Goal: Information Seeking & Learning: Check status

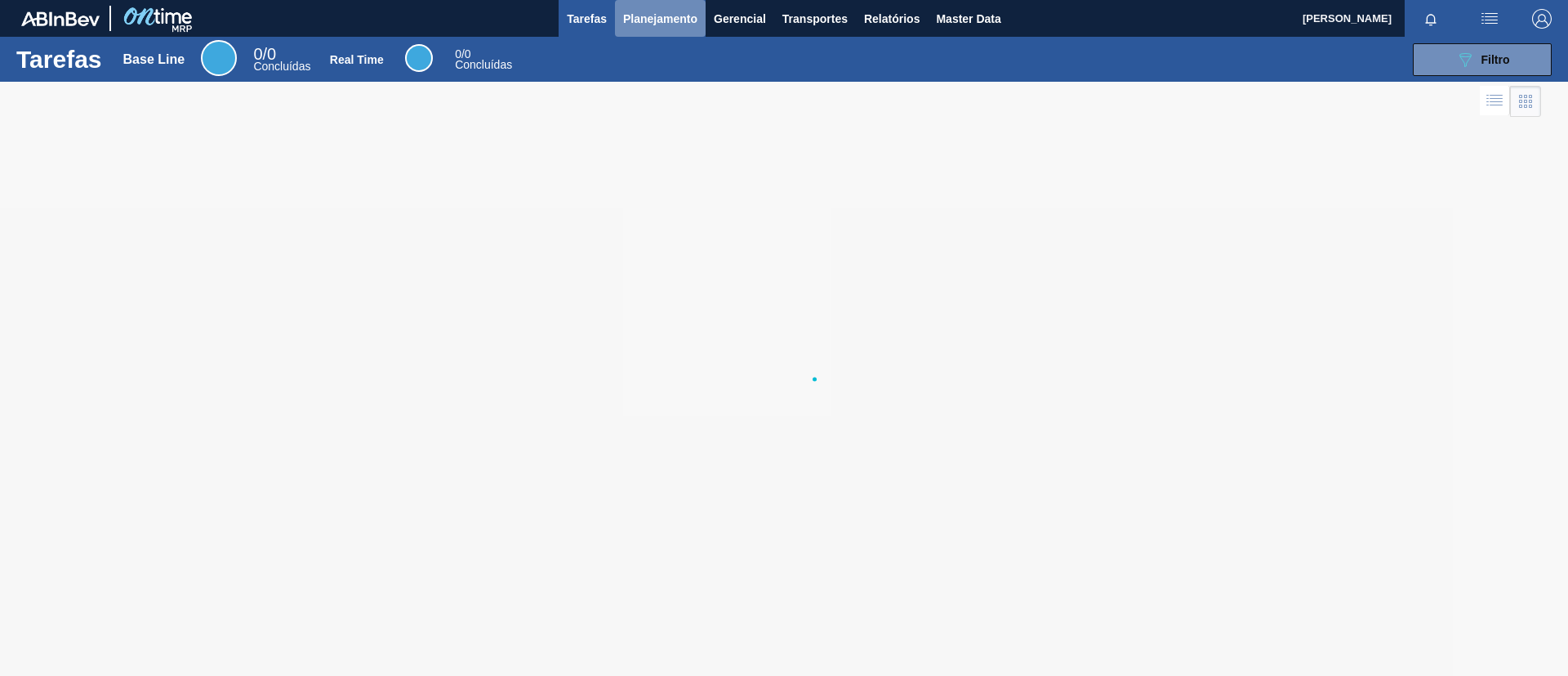
click at [666, 31] on button "Planejamento" at bounding box center [660, 18] width 91 height 37
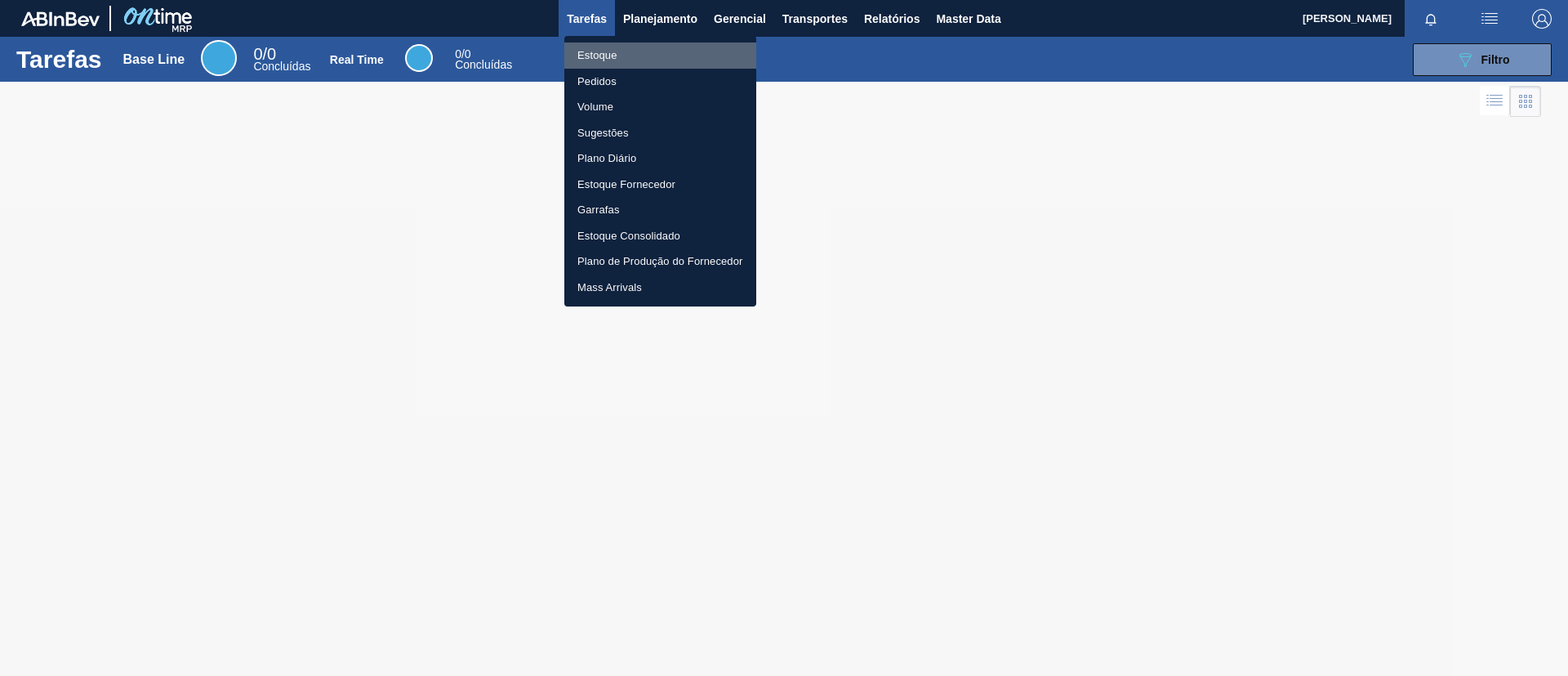
click at [660, 65] on li "Estoque" at bounding box center [660, 55] width 192 height 26
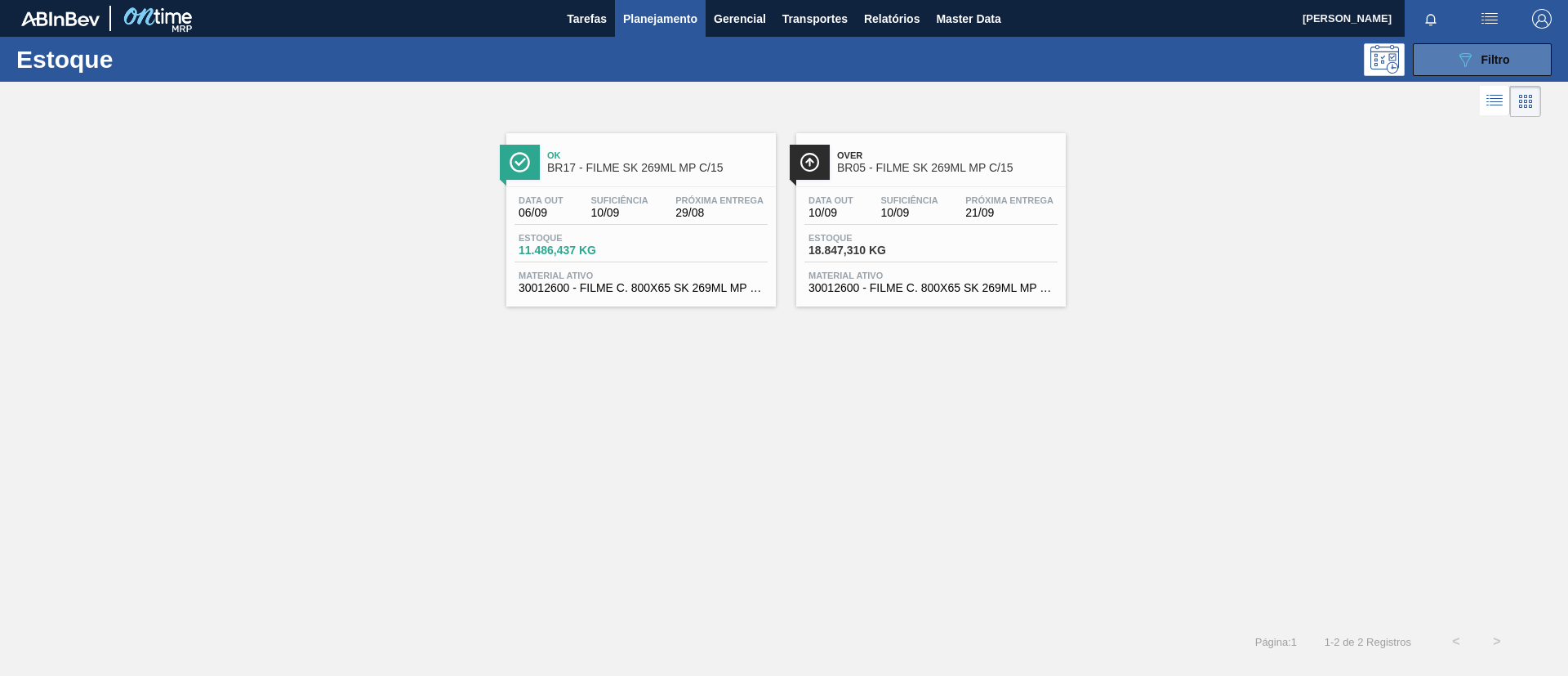
click at [1484, 66] on div "089F7B8B-B2A5-4AFE-B5C0-19BA573D28AC Filtro" at bounding box center [1483, 59] width 54 height 20
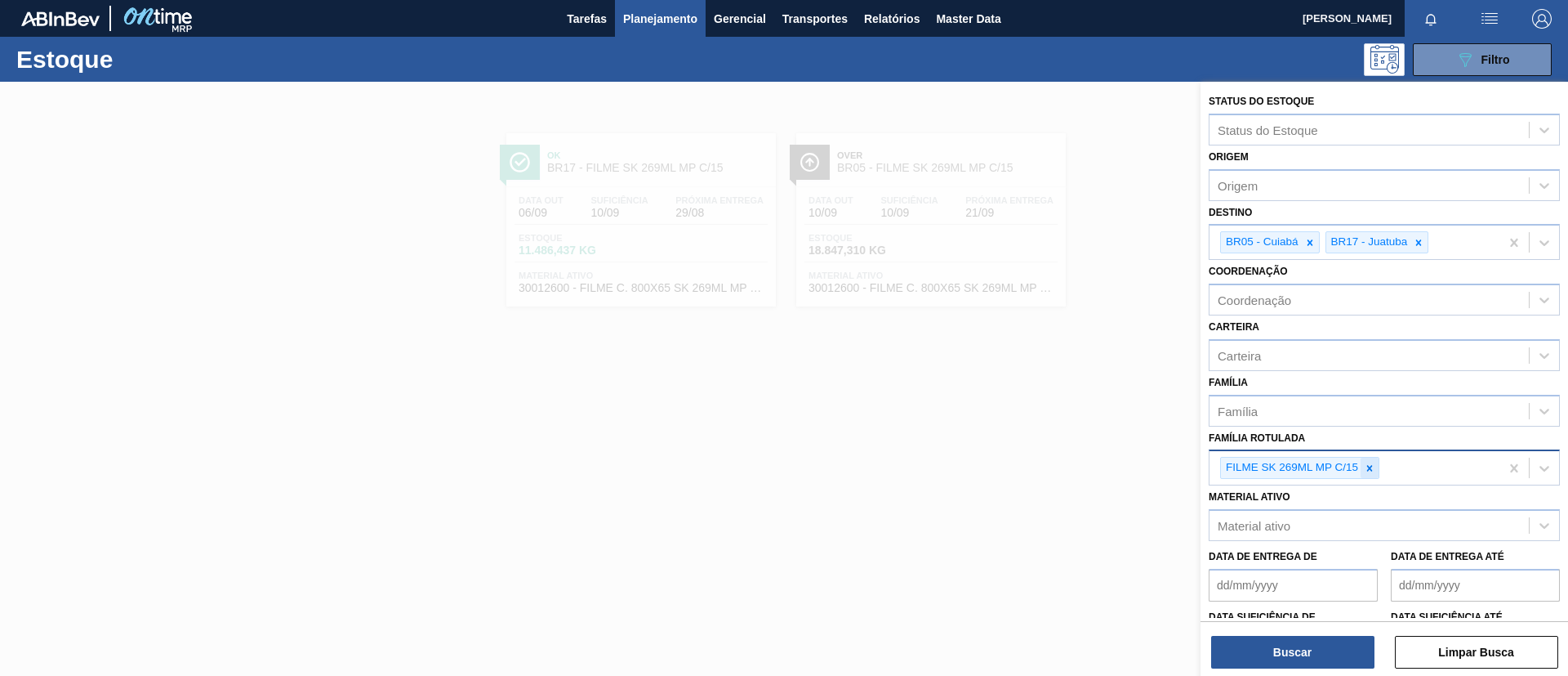
click at [1372, 474] on div at bounding box center [1369, 468] width 18 height 21
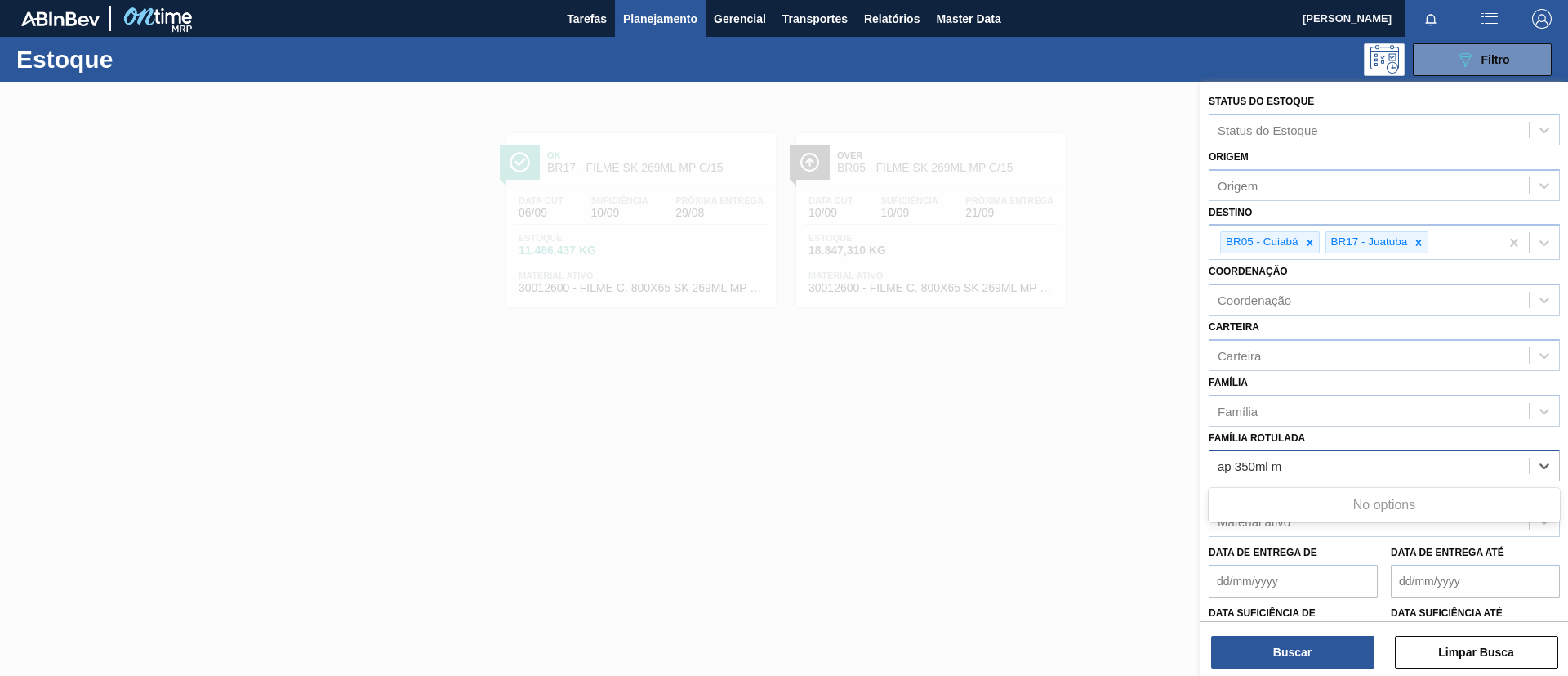
type Rotulada "ap 350ml mp"
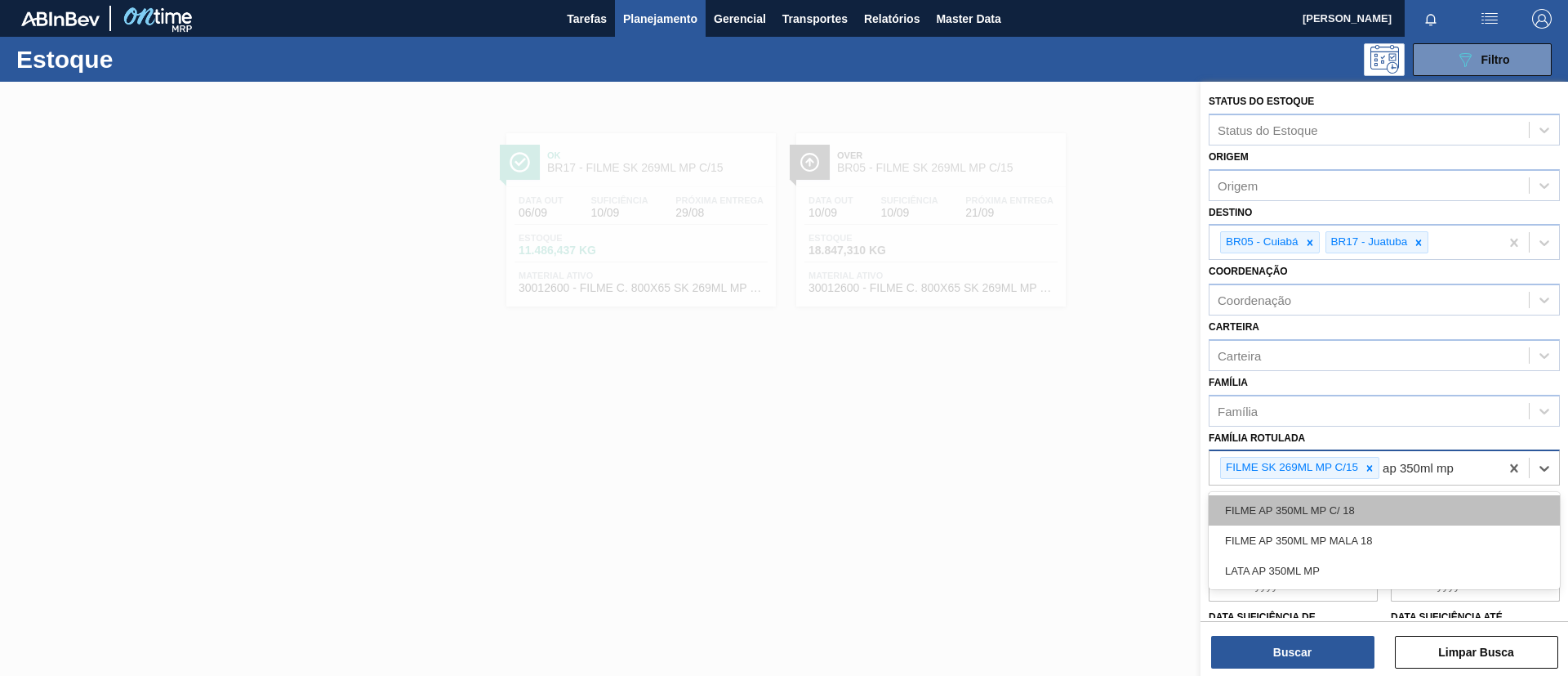
click at [1375, 506] on div "FILME AP 350ML MP C/ 18" at bounding box center [1385, 510] width 351 height 30
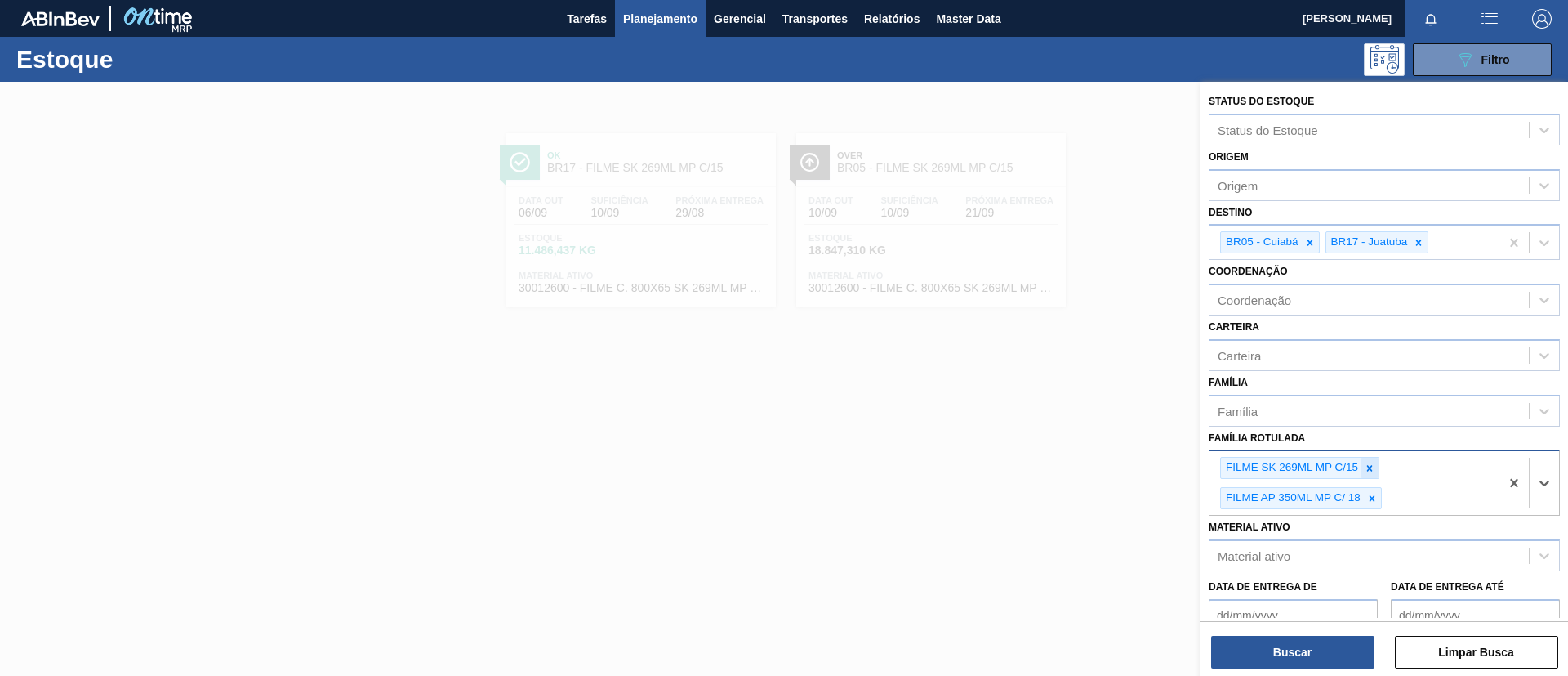
click at [1367, 464] on icon at bounding box center [1370, 468] width 11 height 11
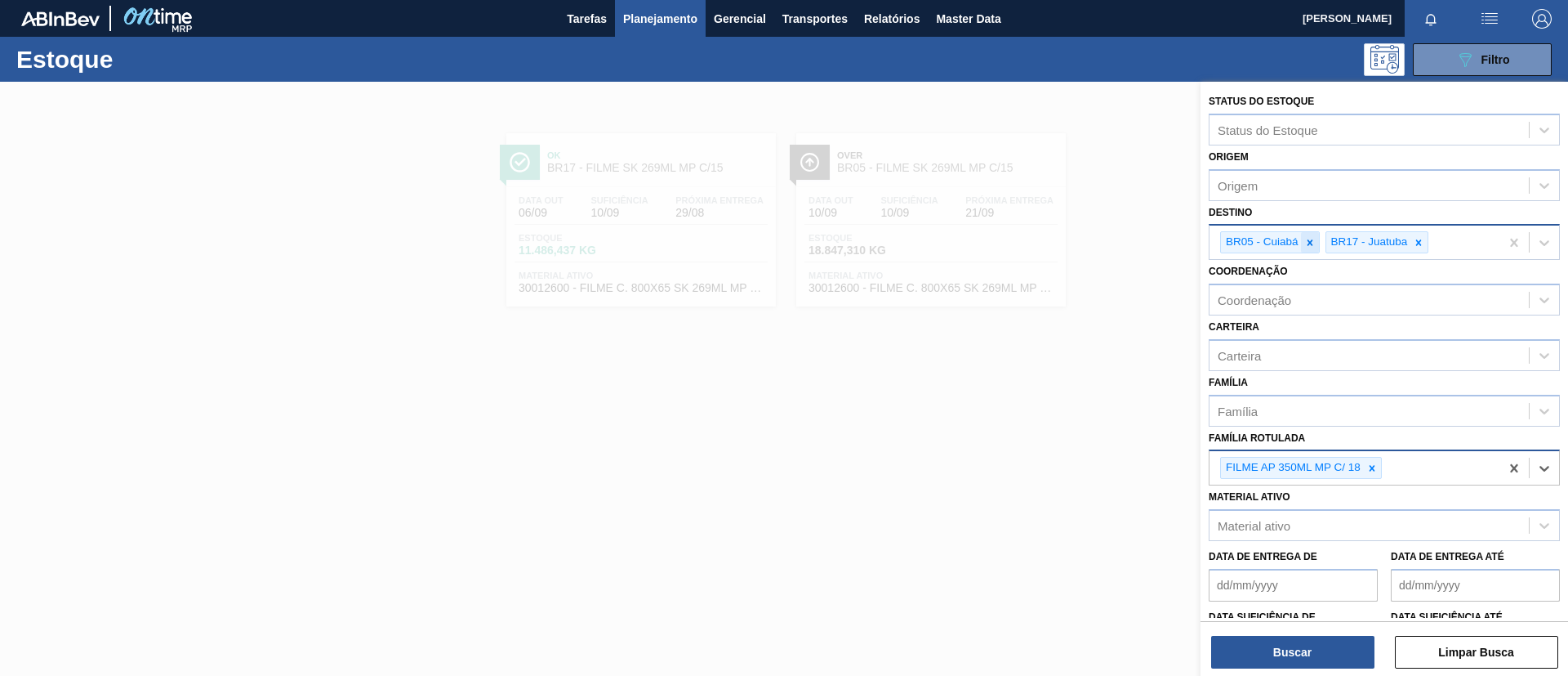
click at [1313, 240] on icon at bounding box center [1310, 242] width 11 height 11
click at [1313, 240] on icon at bounding box center [1314, 242] width 6 height 6
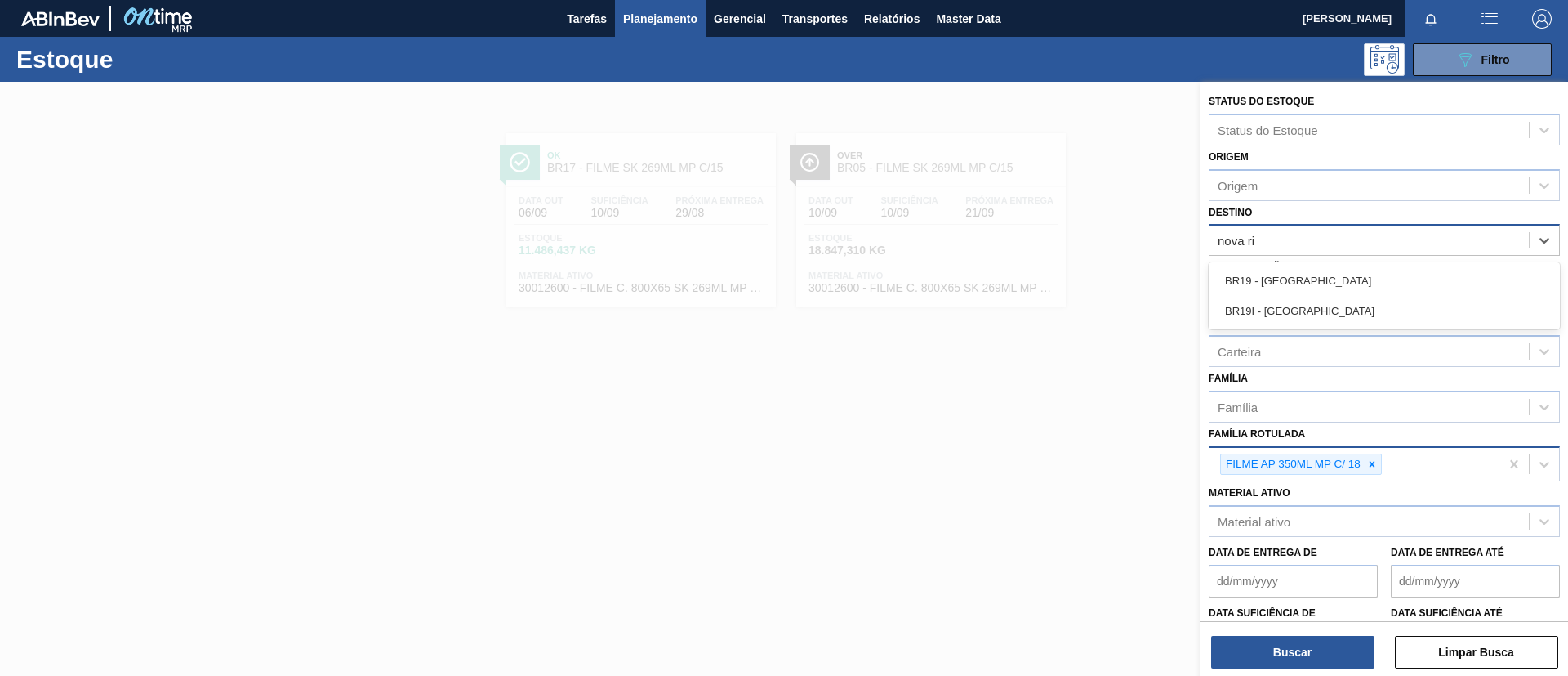
type input "nova rio"
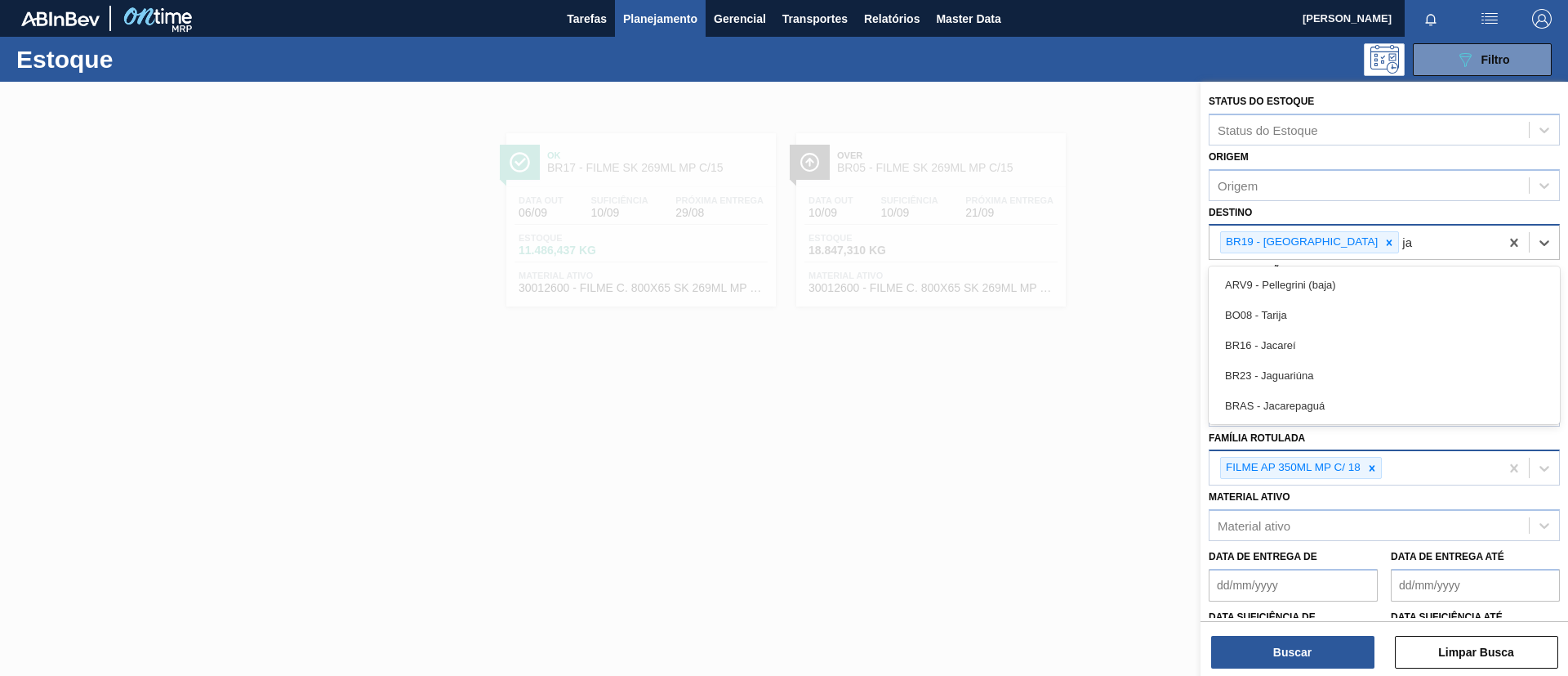
type input "jac"
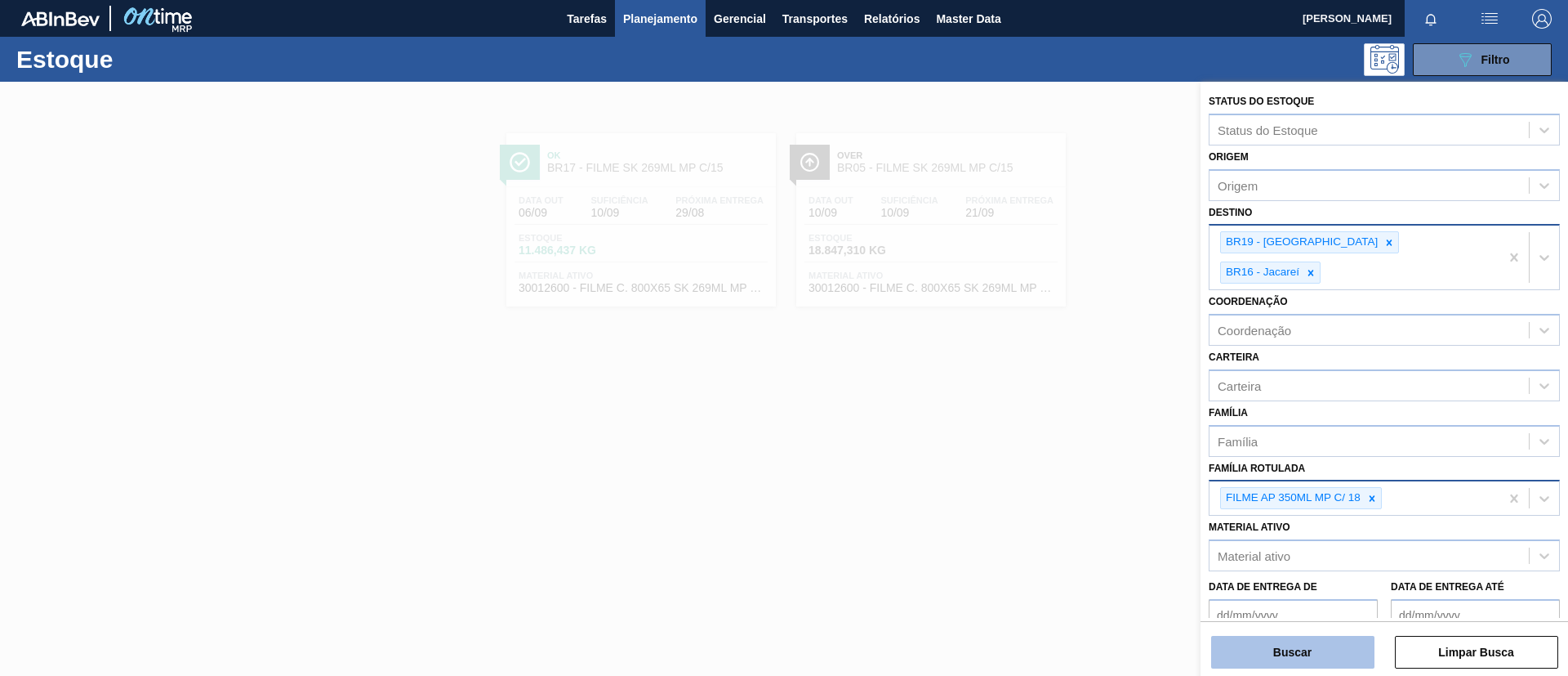
click at [1291, 648] on button "Buscar" at bounding box center [1293, 652] width 163 height 33
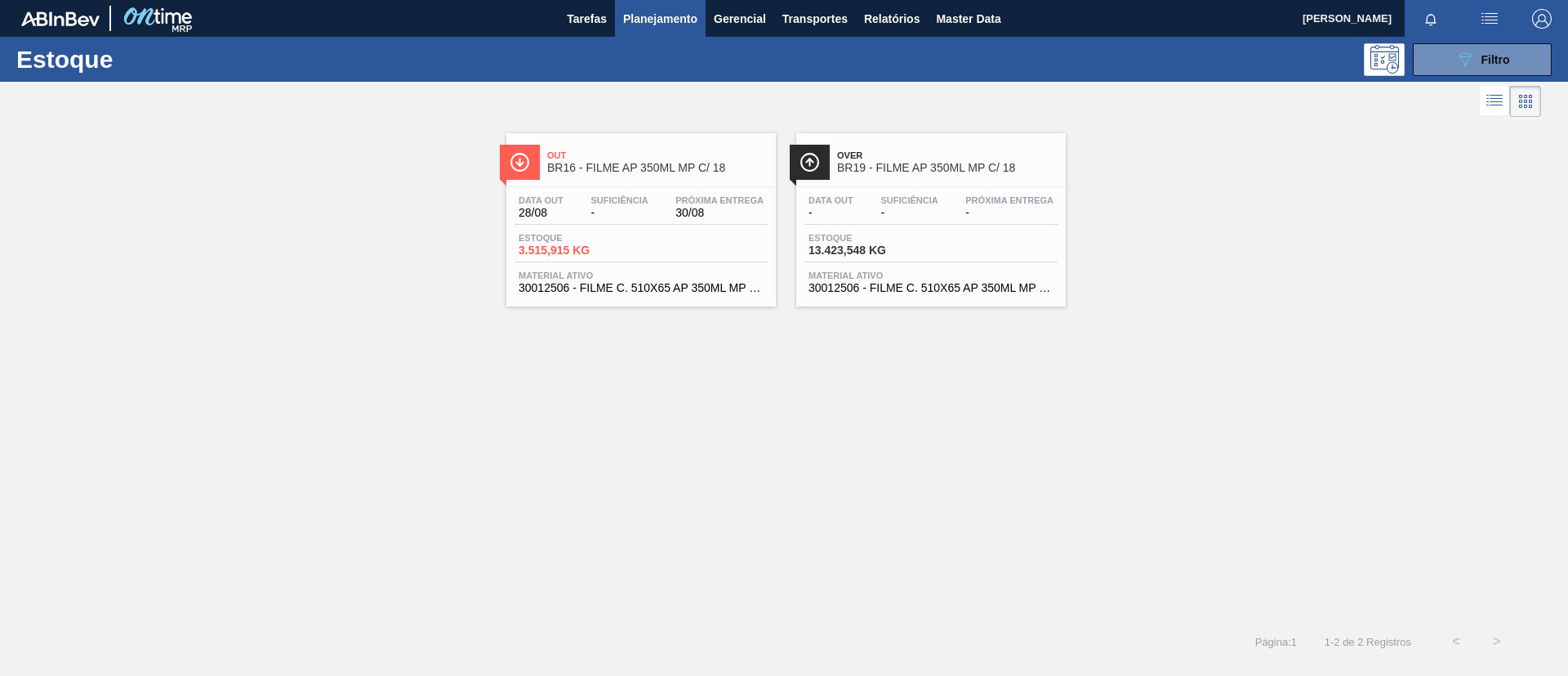
click at [841, 171] on span "BR19 - FILME AP 350ML MP C/ 18" at bounding box center [947, 167] width 221 height 12
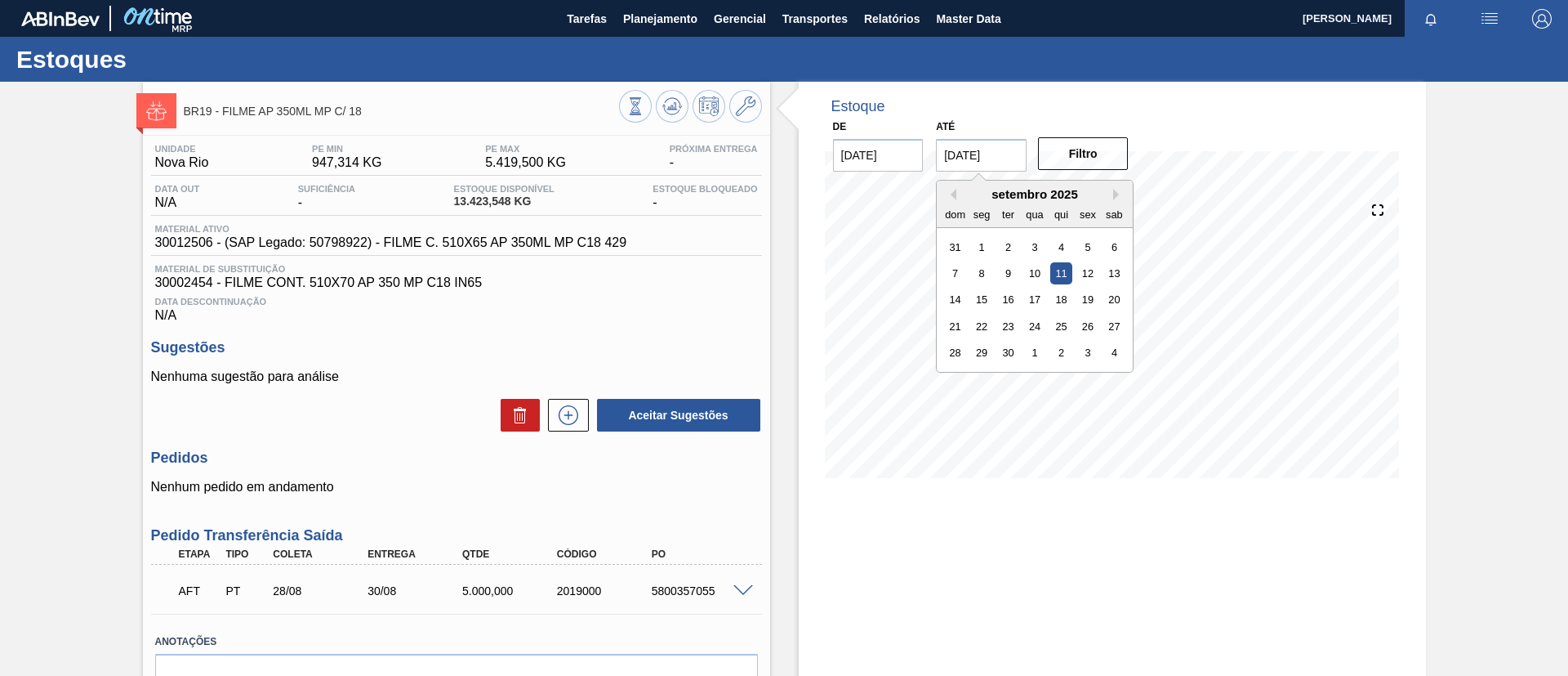
click at [965, 156] on input "11/09/2025" at bounding box center [981, 155] width 91 height 33
click at [1120, 196] on button "Next Month" at bounding box center [1119, 194] width 11 height 11
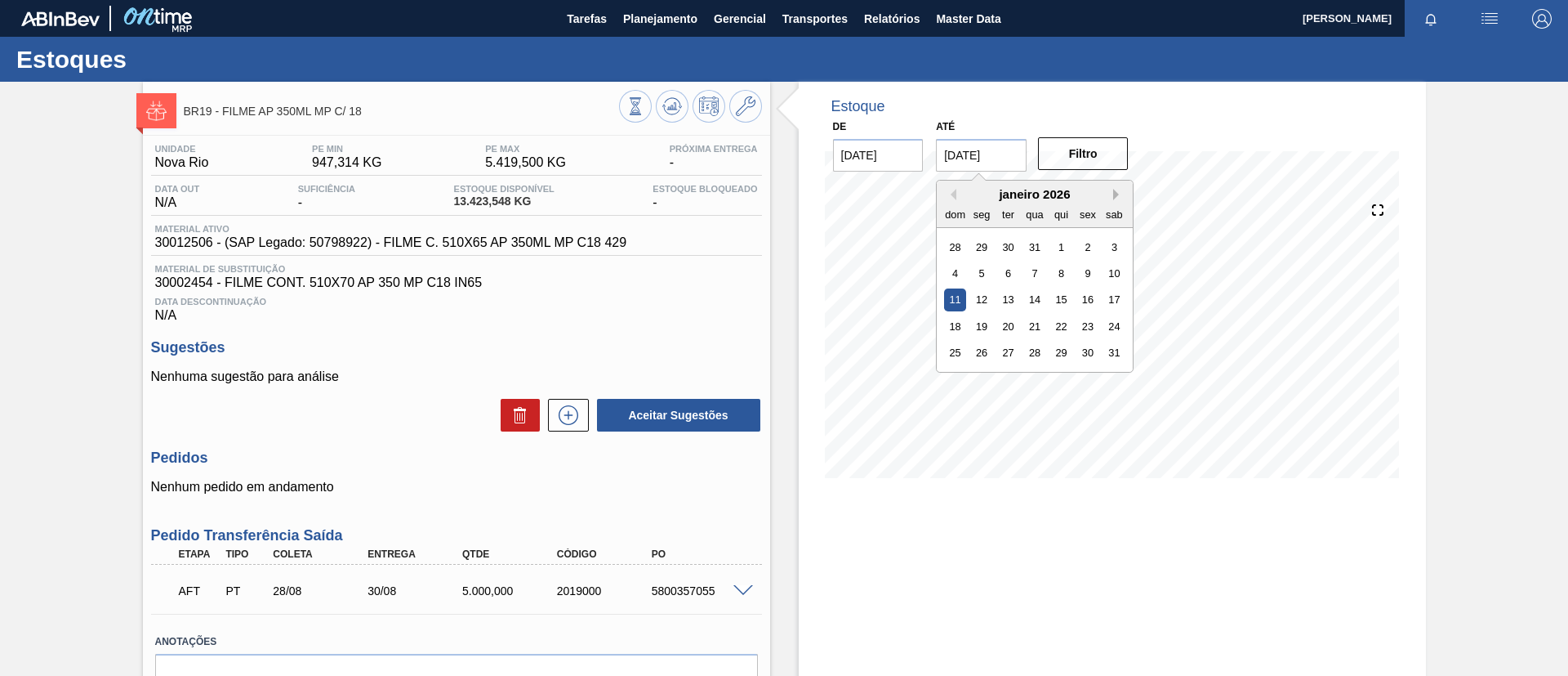
click at [1120, 196] on button "Next Month" at bounding box center [1119, 194] width 11 height 11
click at [1034, 325] on div "25" at bounding box center [1035, 326] width 22 height 22
type input "25/02/2026"
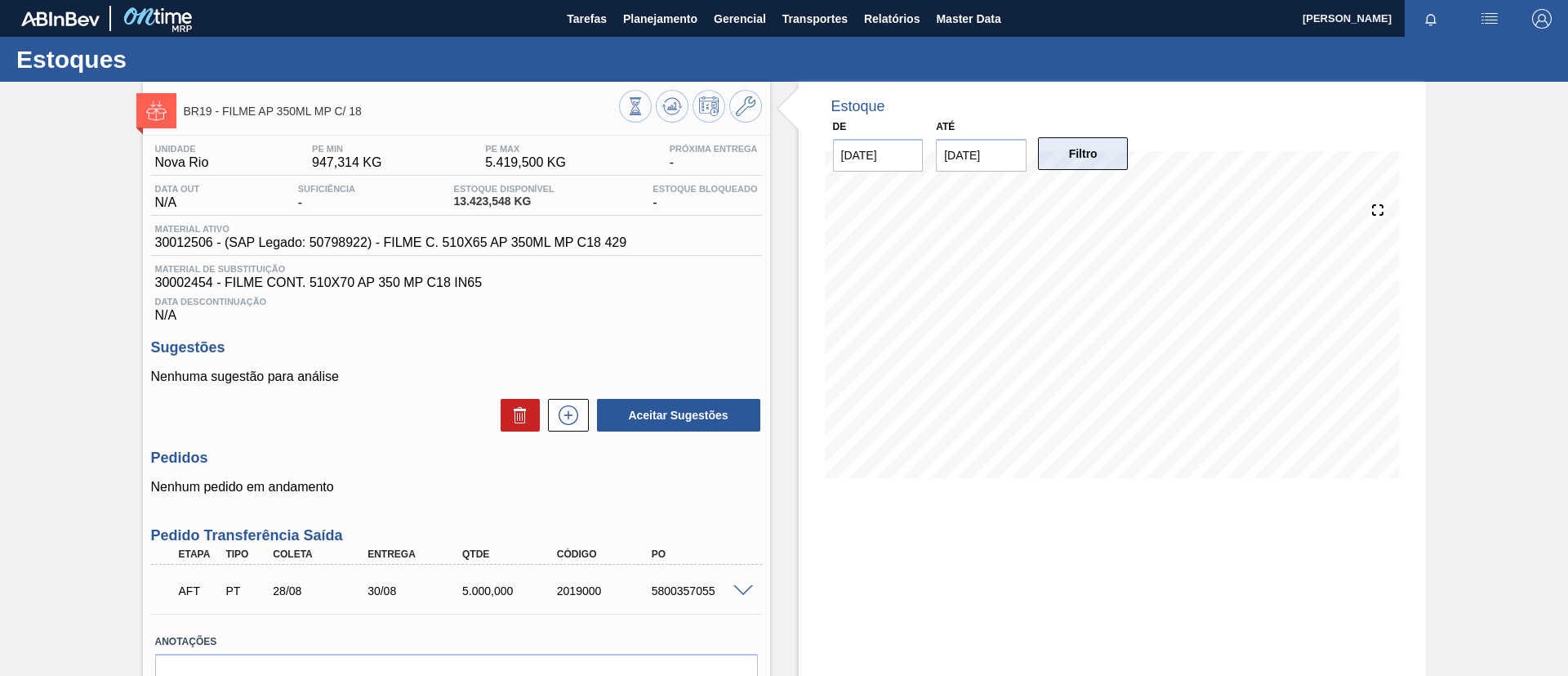
click at [1094, 165] on button "Filtro" at bounding box center [1084, 153] width 91 height 33
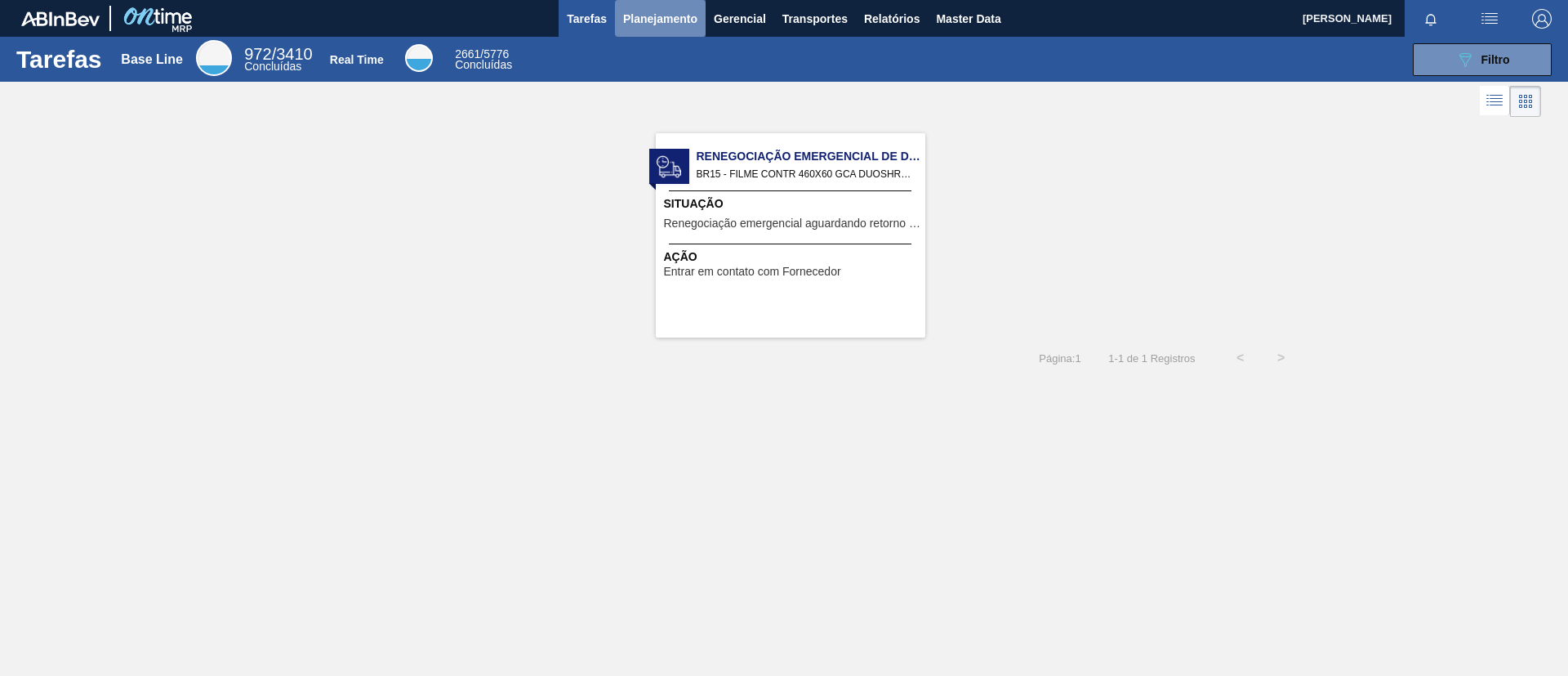
click at [640, 12] on span "Planejamento" at bounding box center [660, 19] width 74 height 20
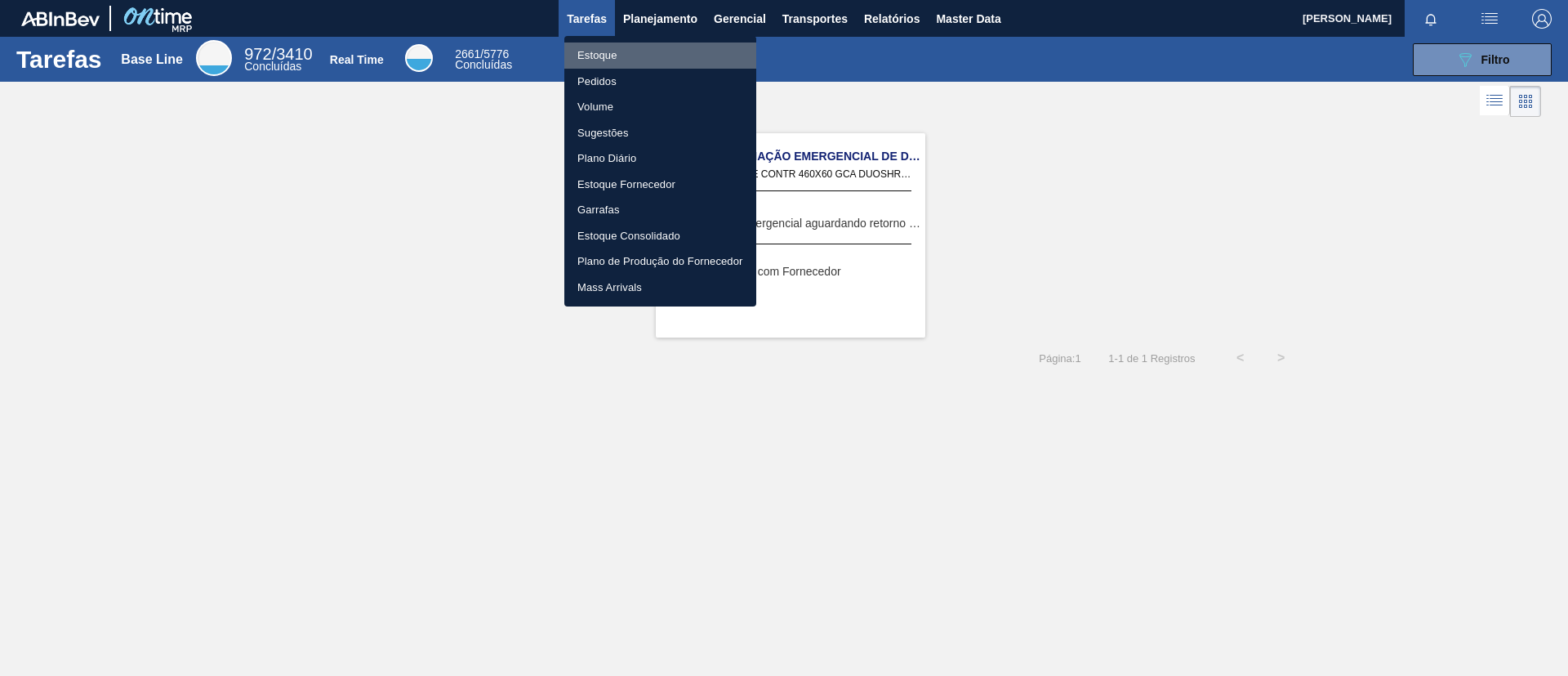
click at [676, 56] on li "Estoque" at bounding box center [660, 55] width 192 height 26
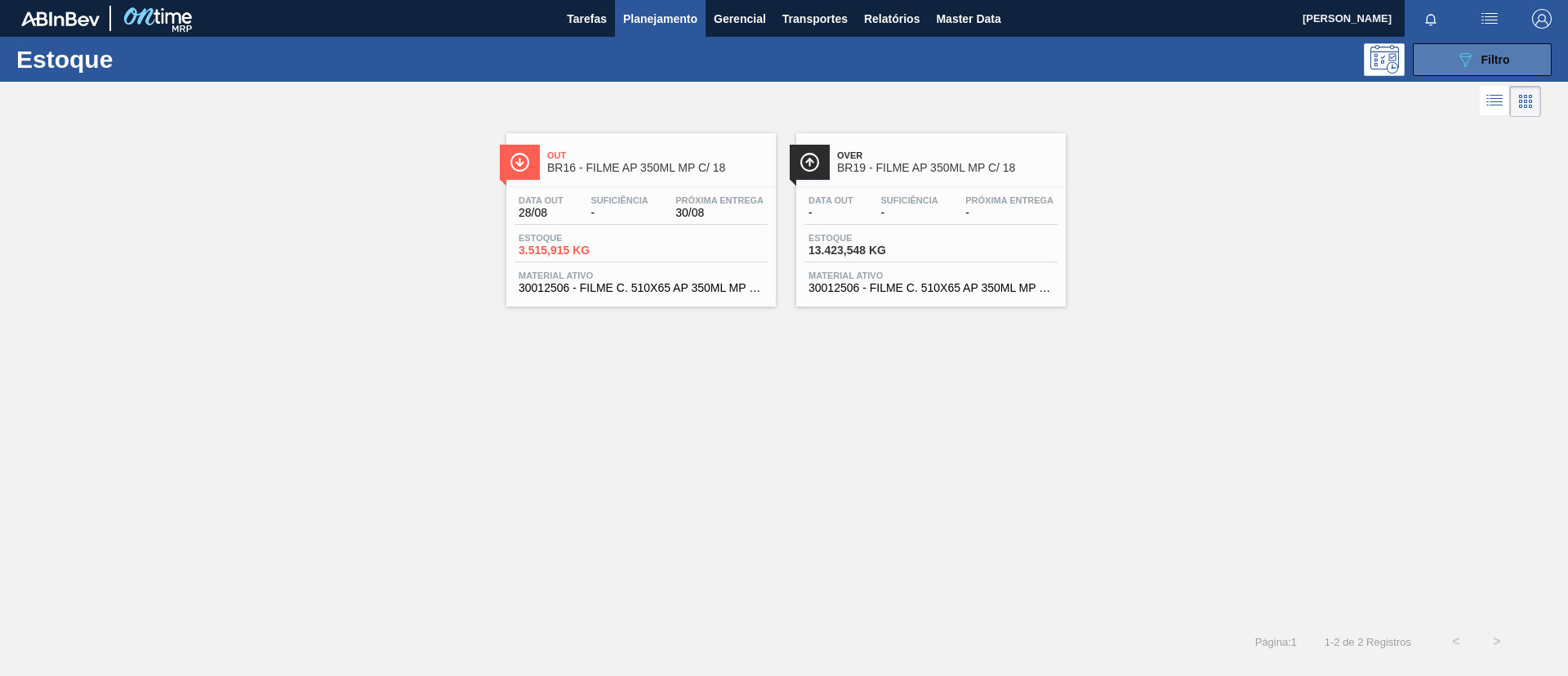
click at [1445, 52] on button "089F7B8B-B2A5-4AFE-B5C0-19BA573D28AC Filtro" at bounding box center [1483, 59] width 139 height 33
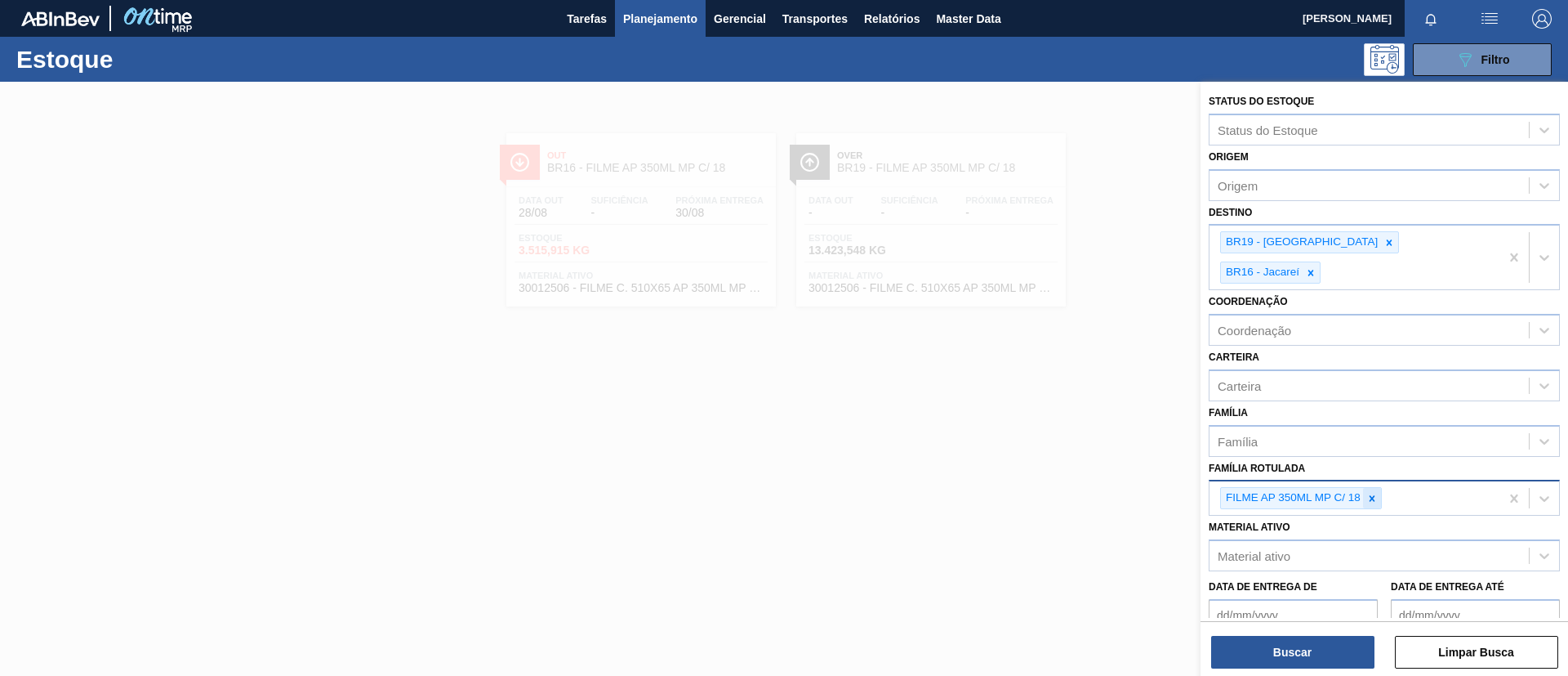
click at [1370, 495] on icon at bounding box center [1373, 498] width 6 height 6
type Rotulada "SK 473"
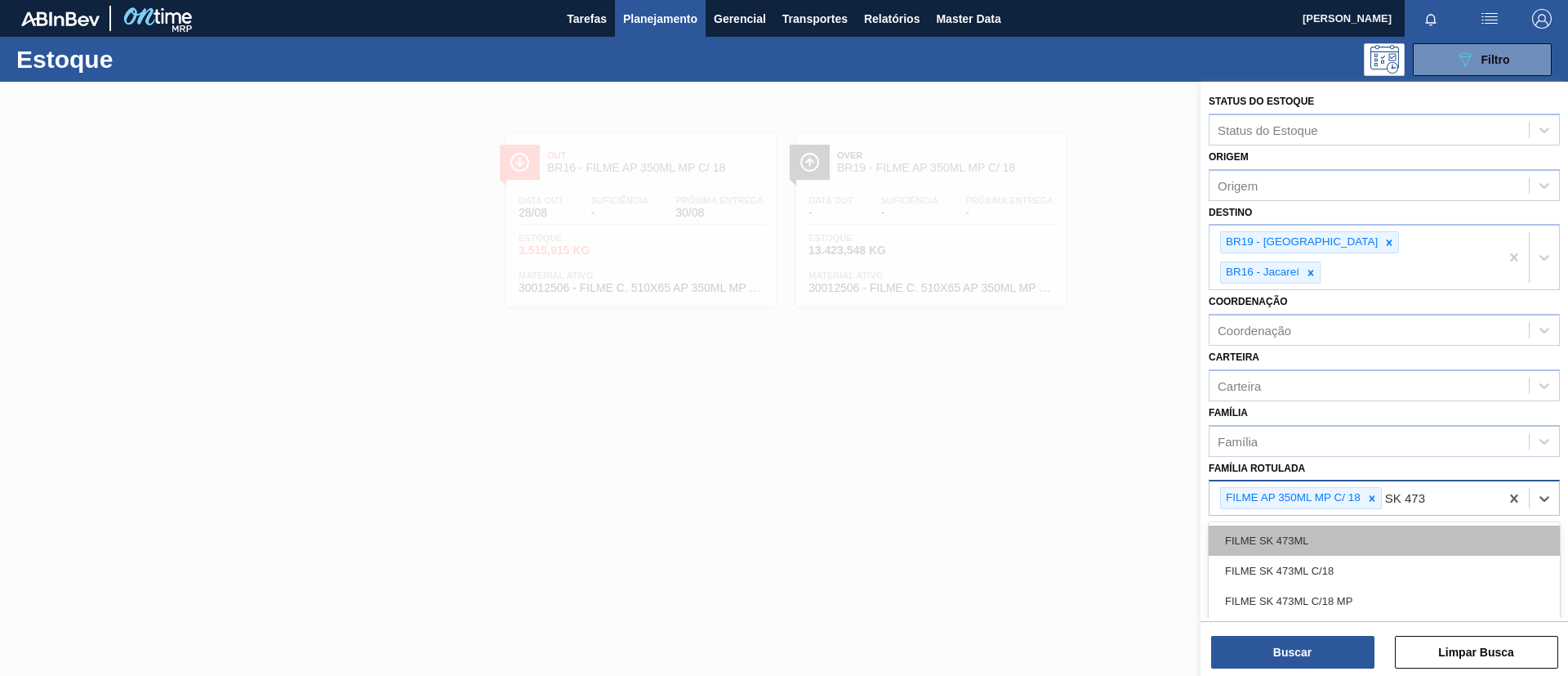
click at [1344, 525] on div "FILME SK 473ML" at bounding box center [1385, 540] width 351 height 30
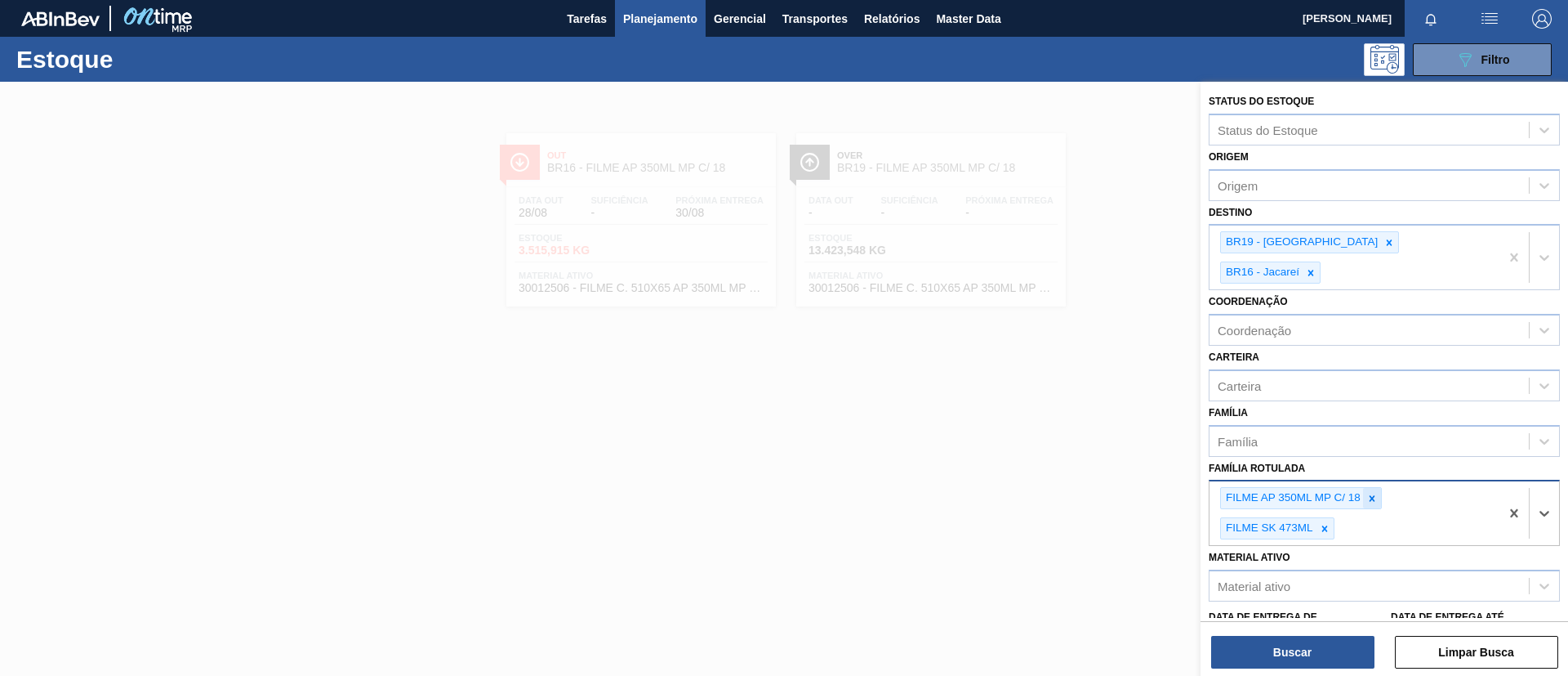
click at [1376, 493] on icon at bounding box center [1373, 499] width 11 height 11
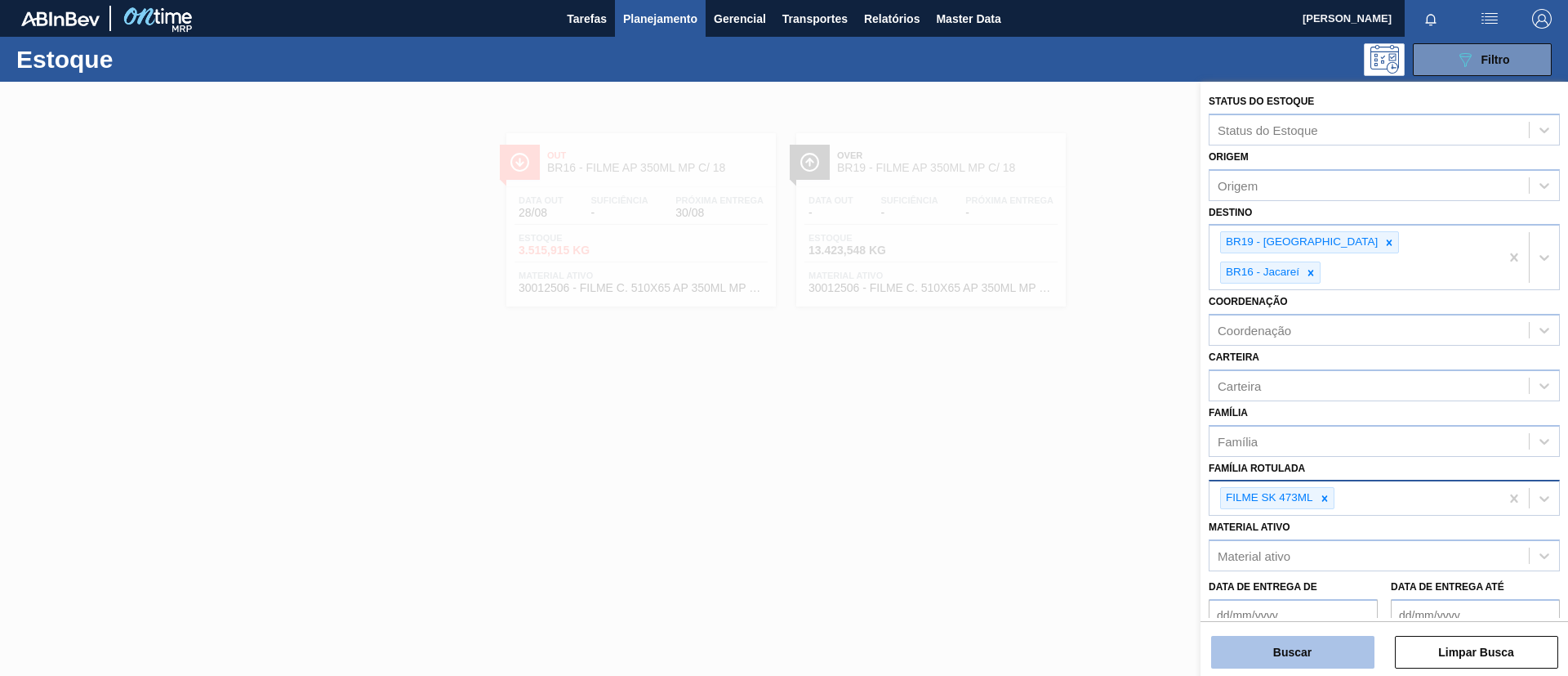
click at [1314, 648] on button "Buscar" at bounding box center [1293, 652] width 163 height 33
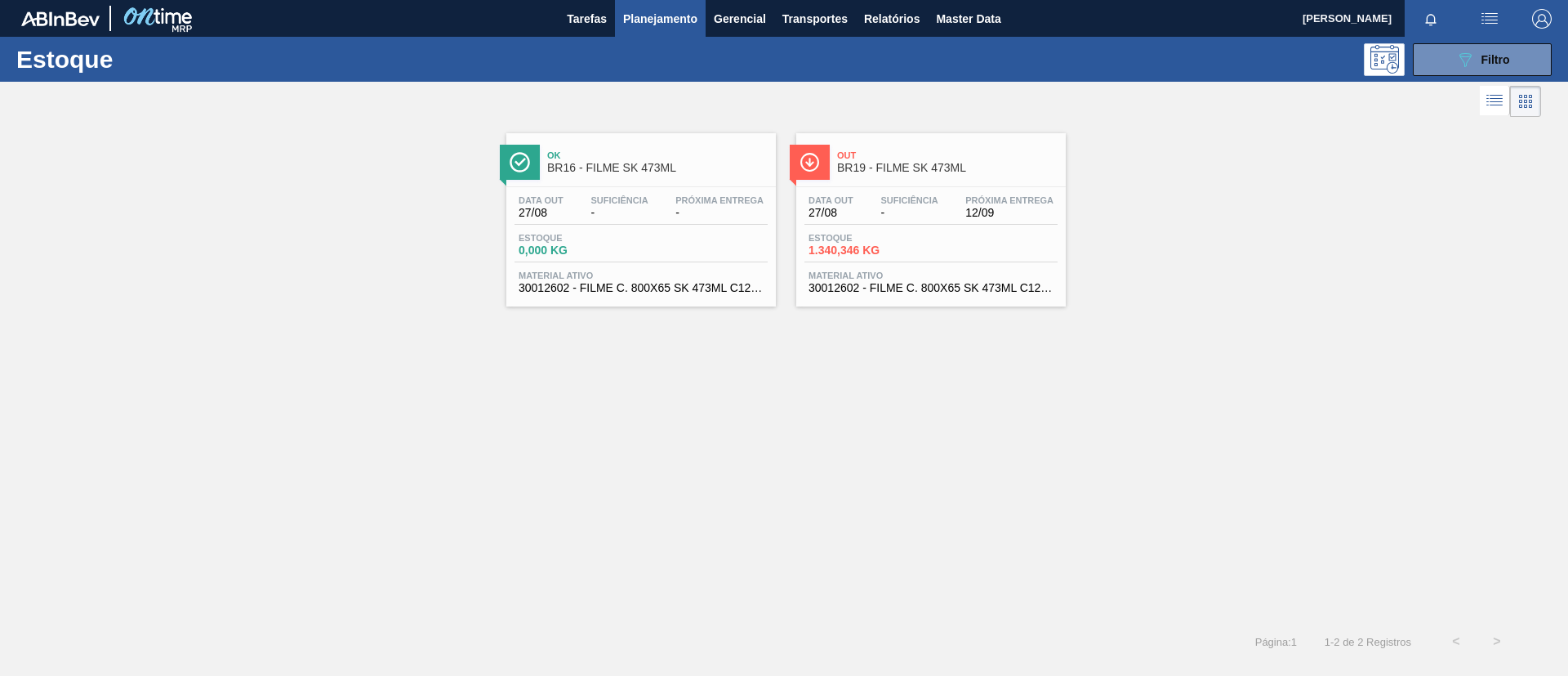
click at [899, 173] on span "BR19 - FILME SK 473ML" at bounding box center [947, 167] width 221 height 12
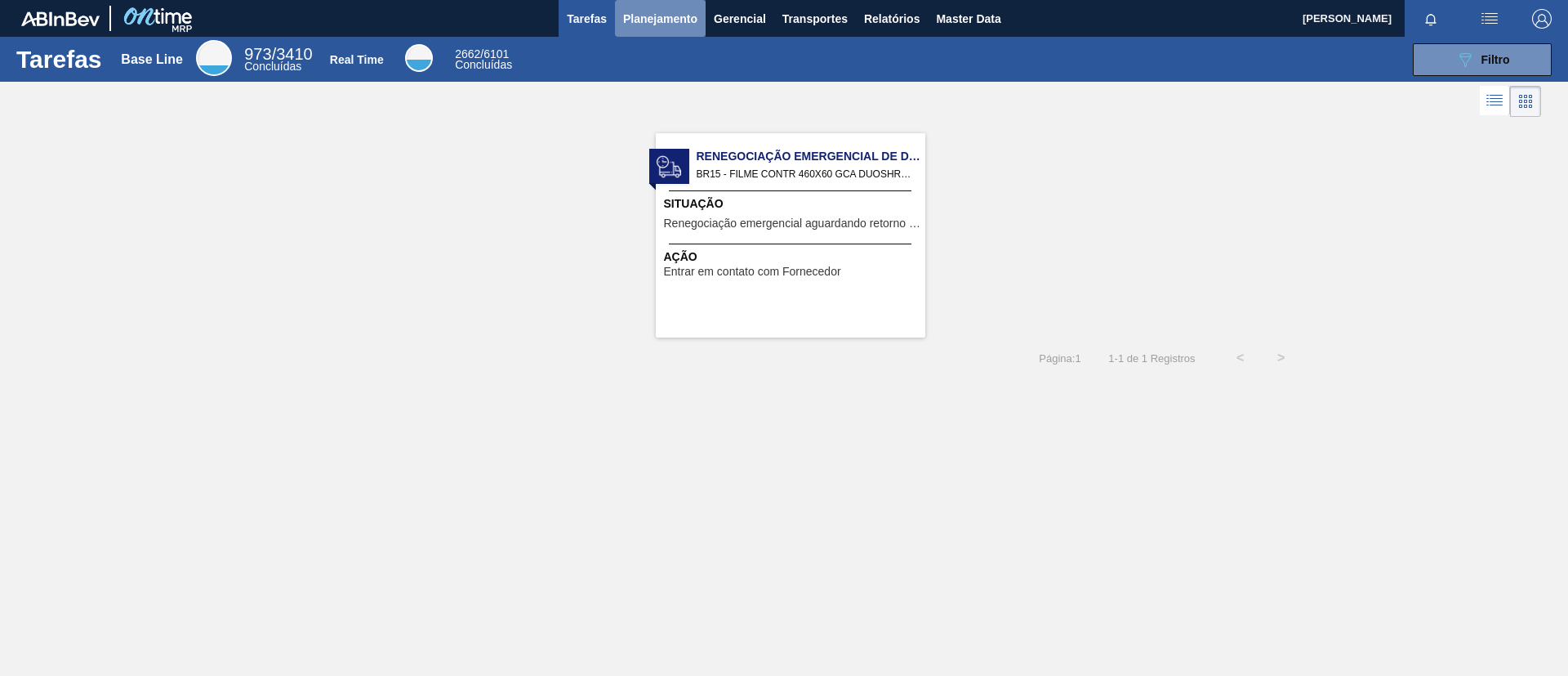
click at [642, 22] on span "Planejamento" at bounding box center [660, 19] width 74 height 20
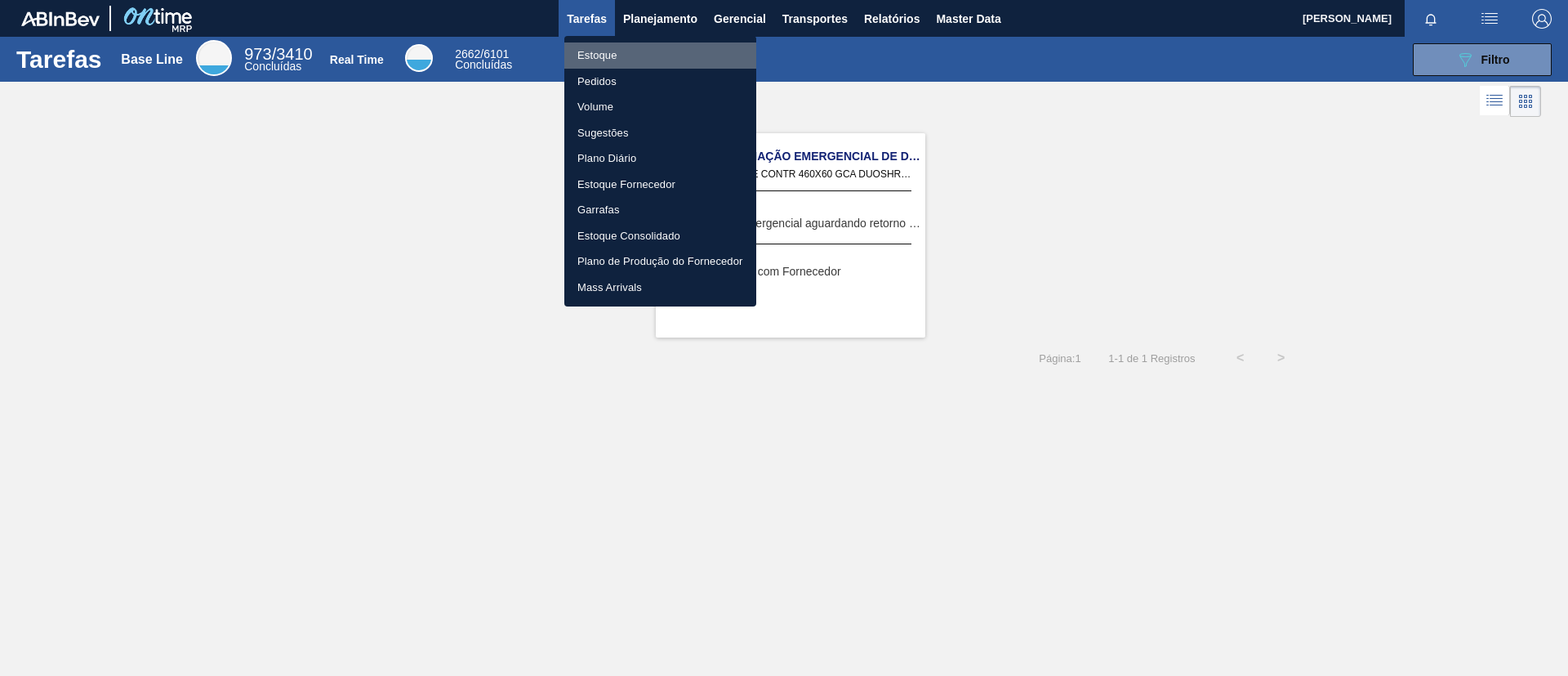
click at [626, 60] on li "Estoque" at bounding box center [660, 55] width 192 height 26
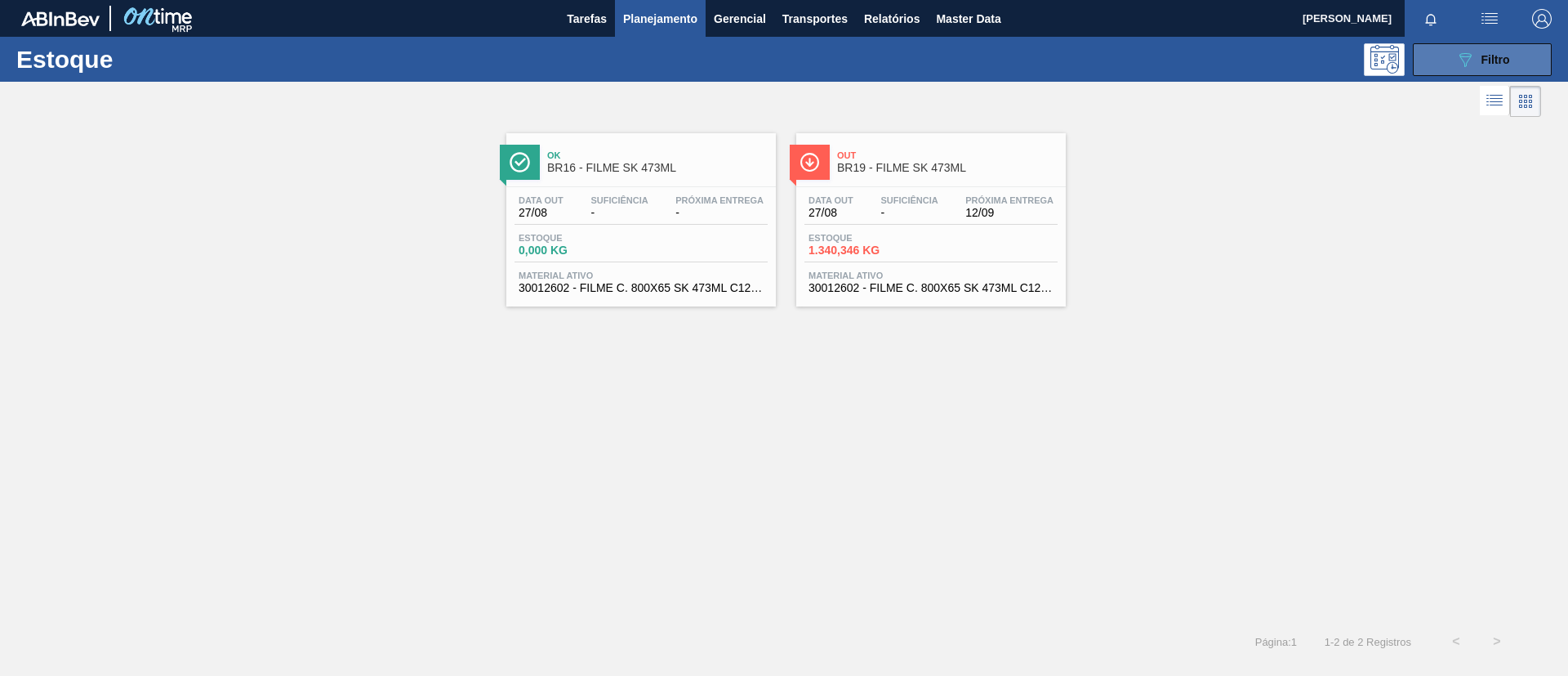
click at [1474, 71] on button "089F7B8B-B2A5-4AFE-B5C0-19BA573D28AC Filtro" at bounding box center [1483, 59] width 139 height 33
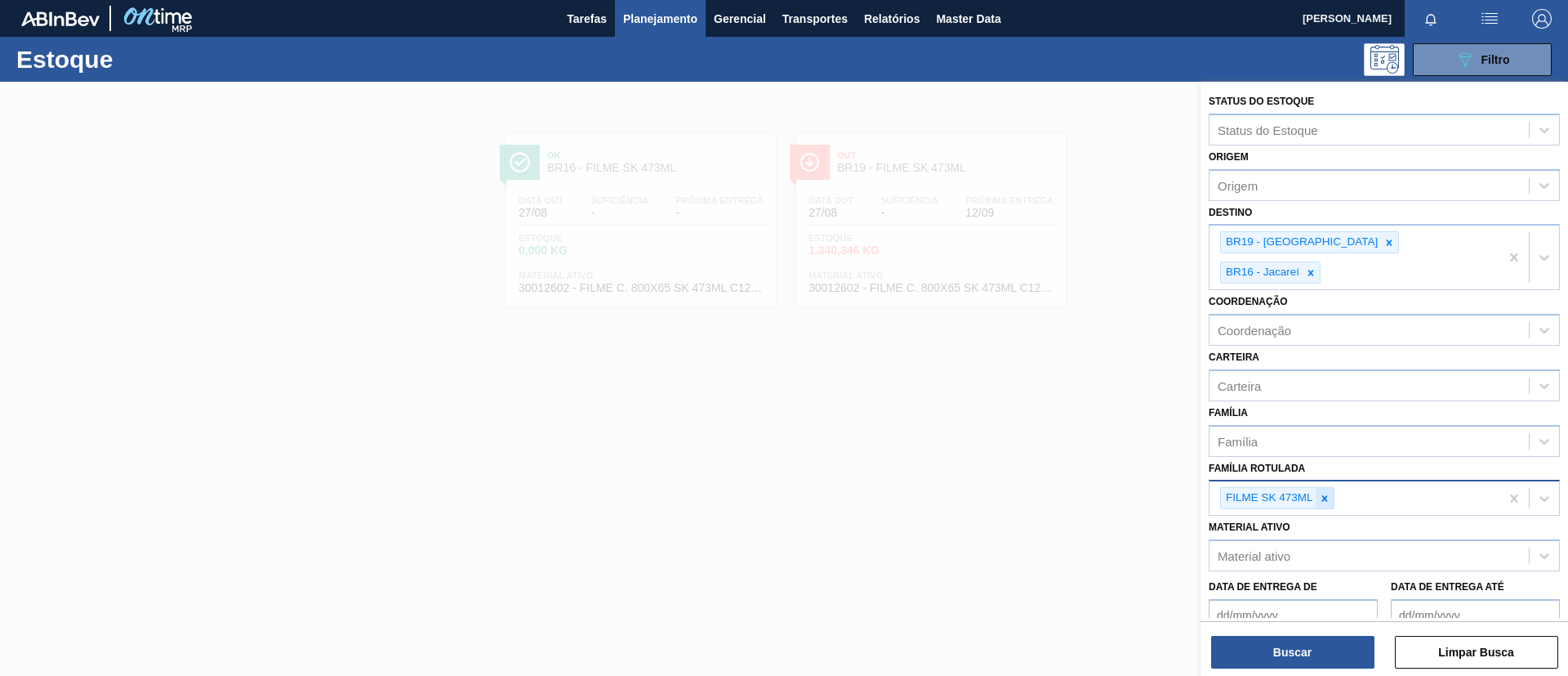
click at [1319, 493] on icon at bounding box center [1325, 499] width 11 height 11
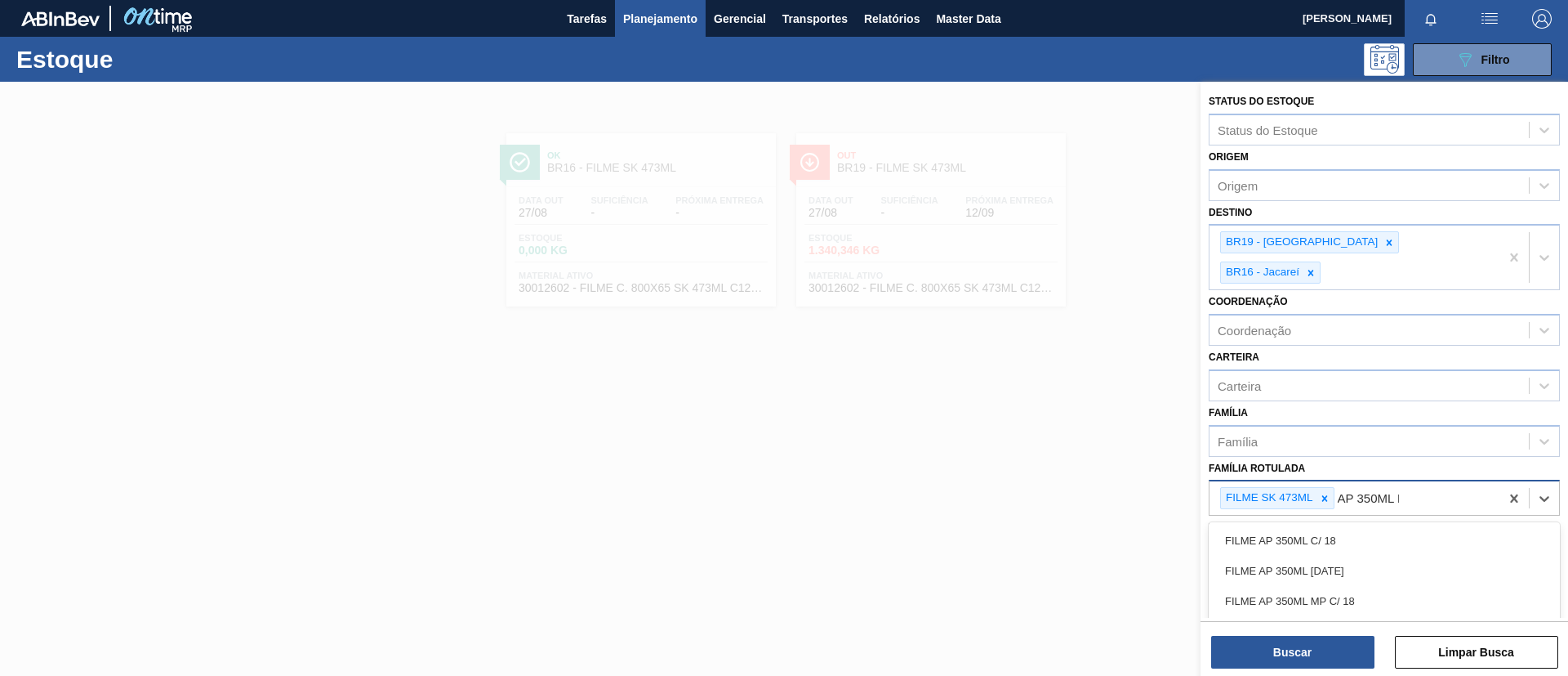
type Rotulada "AP 350ML MP"
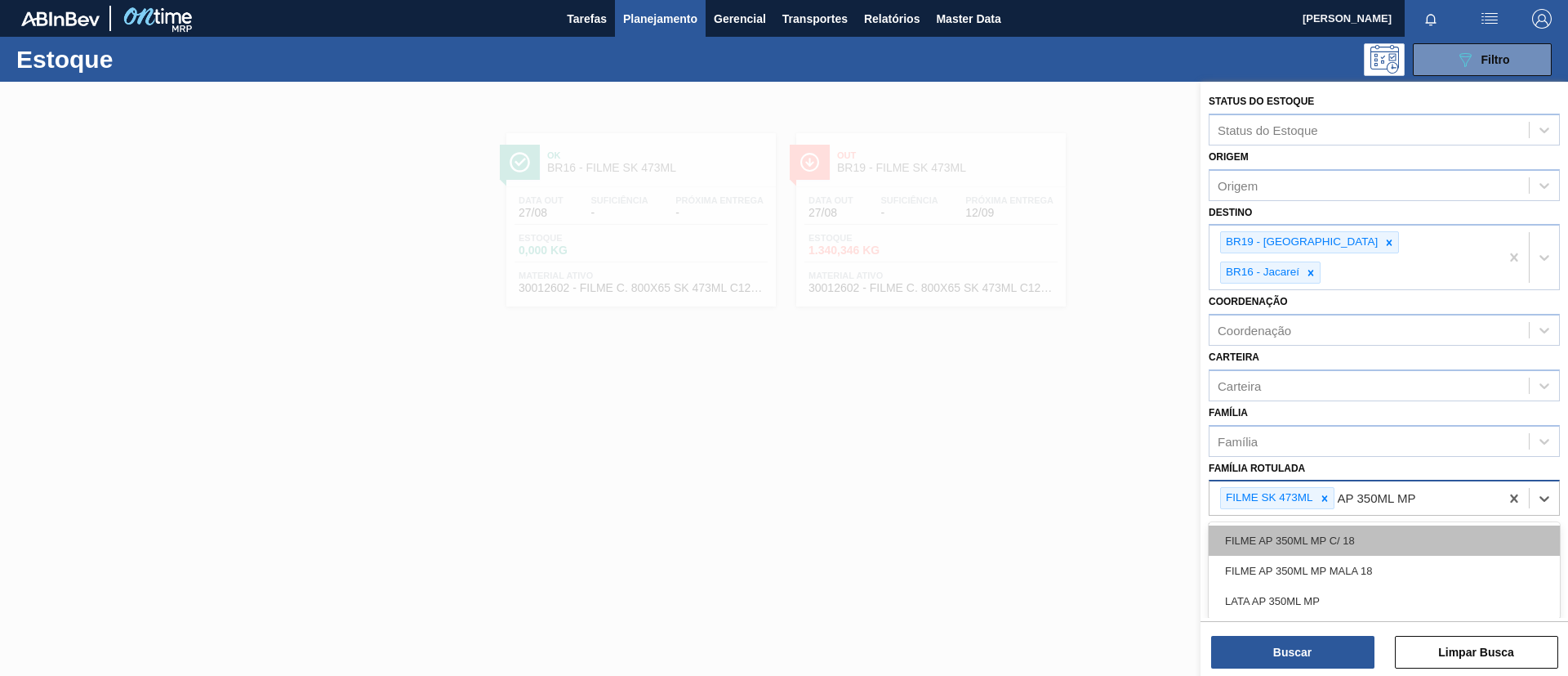
click at [1338, 525] on div "FILME AP 350ML MP C/ 18" at bounding box center [1385, 540] width 351 height 30
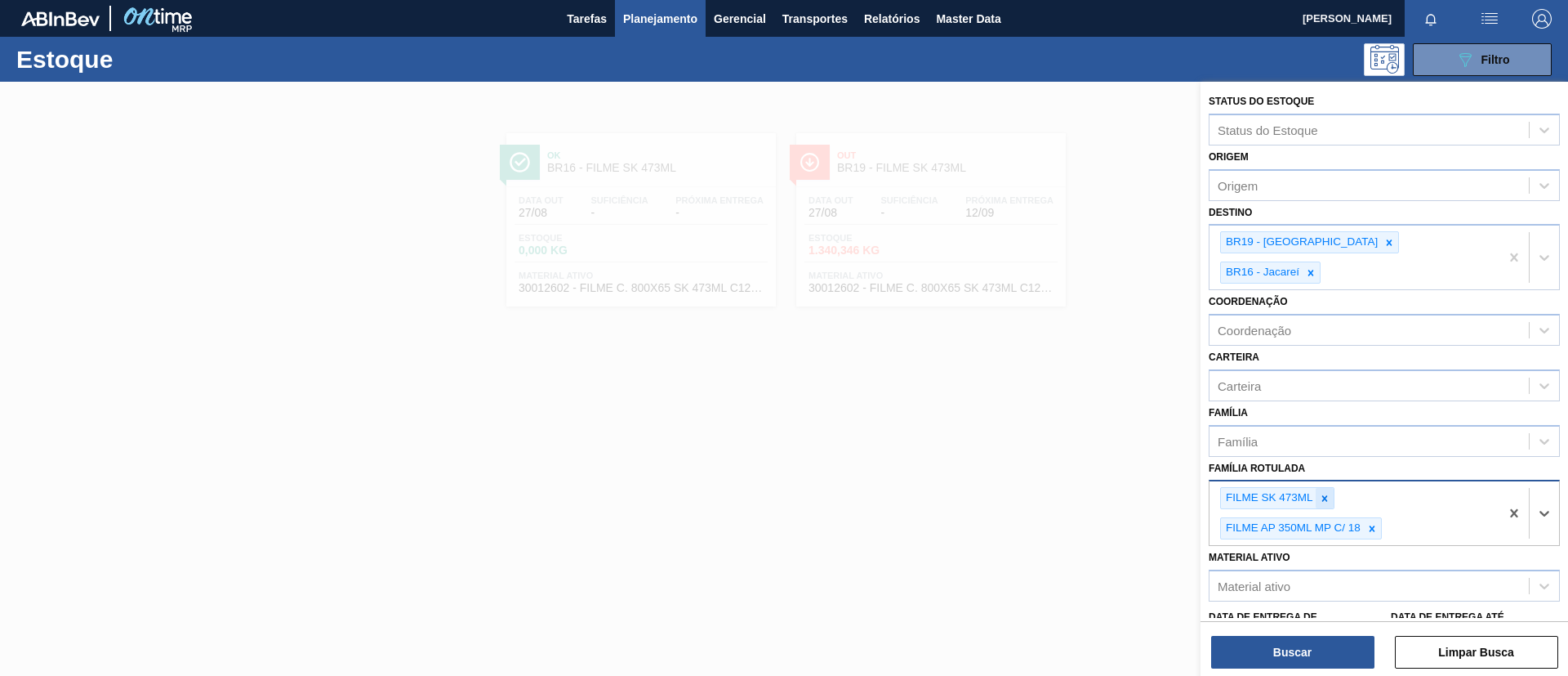
click at [1330, 493] on icon at bounding box center [1325, 499] width 11 height 11
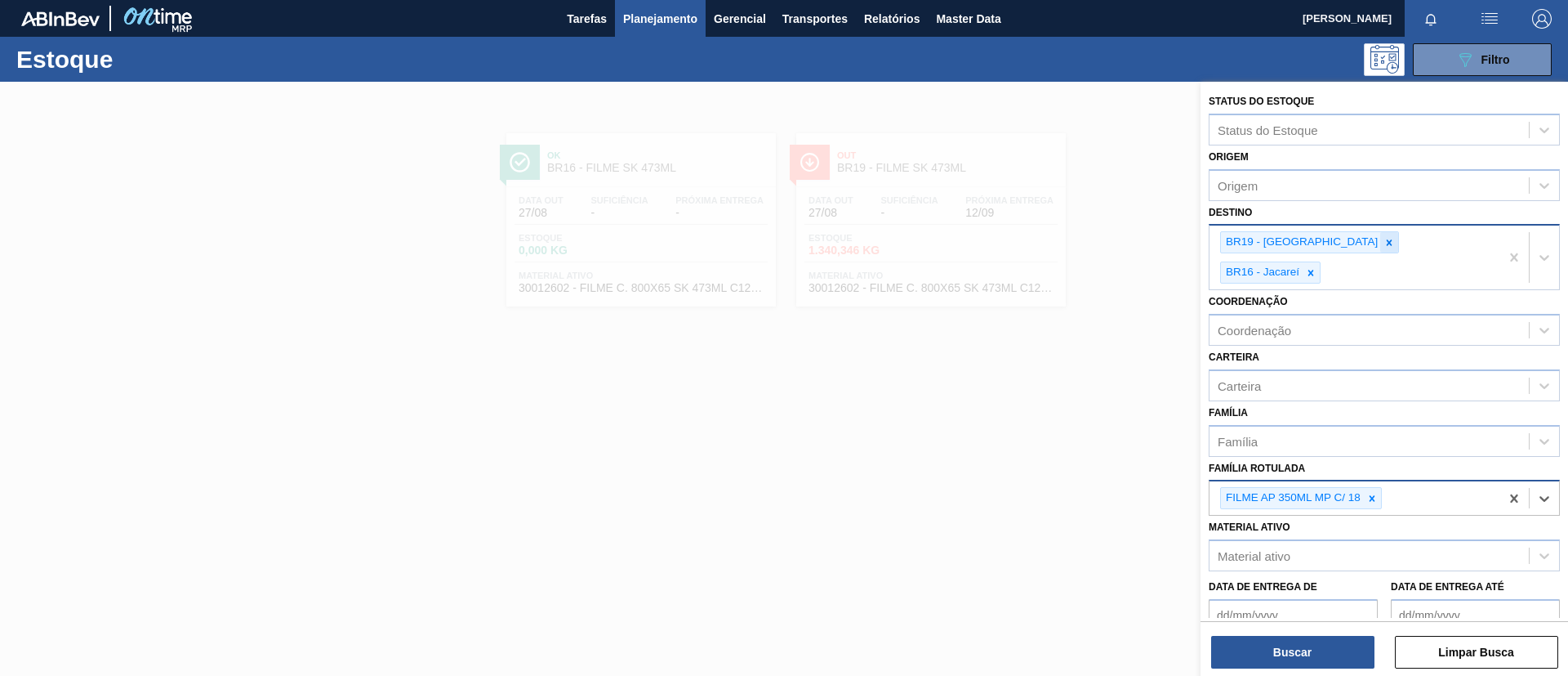
click at [1384, 246] on icon at bounding box center [1390, 242] width 11 height 11
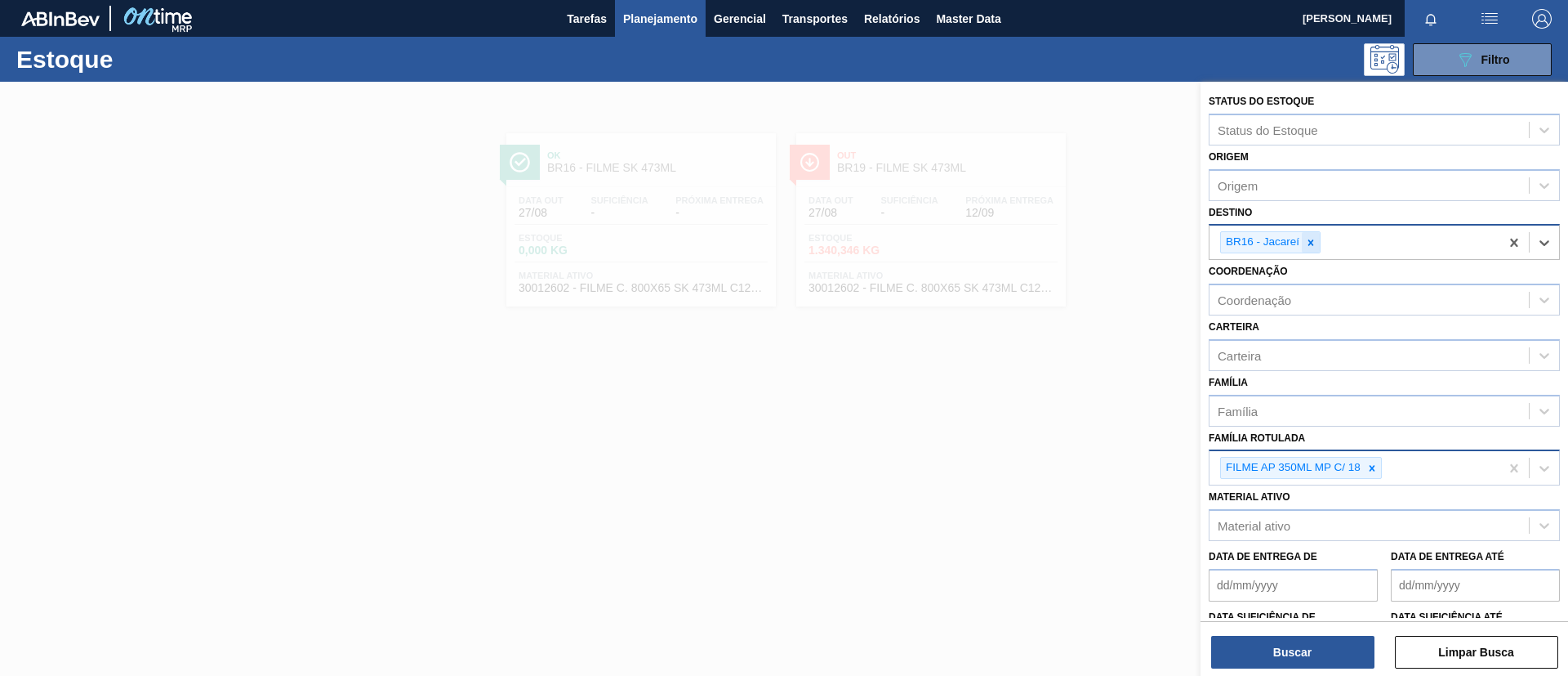
click at [1320, 245] on div at bounding box center [1311, 242] width 18 height 21
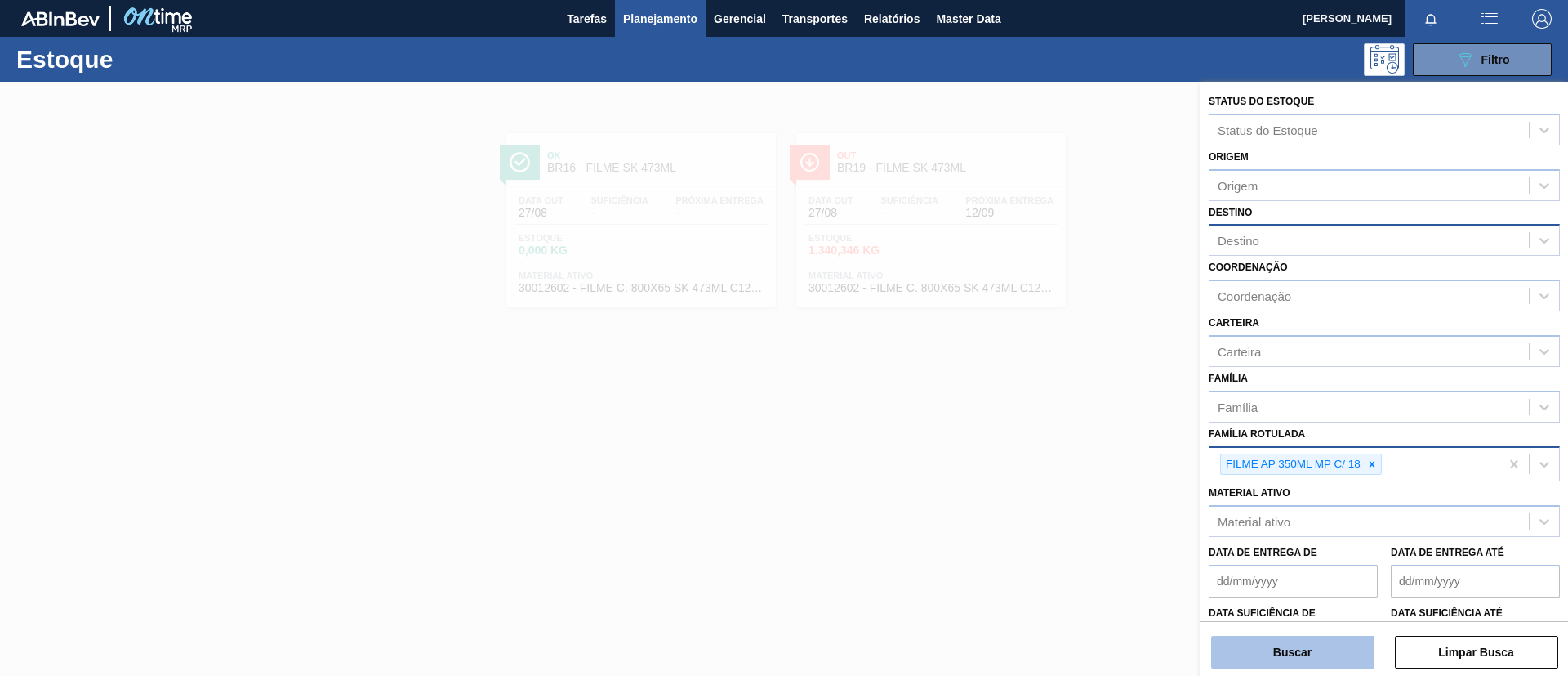
click at [1261, 661] on button "Buscar" at bounding box center [1293, 652] width 163 height 33
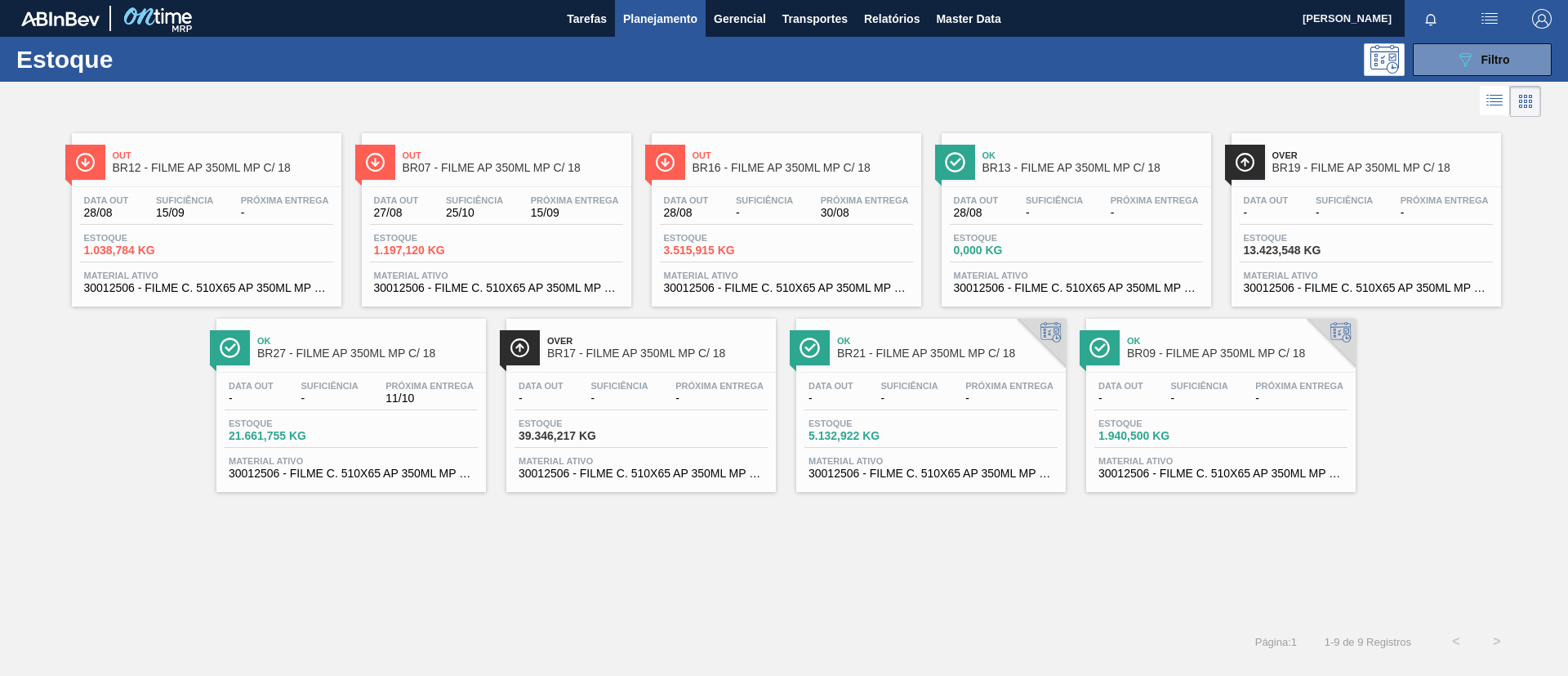
click at [744, 190] on div "Data out 28/08 Suficiência - Próxima Entrega 30/08 Estoque 3.515,915 KG Materia…" at bounding box center [786, 242] width 269 height 111
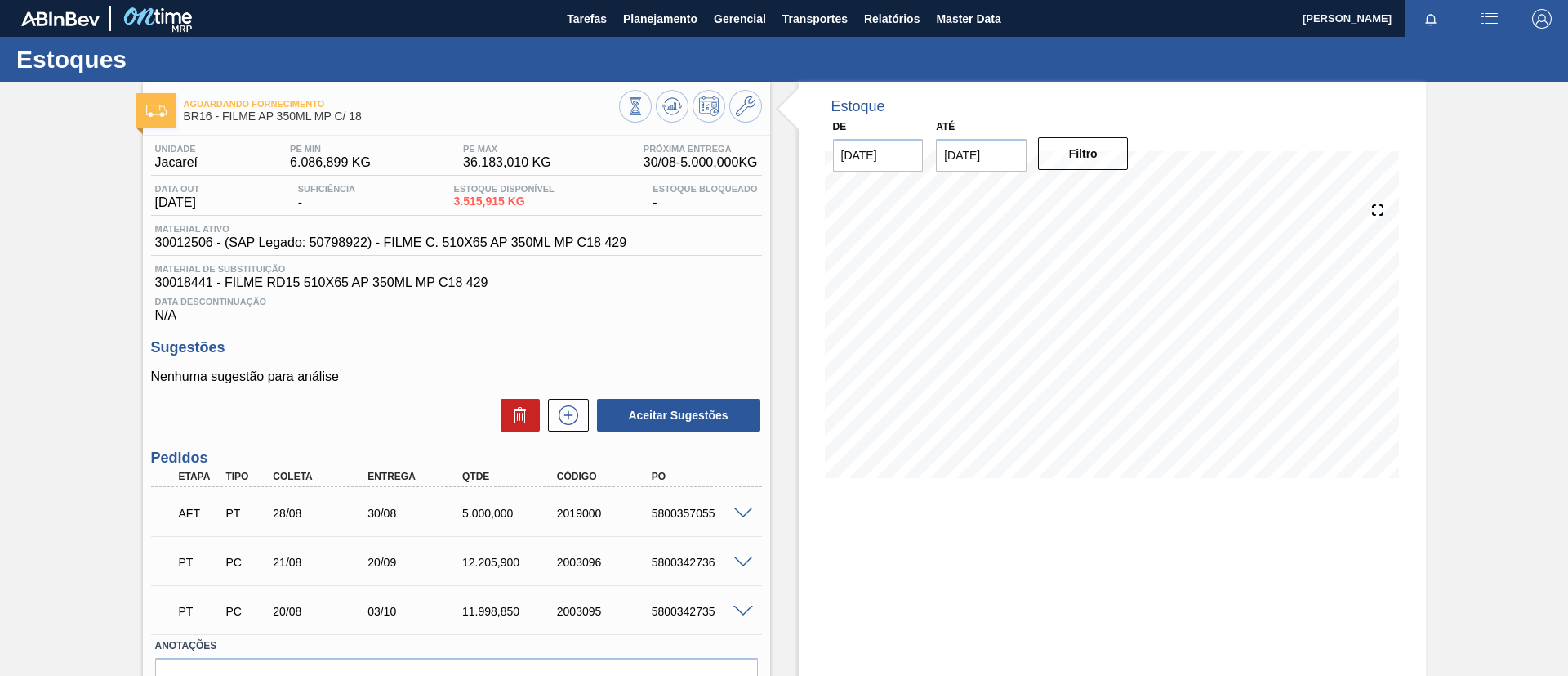
click at [738, 565] on span at bounding box center [743, 561] width 20 height 12
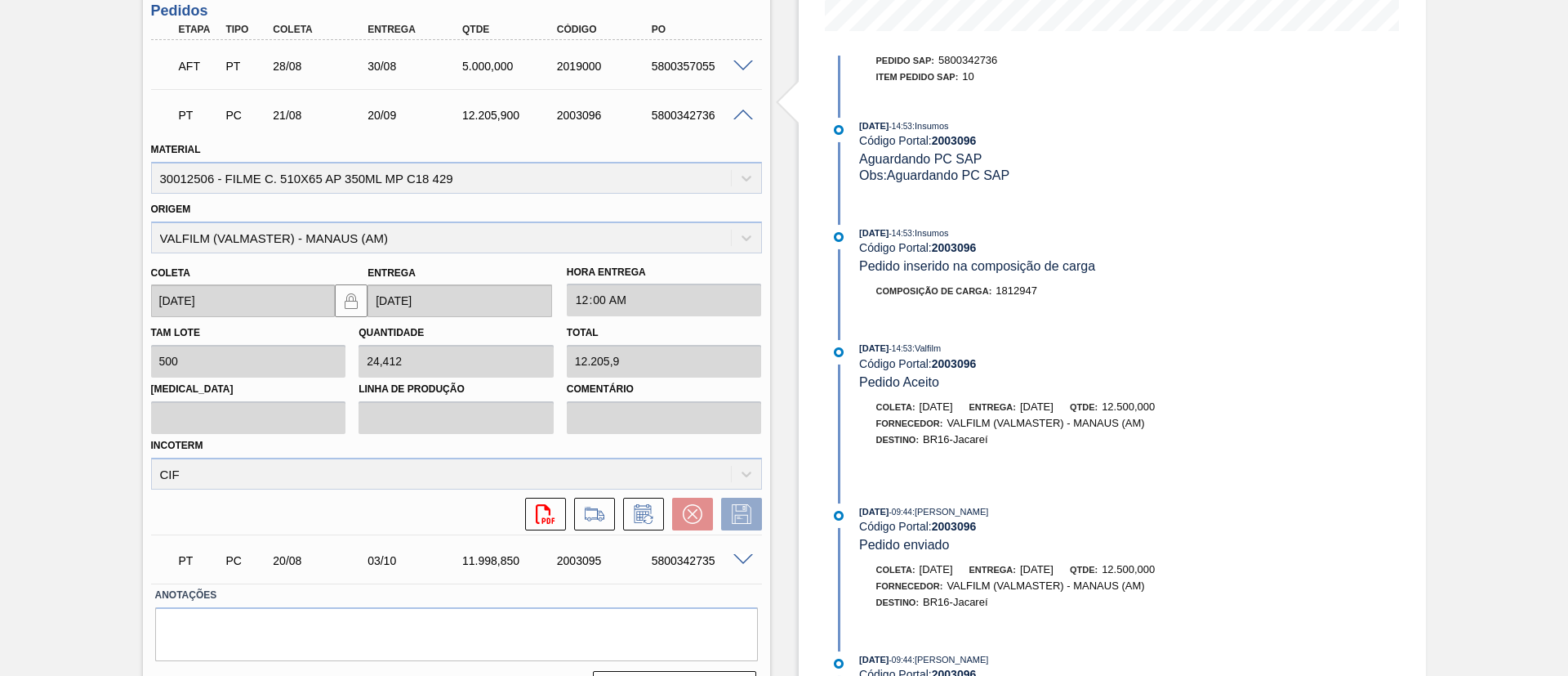
scroll to position [488, 0]
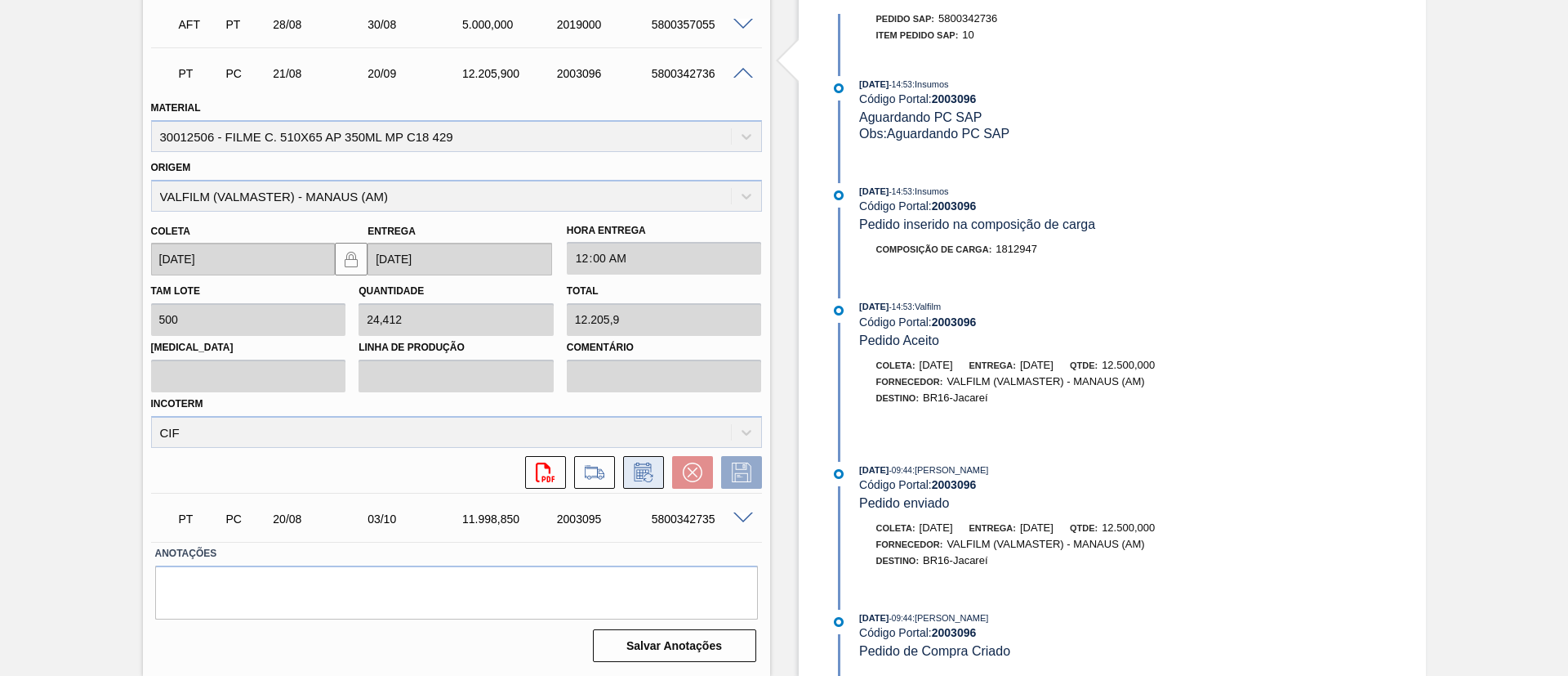
click at [640, 480] on icon at bounding box center [644, 471] width 26 height 20
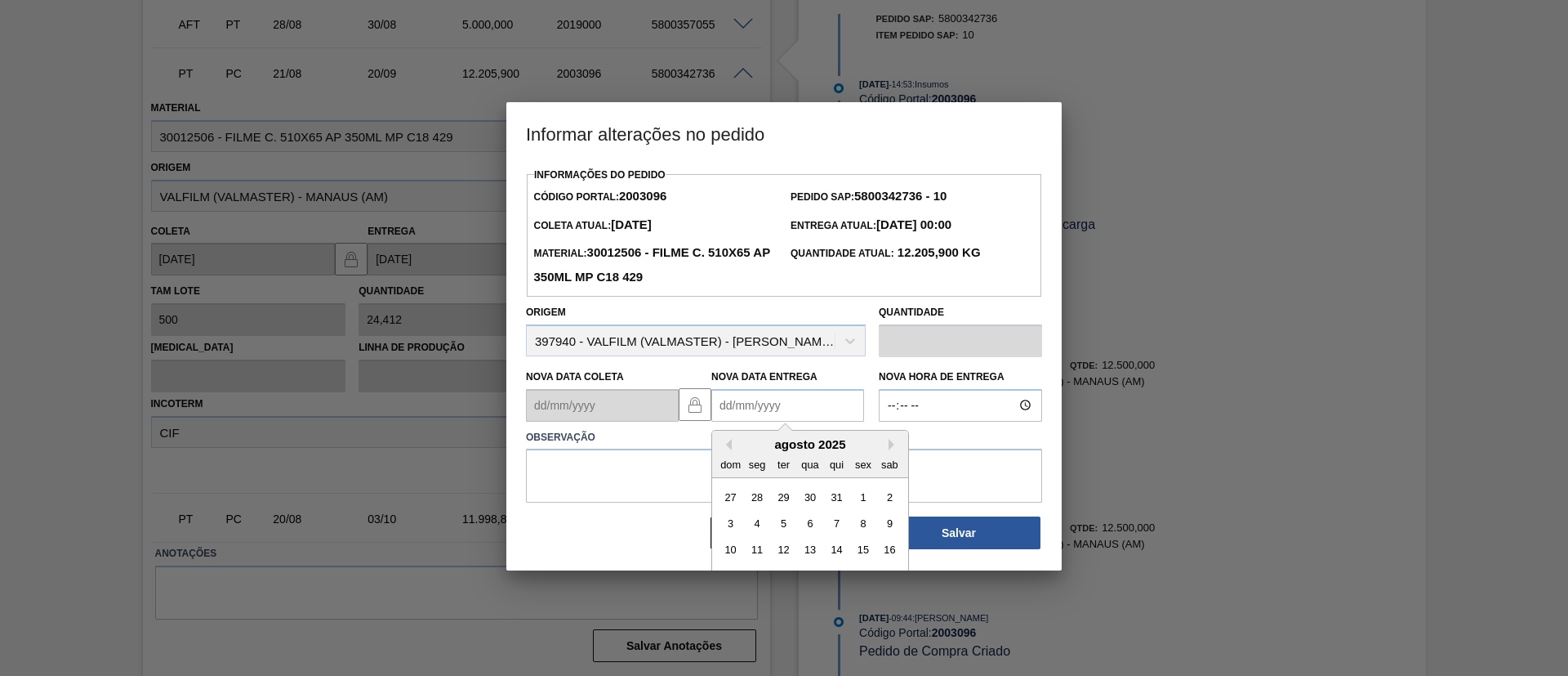
click at [763, 406] on Entrega2003096 "Nova Data Entrega" at bounding box center [788, 405] width 153 height 33
click at [889, 444] on button "Next Month" at bounding box center [895, 444] width 11 height 11
click at [858, 507] on div "3" at bounding box center [862, 496] width 22 height 22
type Entrega2003096 "03/10/2025"
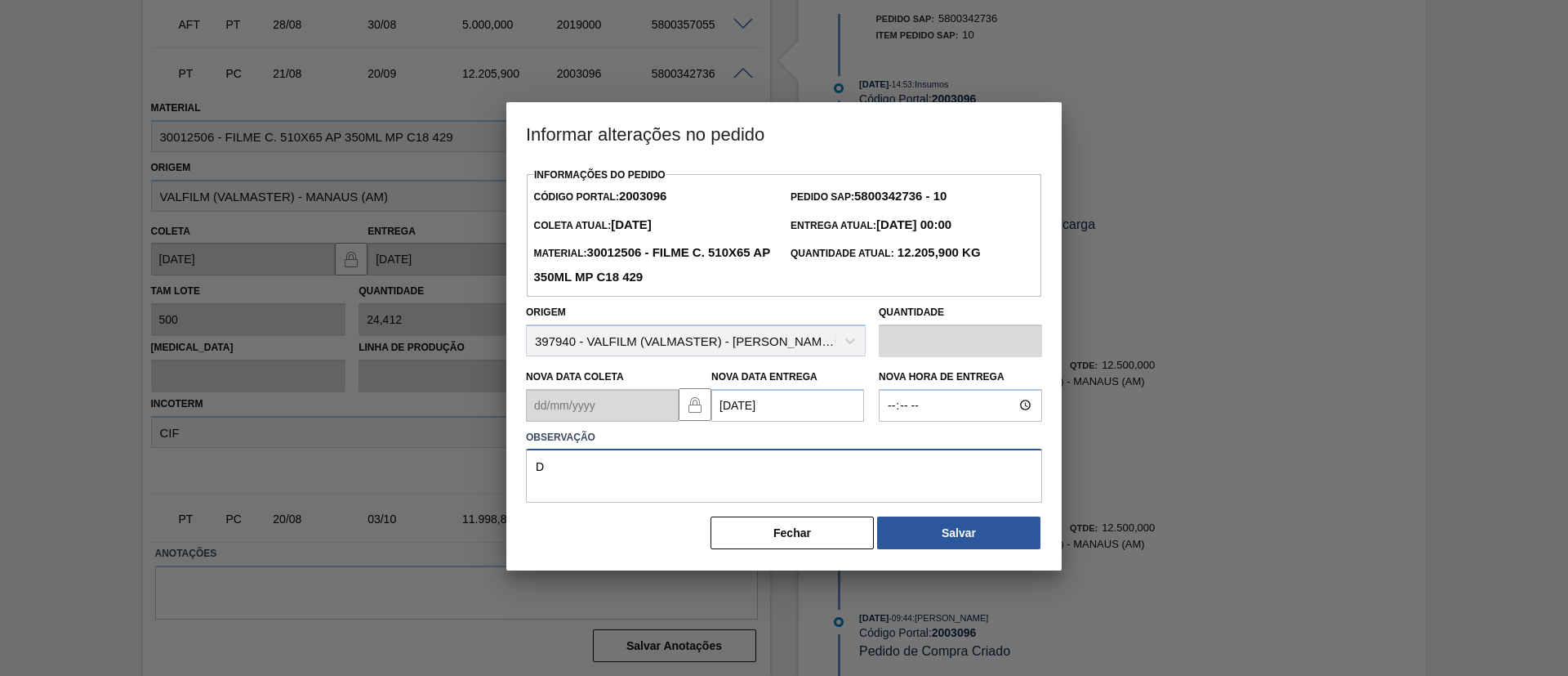
click at [814, 478] on textarea "D" at bounding box center [784, 475] width 516 height 54
type textarea "Data Original"
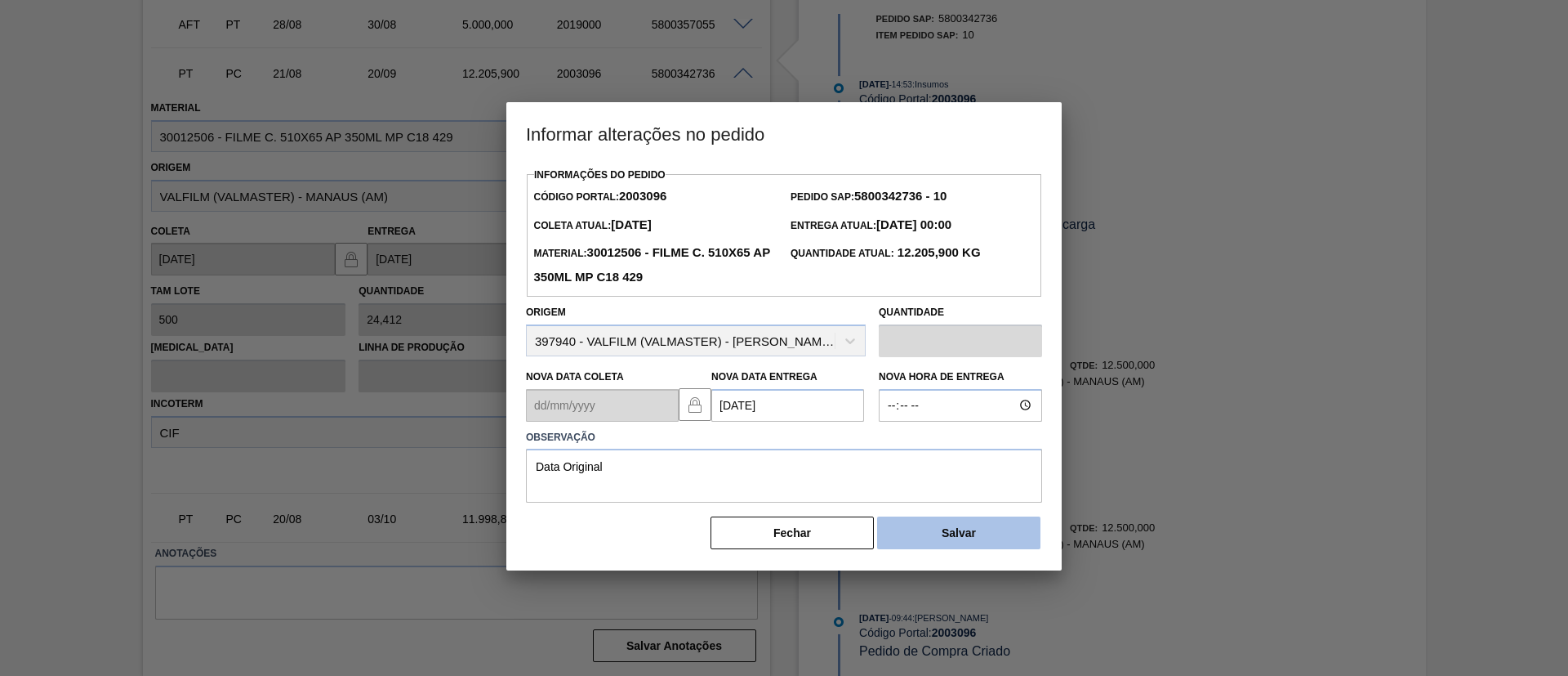
click at [893, 532] on button "Salvar" at bounding box center [959, 532] width 163 height 33
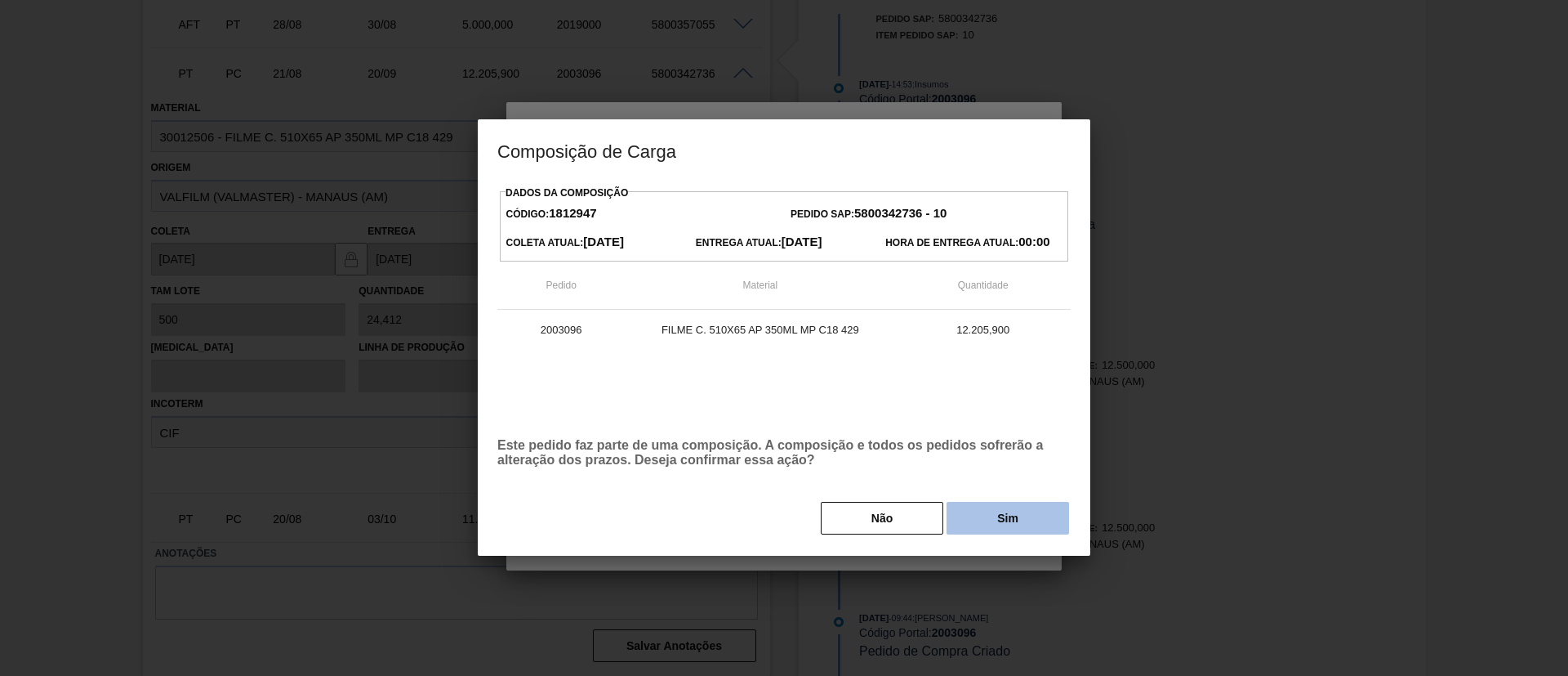
click at [985, 518] on button "Sim" at bounding box center [1007, 517] width 123 height 33
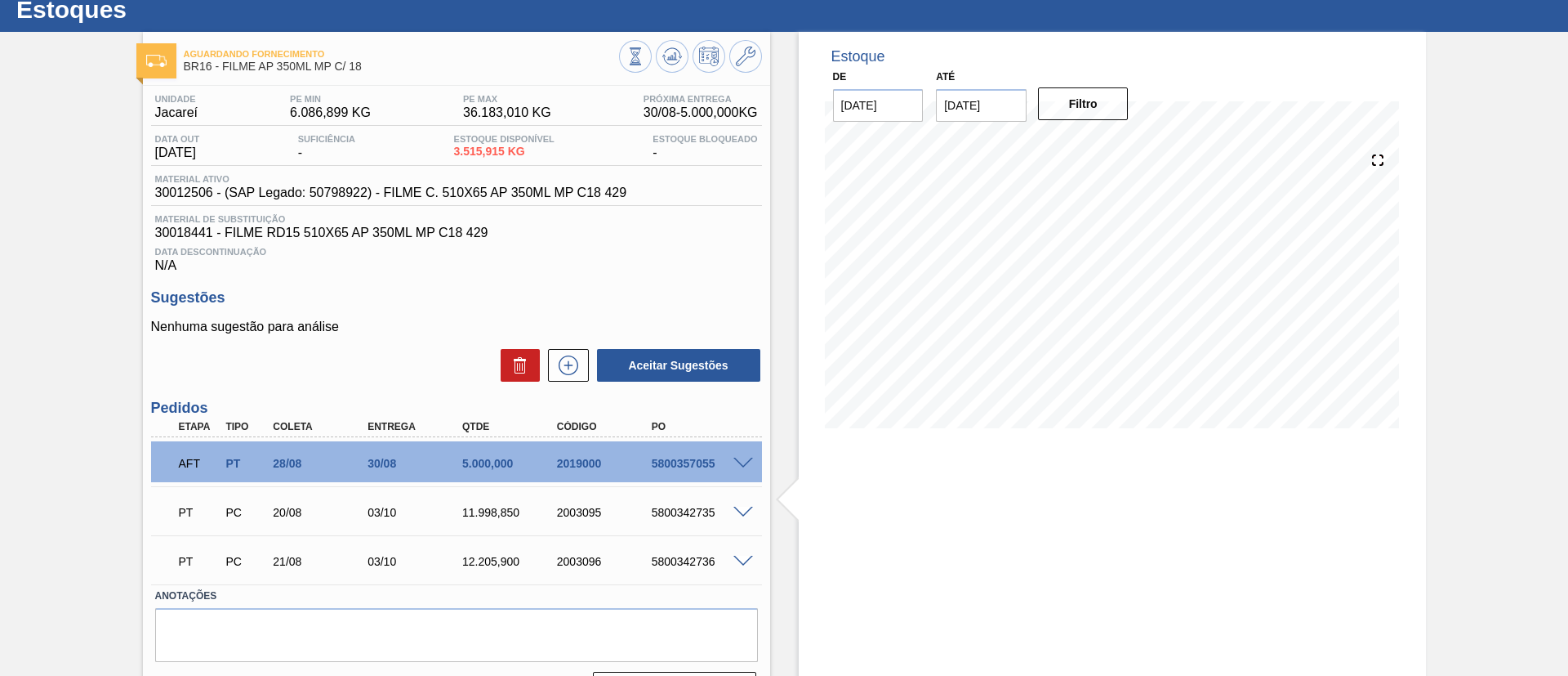
scroll to position [48, 0]
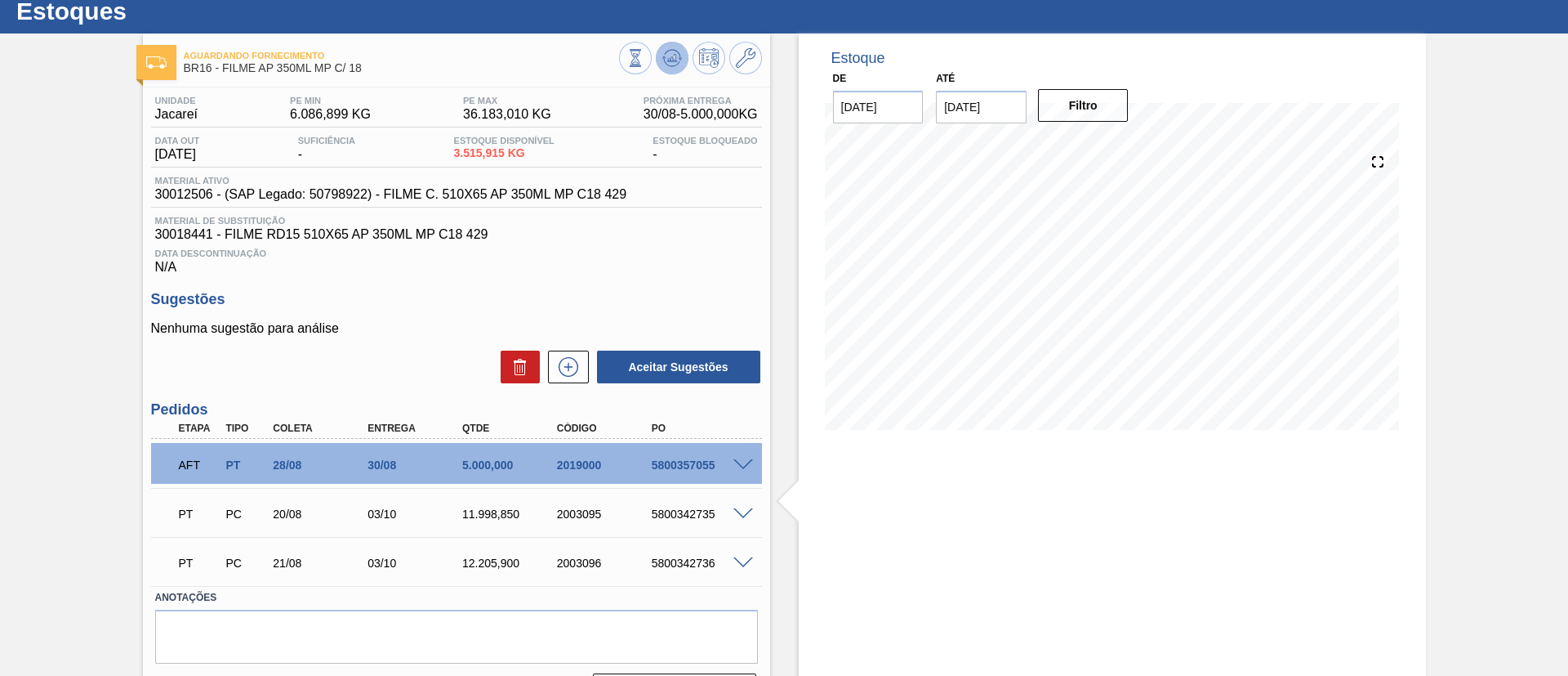
click at [665, 58] on icon at bounding box center [672, 57] width 20 height 20
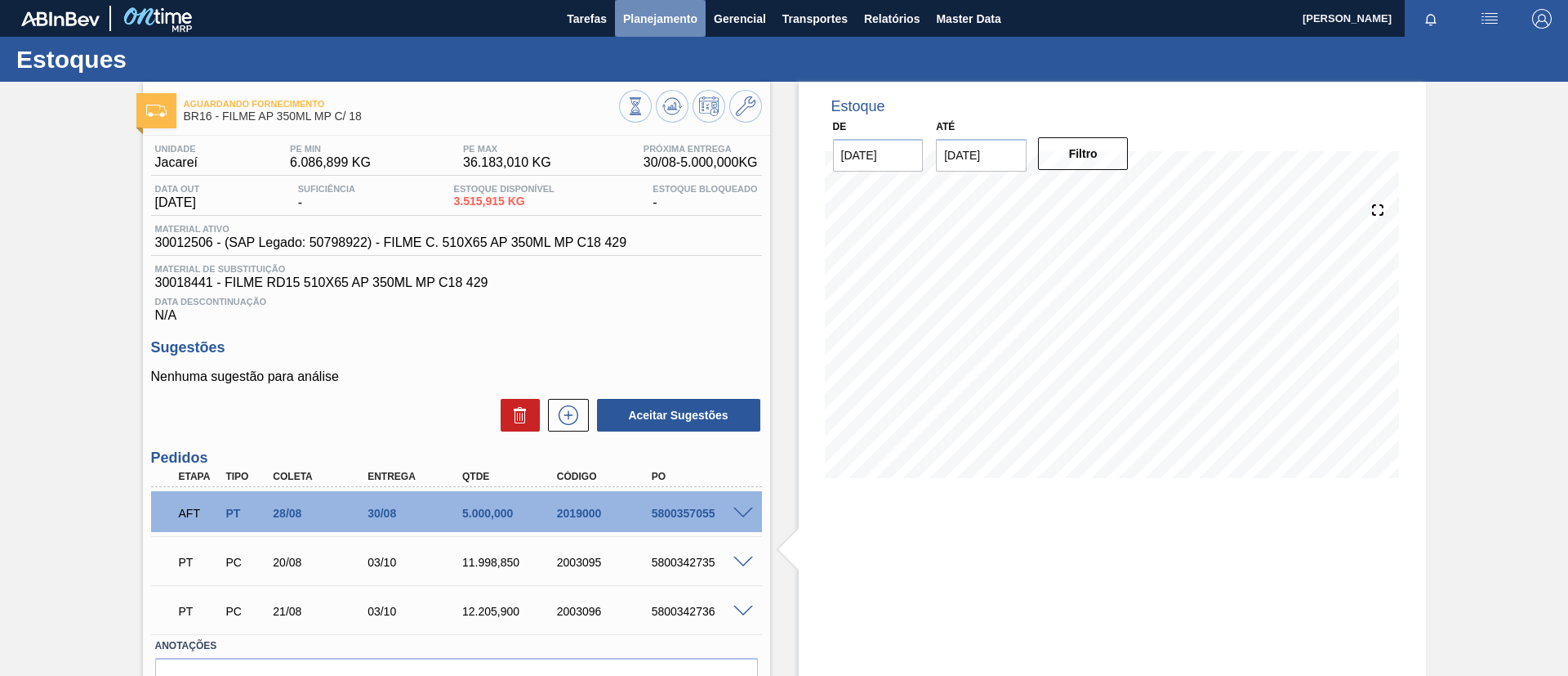
click at [674, 19] on span "Planejamento" at bounding box center [660, 19] width 74 height 20
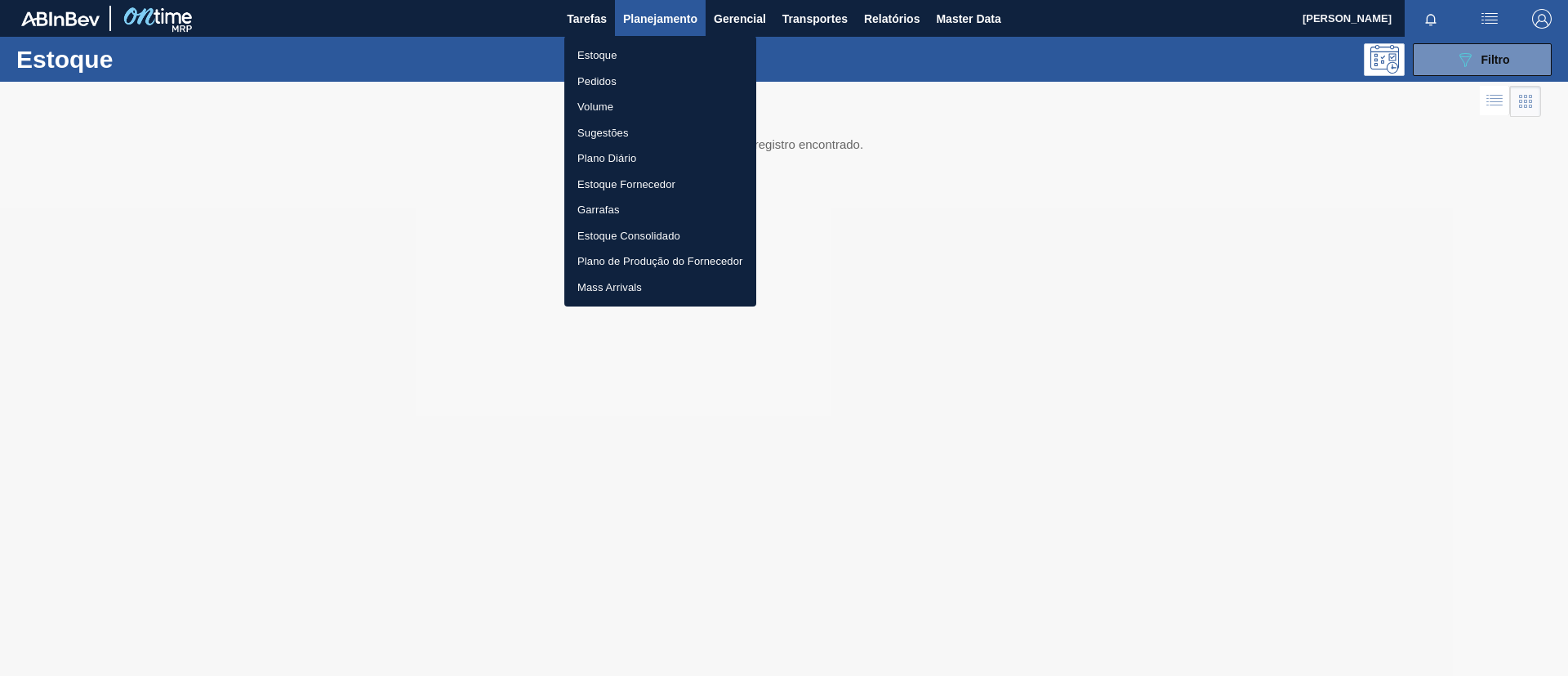
click at [35, 110] on div at bounding box center [784, 338] width 1568 height 676
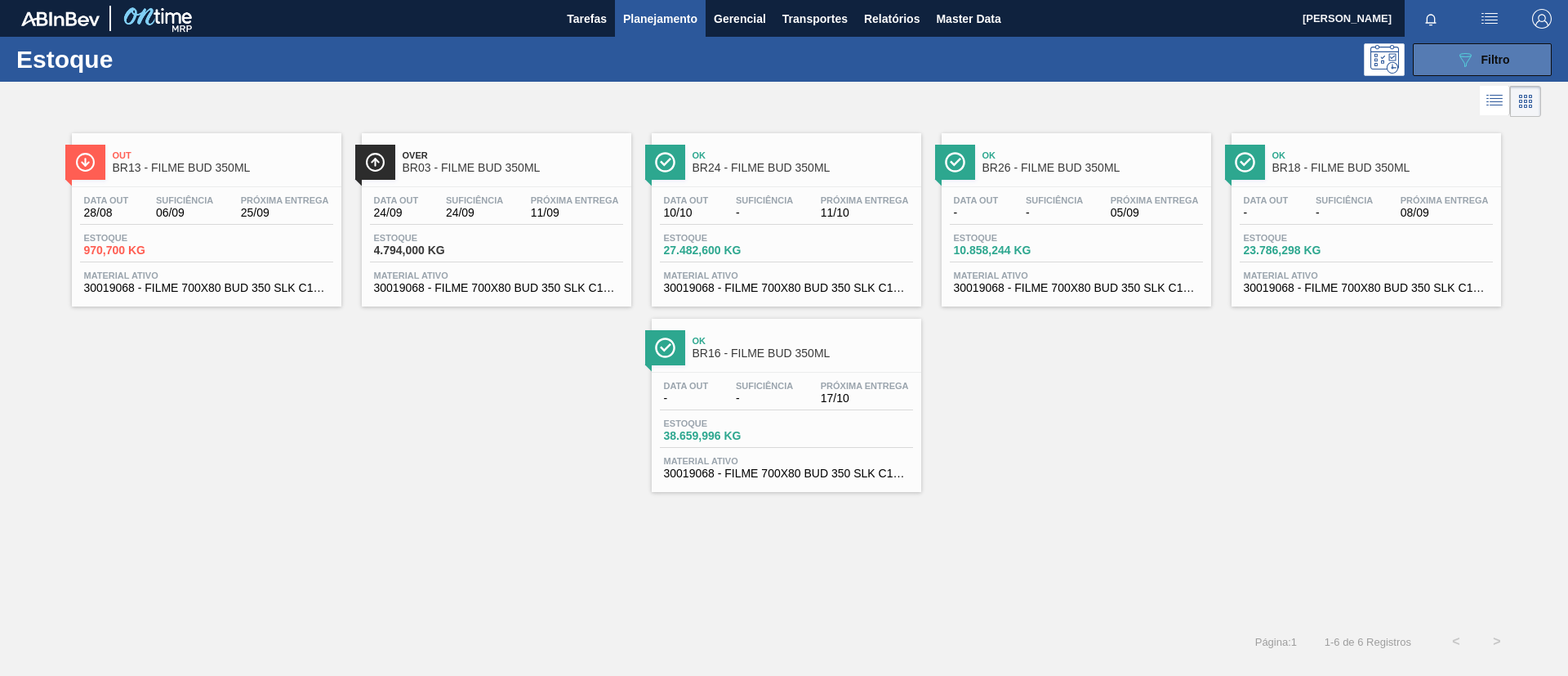
click at [1441, 51] on button "089F7B8B-B2A5-4AFE-B5C0-19BA573D28AC Filtro" at bounding box center [1483, 59] width 139 height 33
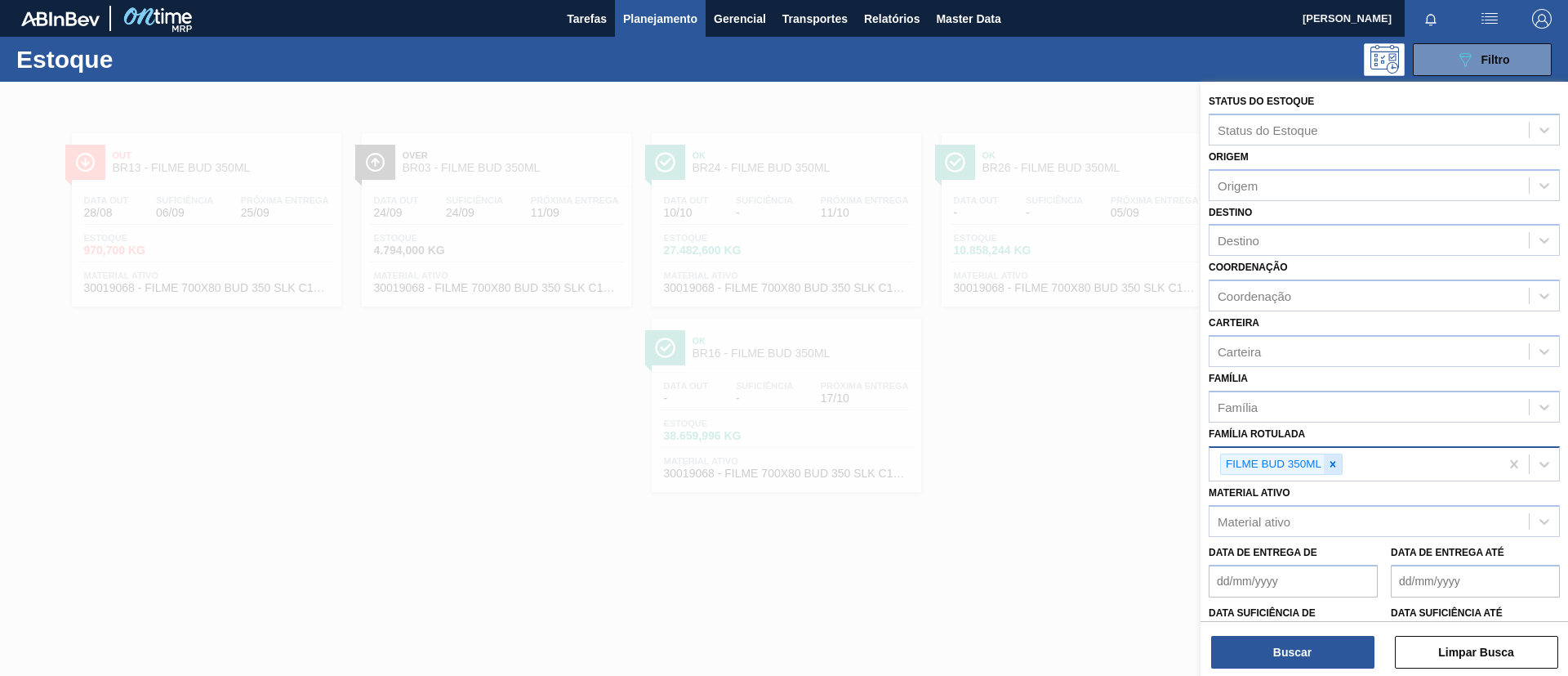
click at [1334, 456] on div at bounding box center [1332, 465] width 18 height 21
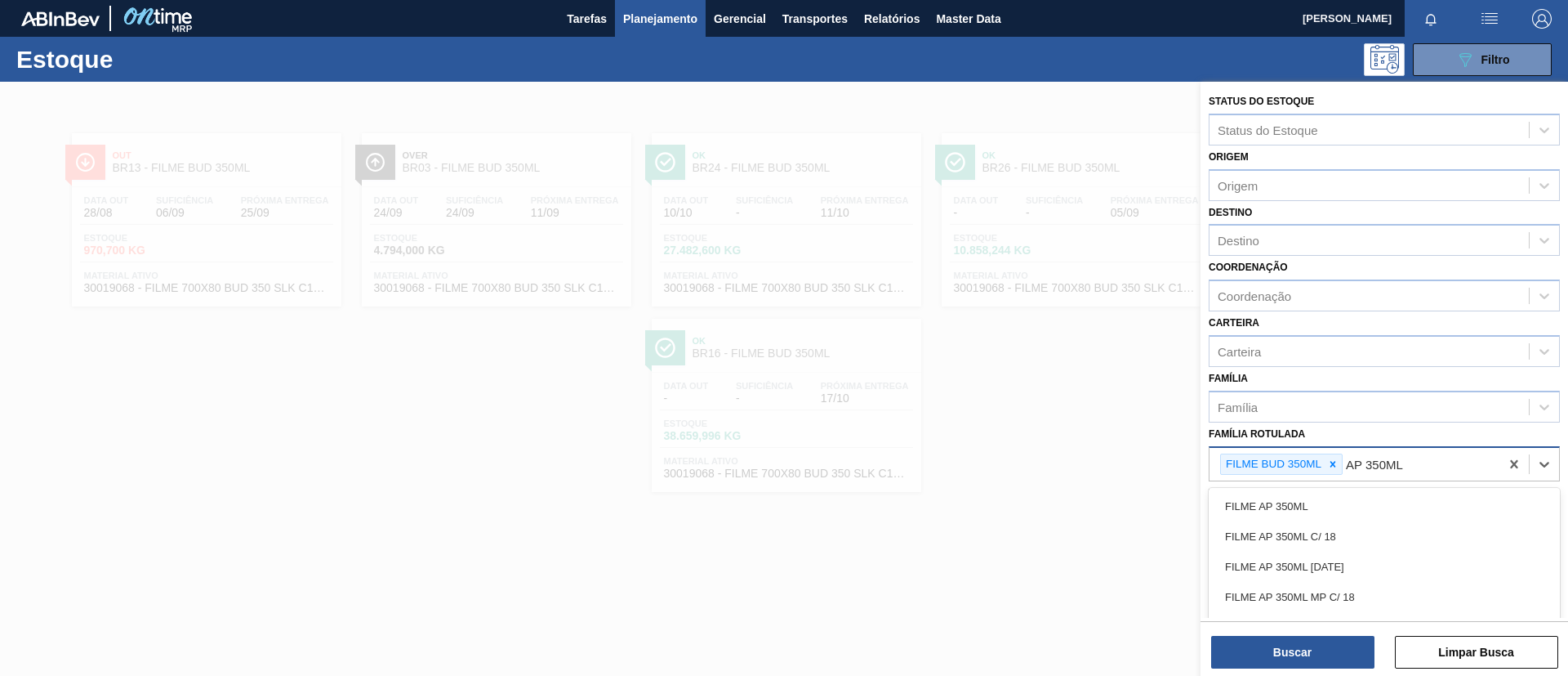
type Rotulada "AP 350ML MP"
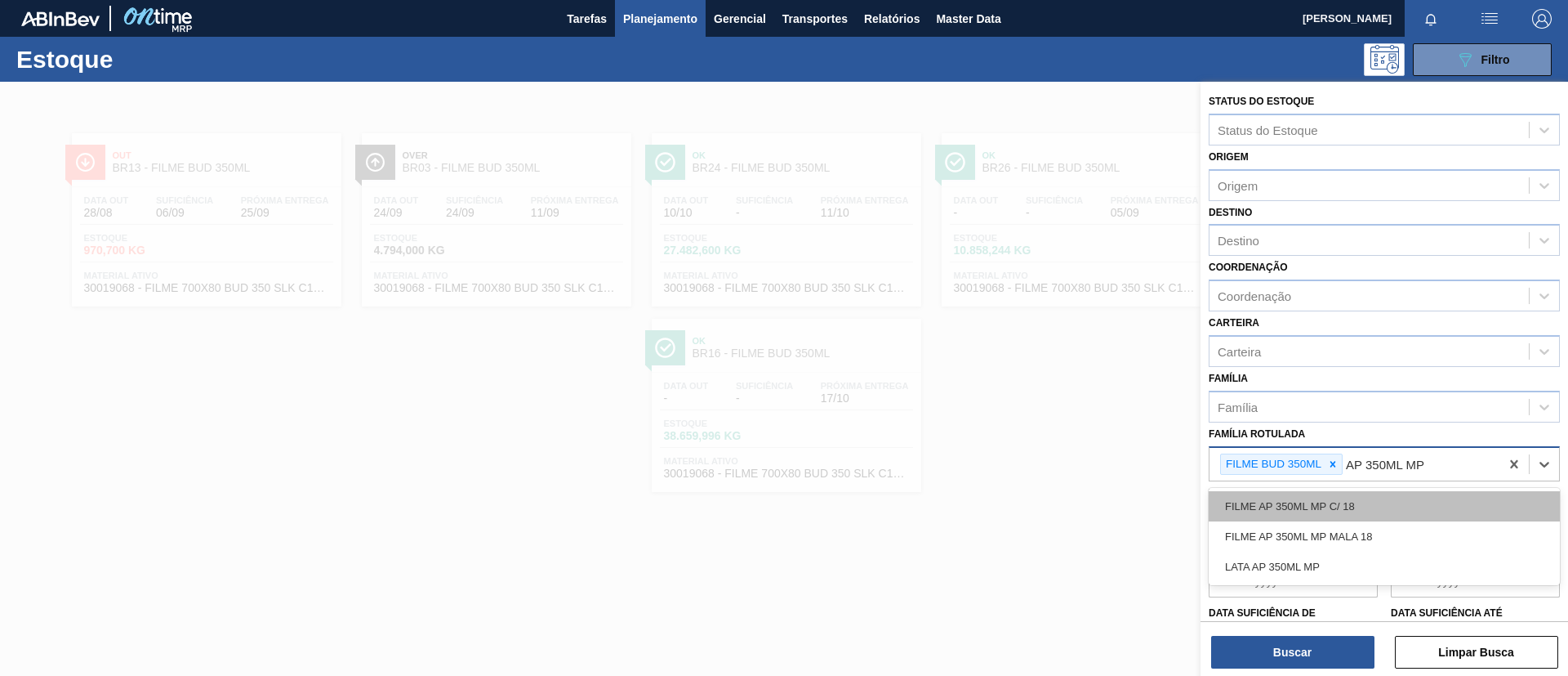
click at [1339, 506] on div "FILME AP 350ML MP C/ 18" at bounding box center [1385, 506] width 351 height 30
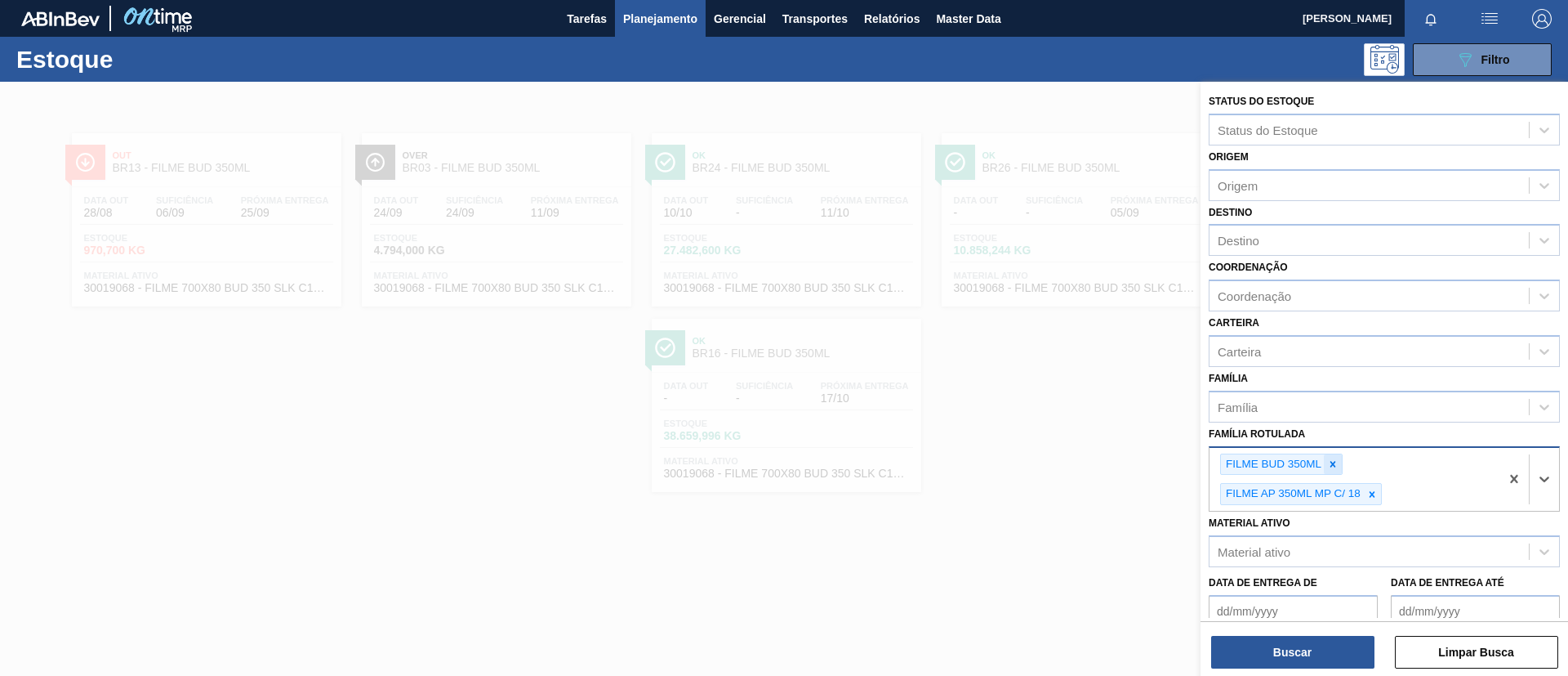
click at [1337, 466] on icon at bounding box center [1333, 464] width 11 height 11
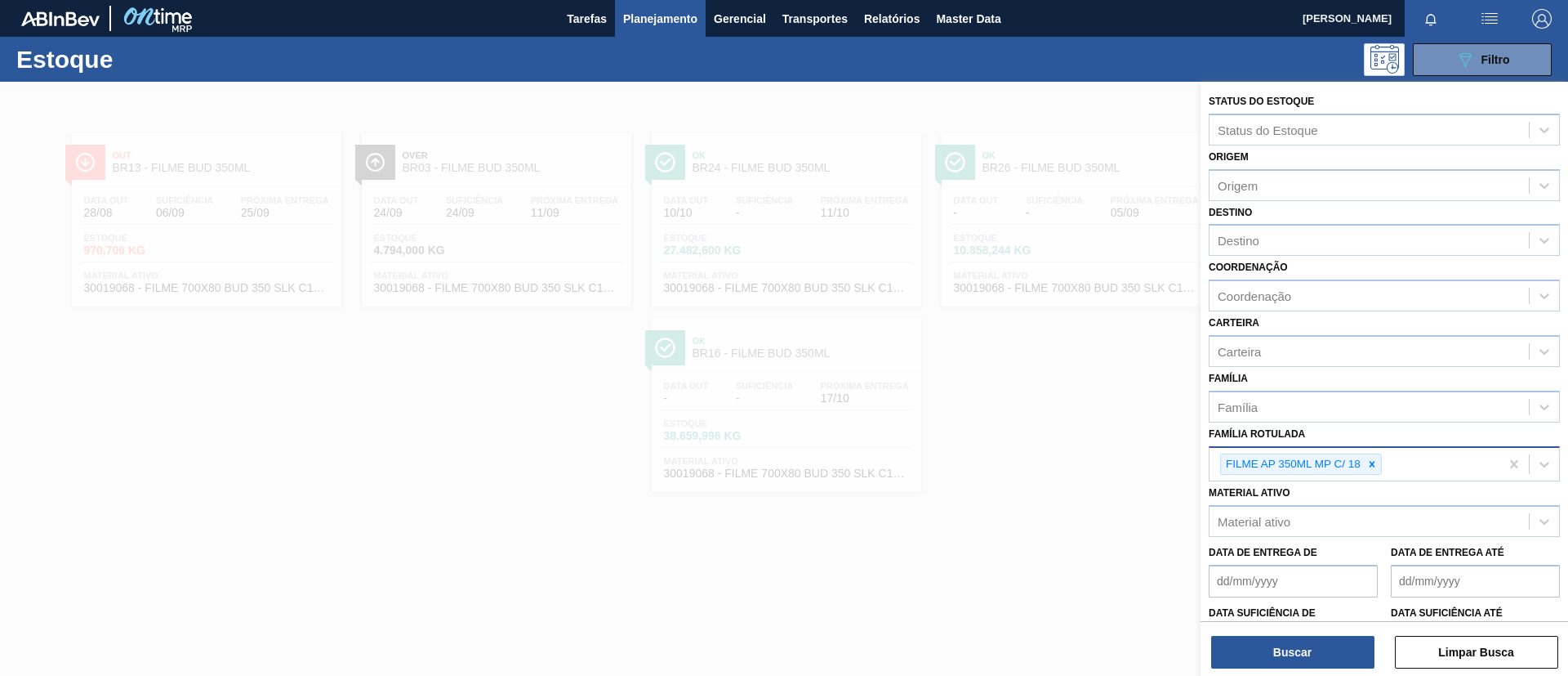
click at [1302, 669] on div "Status do Estoque Status do Estoque Origem Origem Destino Destino Coordenação C…" at bounding box center [1385, 380] width 368 height 597
click at [1304, 657] on button "Buscar" at bounding box center [1293, 652] width 163 height 33
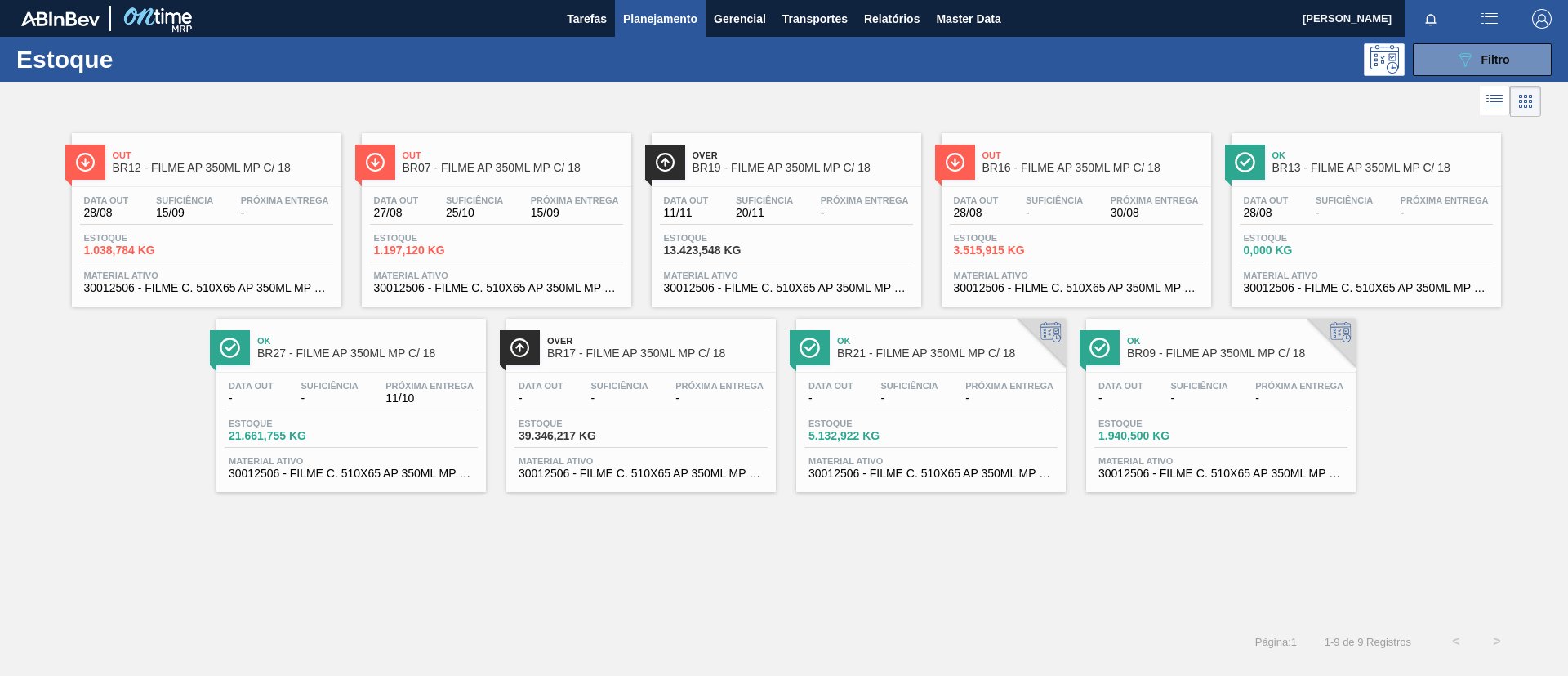
click at [607, 353] on span "BR17 - FILME AP 350ML MP C/ 18" at bounding box center [657, 353] width 221 height 12
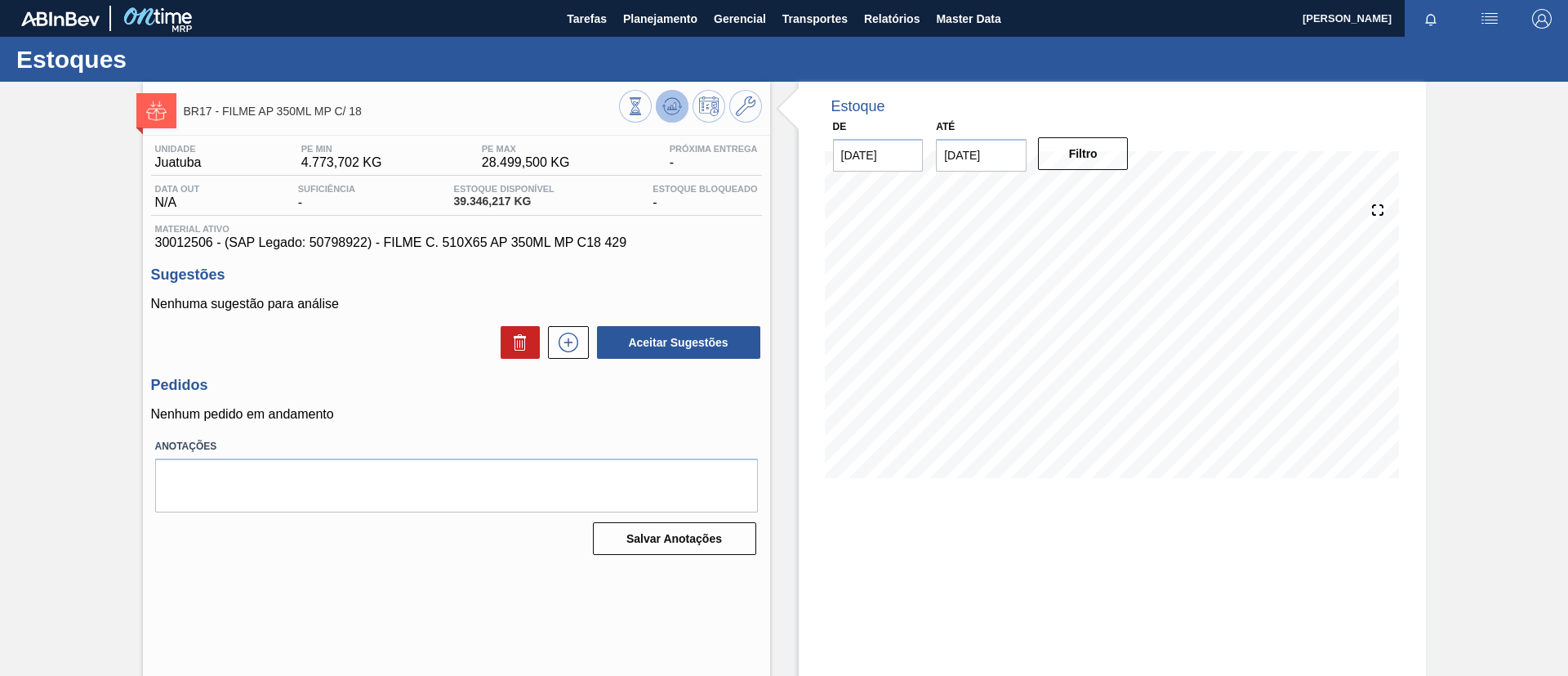
click at [660, 103] on button at bounding box center [672, 106] width 33 height 33
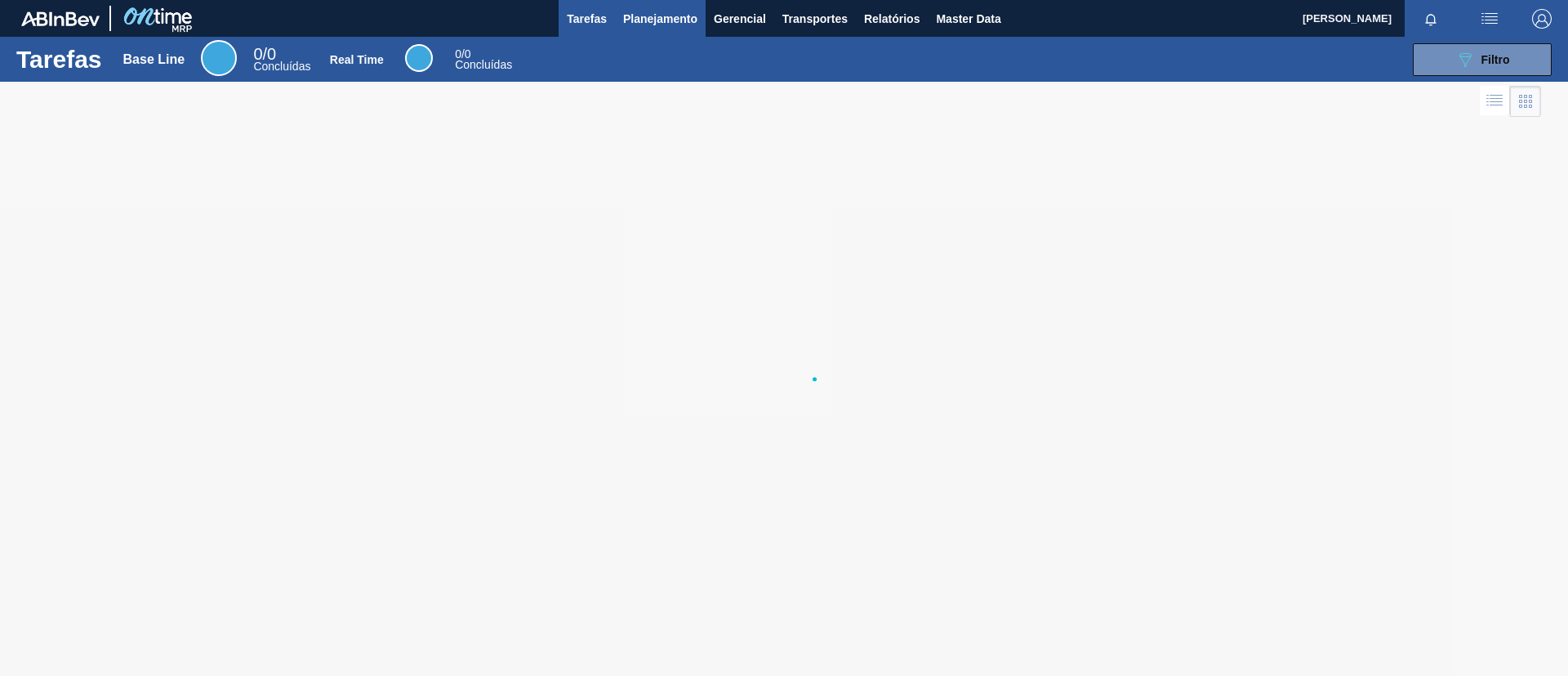
click at [664, 13] on span "Planejamento" at bounding box center [660, 19] width 74 height 20
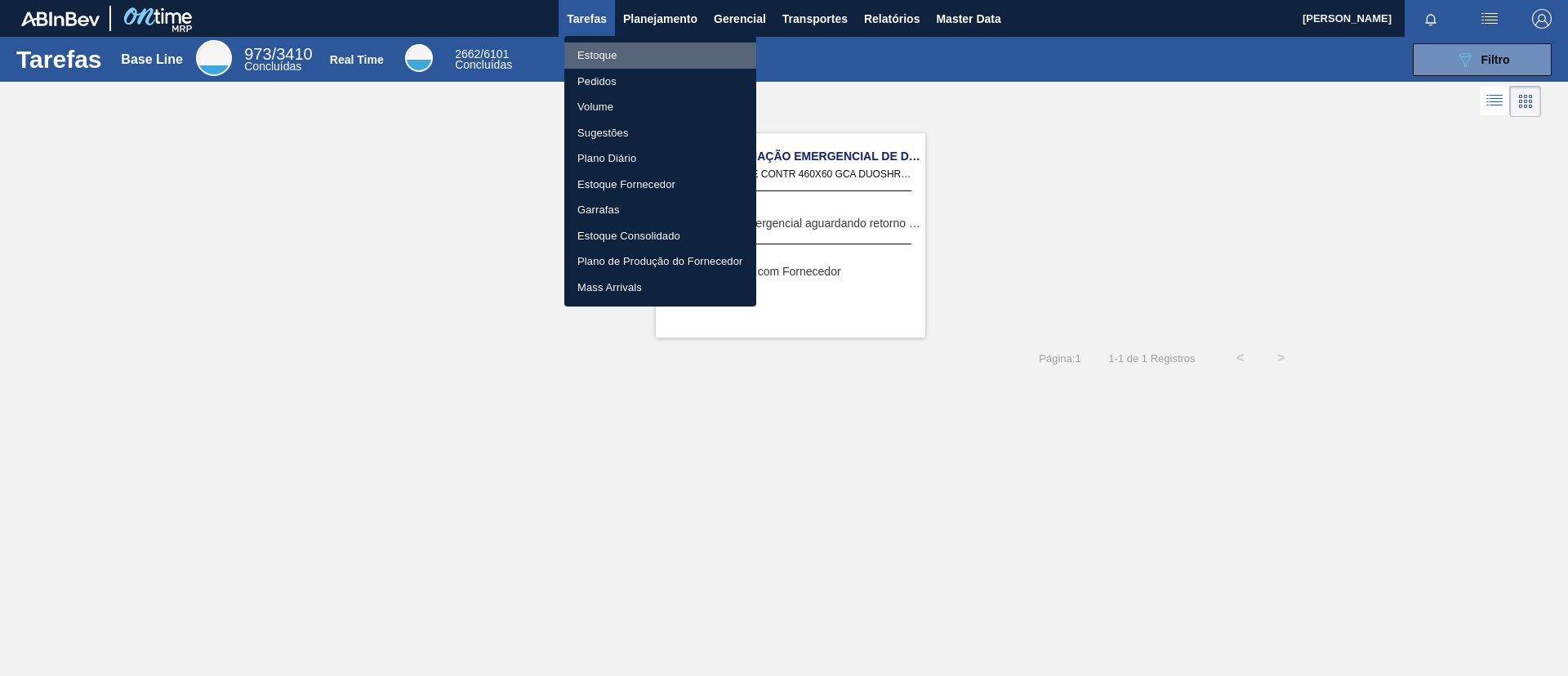
click at [638, 54] on li "Estoque" at bounding box center [660, 55] width 192 height 26
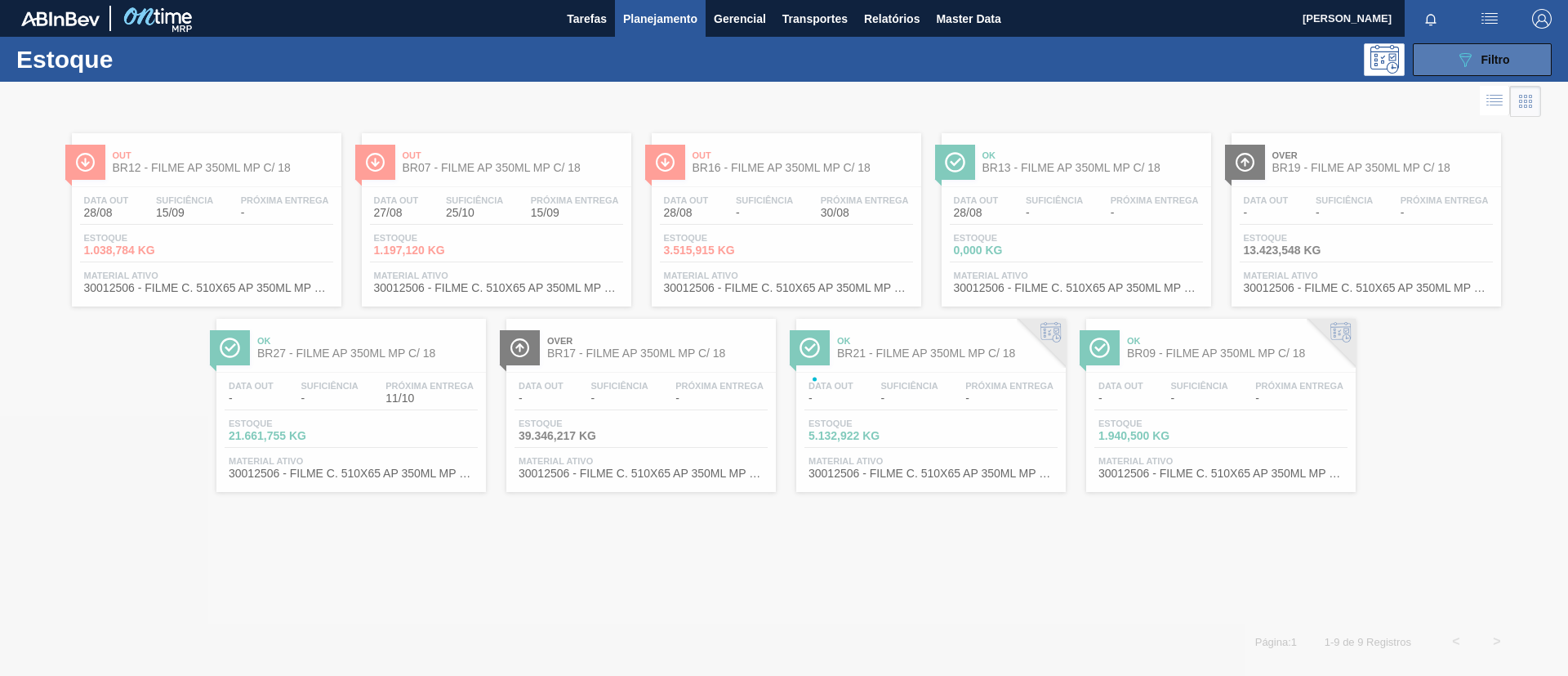
click at [1470, 65] on icon "089F7B8B-B2A5-4AFE-B5C0-19BA573D28AC" at bounding box center [1465, 59] width 20 height 20
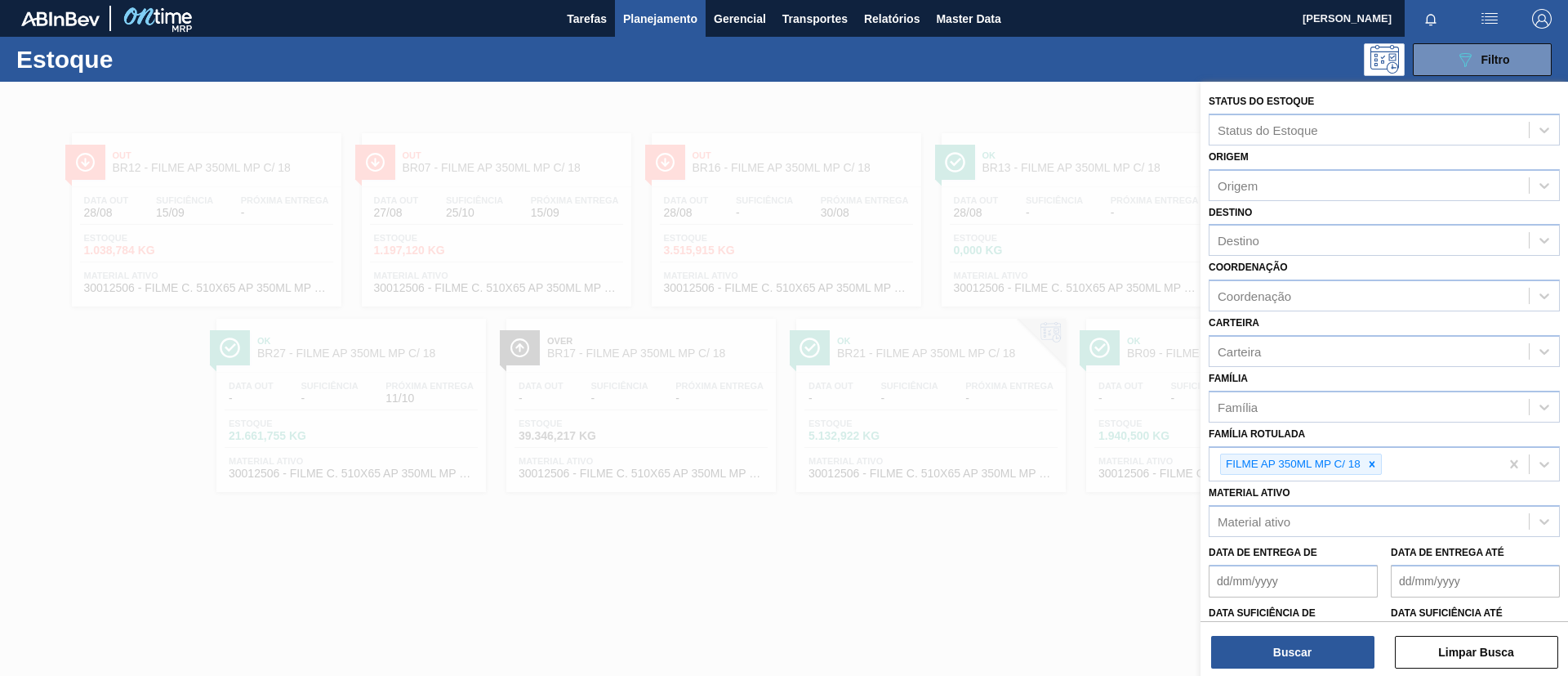
click at [807, 297] on div at bounding box center [784, 420] width 1568 height 676
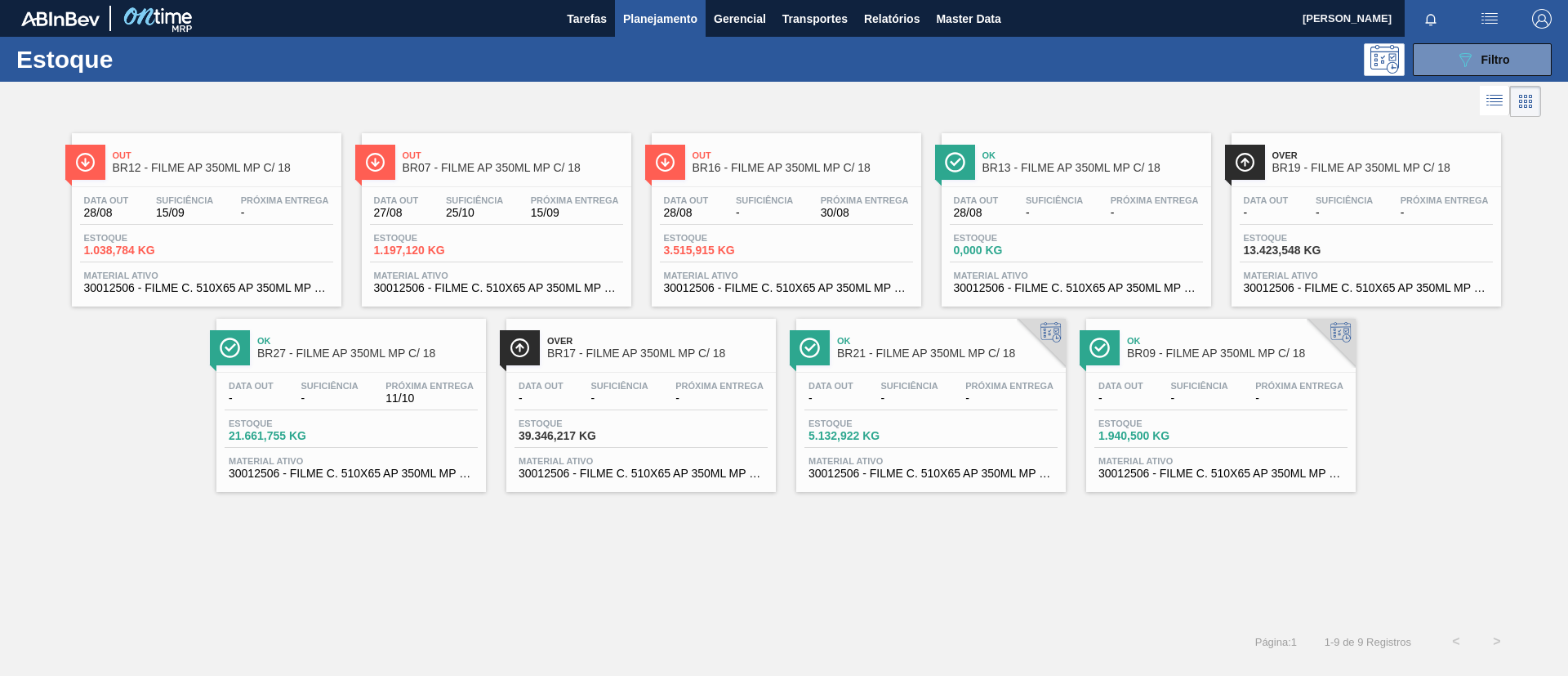
click at [1307, 177] on div "Over BR19 - FILME AP 350ML MP C/ 18" at bounding box center [1382, 161] width 221 height 37
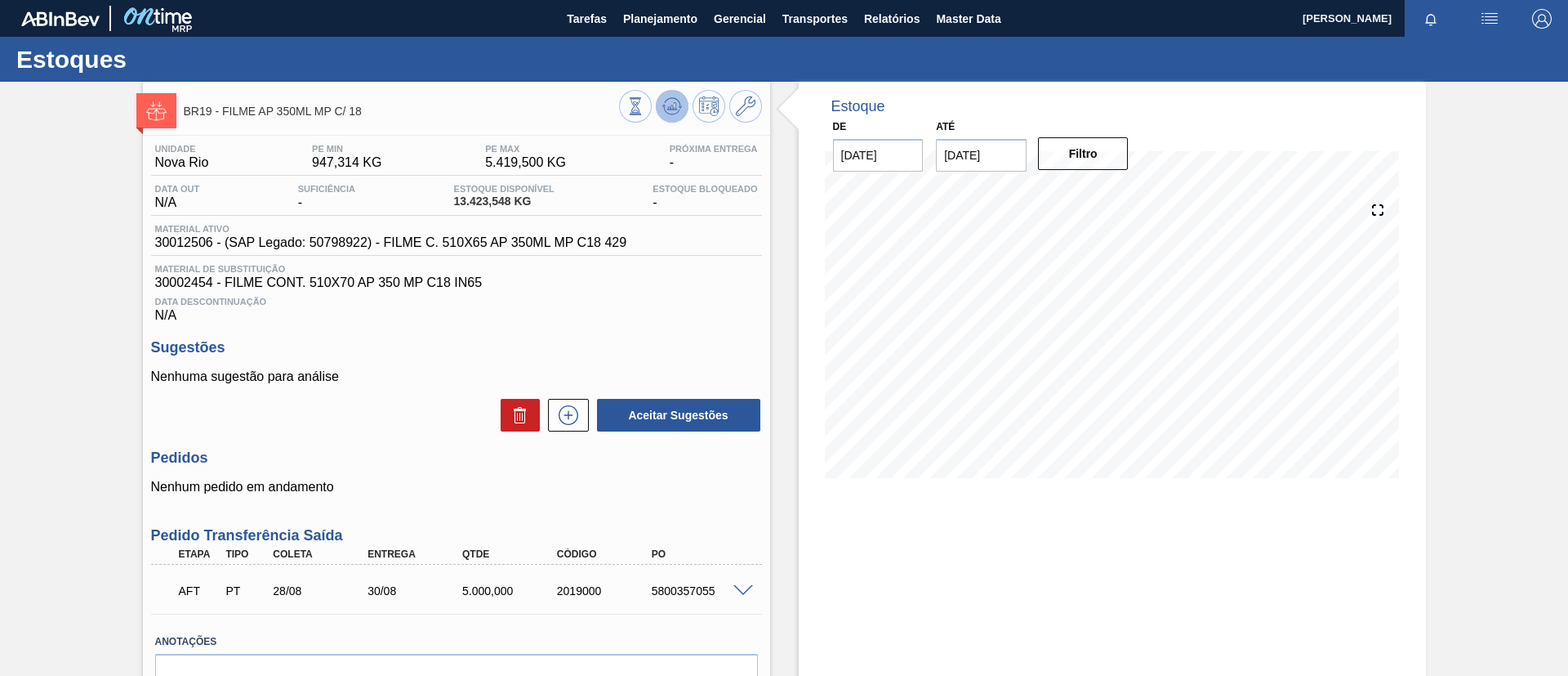
click at [665, 113] on icon at bounding box center [672, 106] width 20 height 20
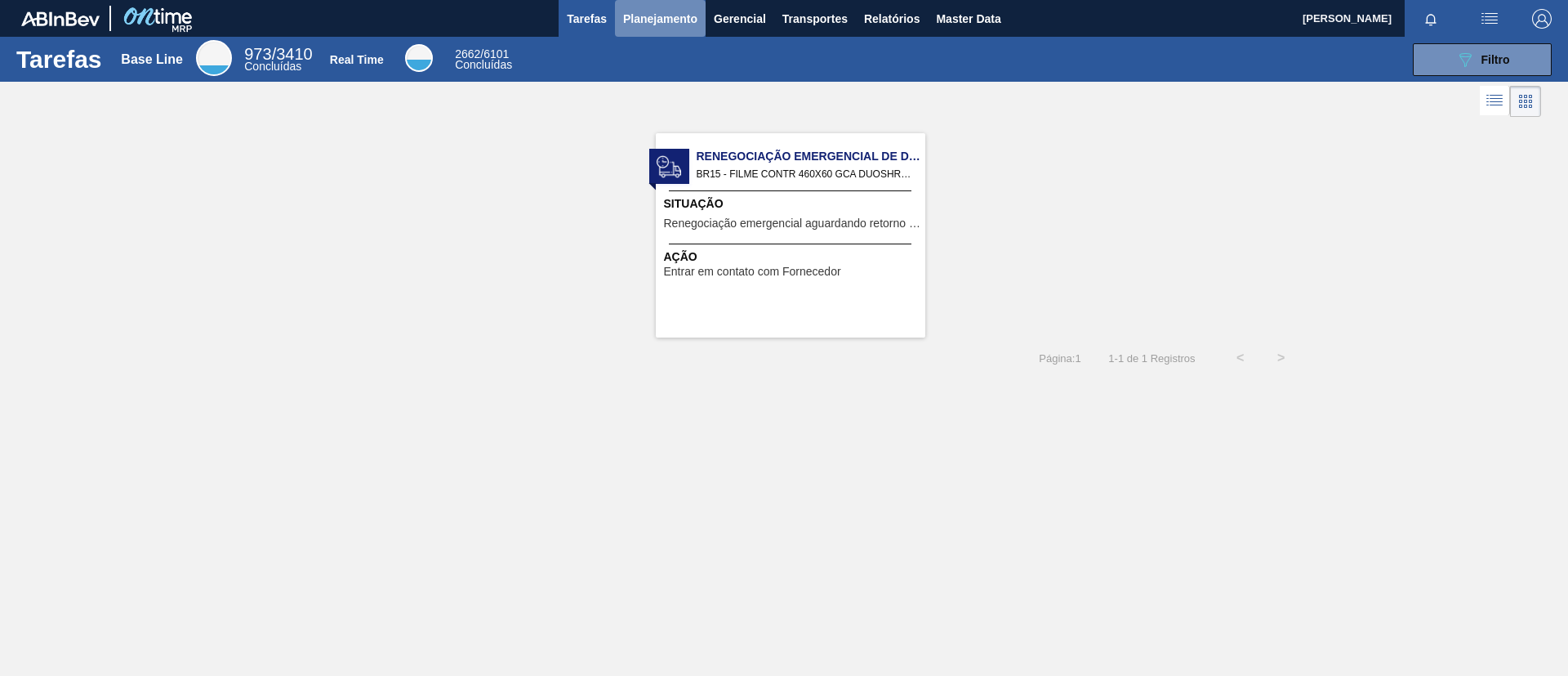
click at [662, 16] on span "Planejamento" at bounding box center [660, 19] width 74 height 20
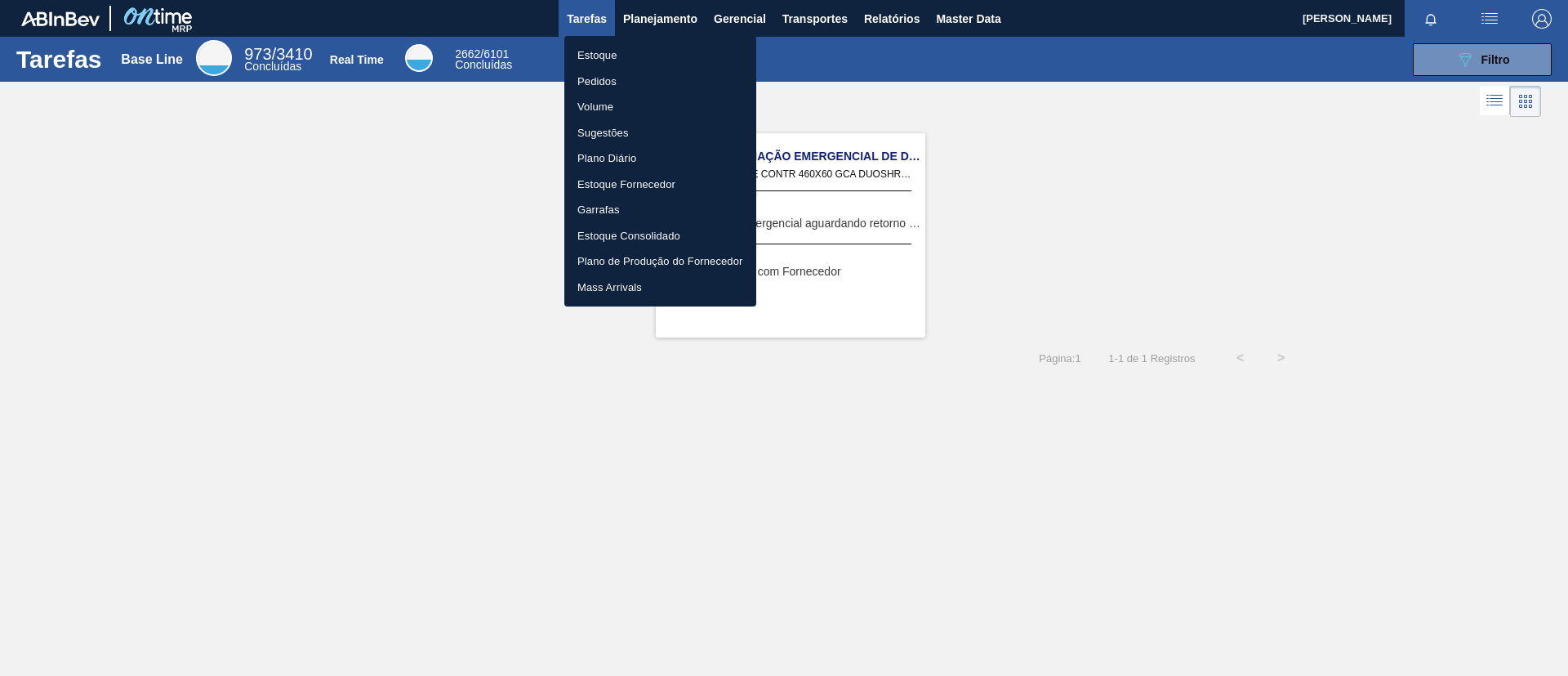
click at [644, 50] on li "Estoque" at bounding box center [660, 55] width 192 height 26
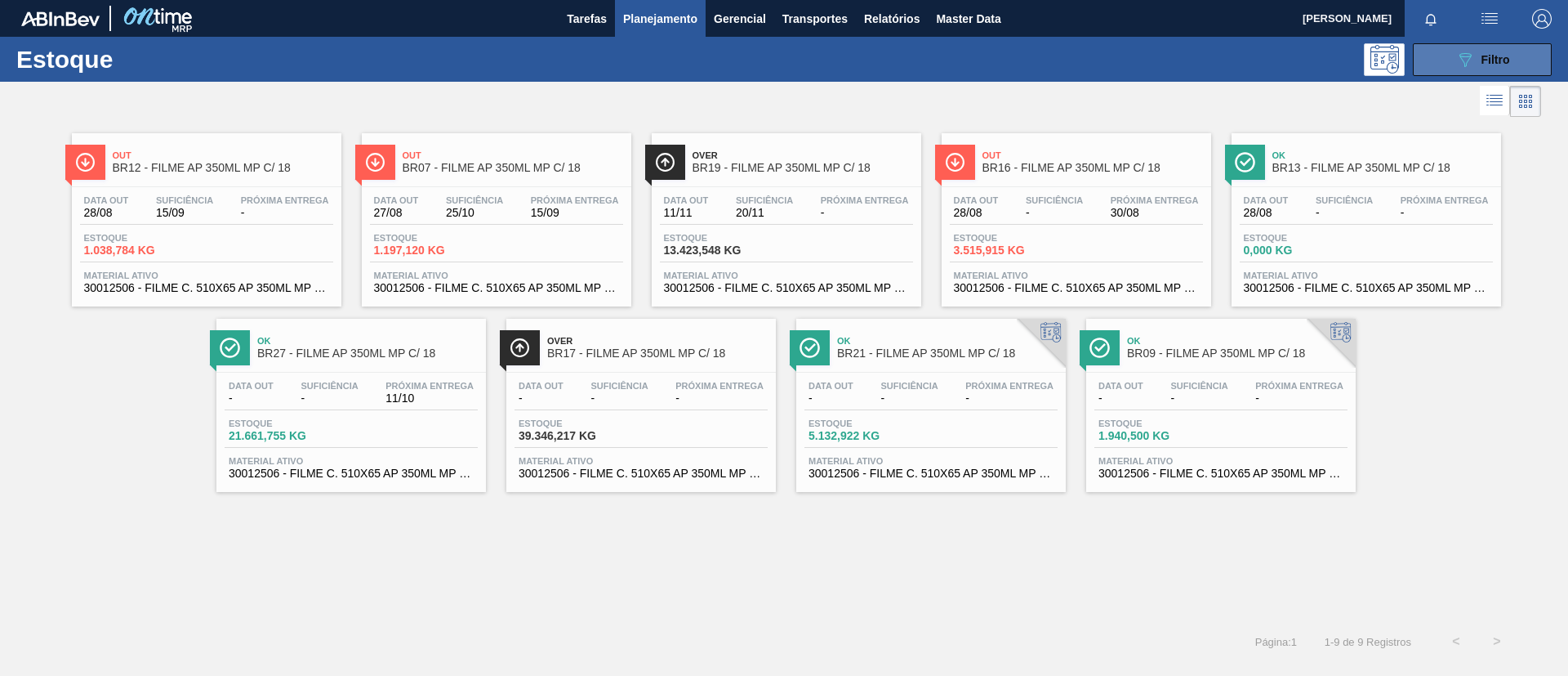
click at [1427, 64] on button "089F7B8B-B2A5-4AFE-B5C0-19BA573D28AC Filtro" at bounding box center [1483, 59] width 139 height 33
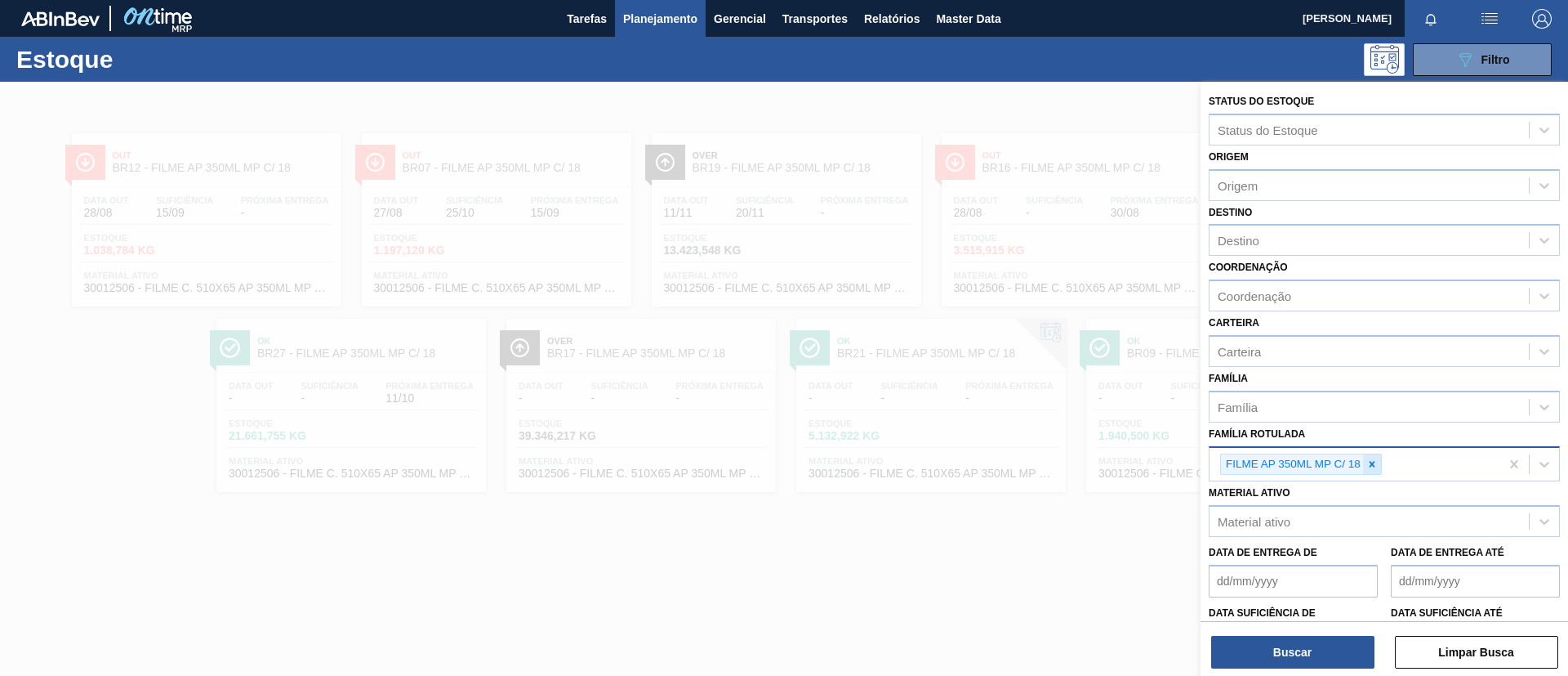
click at [1373, 472] on div at bounding box center [1372, 465] width 18 height 21
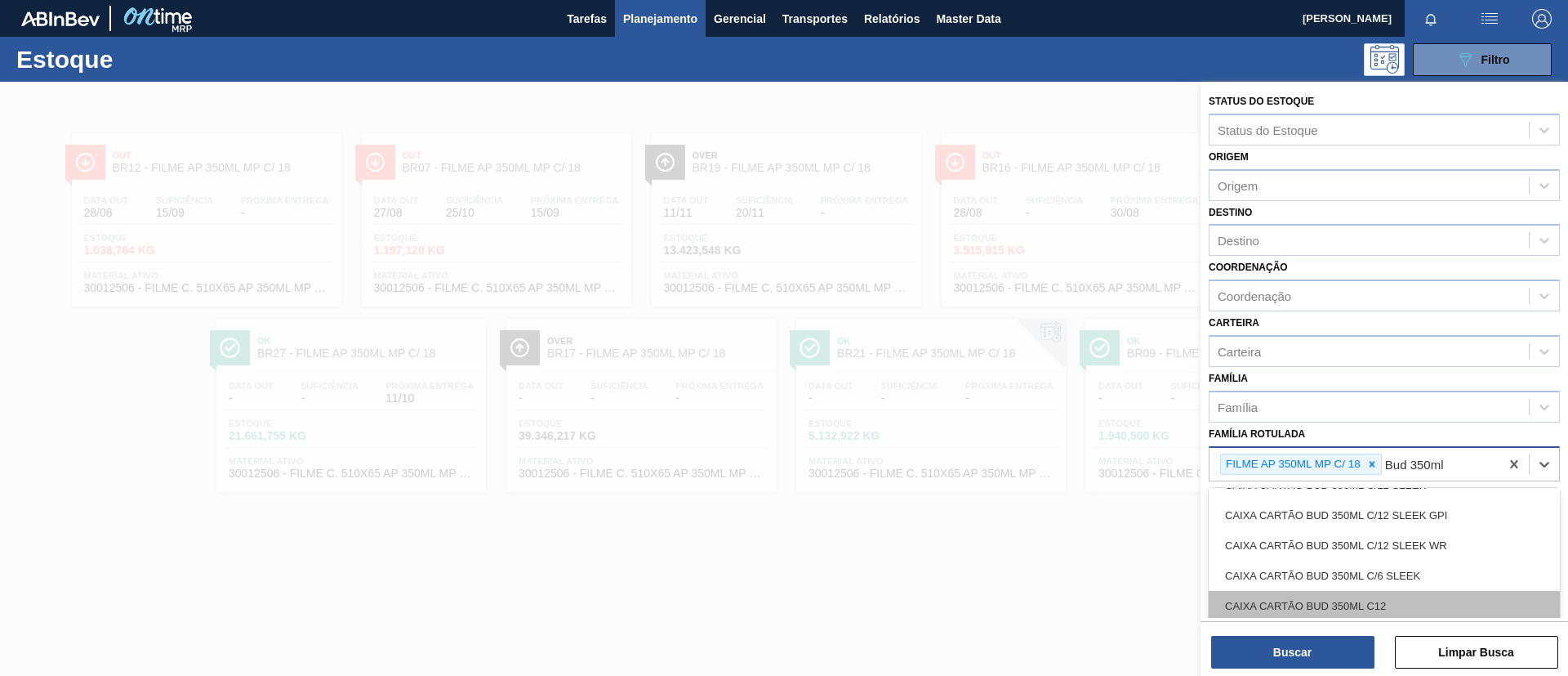
scroll to position [185, 0]
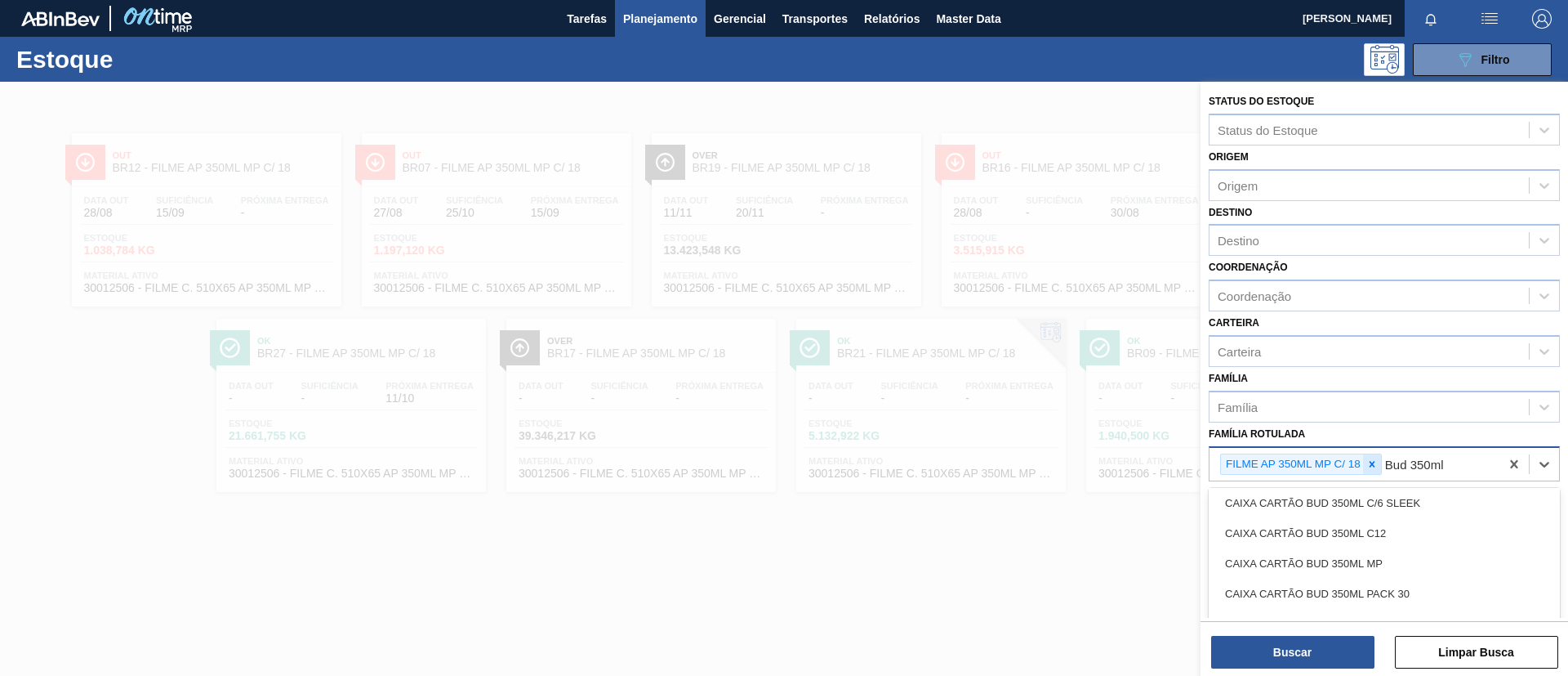
click at [1376, 459] on icon at bounding box center [1373, 464] width 11 height 11
type Rotulada "B"
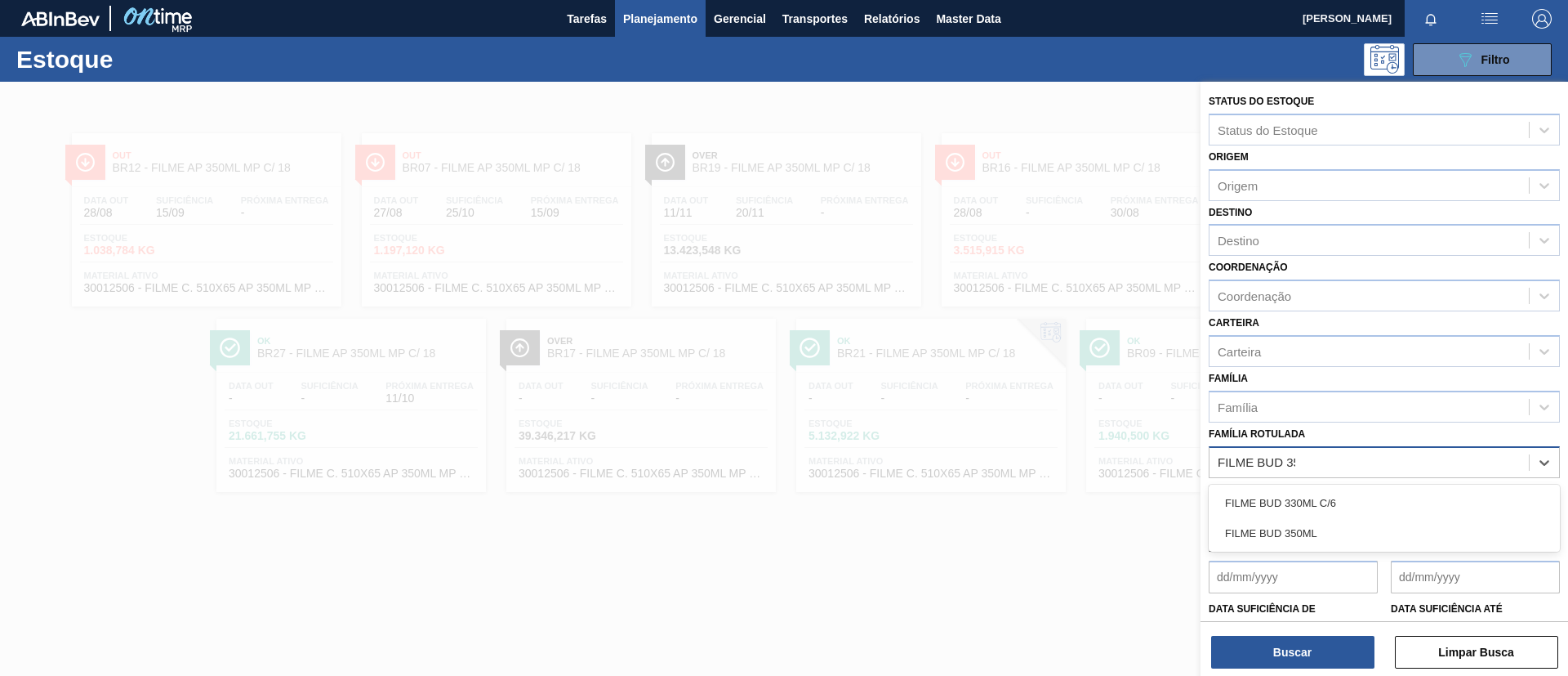
type Rotulada "FILME BUD 350"
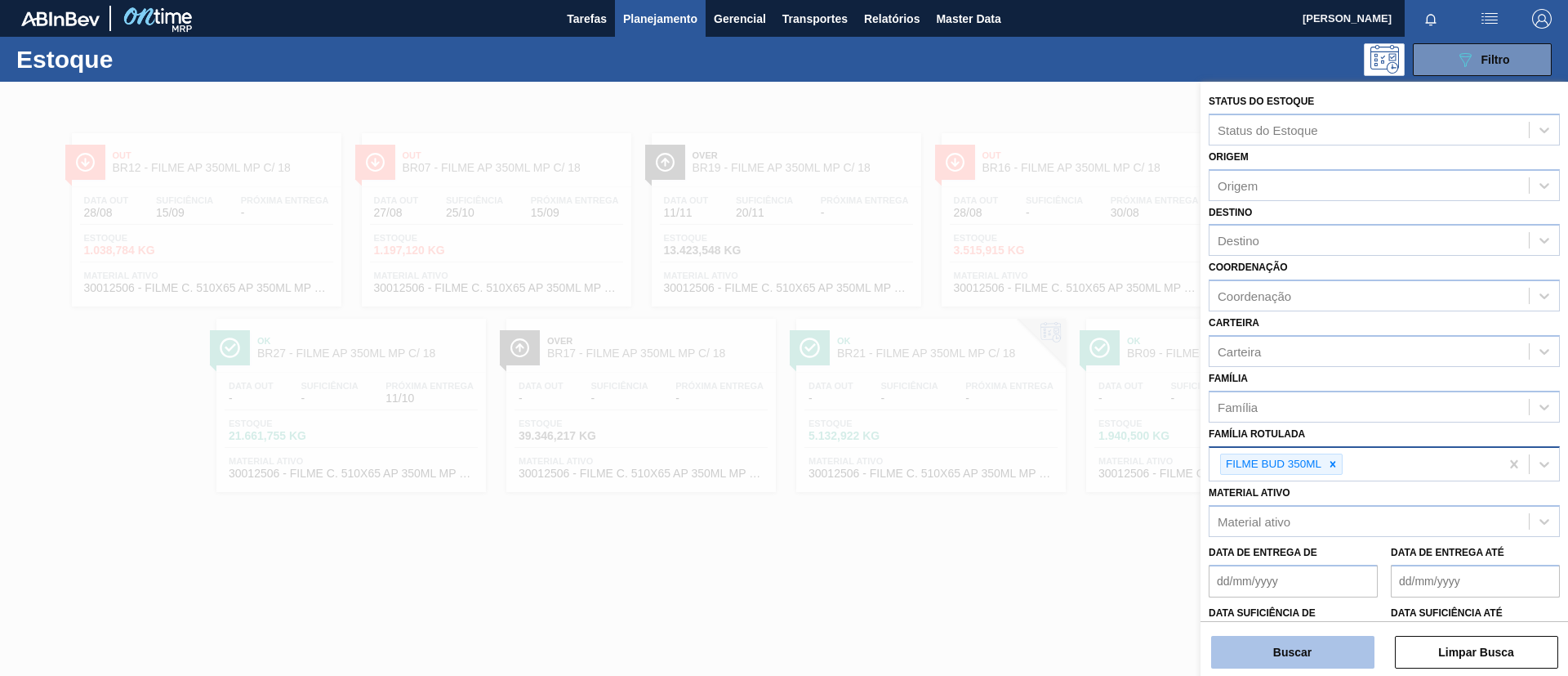
click at [1314, 645] on button "Buscar" at bounding box center [1293, 652] width 163 height 33
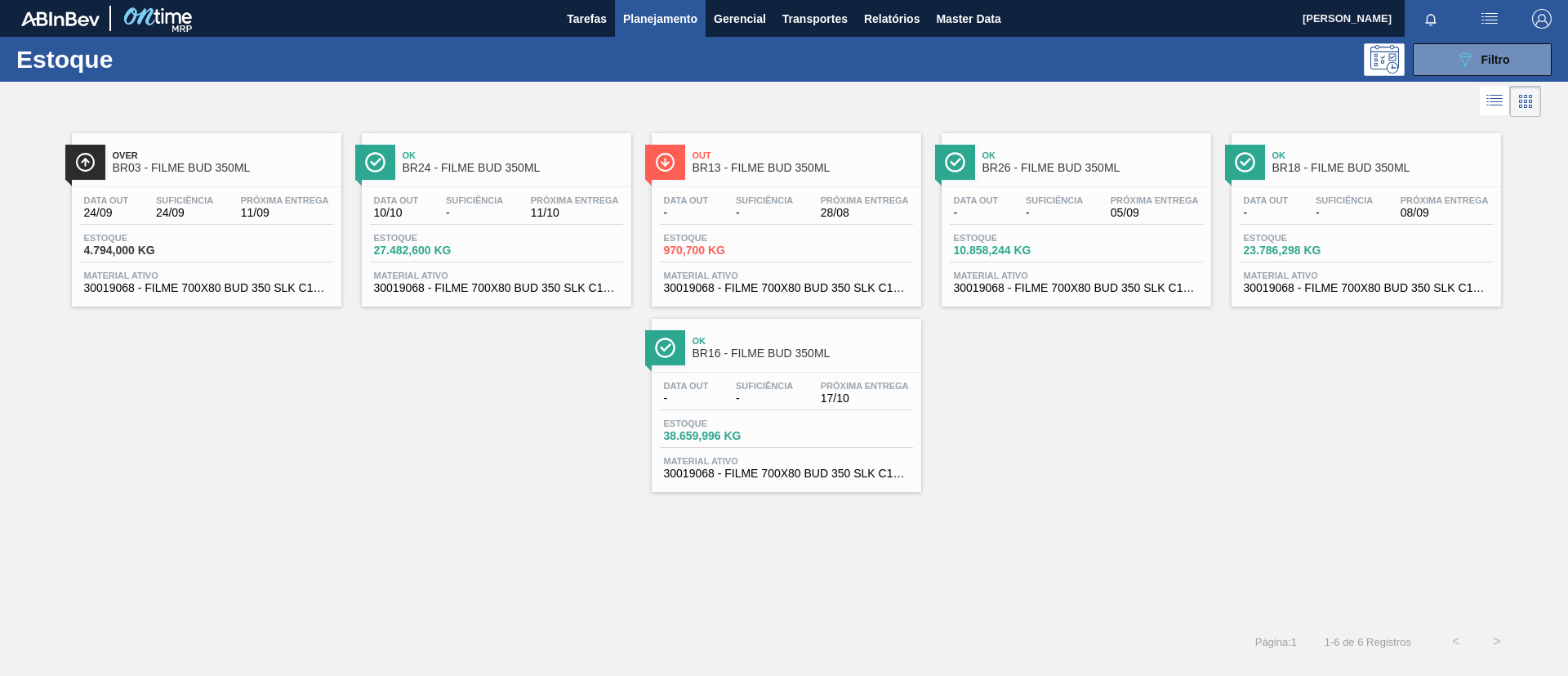
click at [688, 184] on div "Out BR13 - FILME BUD 350ML Data out - Suficiência - Próxima Entrega 28/08 Estoq…" at bounding box center [786, 220] width 269 height 173
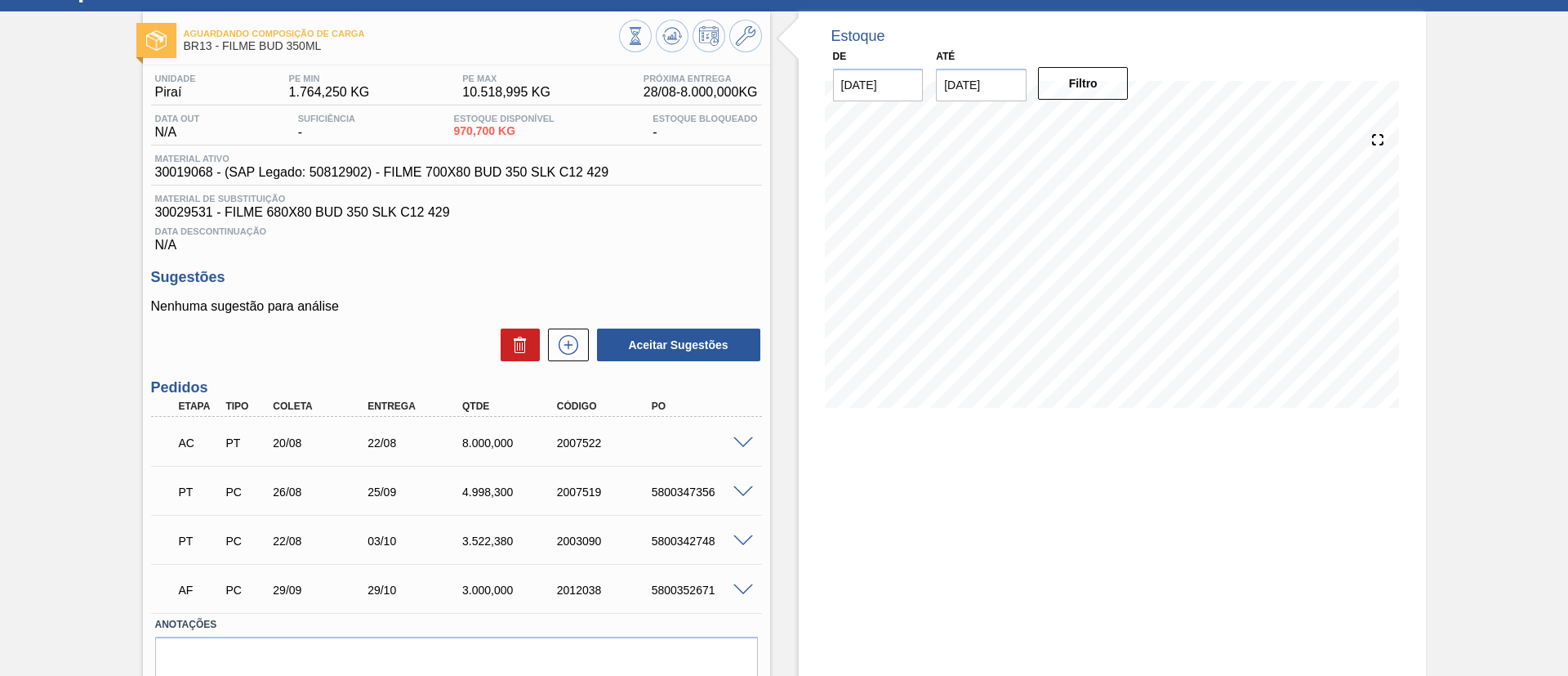
scroll to position [72, 0]
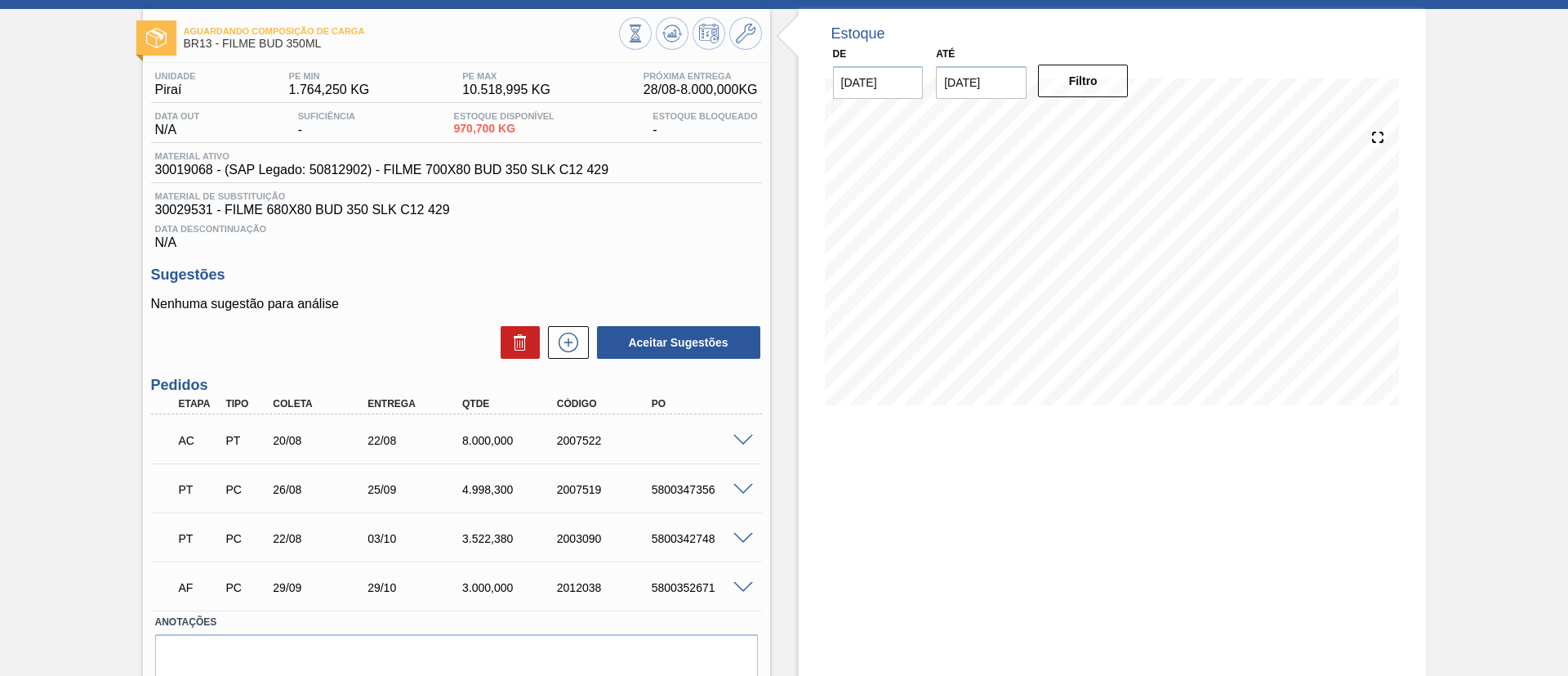
click at [735, 435] on span at bounding box center [743, 440] width 20 height 12
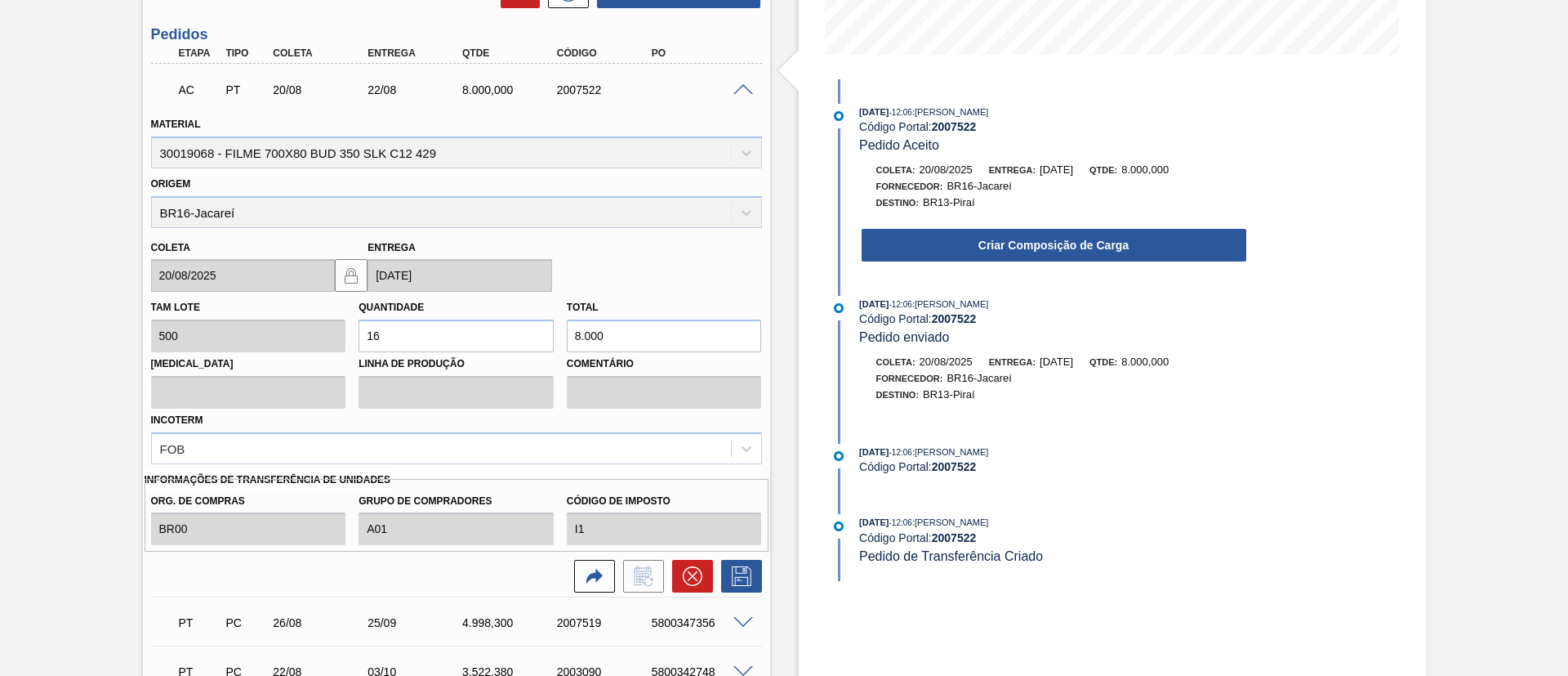
scroll to position [424, 0]
click at [688, 574] on icon at bounding box center [692, 575] width 20 height 20
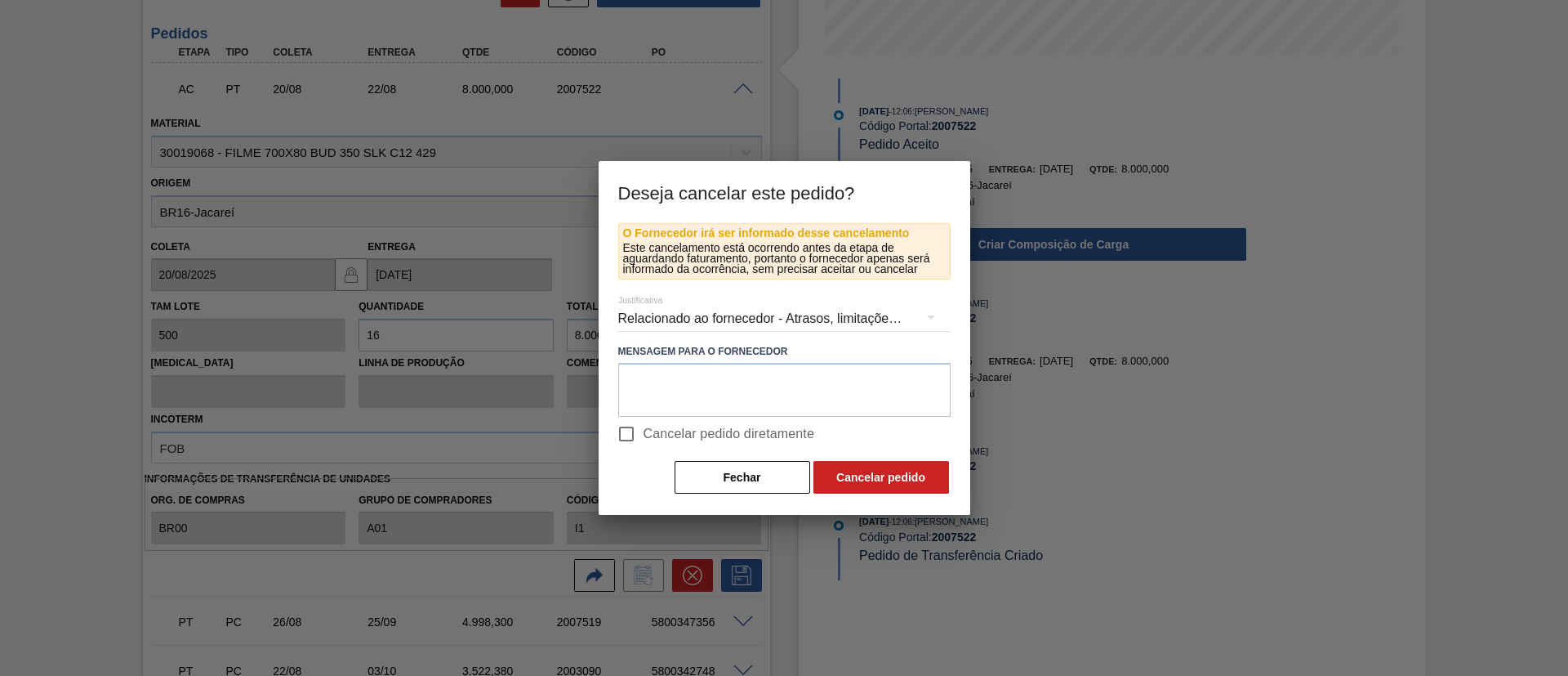
click at [748, 431] on span "Cancelar pedido diretamente" at bounding box center [730, 434] width 172 height 20
click at [644, 431] on input "Cancelar pedido diretamente" at bounding box center [626, 434] width 35 height 35
checkbox input "true"
click at [872, 466] on button "Cancelar pedido" at bounding box center [882, 477] width 135 height 33
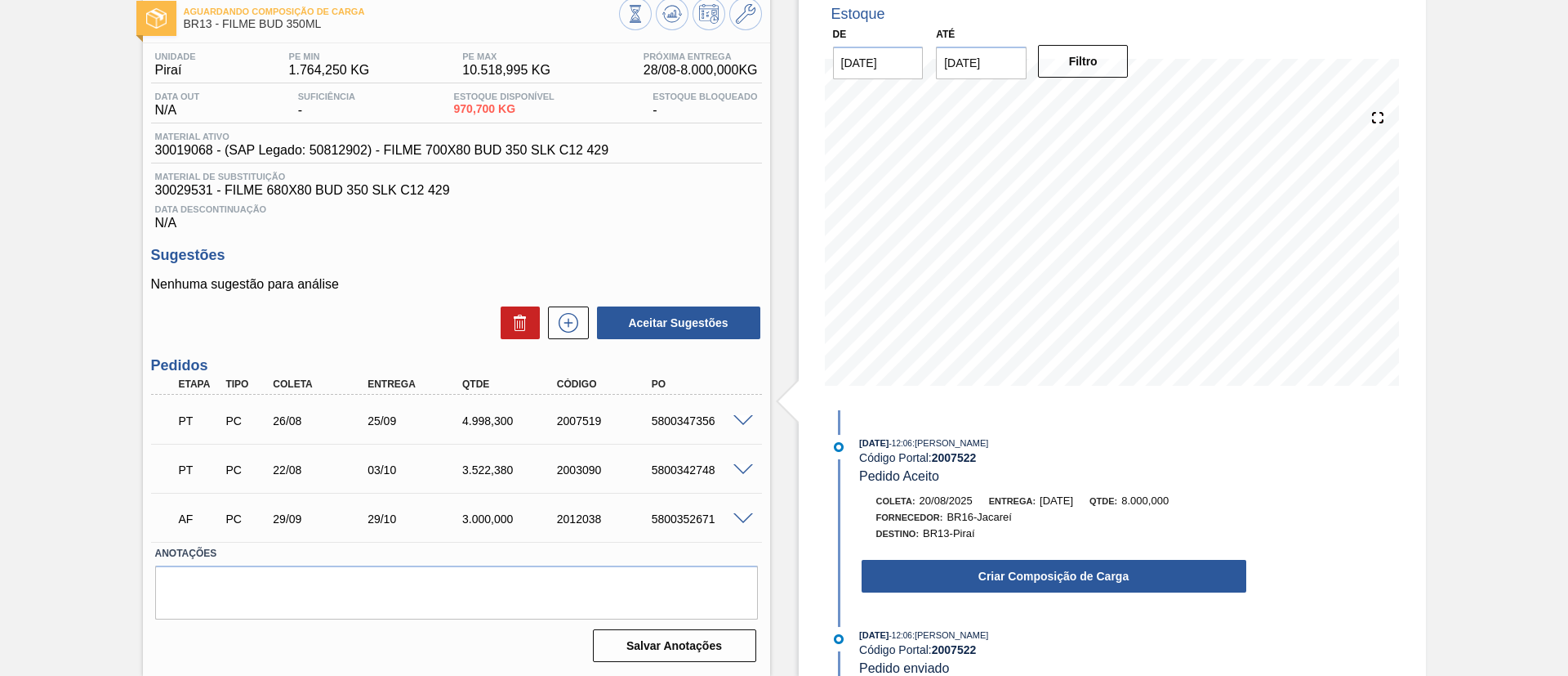
scroll to position [0, 0]
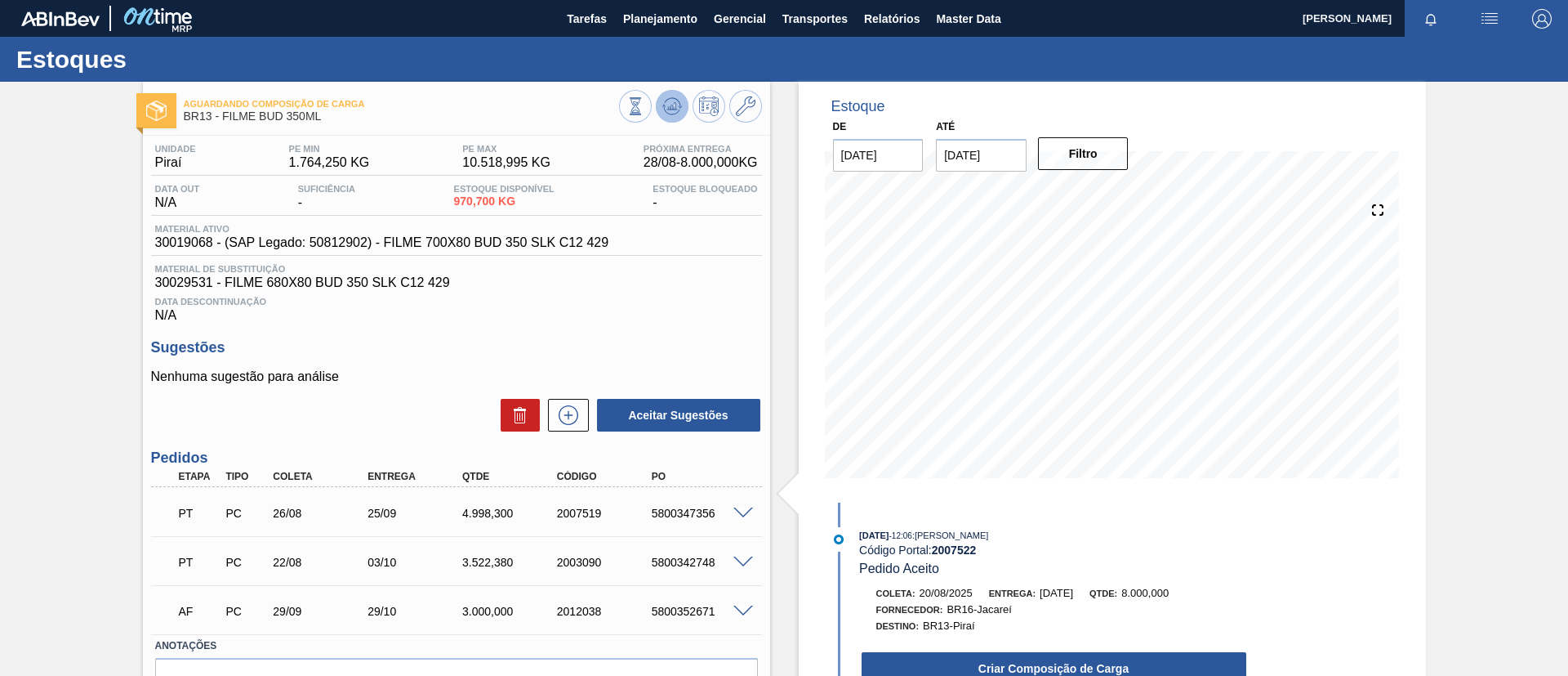
click at [664, 94] on button at bounding box center [672, 106] width 33 height 33
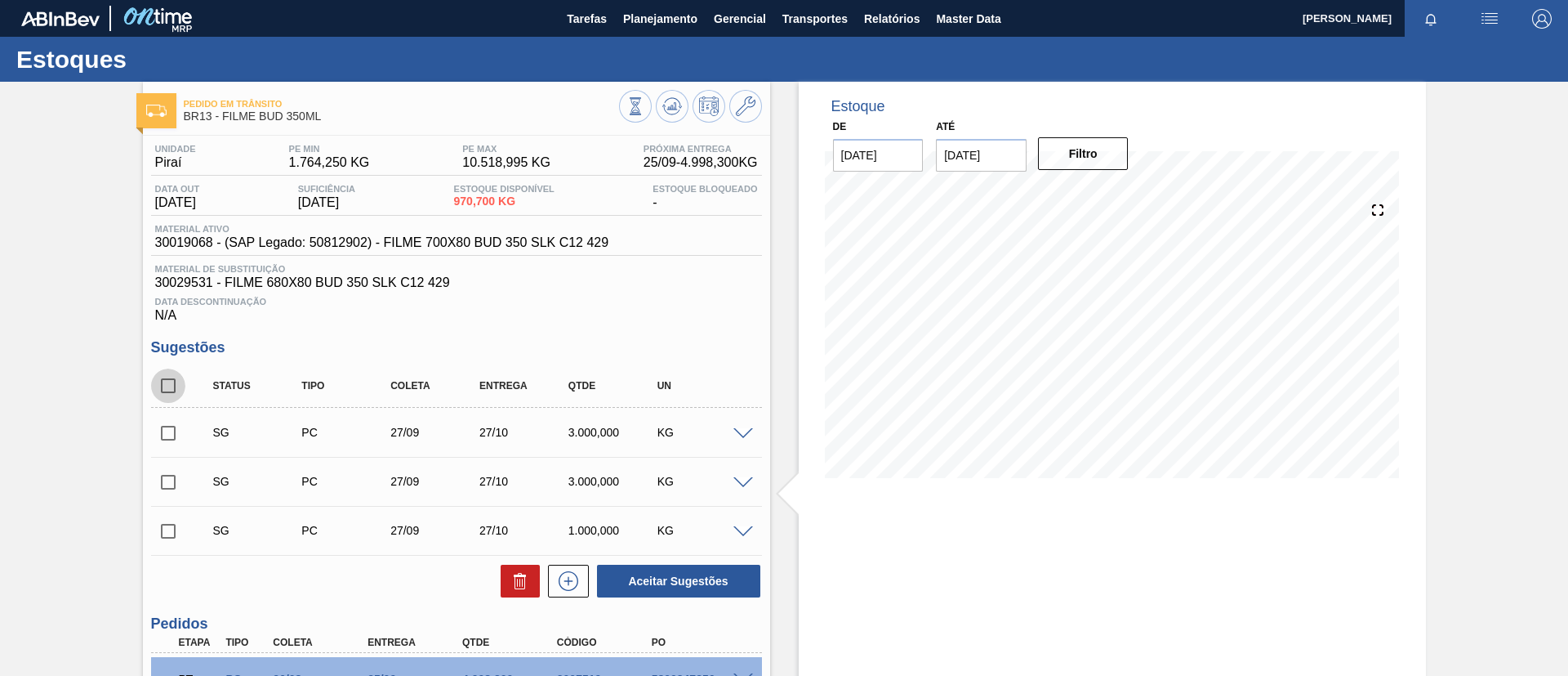
click at [175, 392] on input "checkbox" at bounding box center [168, 385] width 35 height 35
checkbox input "true"
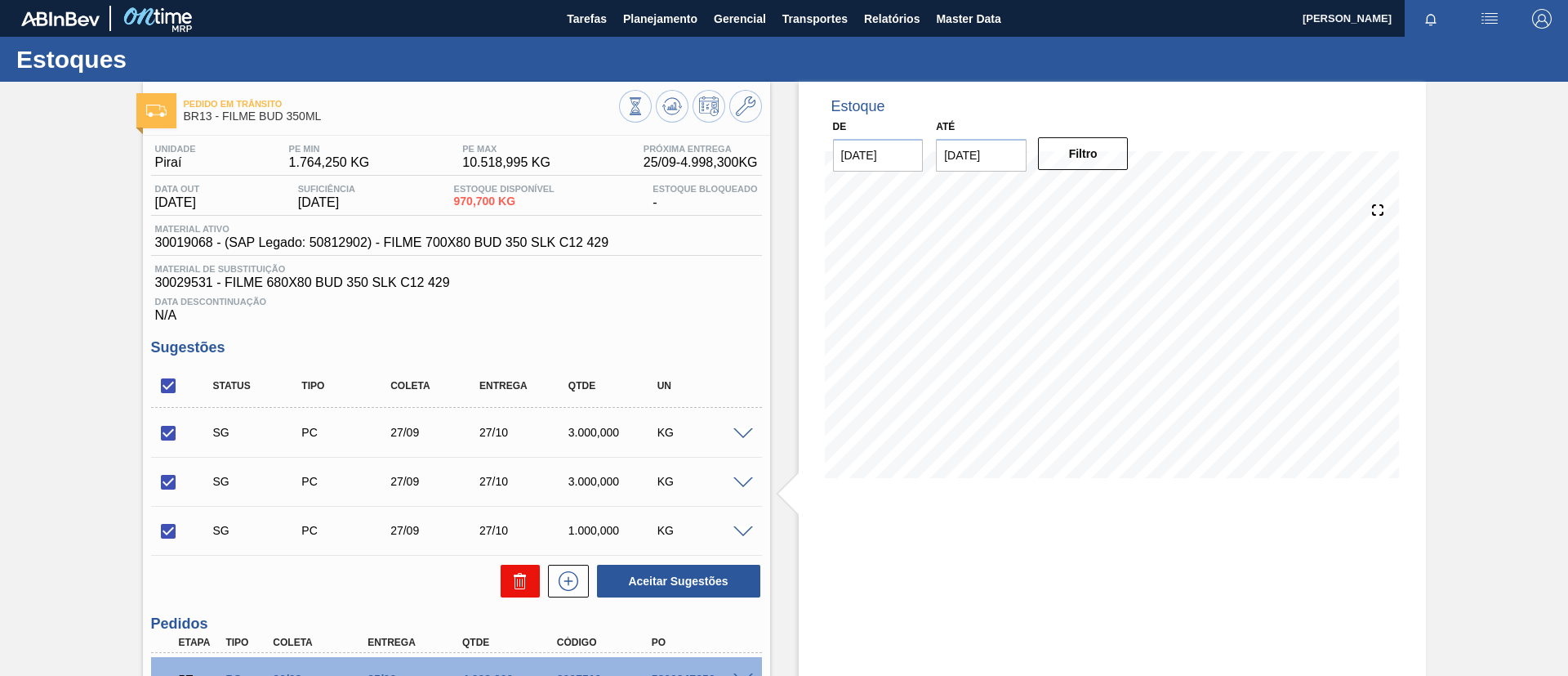
click at [506, 582] on button at bounding box center [520, 580] width 39 height 33
checkbox input "false"
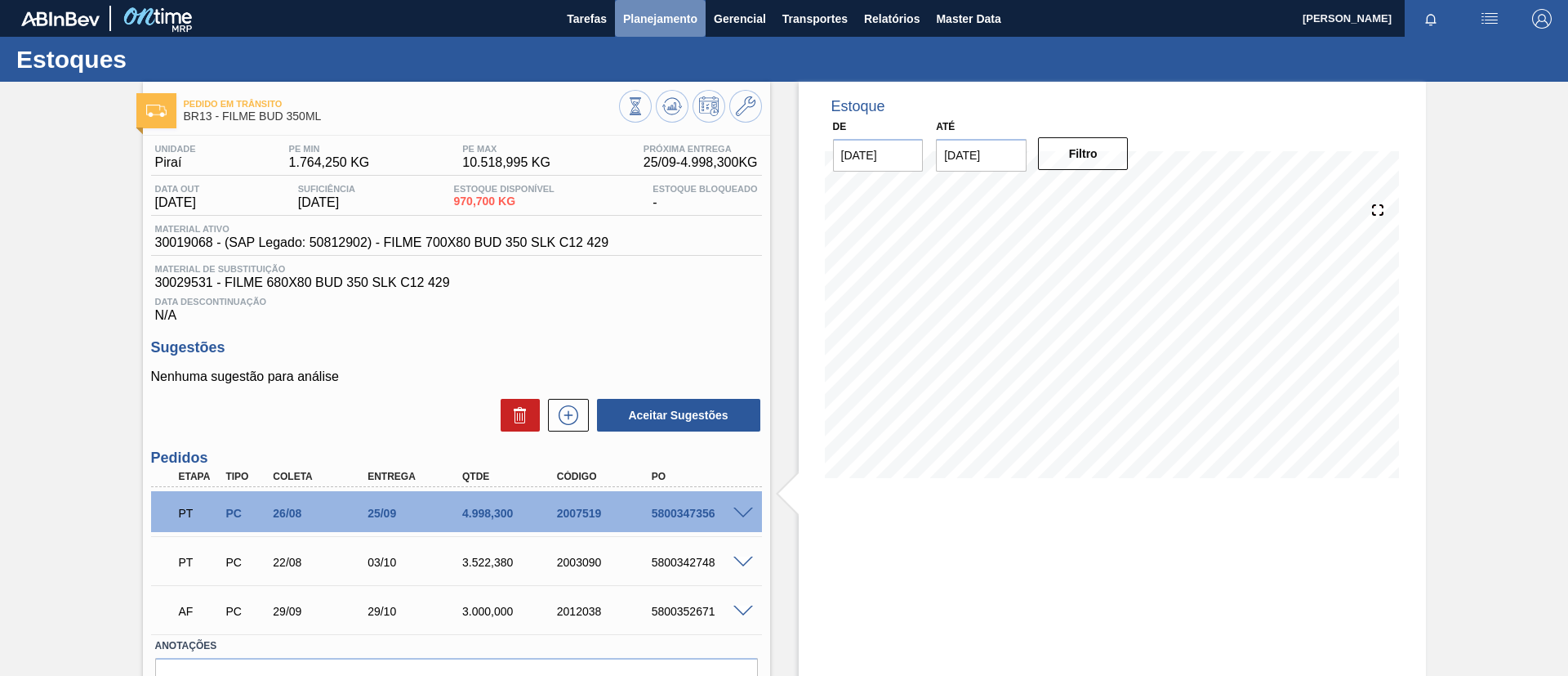
click at [632, 11] on span "Planejamento" at bounding box center [660, 19] width 74 height 20
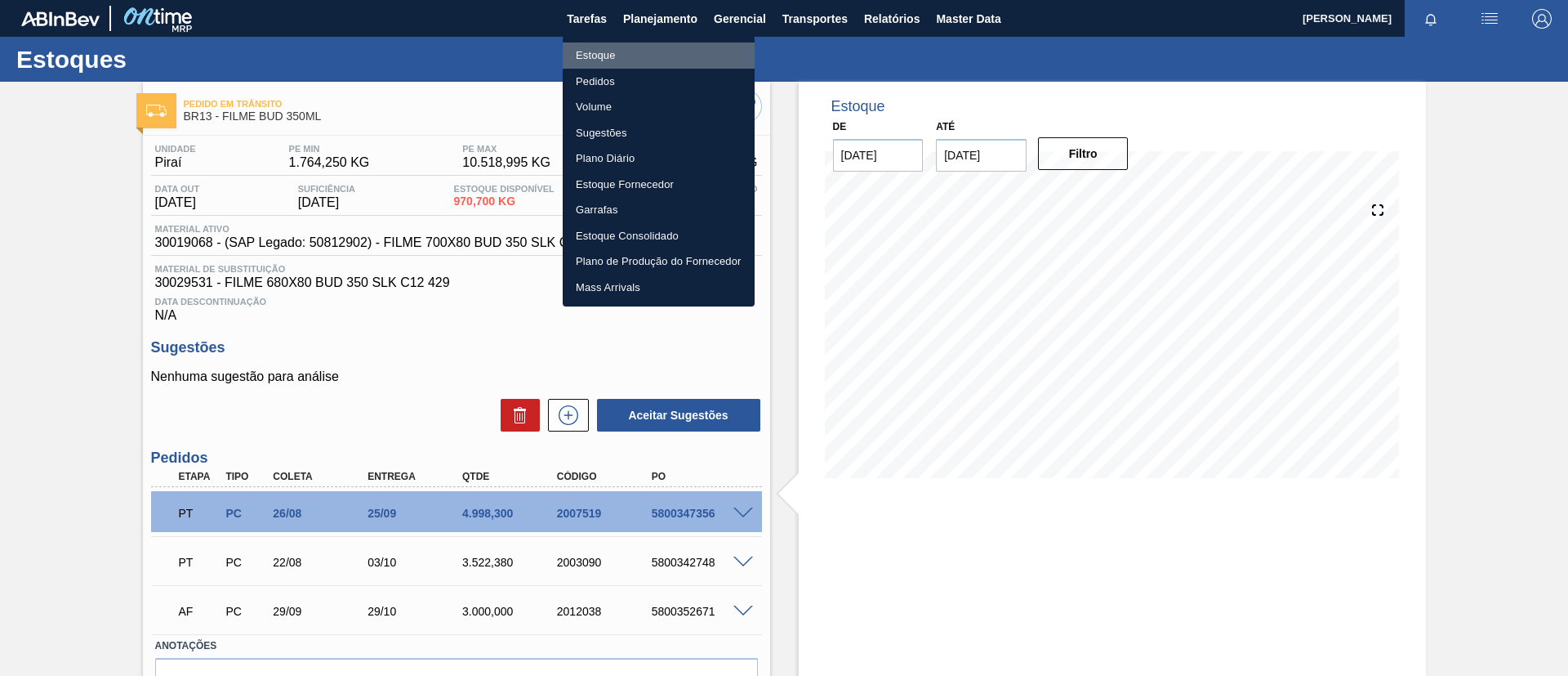
click at [631, 58] on li "Estoque" at bounding box center [658, 55] width 192 height 26
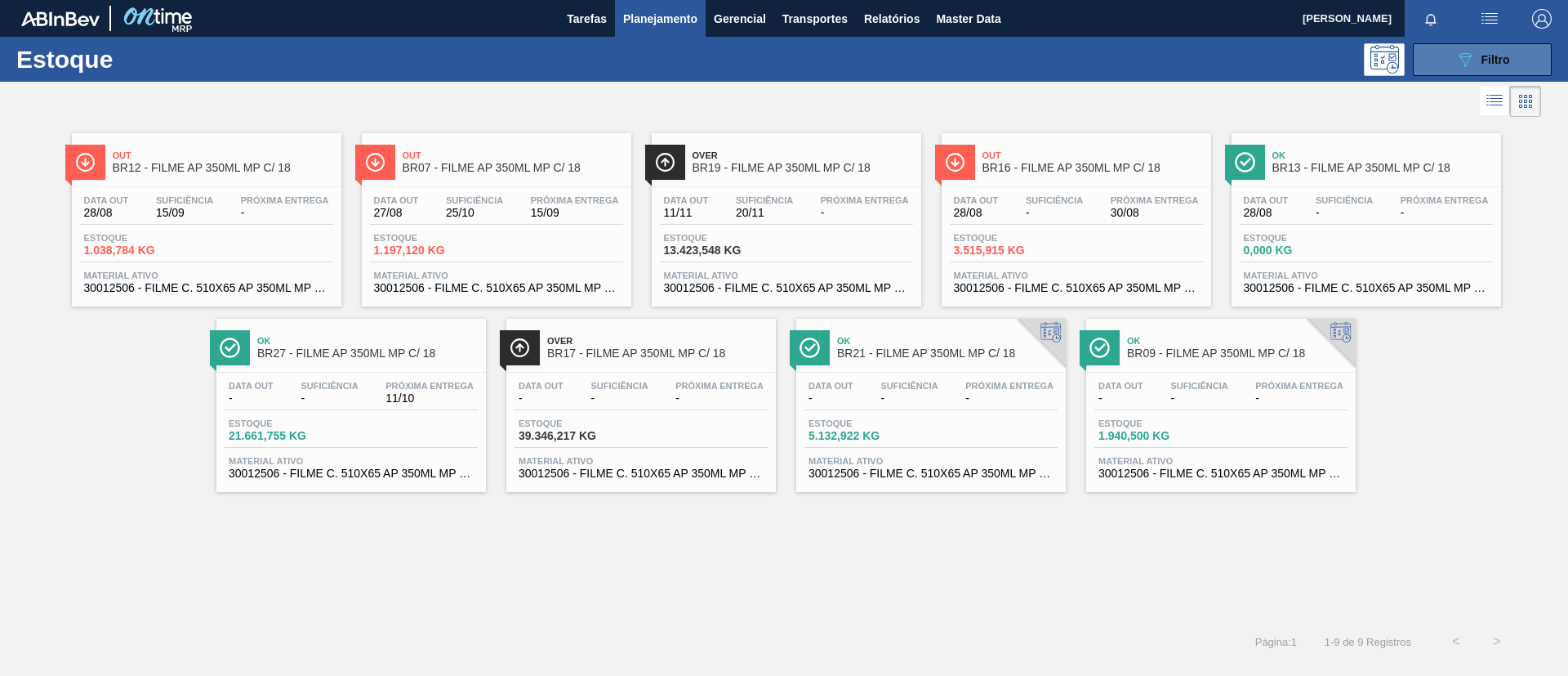
click at [1502, 71] on button "089F7B8B-B2A5-4AFE-B5C0-19BA573D28AC Filtro" at bounding box center [1483, 59] width 139 height 33
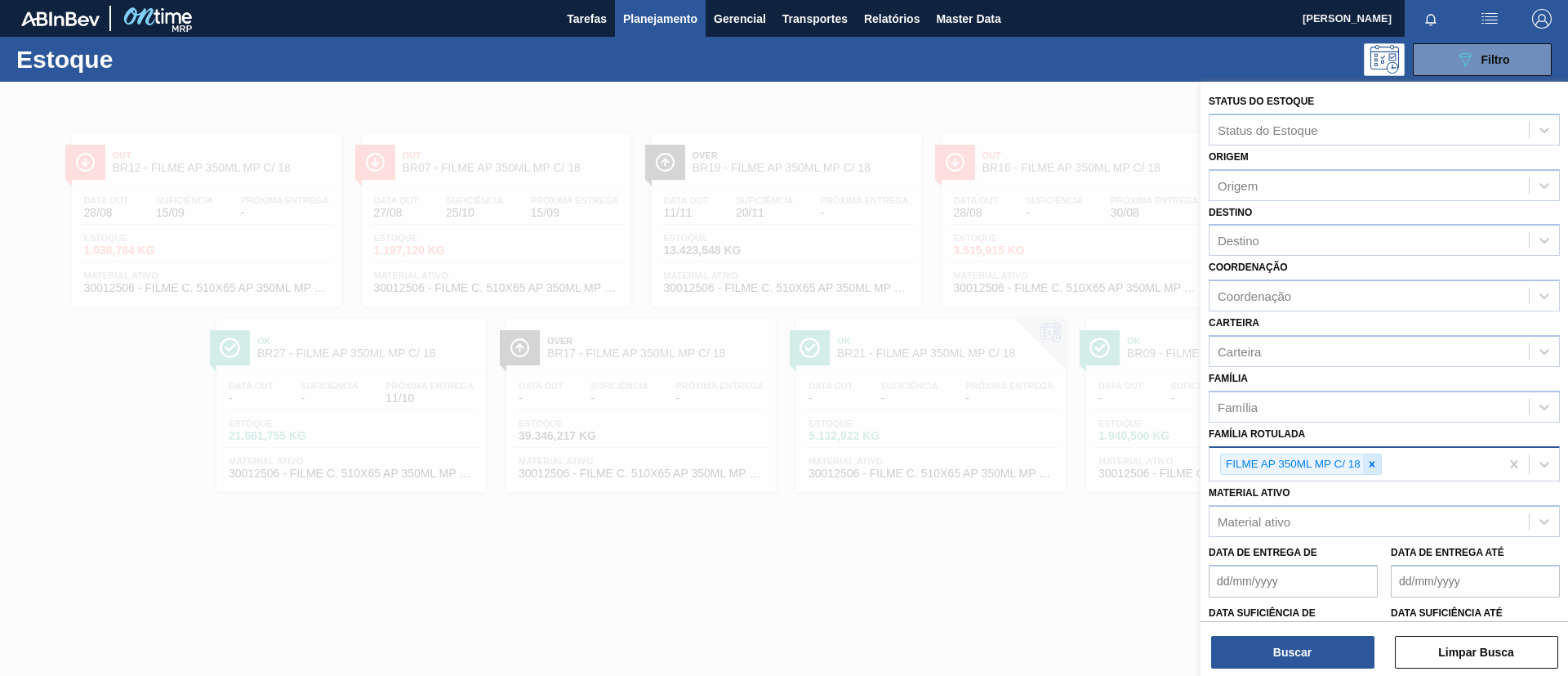
click at [1376, 458] on icon at bounding box center [1373, 464] width 11 height 11
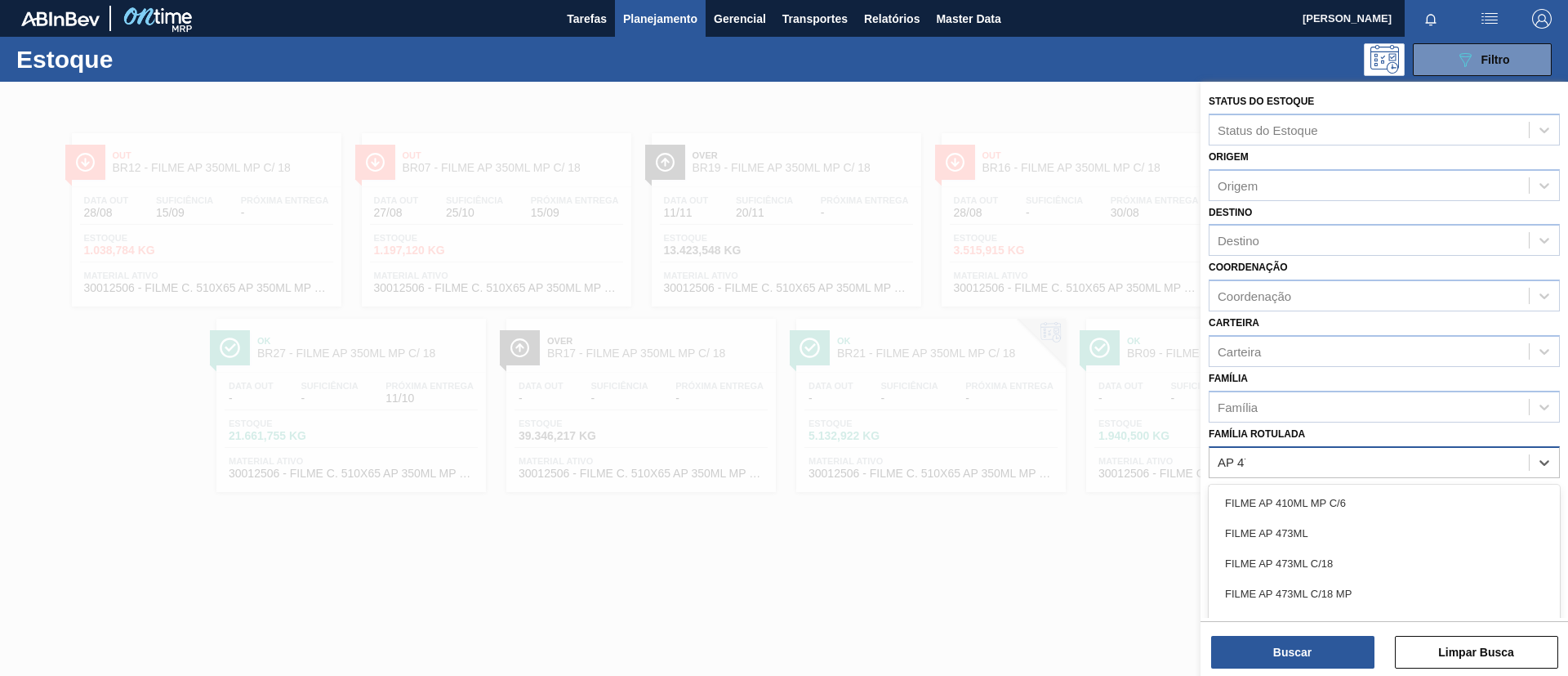
type Rotulada "AP 473"
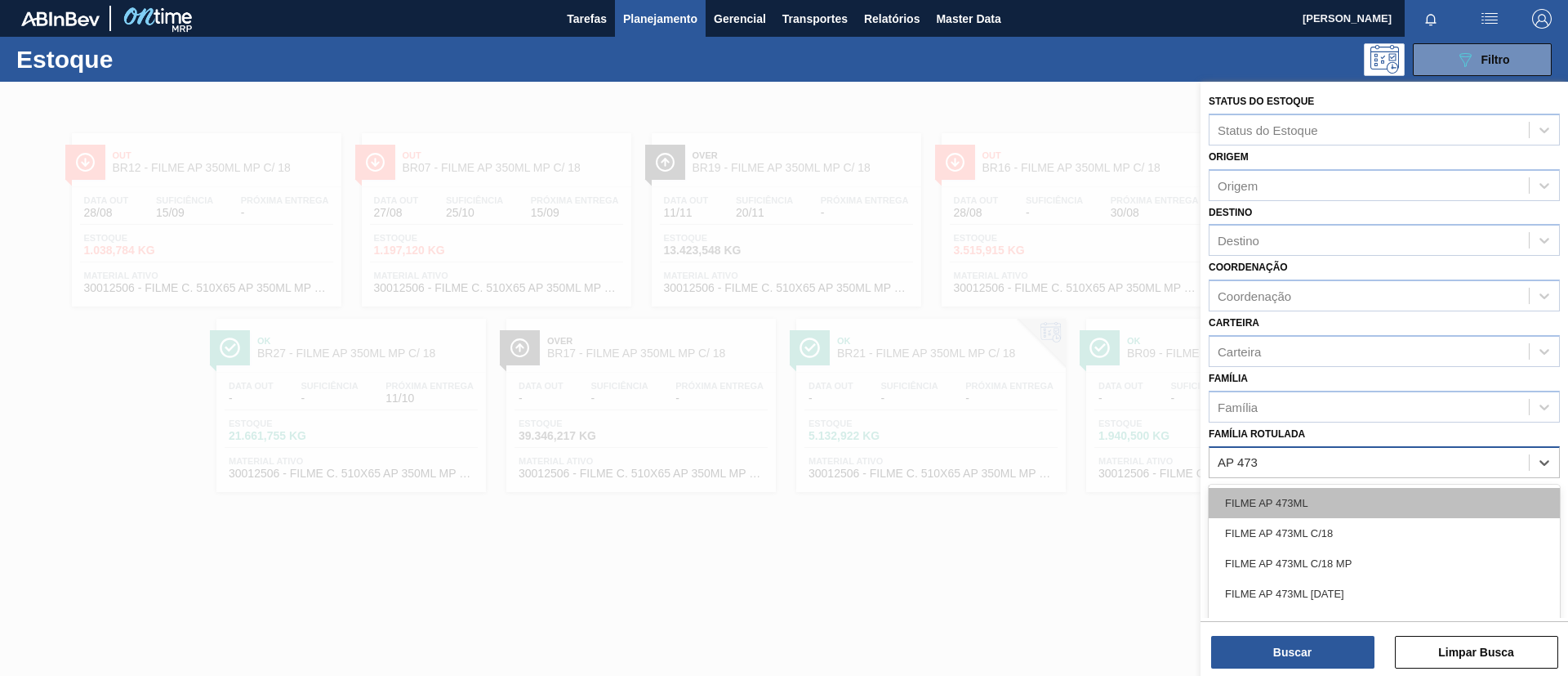
click at [1339, 515] on div "FILME AP 473ML" at bounding box center [1385, 502] width 351 height 30
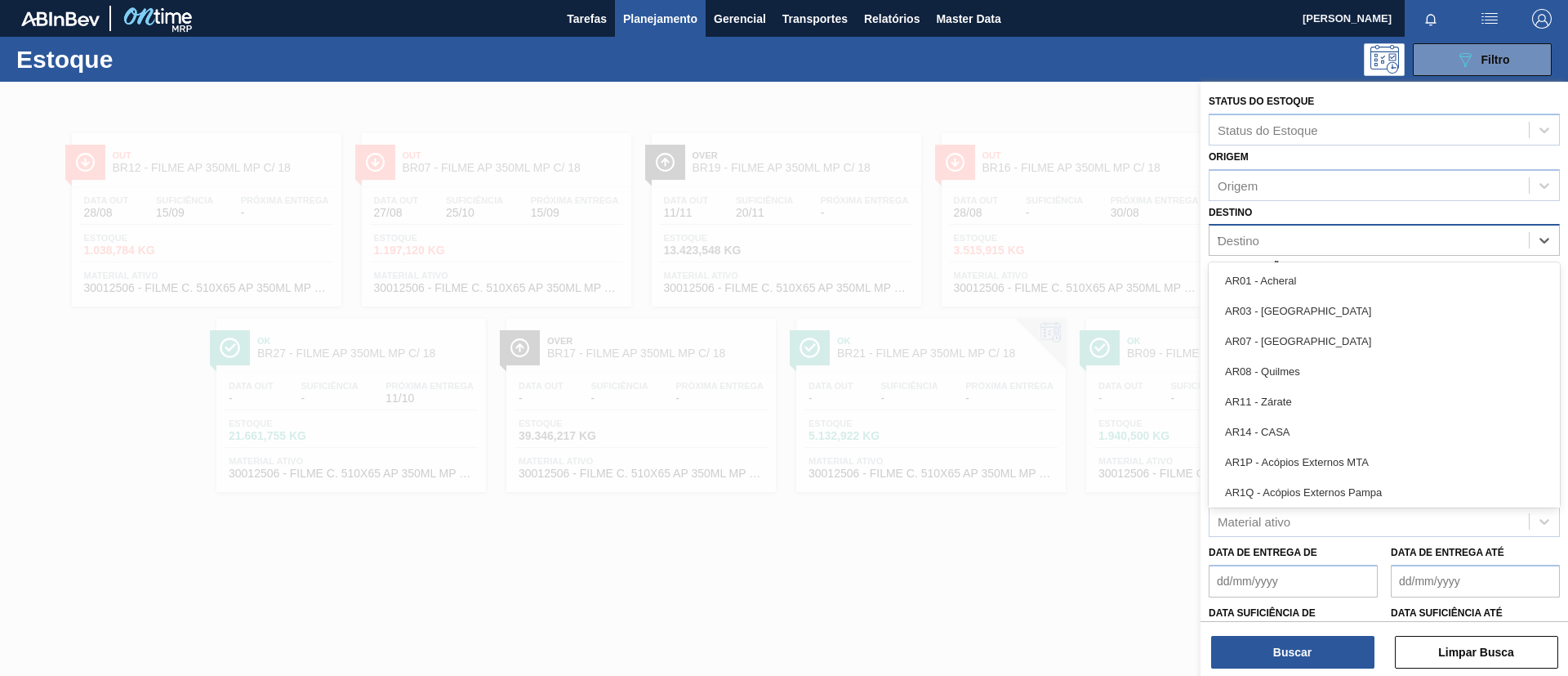
click at [1348, 246] on div "Destino V" at bounding box center [1370, 240] width 319 height 23
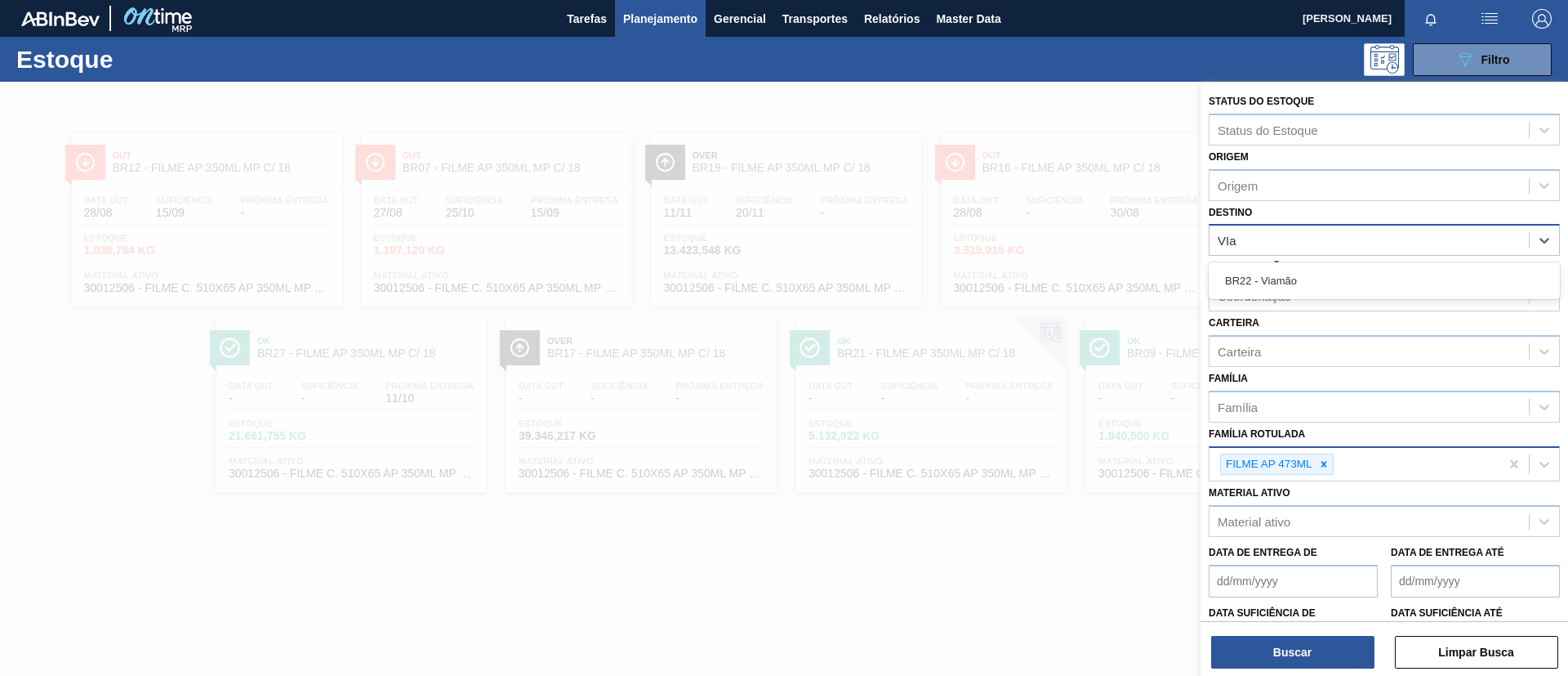
type input "VIam"
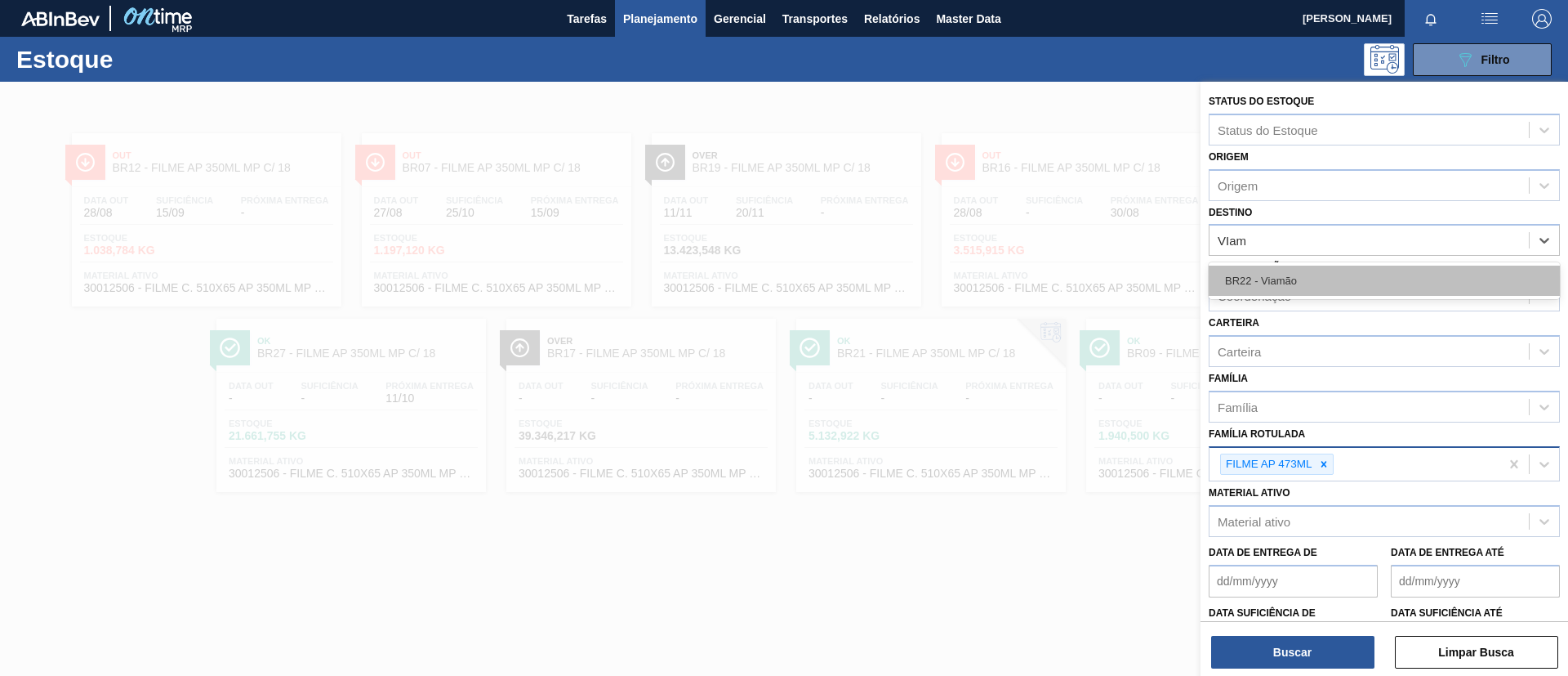
click at [1335, 294] on div "BR22 - Viamão" at bounding box center [1385, 281] width 351 height 30
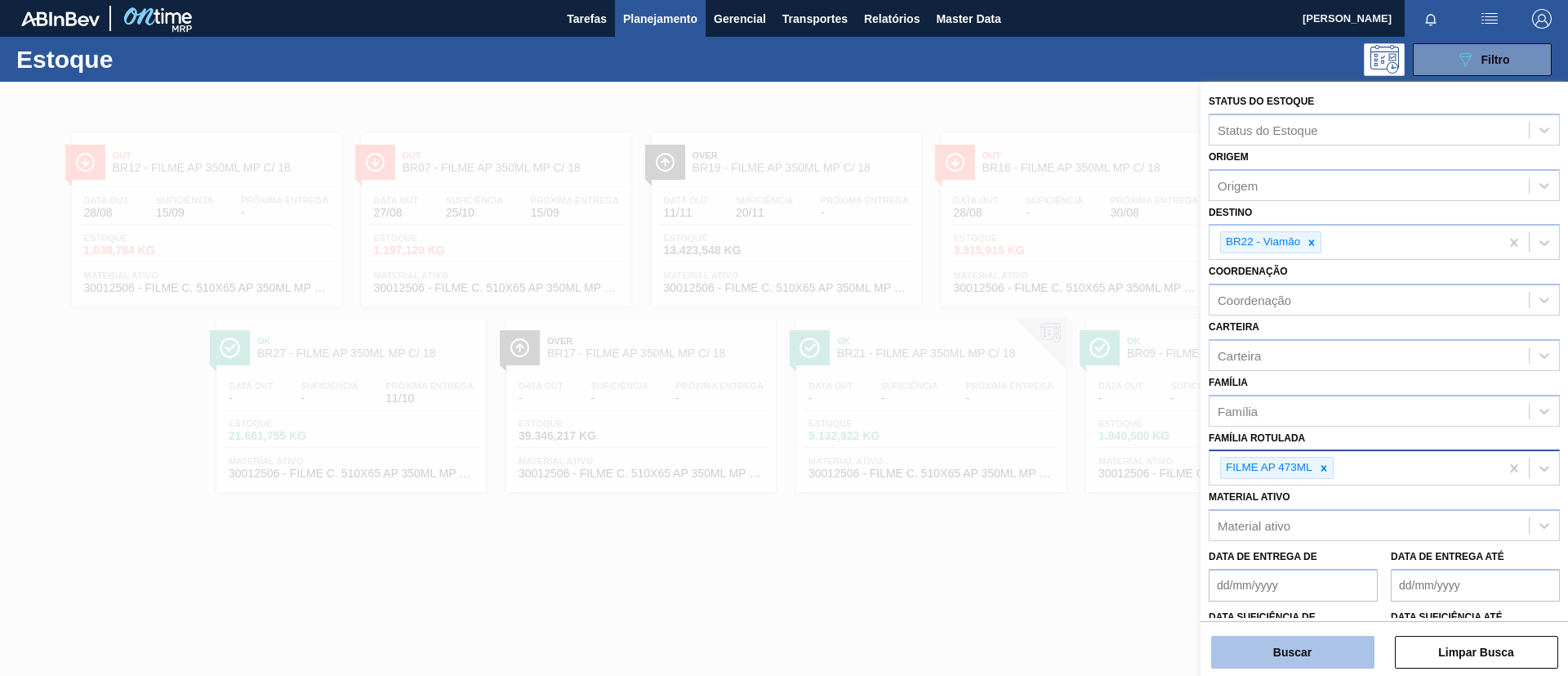
click at [1313, 636] on button "Buscar" at bounding box center [1293, 652] width 163 height 33
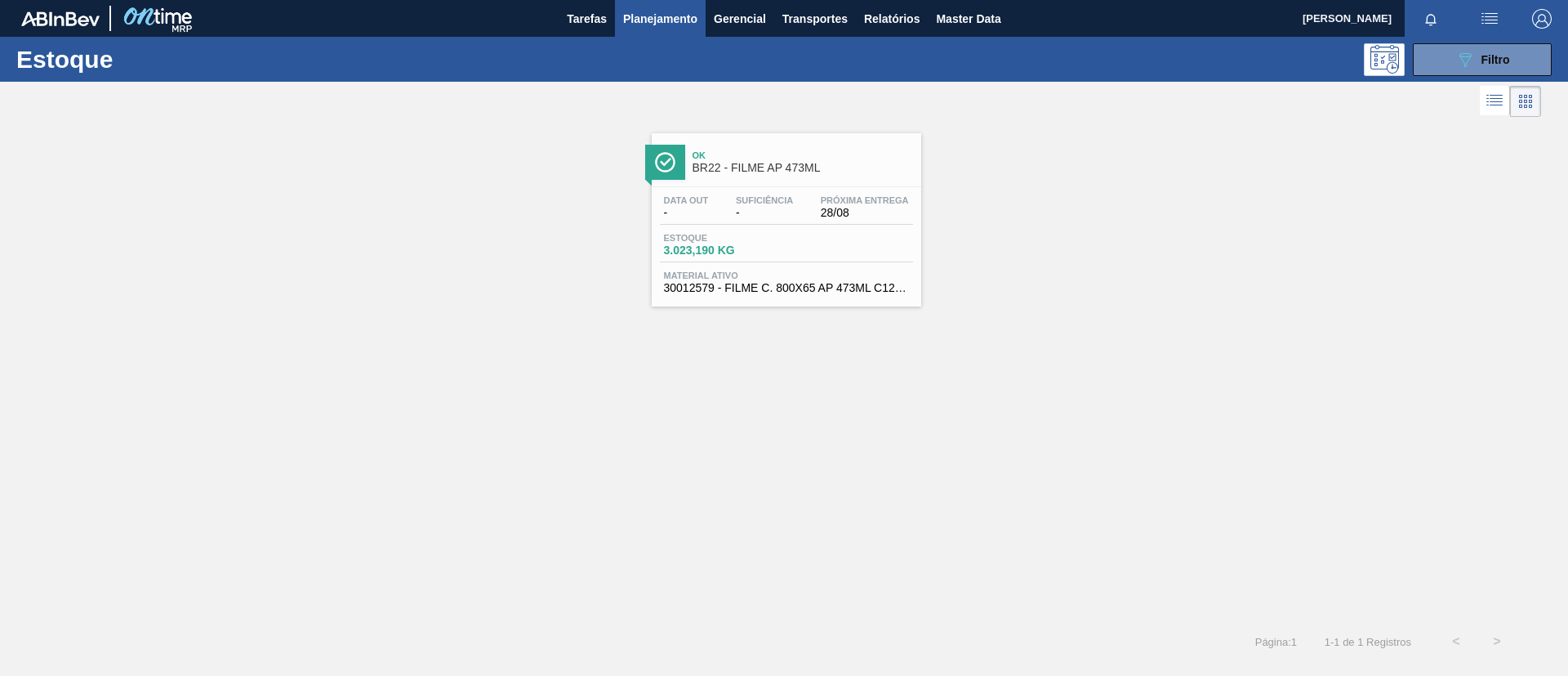
click at [821, 192] on div "Data out - Suficiência - Próxima Entrega 28/08 Estoque 3.023,190 KG Material at…" at bounding box center [786, 242] width 269 height 111
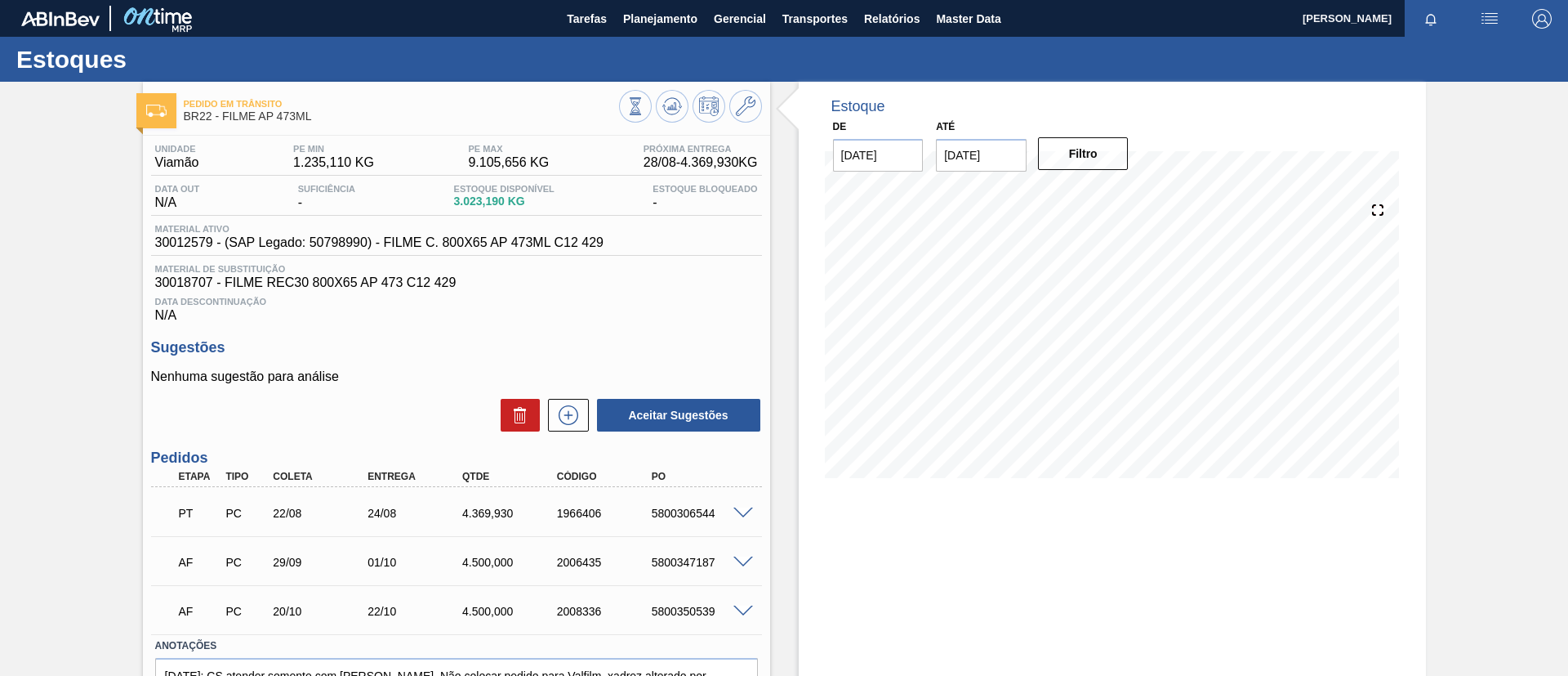
scroll to position [92, 0]
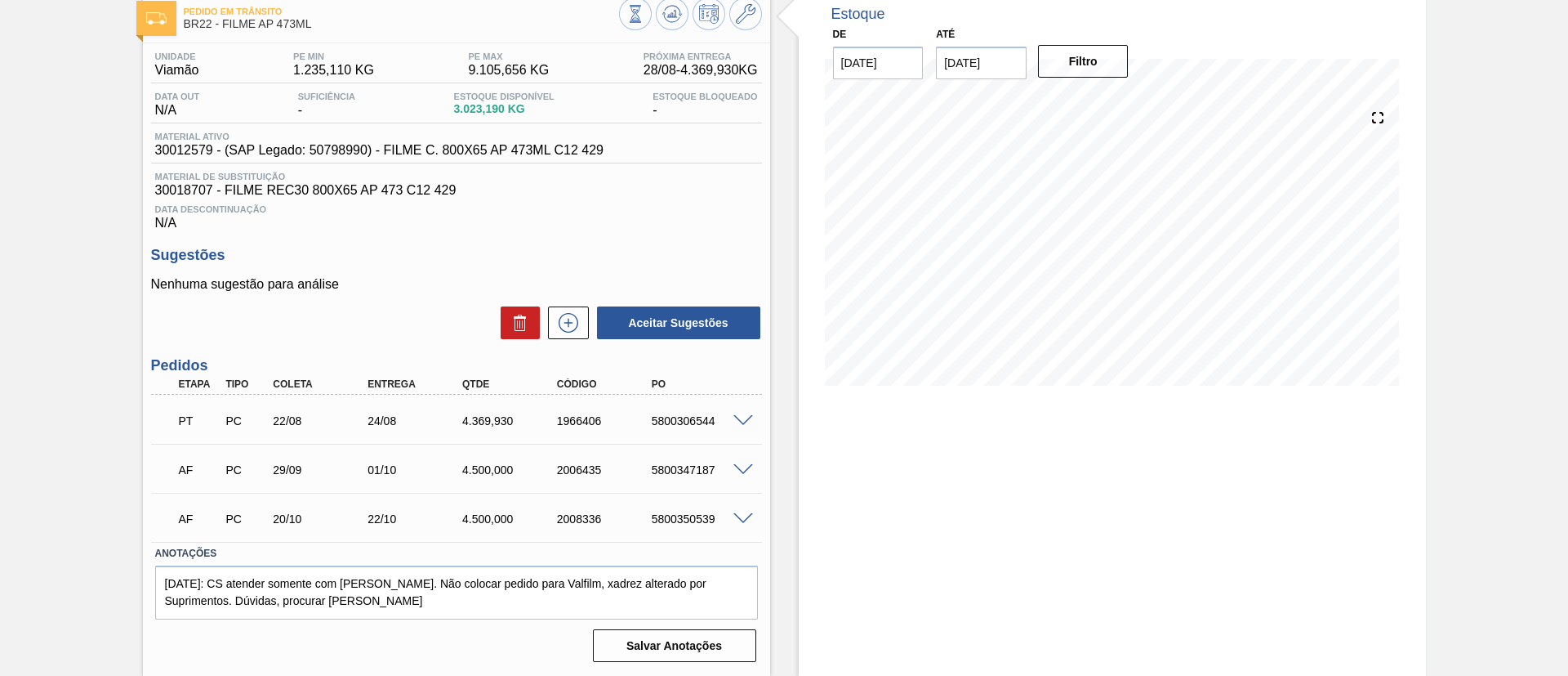
click at [737, 423] on span at bounding box center [743, 421] width 20 height 12
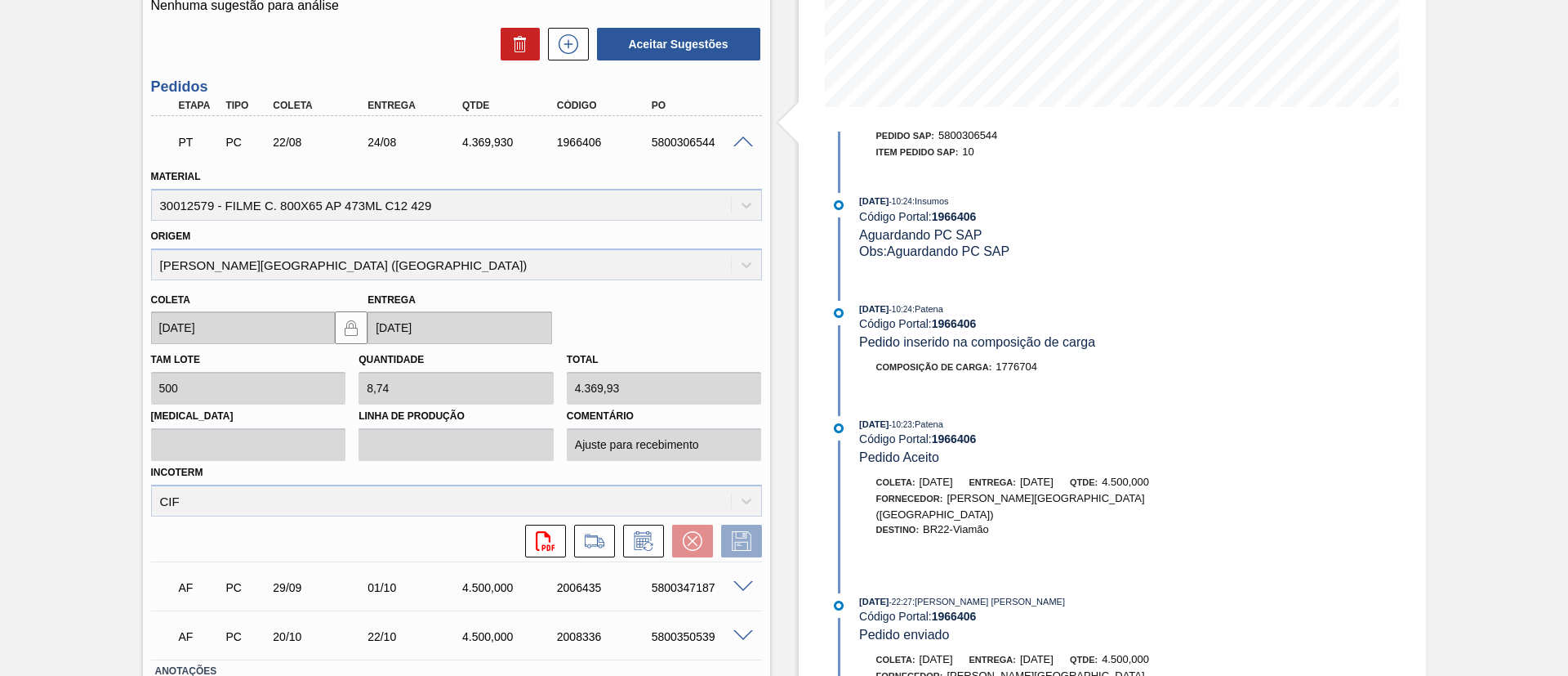
scroll to position [367, 0]
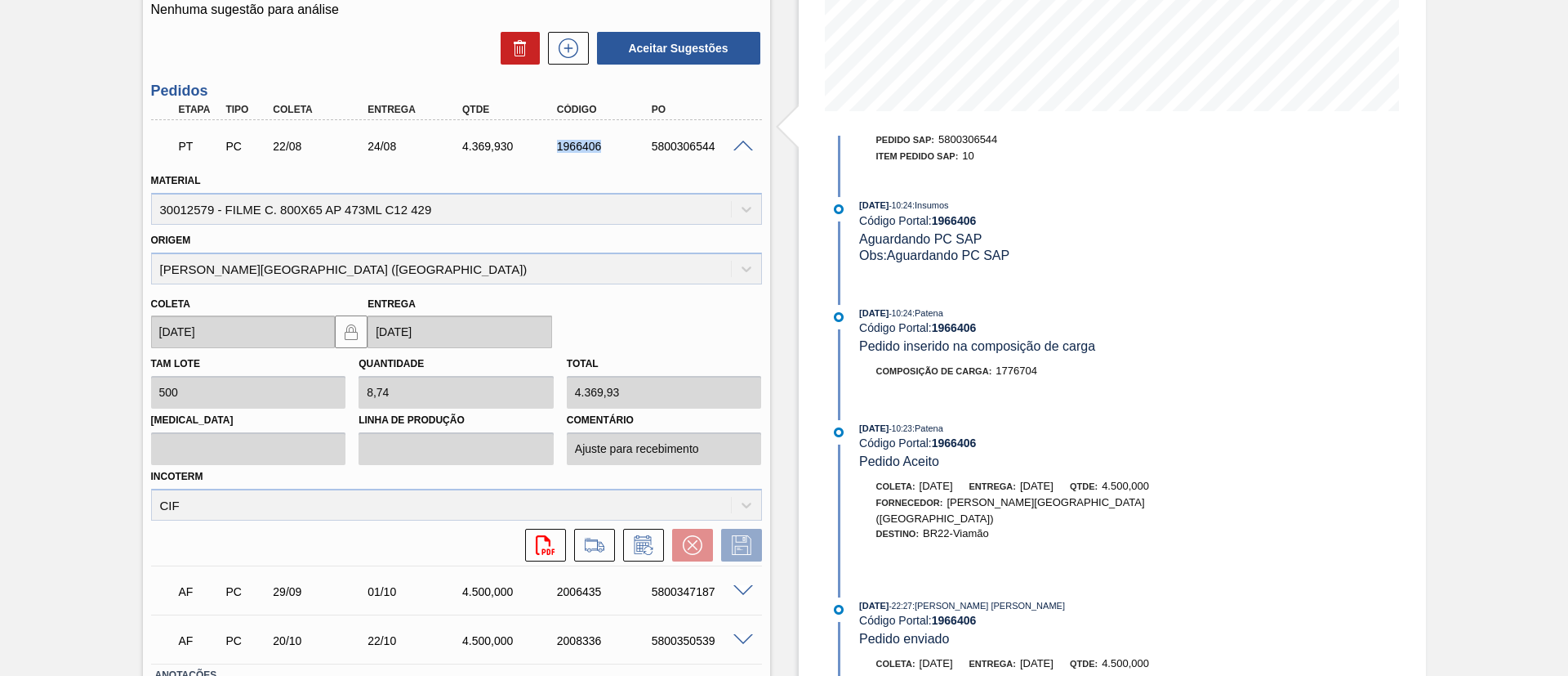
drag, startPoint x: 546, startPoint y: 154, endPoint x: 639, endPoint y: 160, distance: 93.2
click at [639, 160] on div "PT PC 22/08 24/08 4.369,930 1966406 5800306544" at bounding box center [452, 145] width 568 height 33
copy div "1966406"
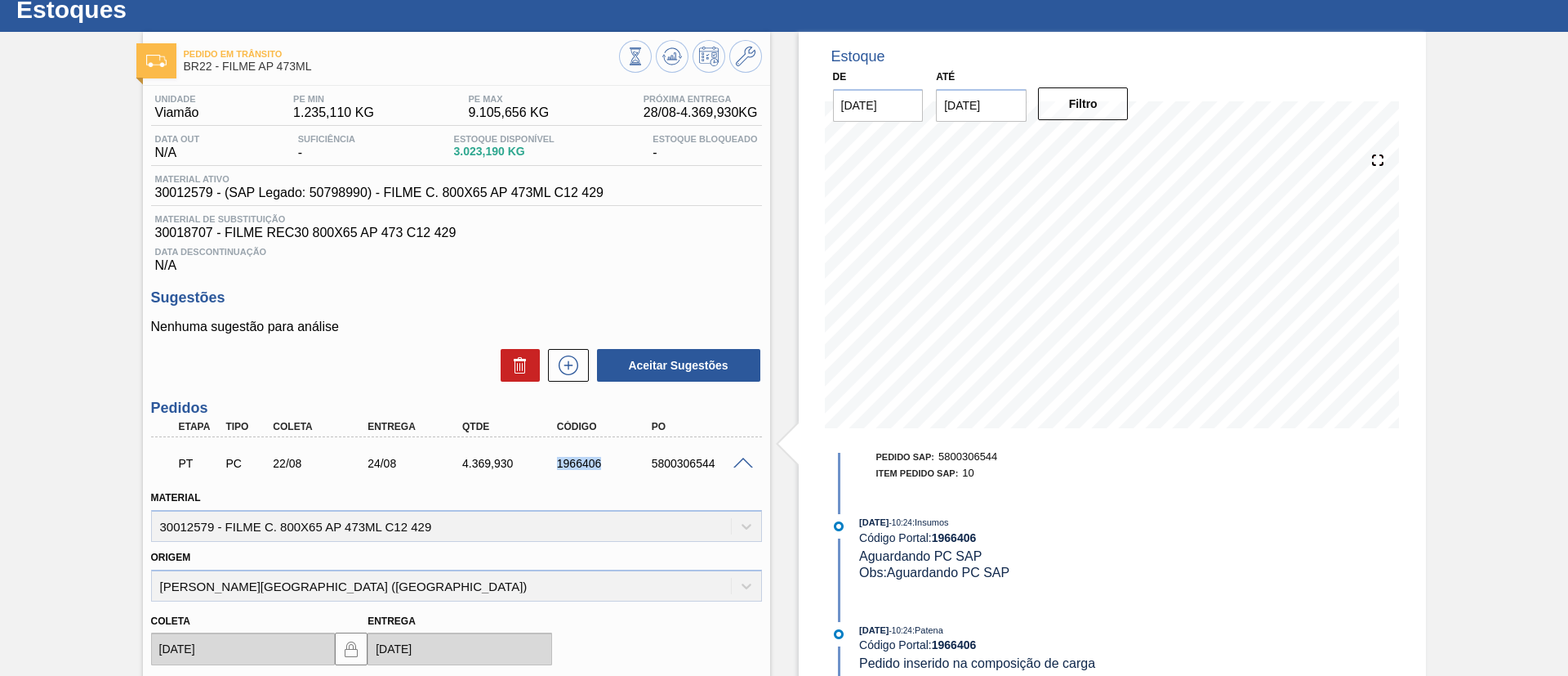
scroll to position [0, 0]
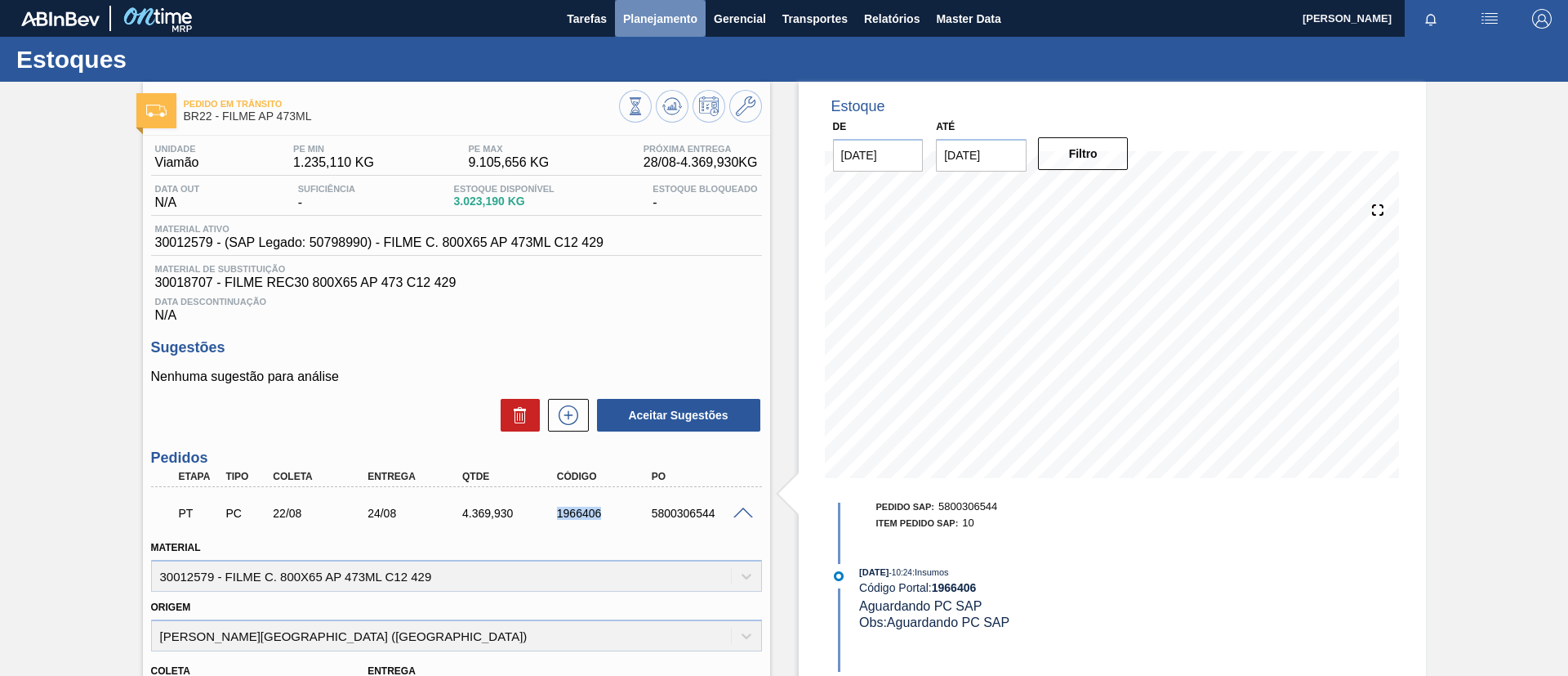
click at [664, 23] on span "Planejamento" at bounding box center [660, 19] width 74 height 20
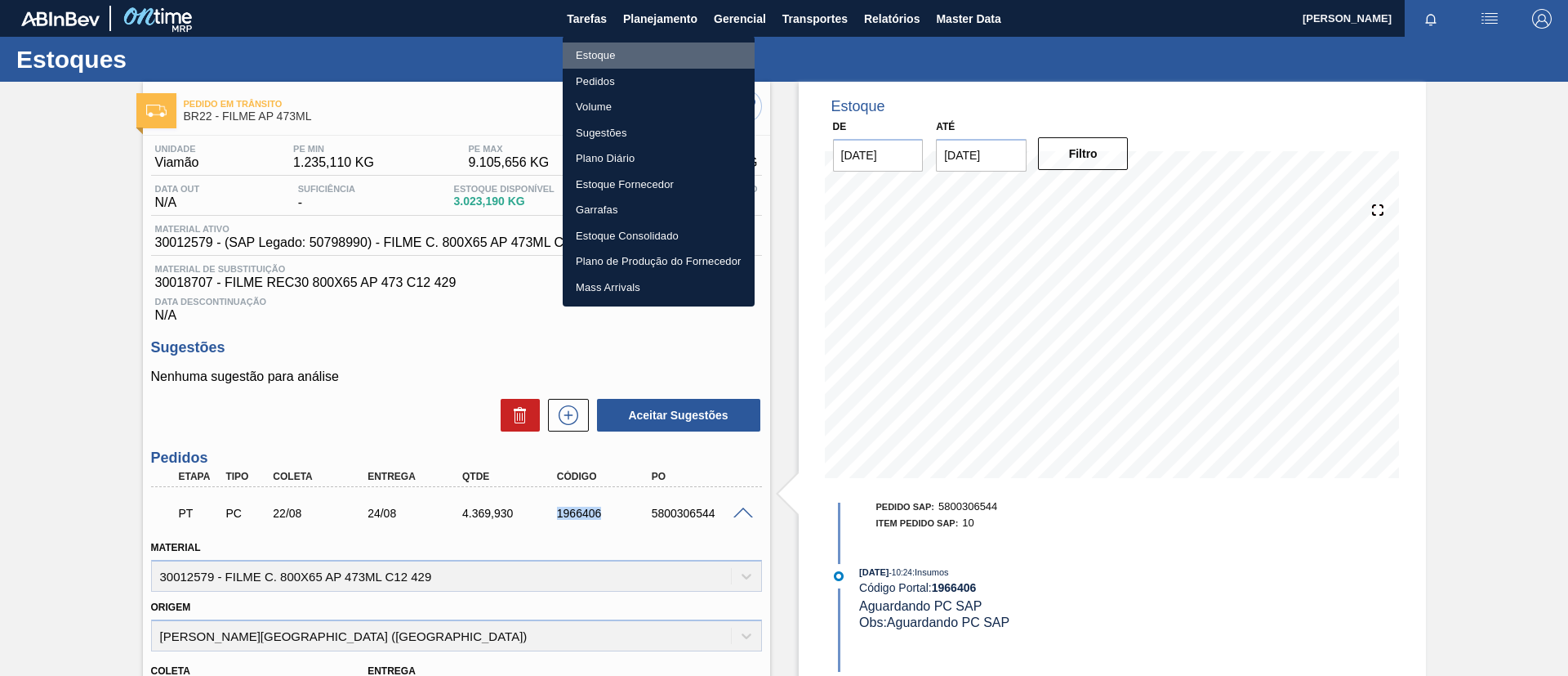
click at [658, 54] on li "Estoque" at bounding box center [658, 55] width 192 height 26
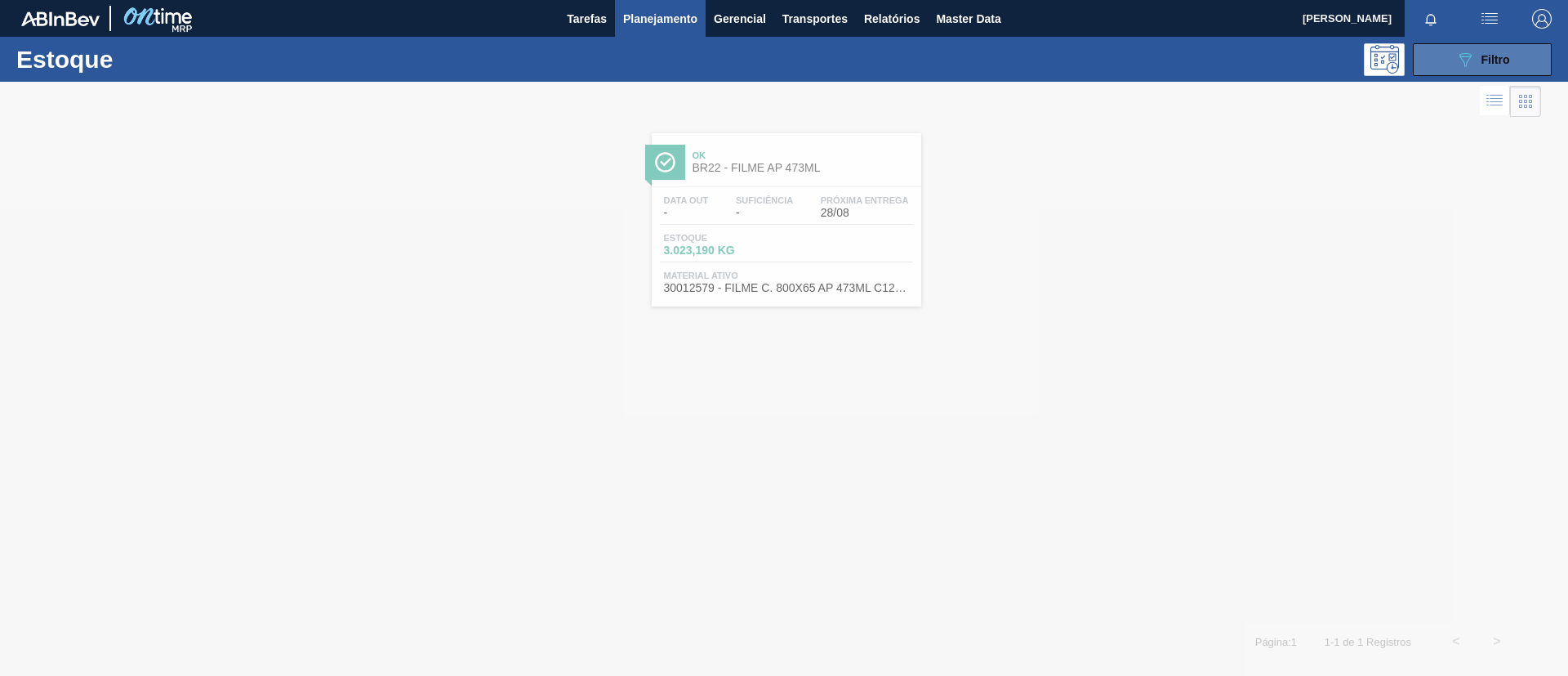
click at [1491, 57] on span "Filtro" at bounding box center [1496, 60] width 28 height 13
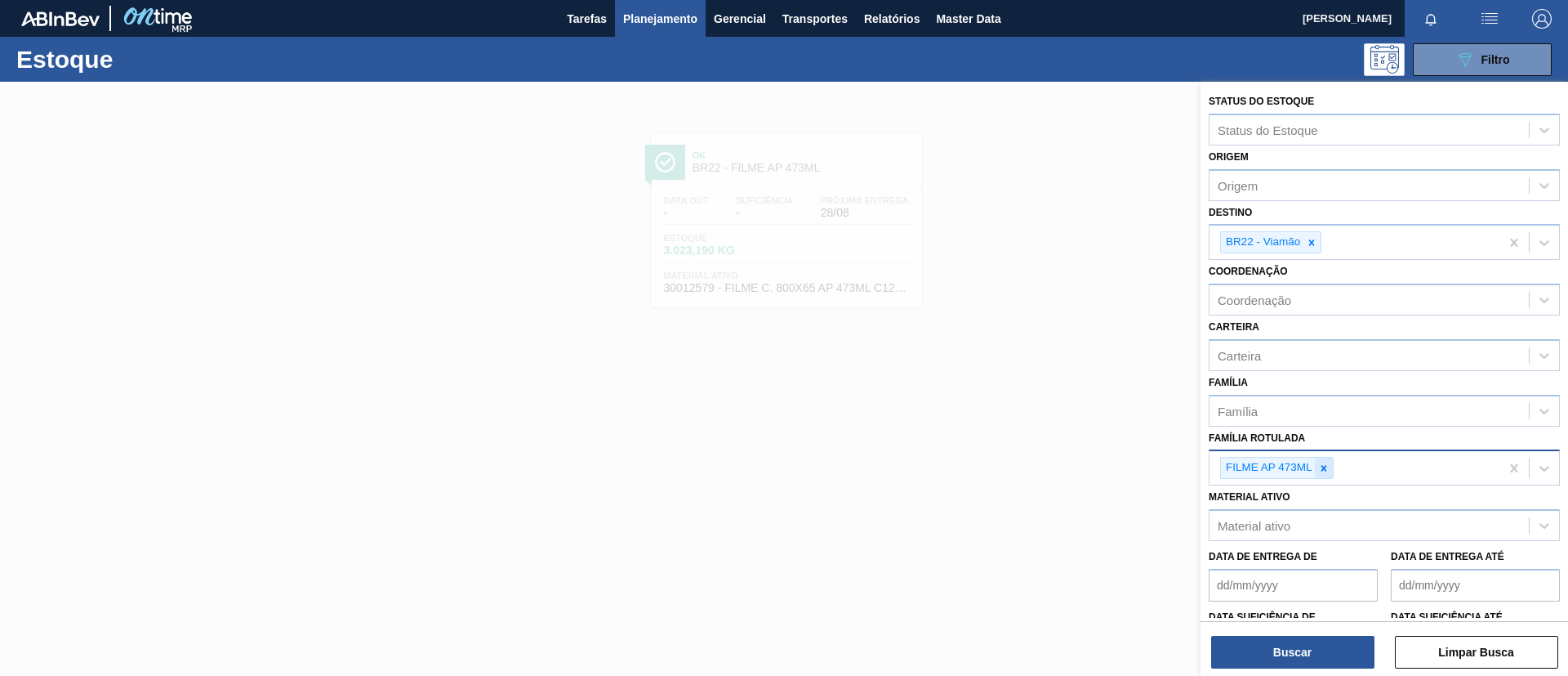
click at [1321, 466] on icon at bounding box center [1324, 468] width 11 height 11
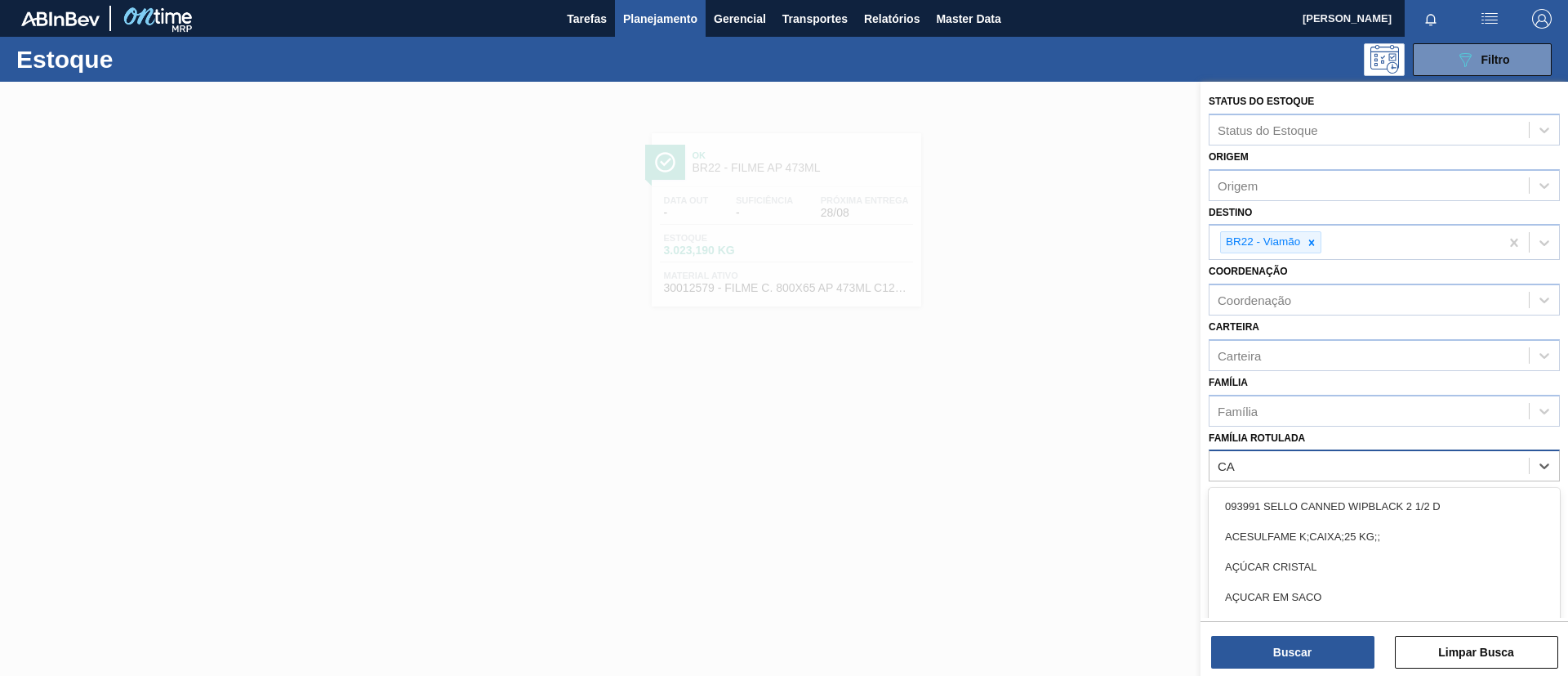
type Rotulada "C"
type Rotulada "GCA 350ML"
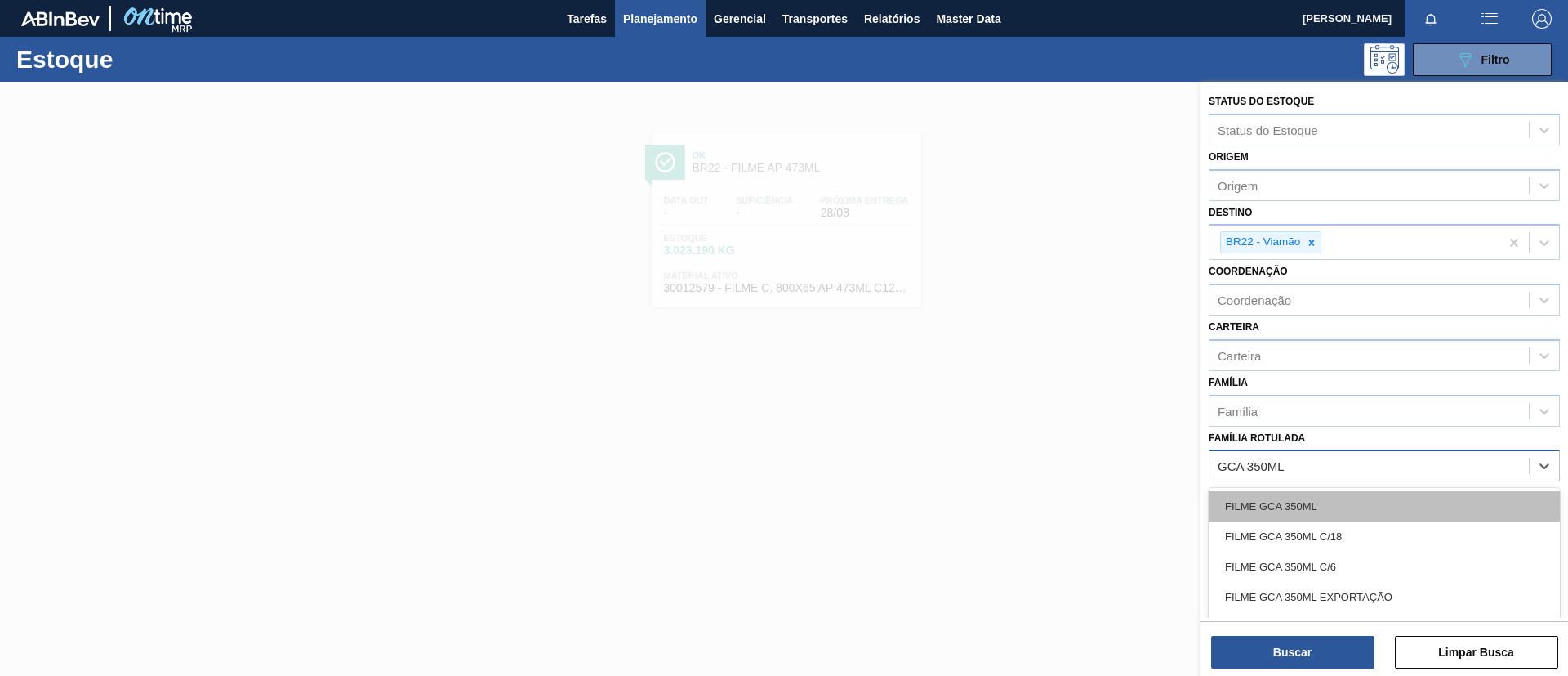
click at [1332, 503] on div "FILME GCA 350ML" at bounding box center [1385, 506] width 351 height 30
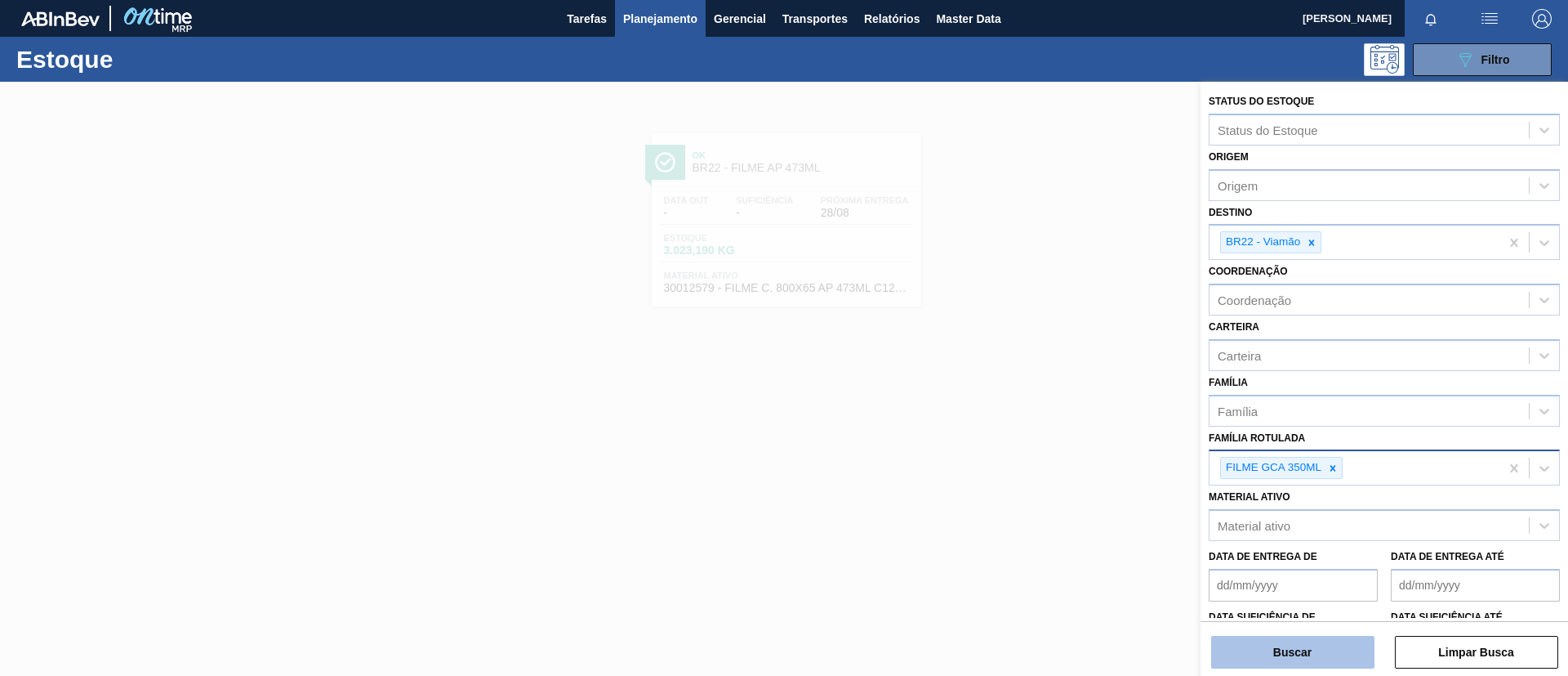
click at [1309, 665] on button "Buscar" at bounding box center [1293, 652] width 163 height 33
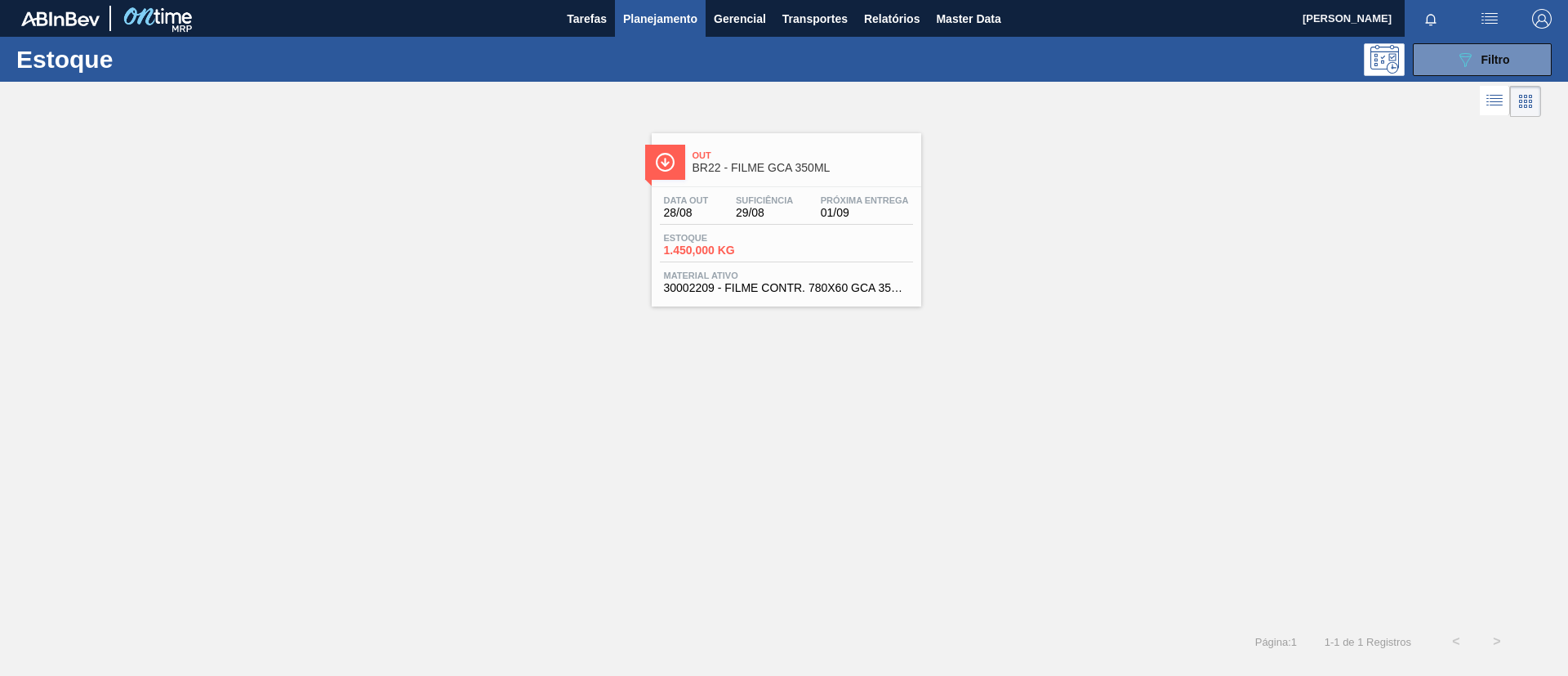
click at [870, 173] on span "BR22 - FILME GCA 350ML" at bounding box center [803, 167] width 221 height 12
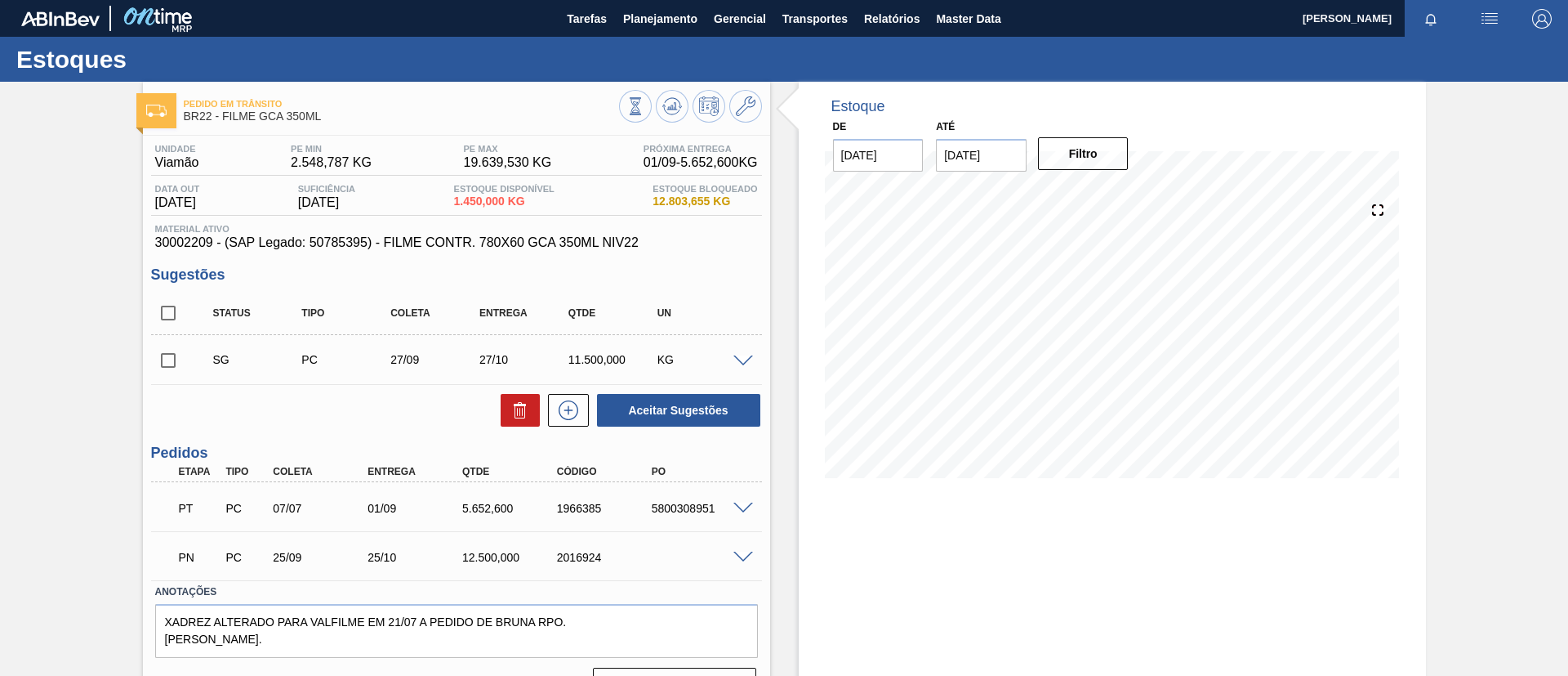
click at [741, 509] on span at bounding box center [743, 508] width 20 height 12
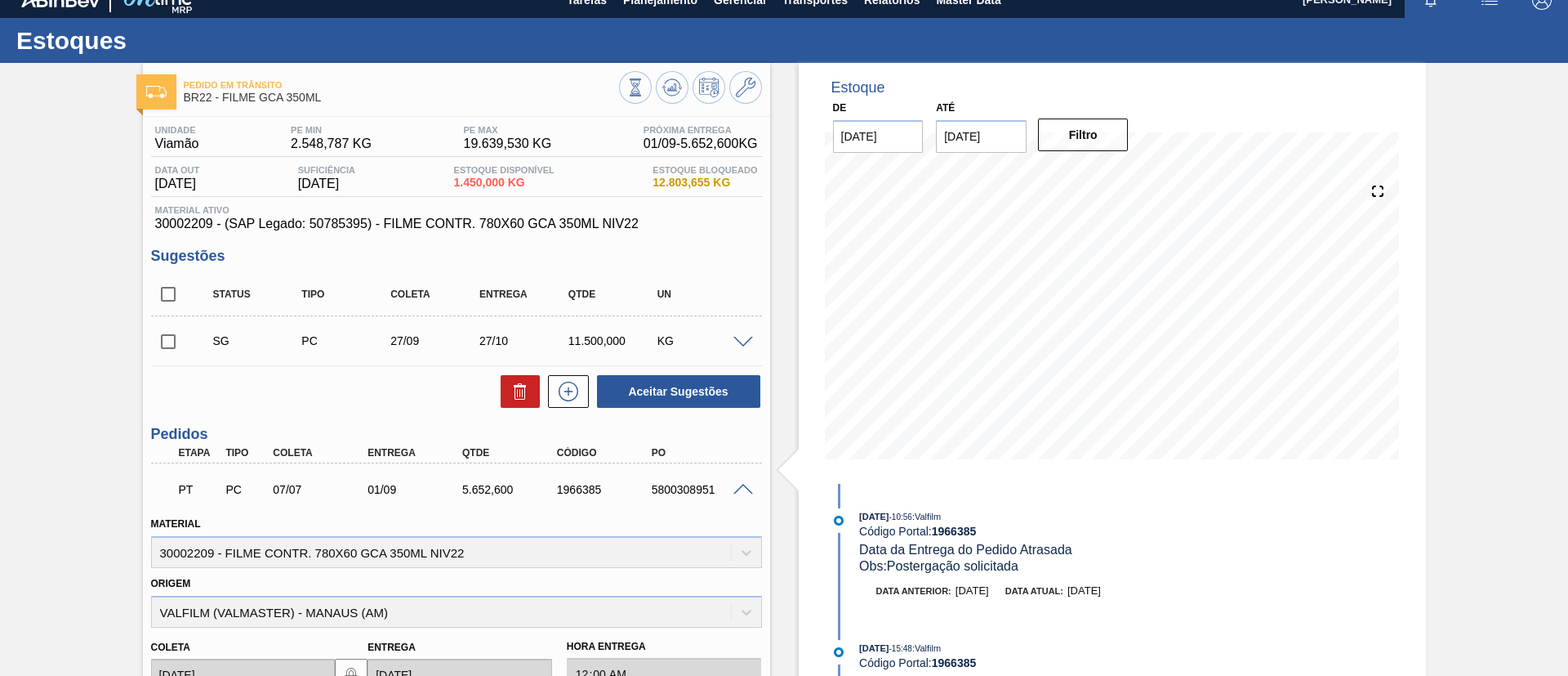
scroll to position [20, 0]
click at [72, 469] on div "Pedido em Trânsito BR22 - FILME GCA 350ML Unidade Viamão PE MIN 2.548,787 KG PE…" at bounding box center [784, 576] width 1568 height 1028
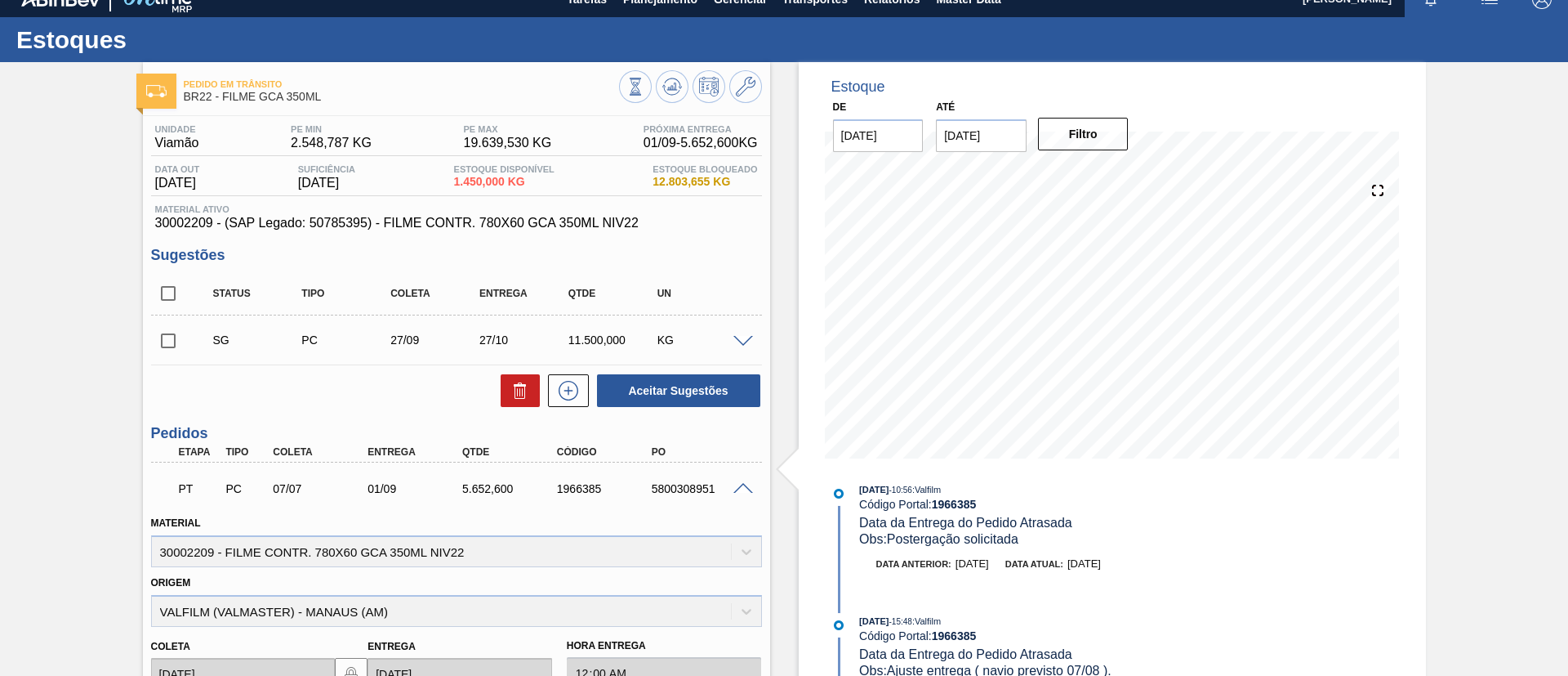
scroll to position [24, 0]
drag, startPoint x: 551, startPoint y: 492, endPoint x: 607, endPoint y: 497, distance: 56.2
click at [607, 497] on div "PT PC 07/07 01/09 5.652,600 1966385 5800308951" at bounding box center [452, 486] width 568 height 33
copy div "1966385"
click at [733, 483] on span at bounding box center [743, 488] width 20 height 12
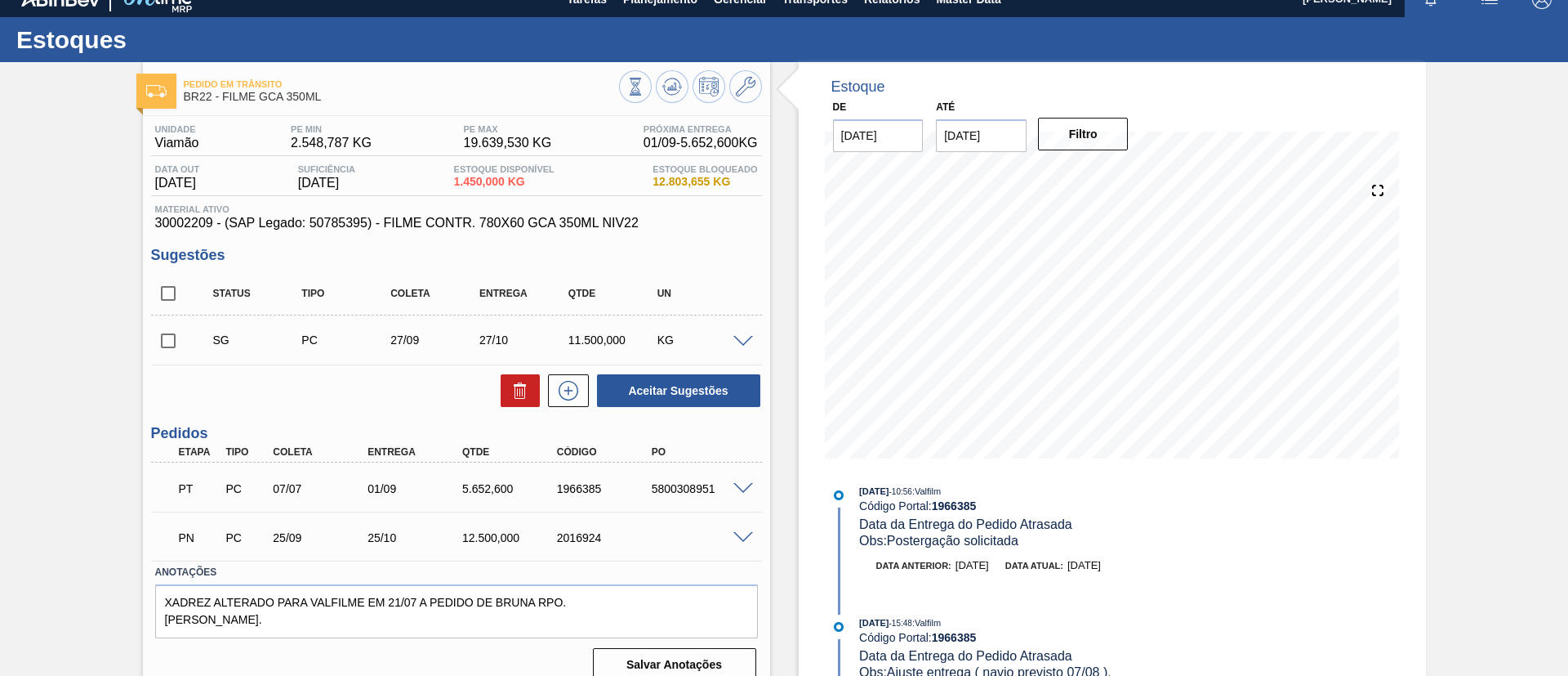
scroll to position [0, 0]
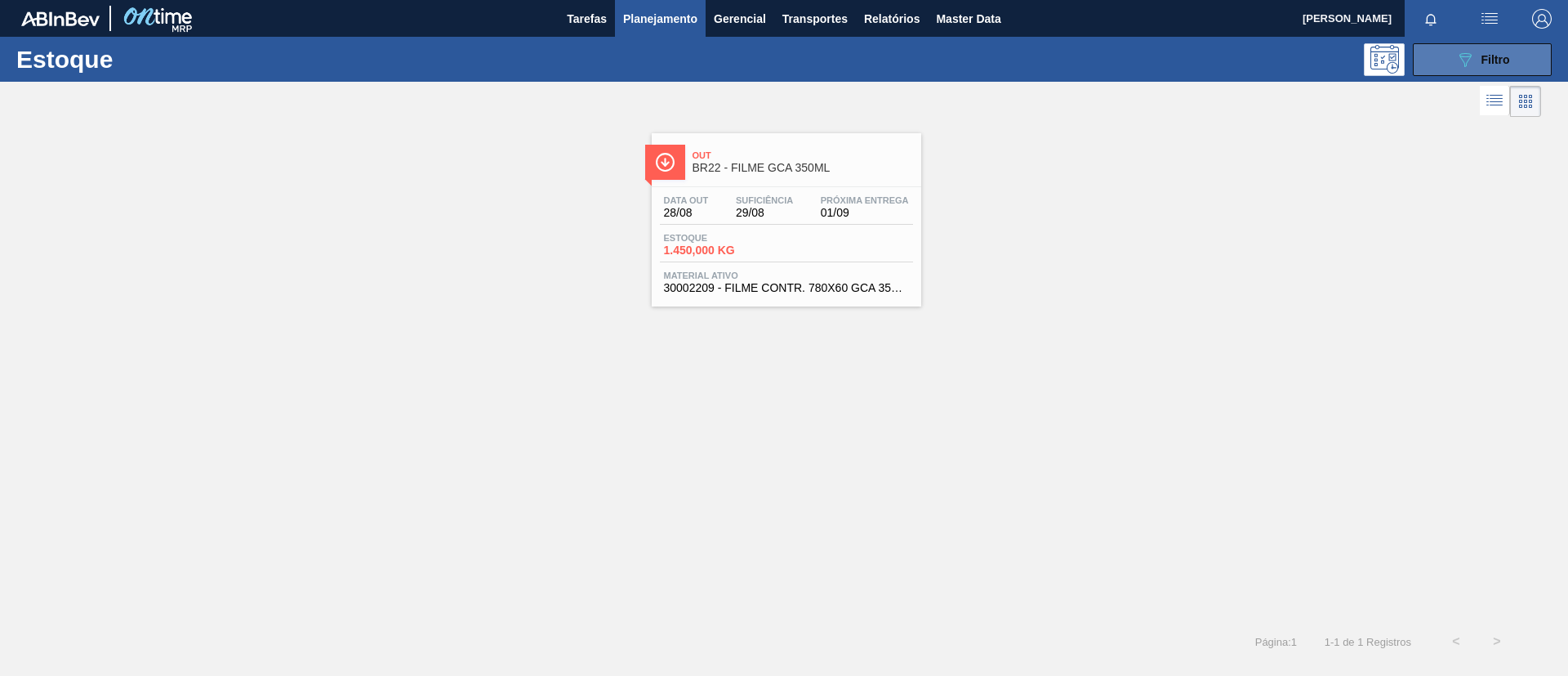
click at [1447, 59] on button "089F7B8B-B2A5-4AFE-B5C0-19BA573D28AC Filtro" at bounding box center [1483, 59] width 139 height 33
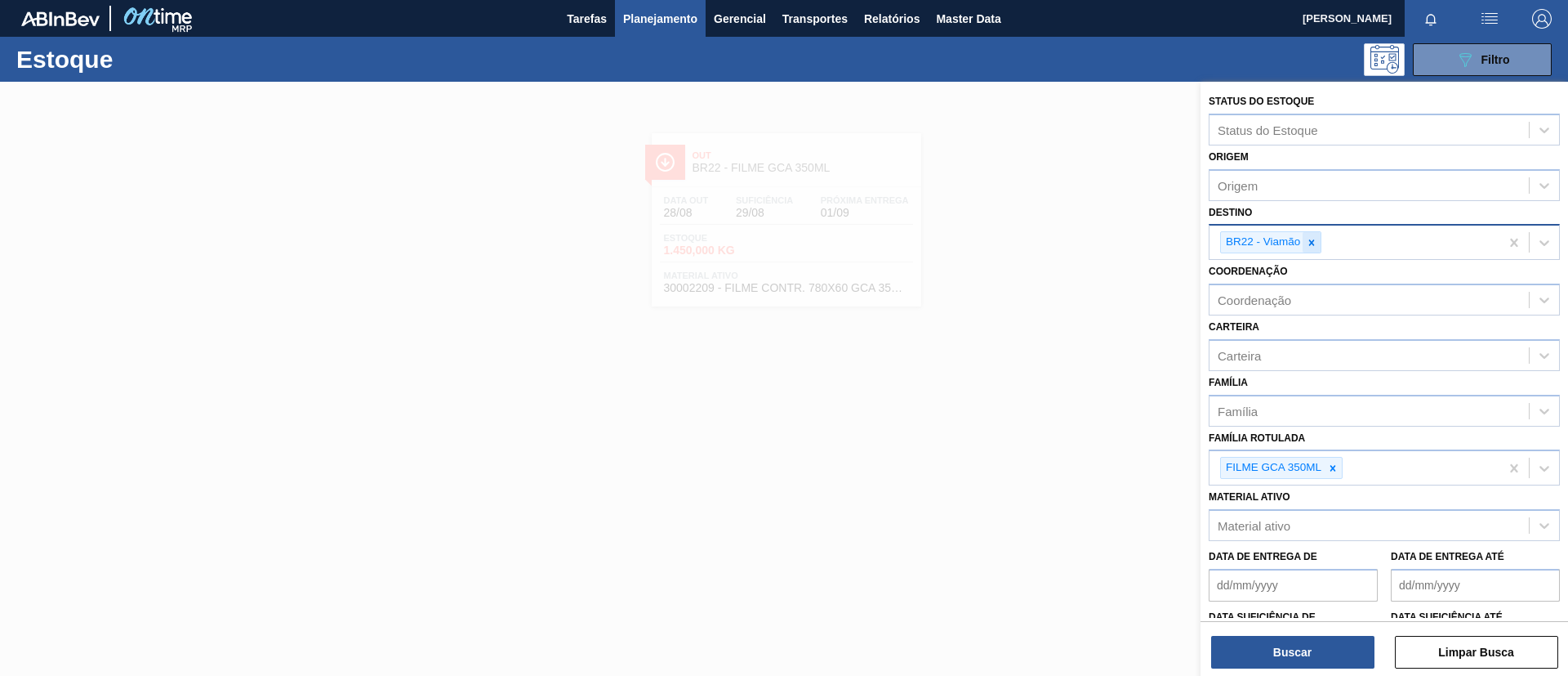
click at [1310, 241] on icon at bounding box center [1312, 242] width 11 height 11
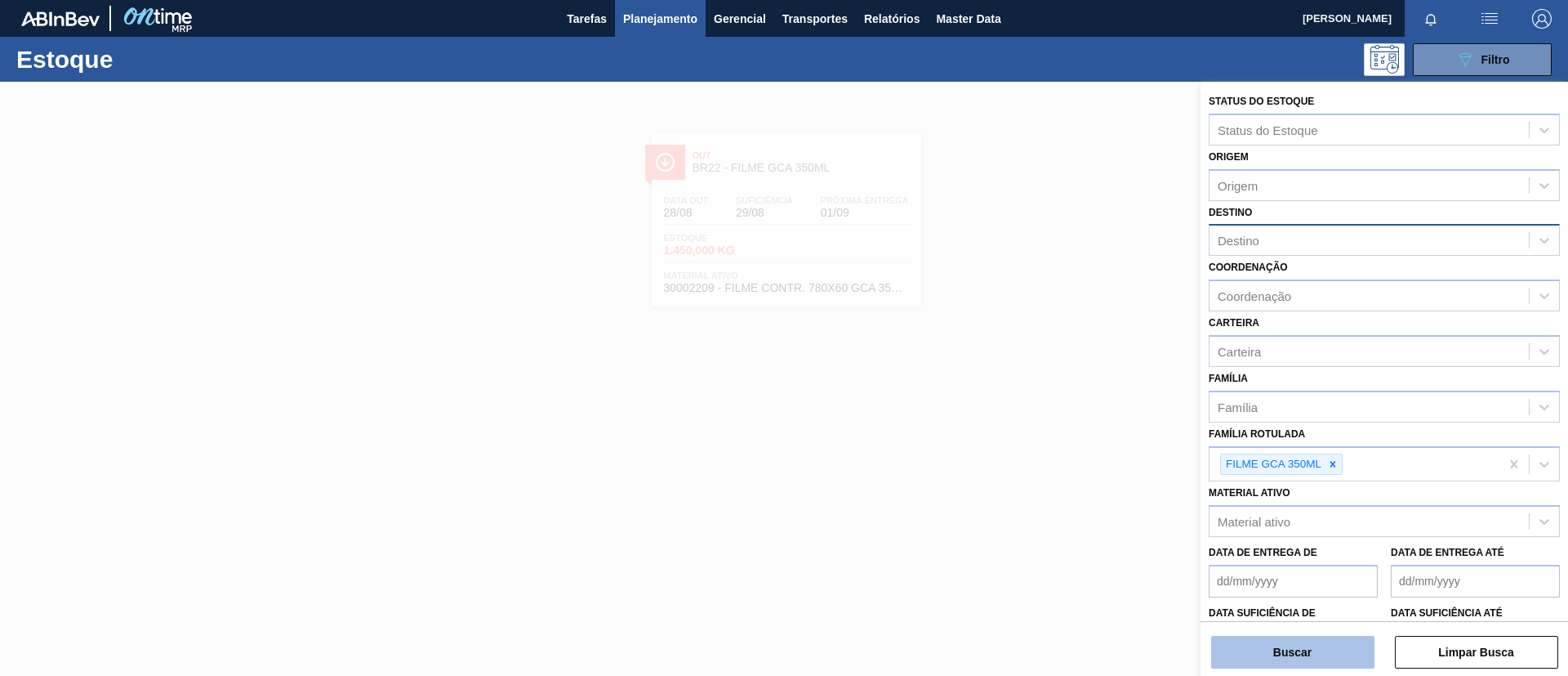
click at [1298, 660] on button "Buscar" at bounding box center [1293, 652] width 163 height 33
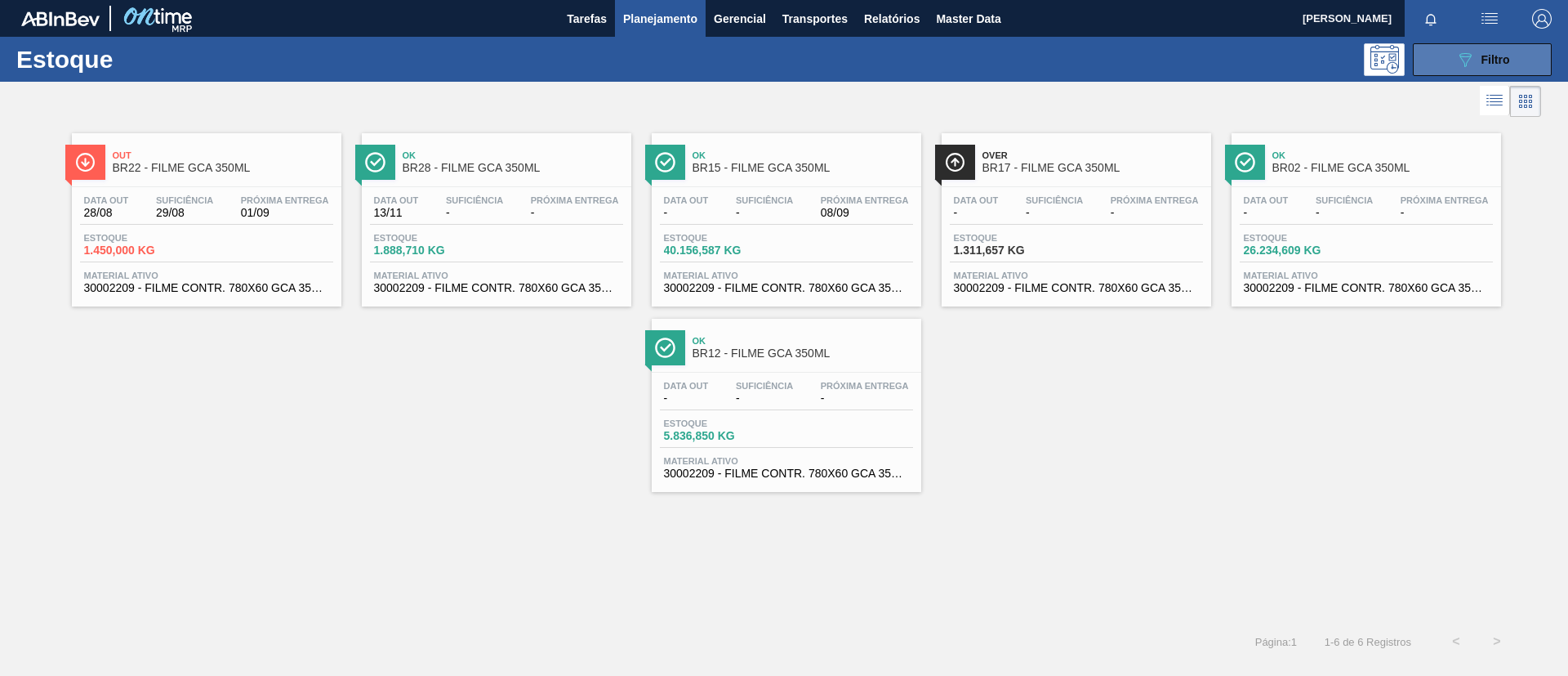
click at [1445, 59] on button "089F7B8B-B2A5-4AFE-B5C0-19BA573D28AC Filtro" at bounding box center [1483, 59] width 139 height 33
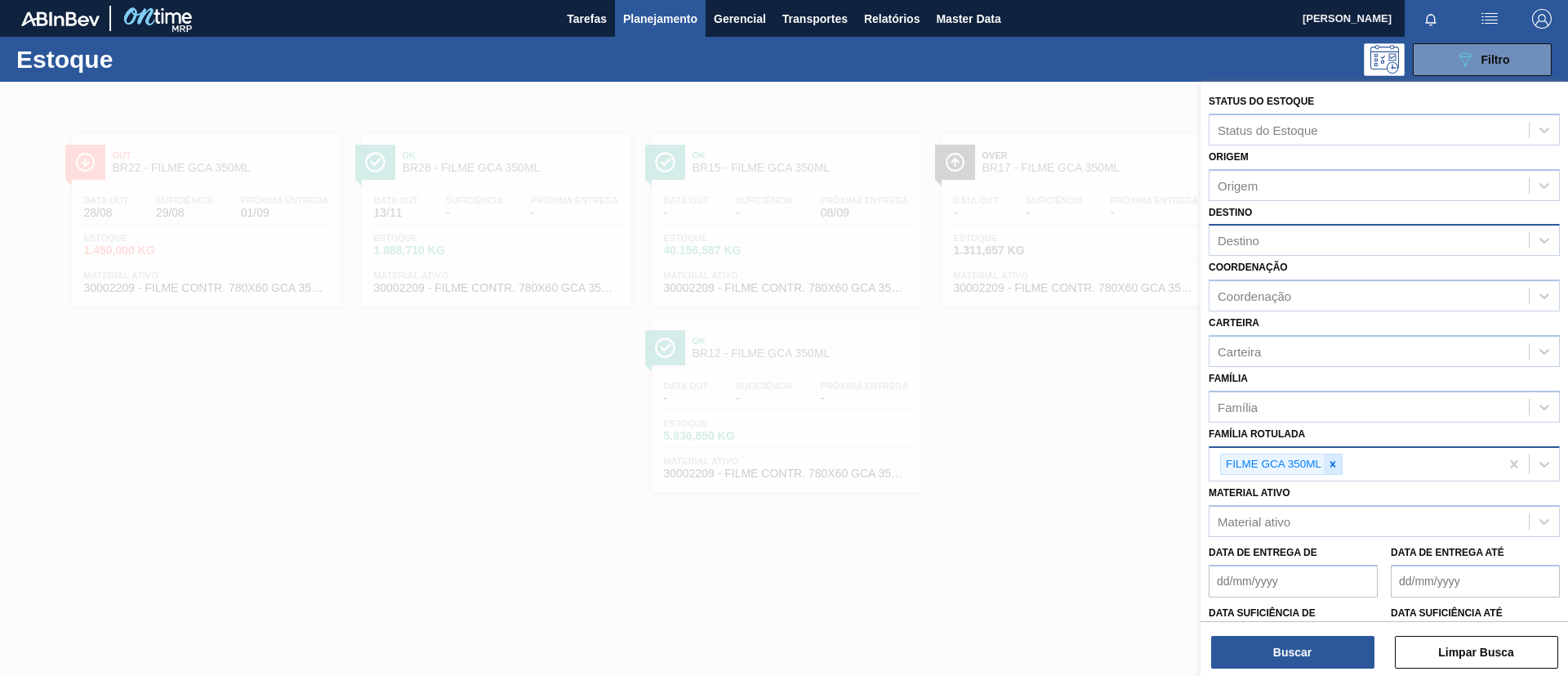
click at [1336, 459] on icon at bounding box center [1333, 464] width 11 height 11
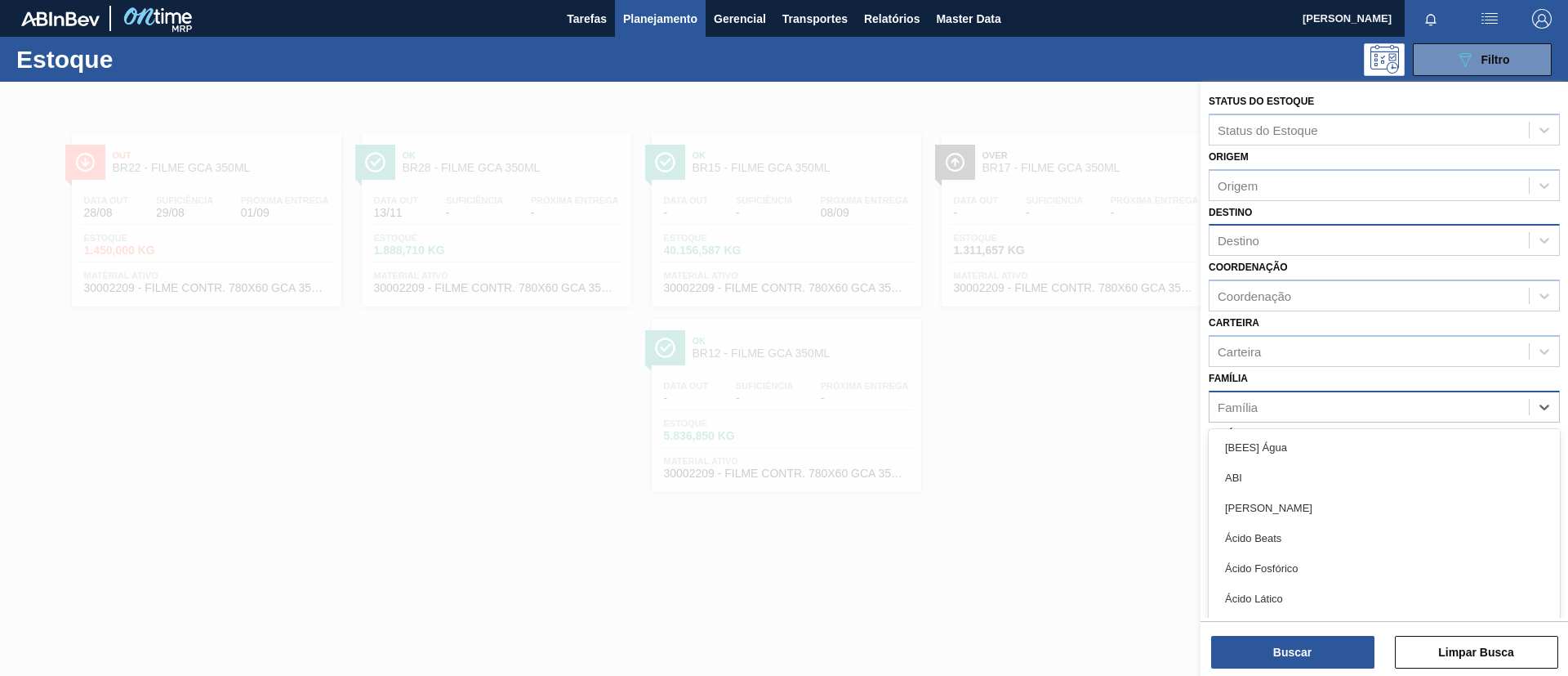
click at [1348, 411] on div "Família" at bounding box center [1370, 406] width 319 height 23
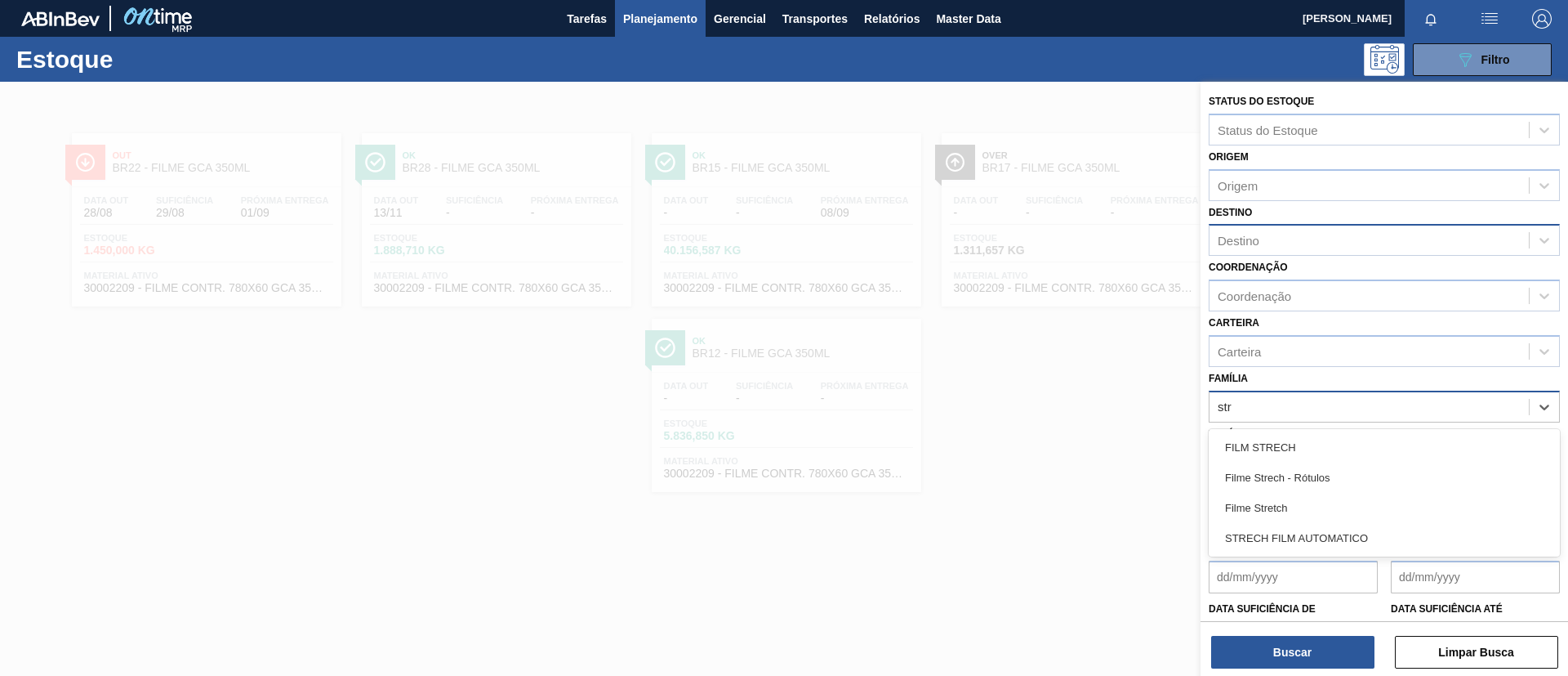
type input "stre"
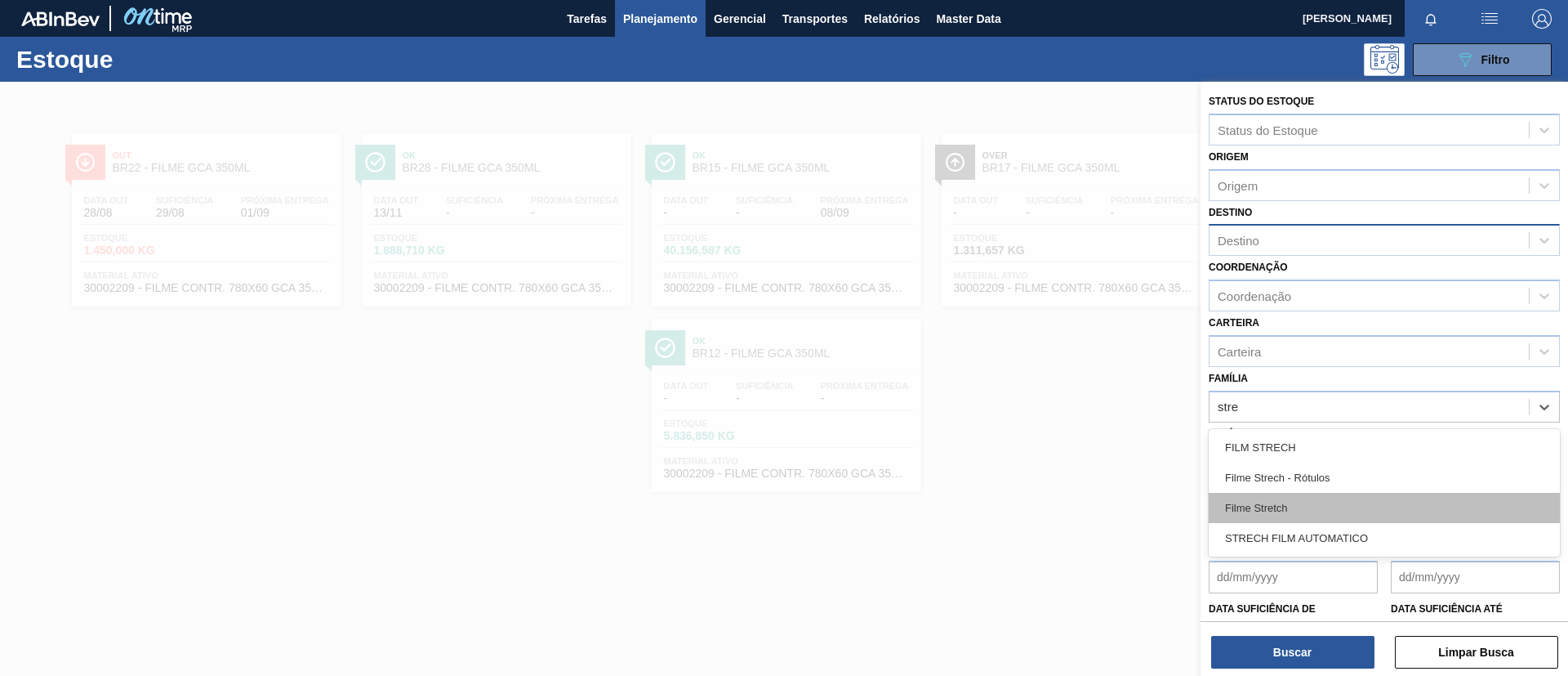
click at [1287, 514] on div "Filme Stretch" at bounding box center [1385, 508] width 351 height 30
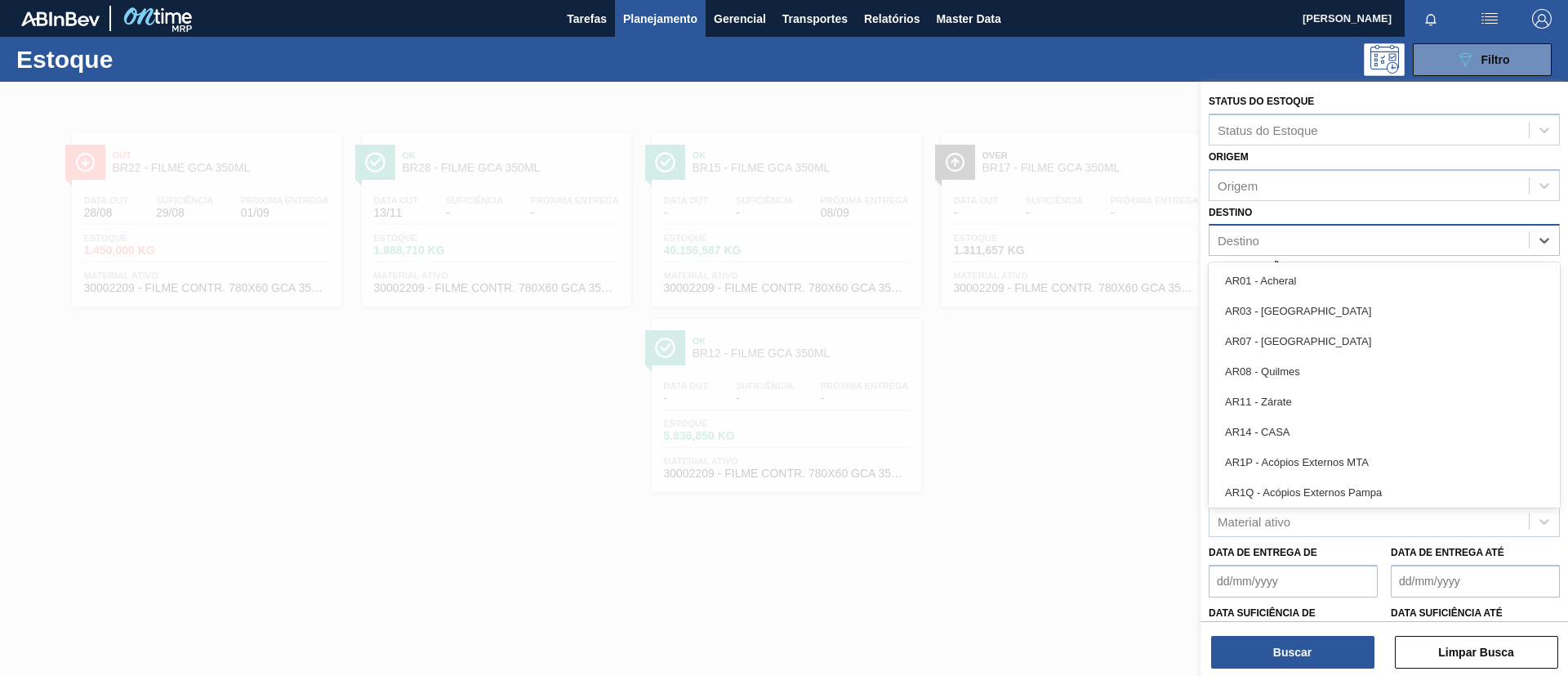
click at [1312, 240] on div "Destino" at bounding box center [1370, 240] width 319 height 23
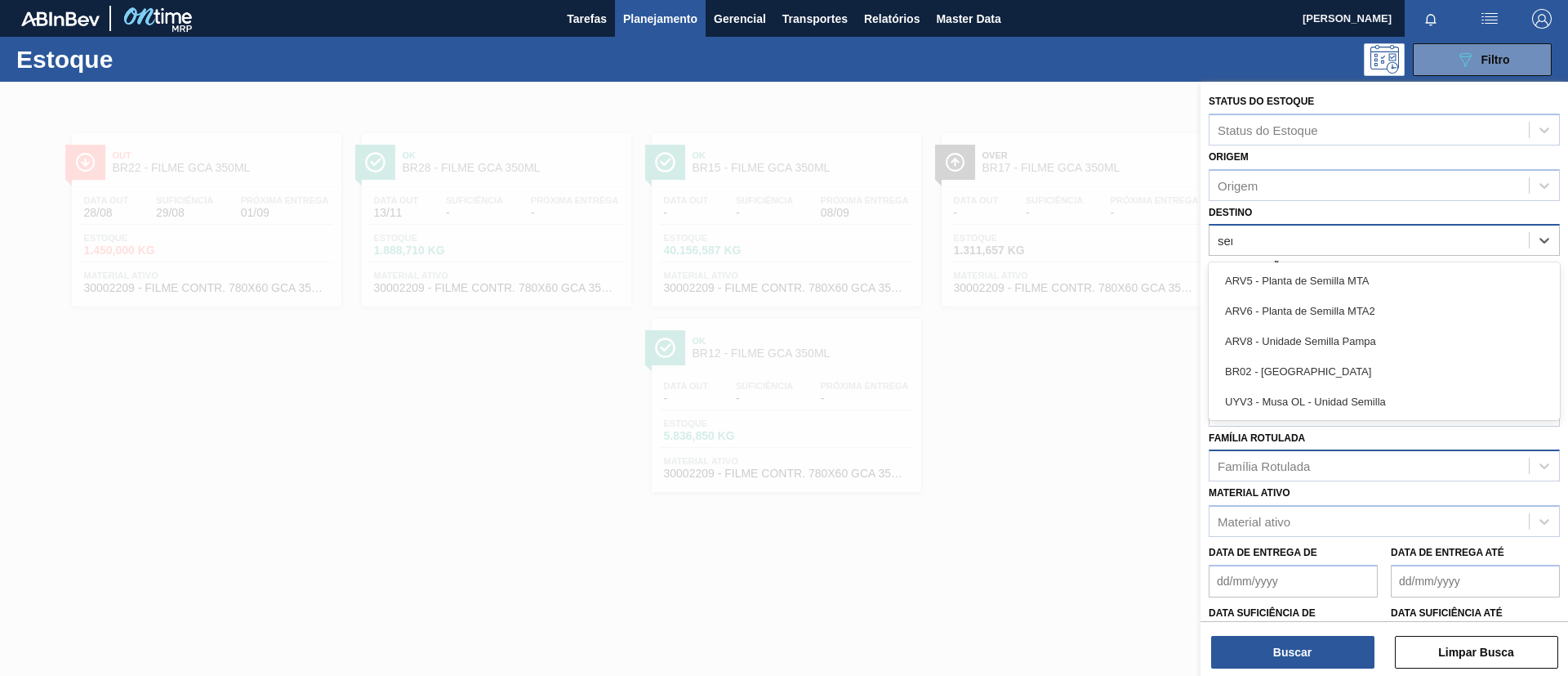
type input "serg"
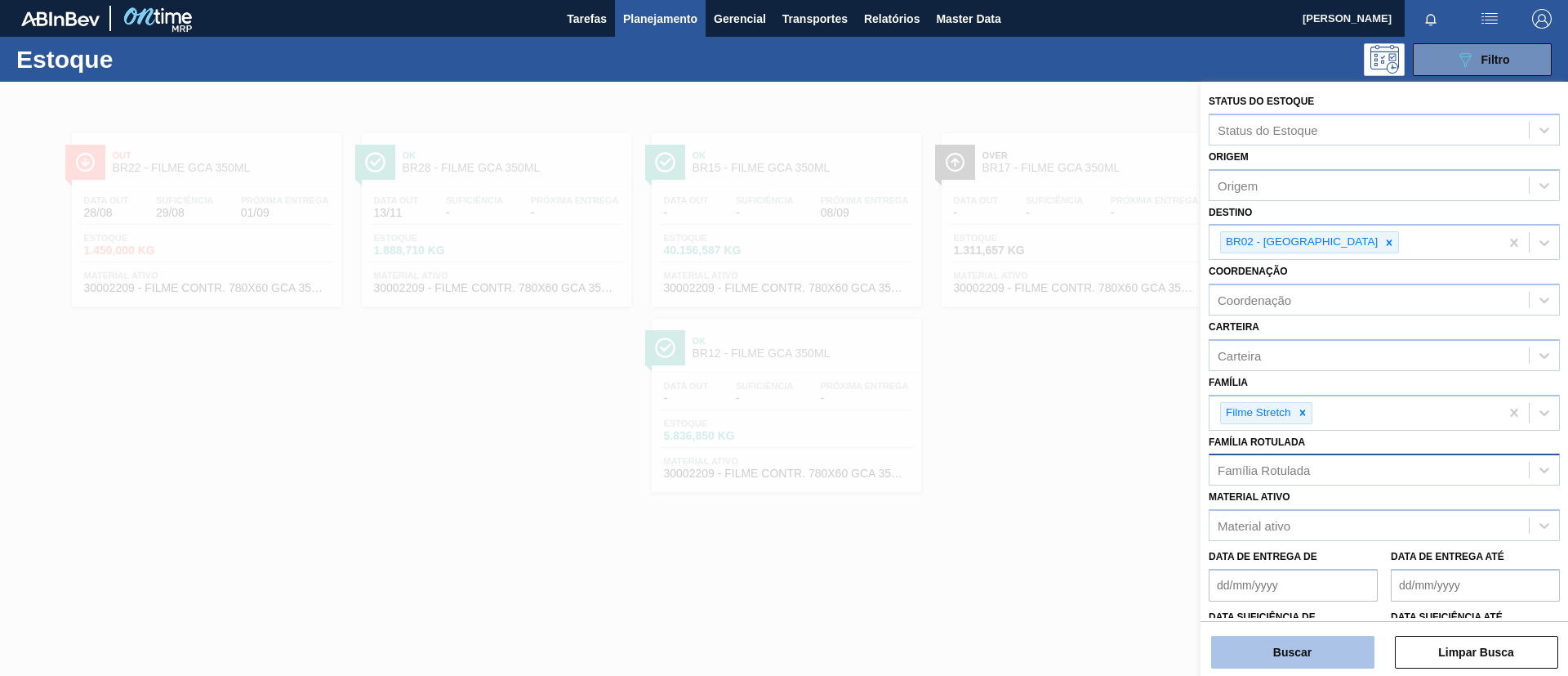
click at [1279, 638] on button "Buscar" at bounding box center [1293, 652] width 163 height 33
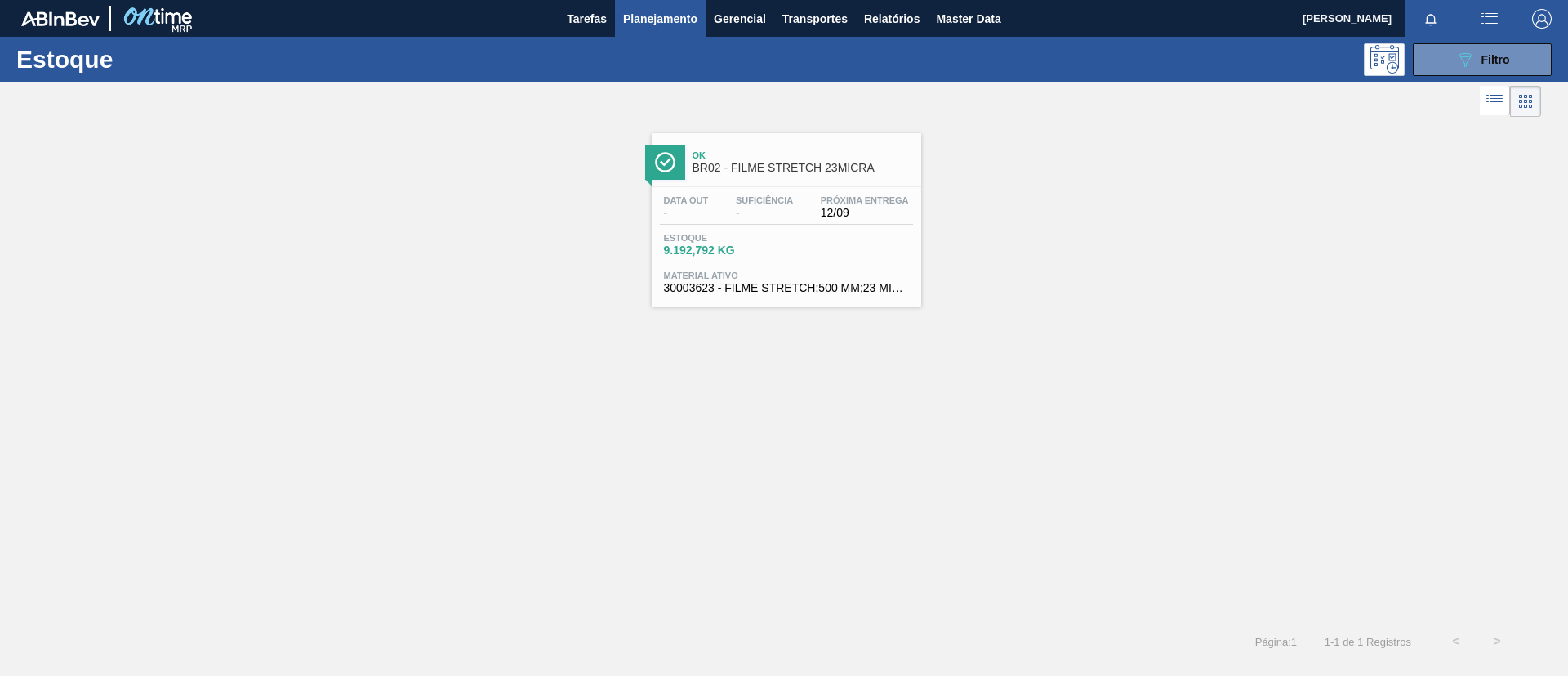
click at [721, 240] on span "Estoque" at bounding box center [721, 238] width 115 height 9
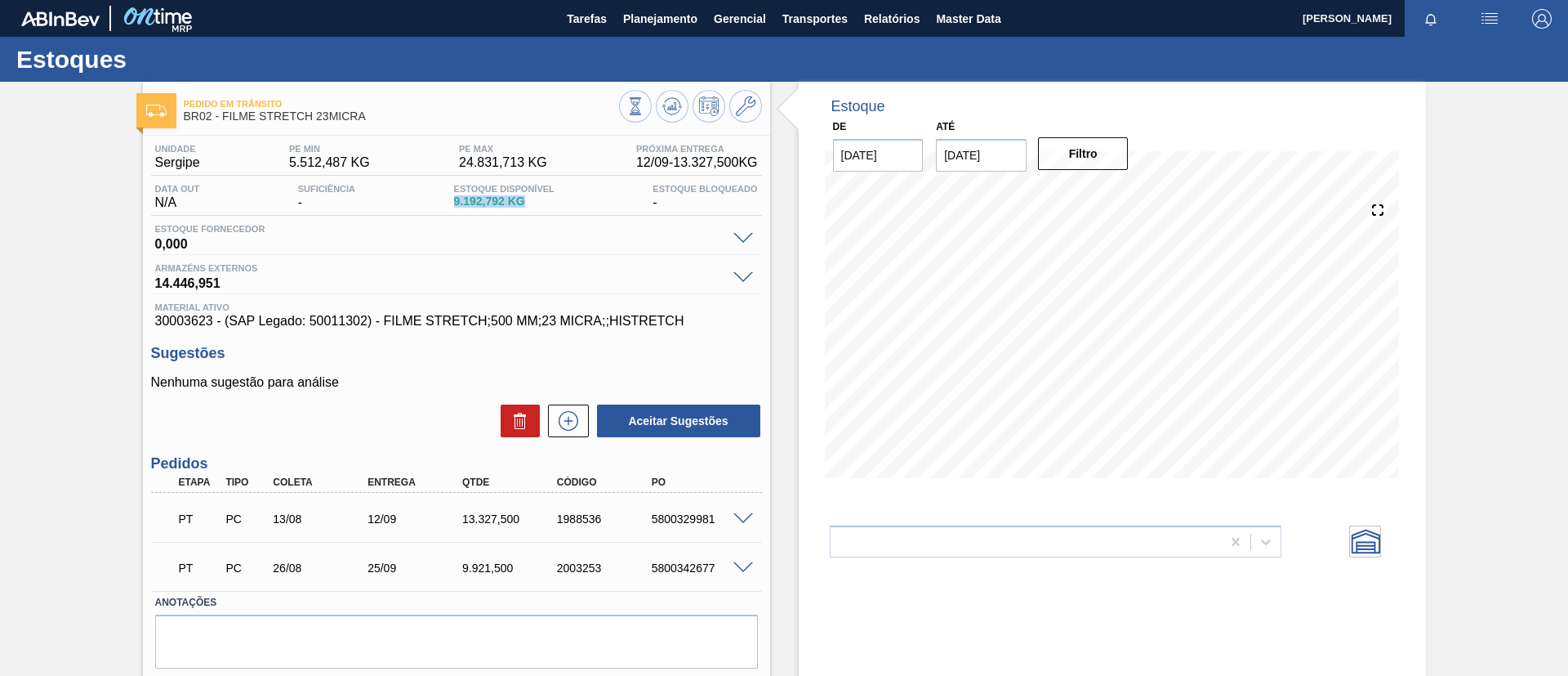
drag, startPoint x: 450, startPoint y: 207, endPoint x: 524, endPoint y: 206, distance: 74.0
click at [524, 206] on div "Estoque Disponível 9.192,792 KG" at bounding box center [504, 197] width 109 height 26
copy span "9.192,792 KG"
click at [703, 18] on button "Planejamento" at bounding box center [660, 18] width 91 height 37
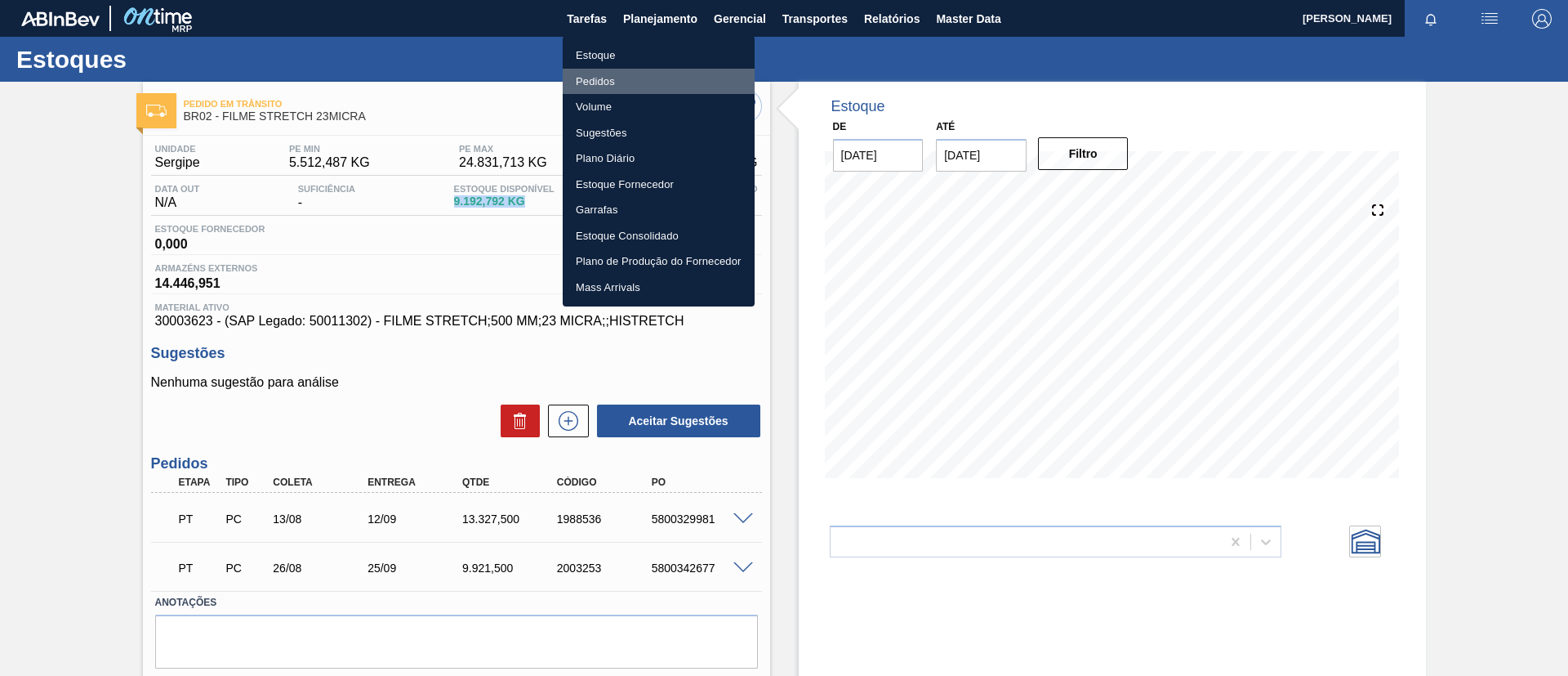
click at [669, 84] on li "Pedidos" at bounding box center [658, 82] width 192 height 26
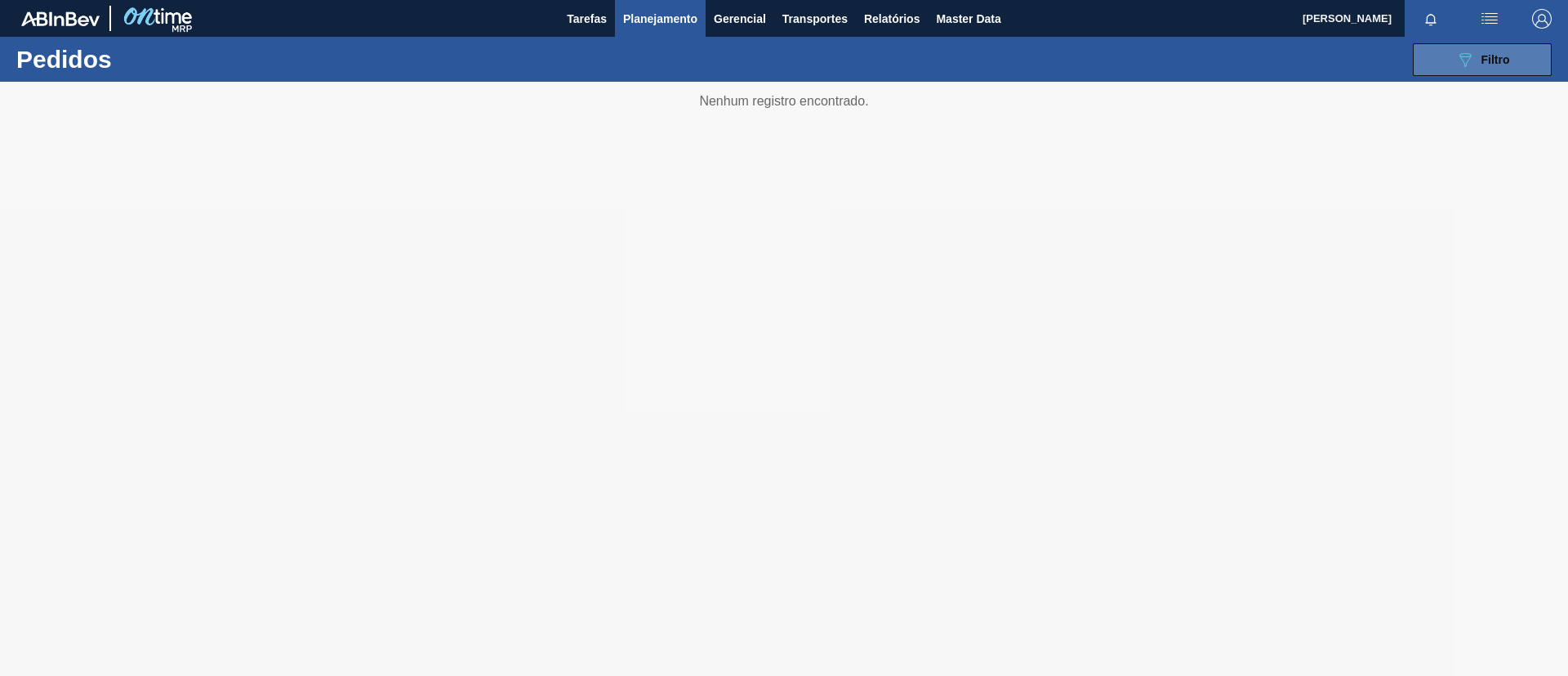
click at [1468, 47] on button "089F7B8B-B2A5-4AFE-B5C0-19BA573D28AC Filtro" at bounding box center [1483, 59] width 139 height 33
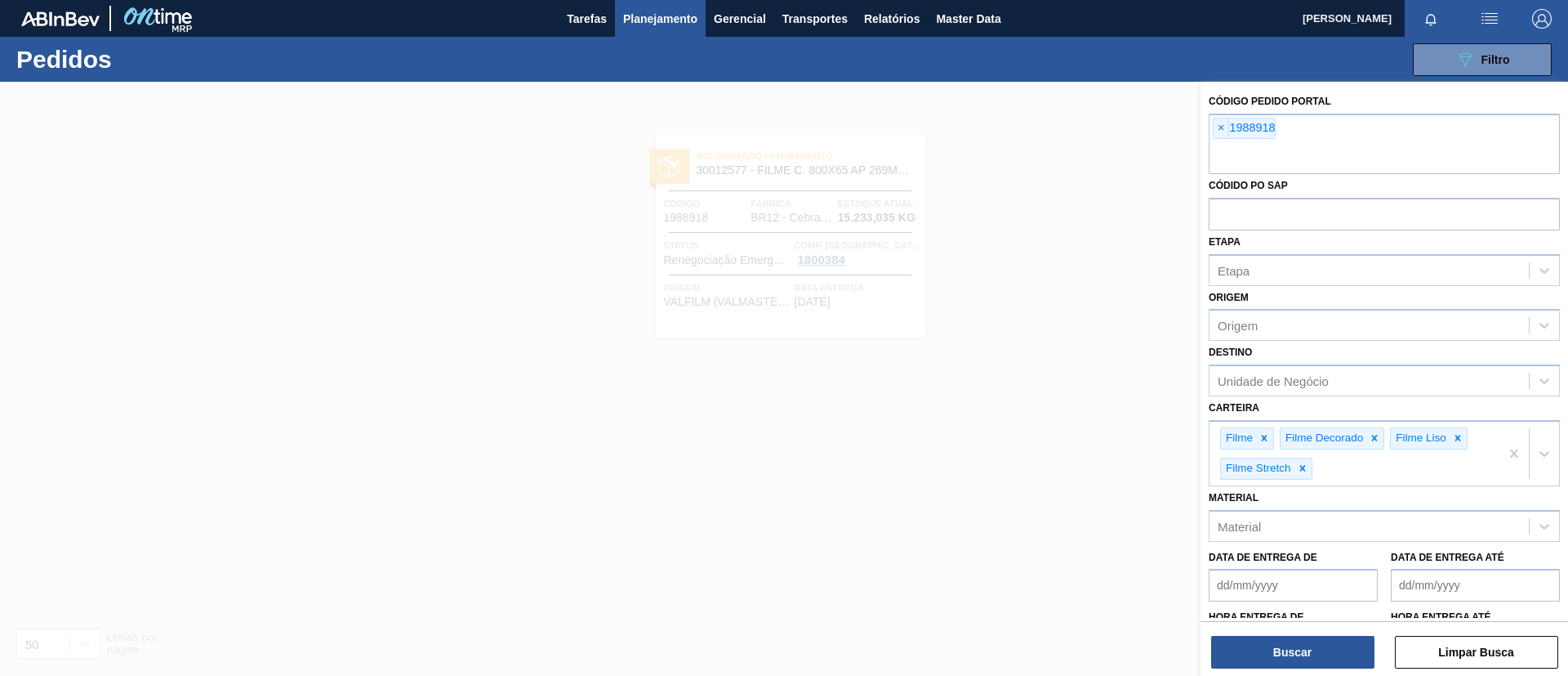
click at [1222, 124] on span "×" at bounding box center [1222, 128] width 16 height 20
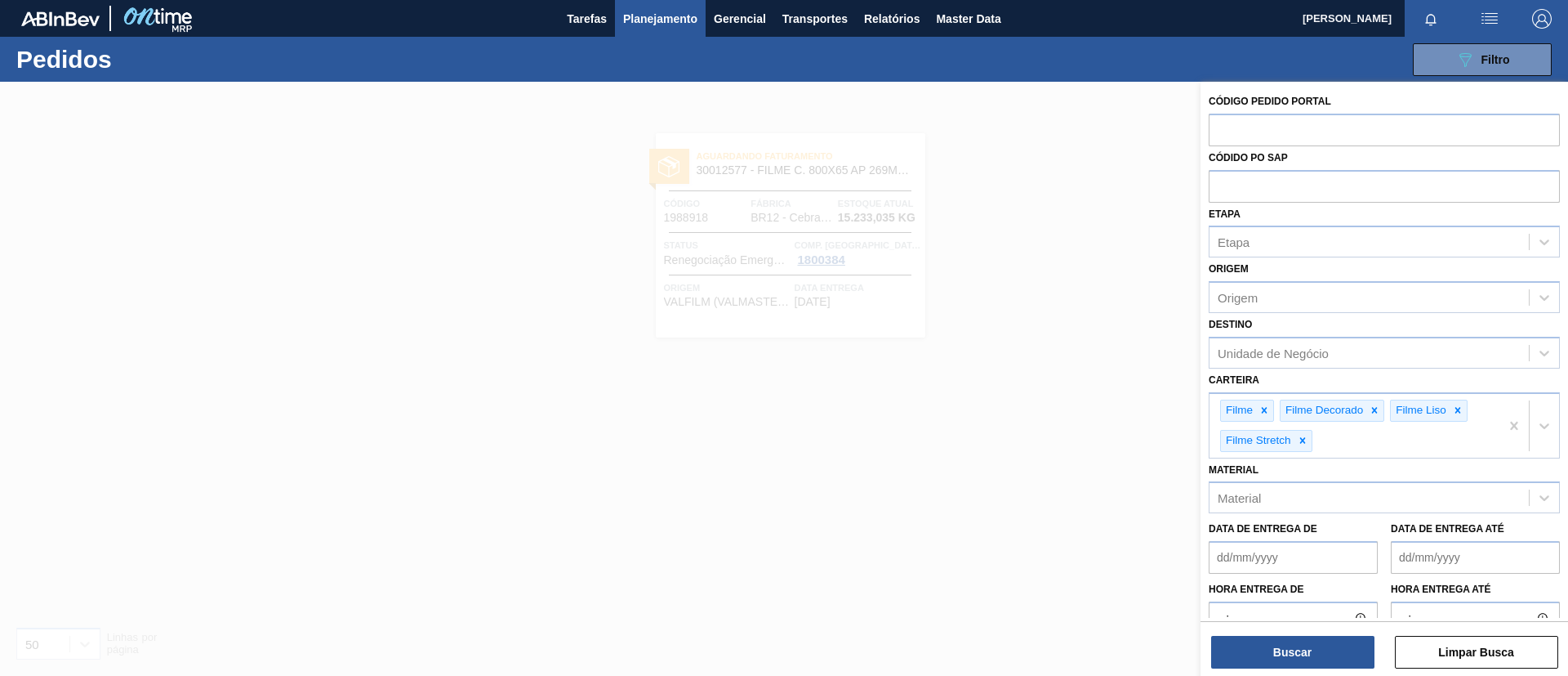
paste input "1955311"
type input "1955311"
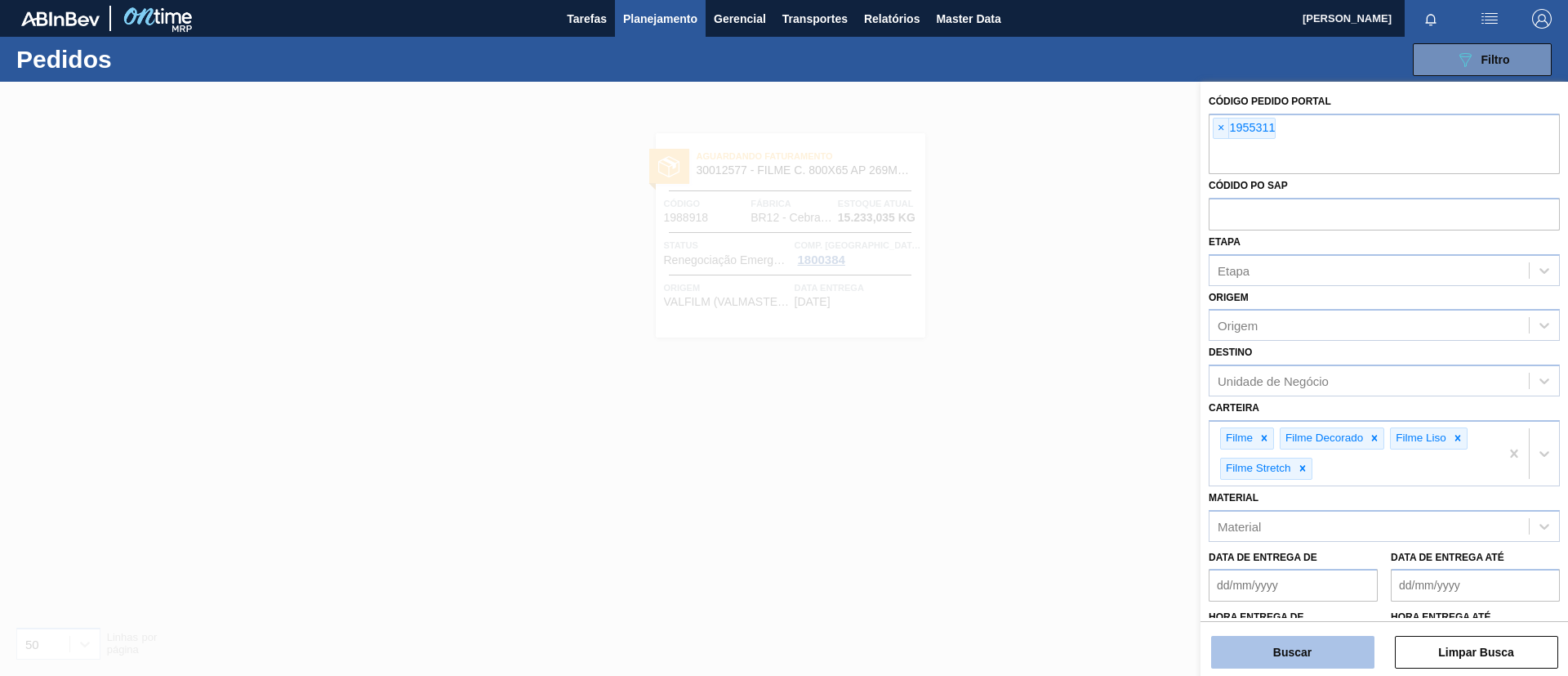
click at [1323, 648] on button "Buscar" at bounding box center [1293, 652] width 163 height 33
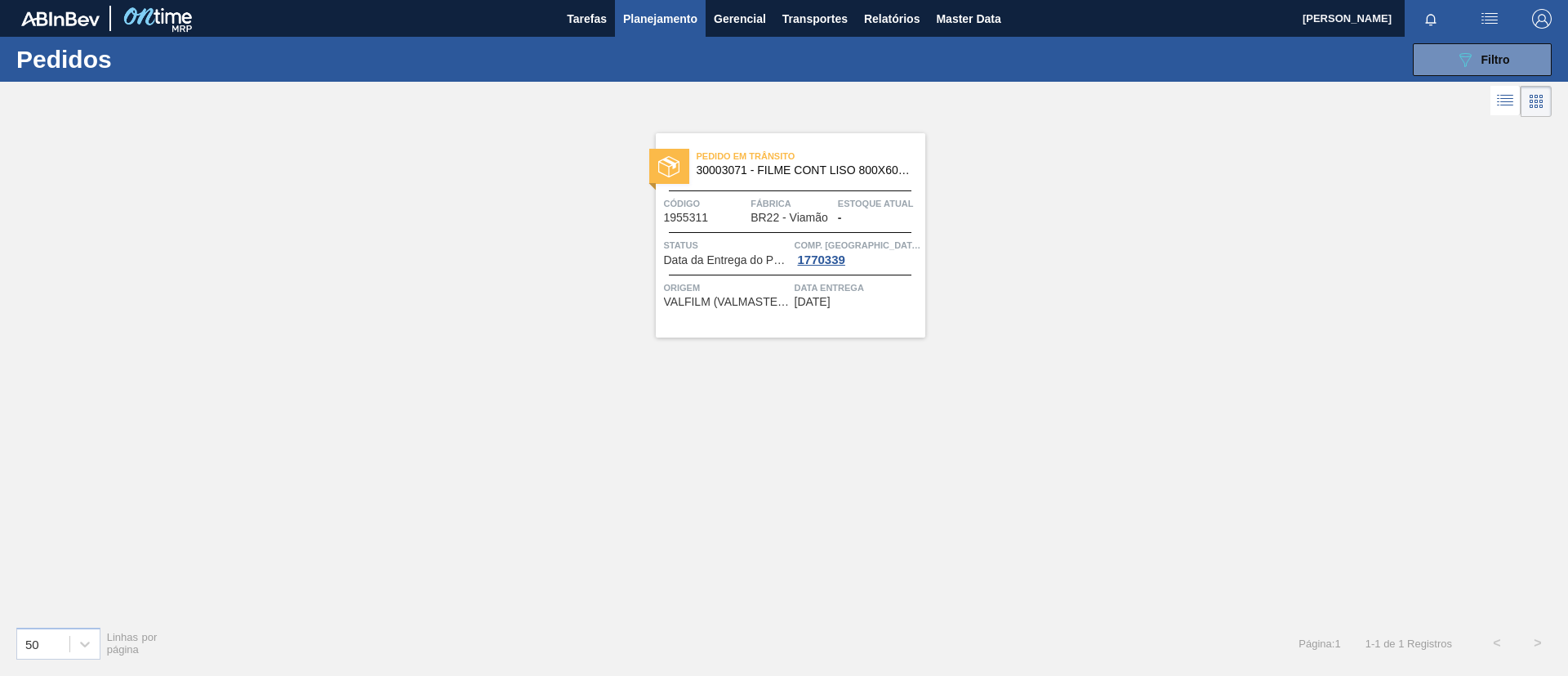
click at [863, 192] on div "Pedido em Trânsito 30003071 - FILME CONT LISO 800X60 MICRAS Código 1955311 Fábr…" at bounding box center [791, 236] width 269 height 205
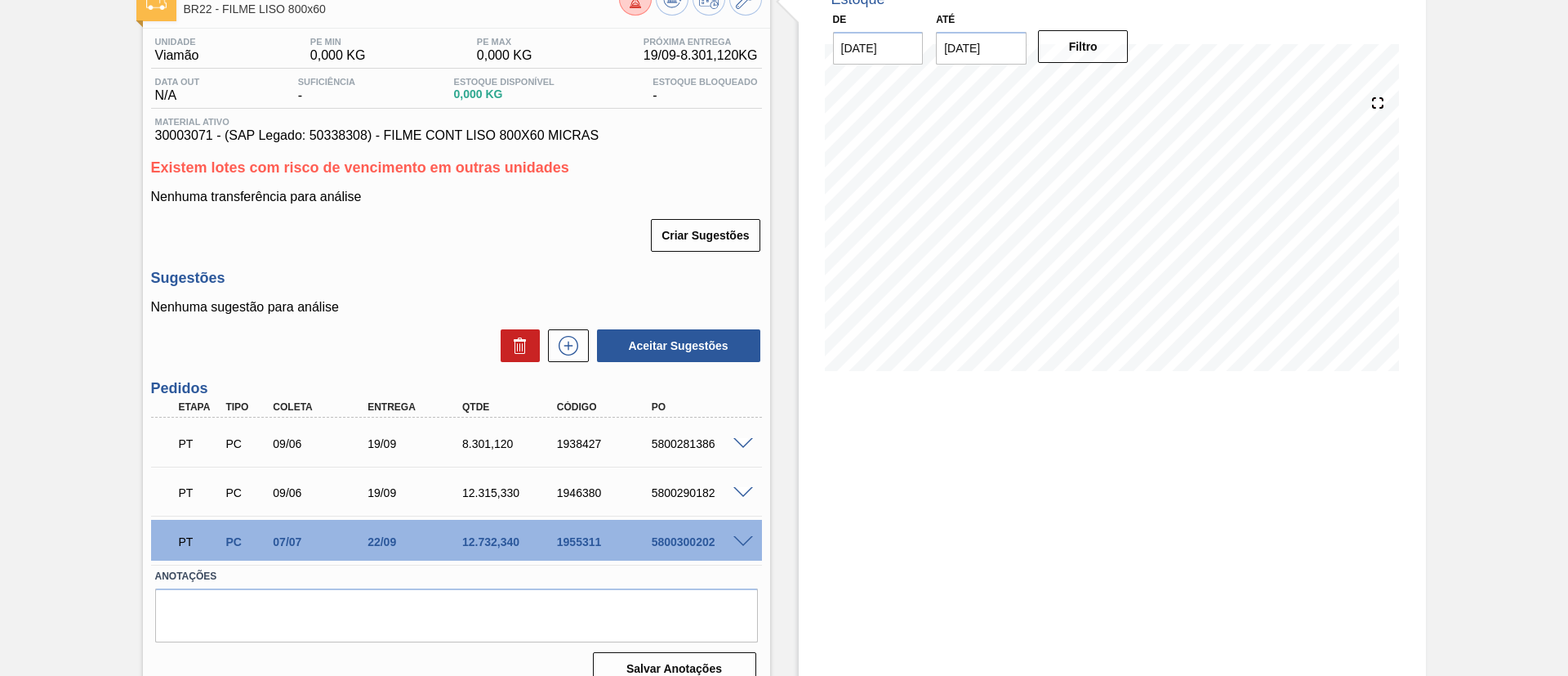
scroll to position [130, 0]
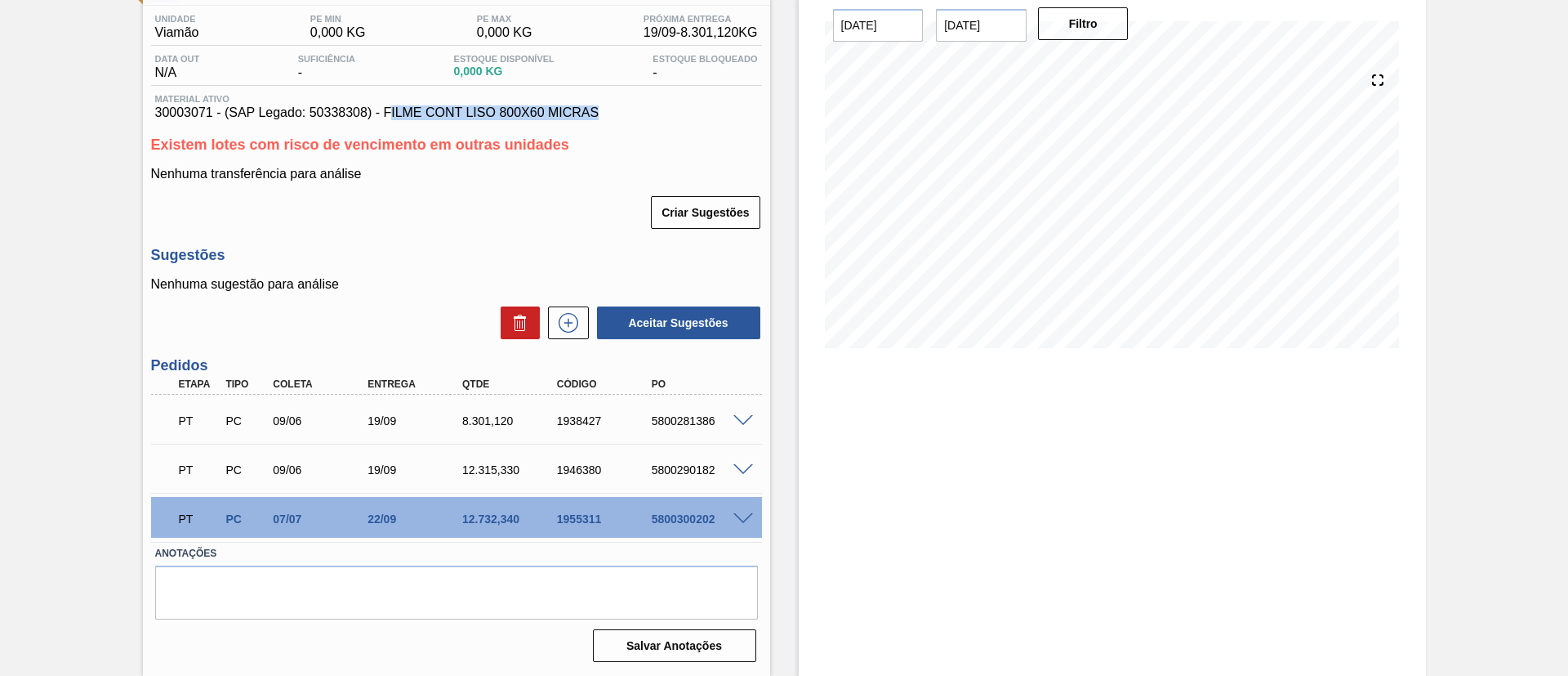
drag, startPoint x: 619, startPoint y: 115, endPoint x: 389, endPoint y: 115, distance: 230.0
click at [389, 115] on span "30003071 - (SAP Legado: 50338308) - FILME CONT LISO 800X60 MICRAS" at bounding box center [456, 113] width 603 height 15
drag, startPoint x: 384, startPoint y: 114, endPoint x: 685, endPoint y: 110, distance: 301.0
click at [685, 110] on span "30003071 - (SAP Legado: 50338308) - FILME CONT LISO 800X60 MICRAS" at bounding box center [456, 113] width 603 height 15
copy span "FILME CONT LISO 800X60 MICRAS"
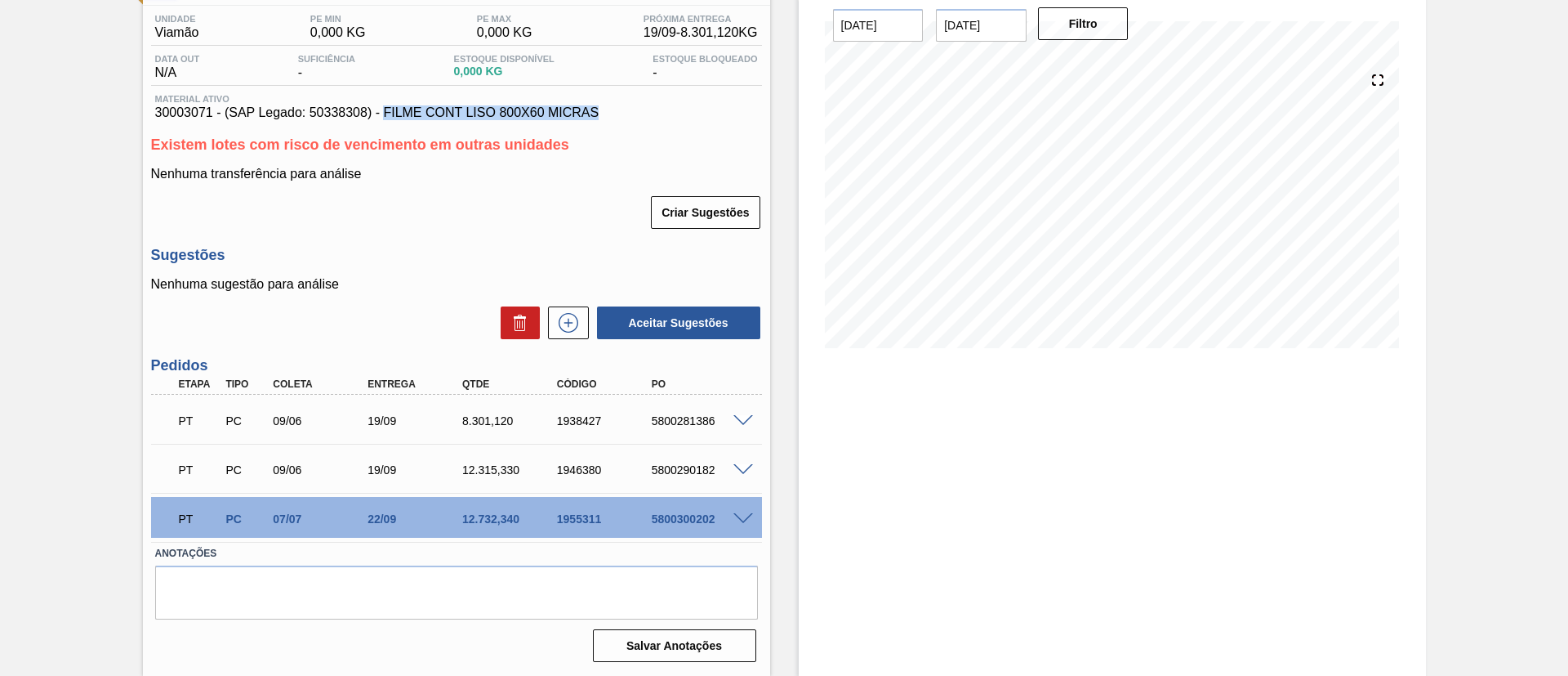
scroll to position [0, 0]
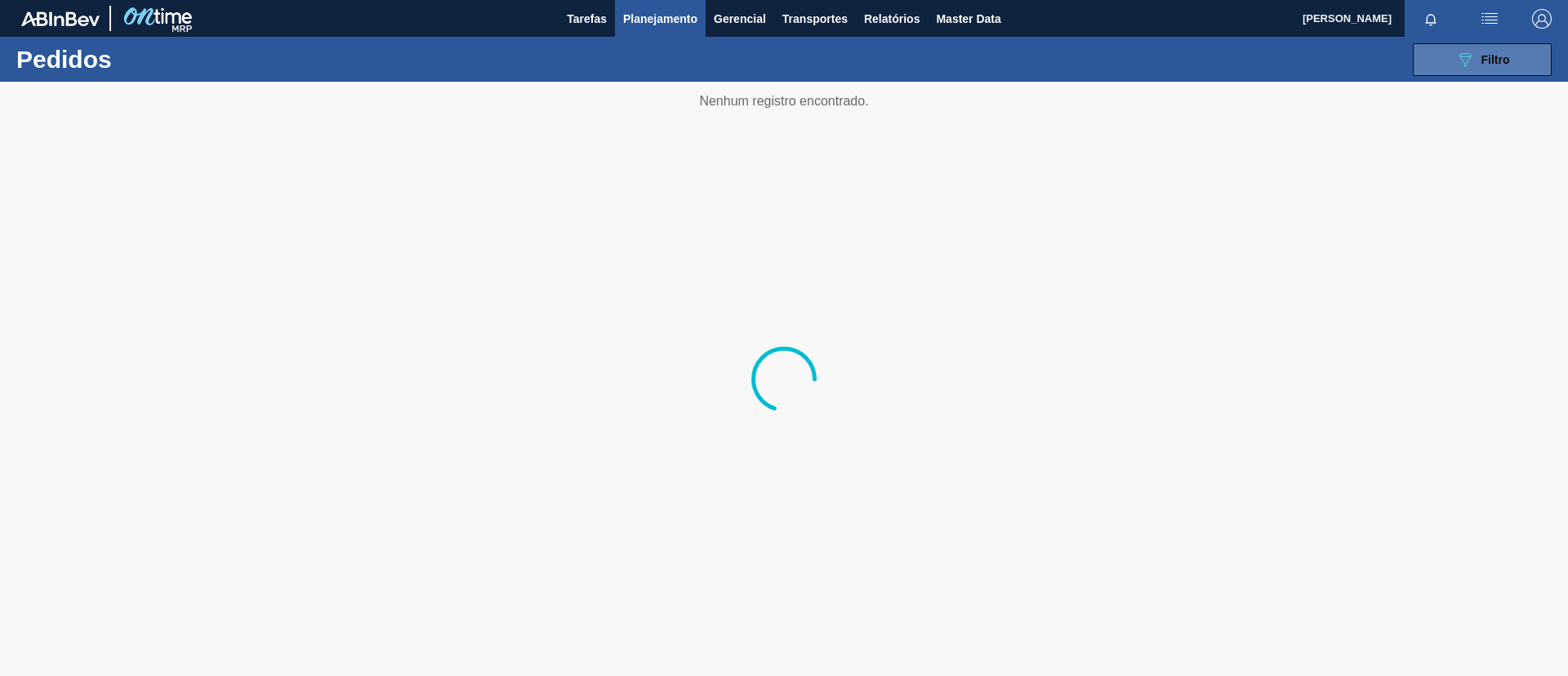
click at [1480, 54] on div "089F7B8B-B2A5-4AFE-B5C0-19BA573D28AC Filtro" at bounding box center [1483, 59] width 54 height 20
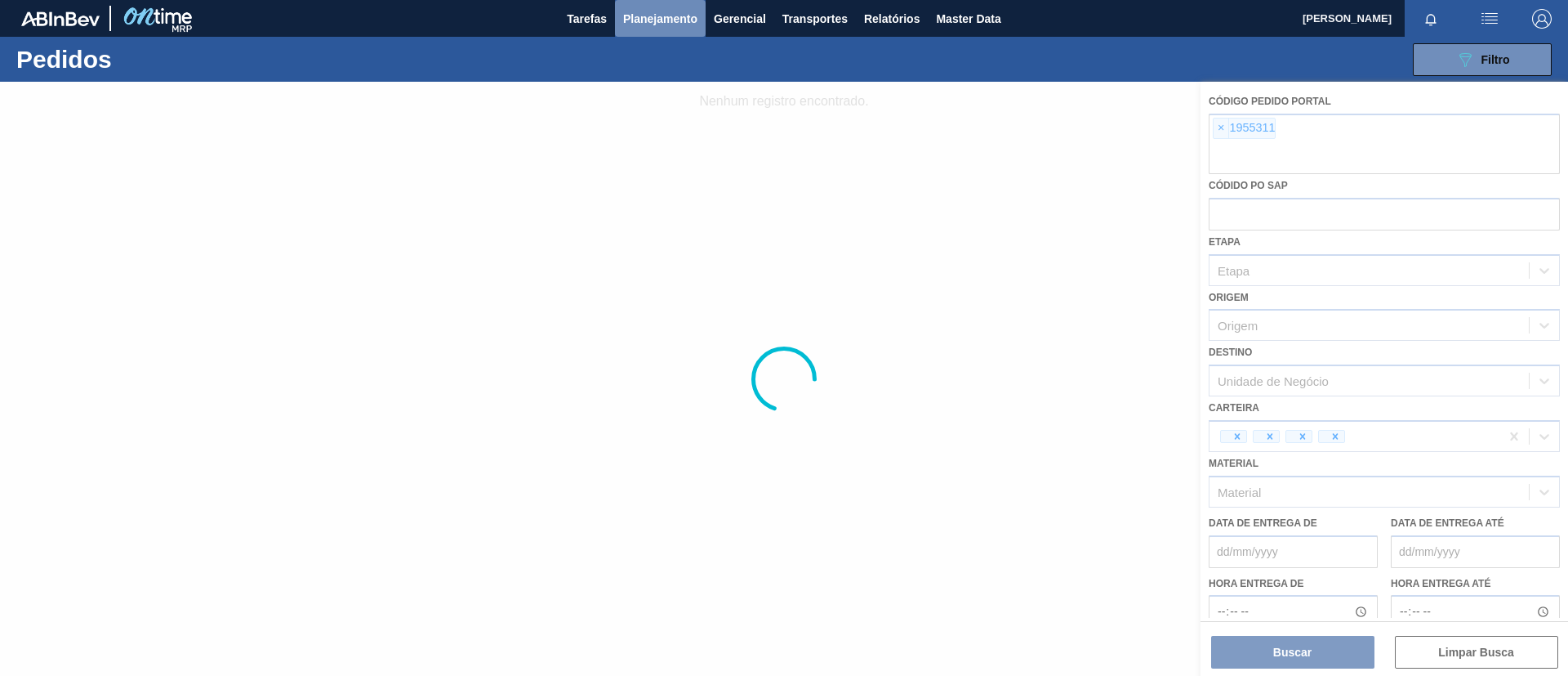
click at [653, 33] on button "Planejamento" at bounding box center [660, 18] width 91 height 37
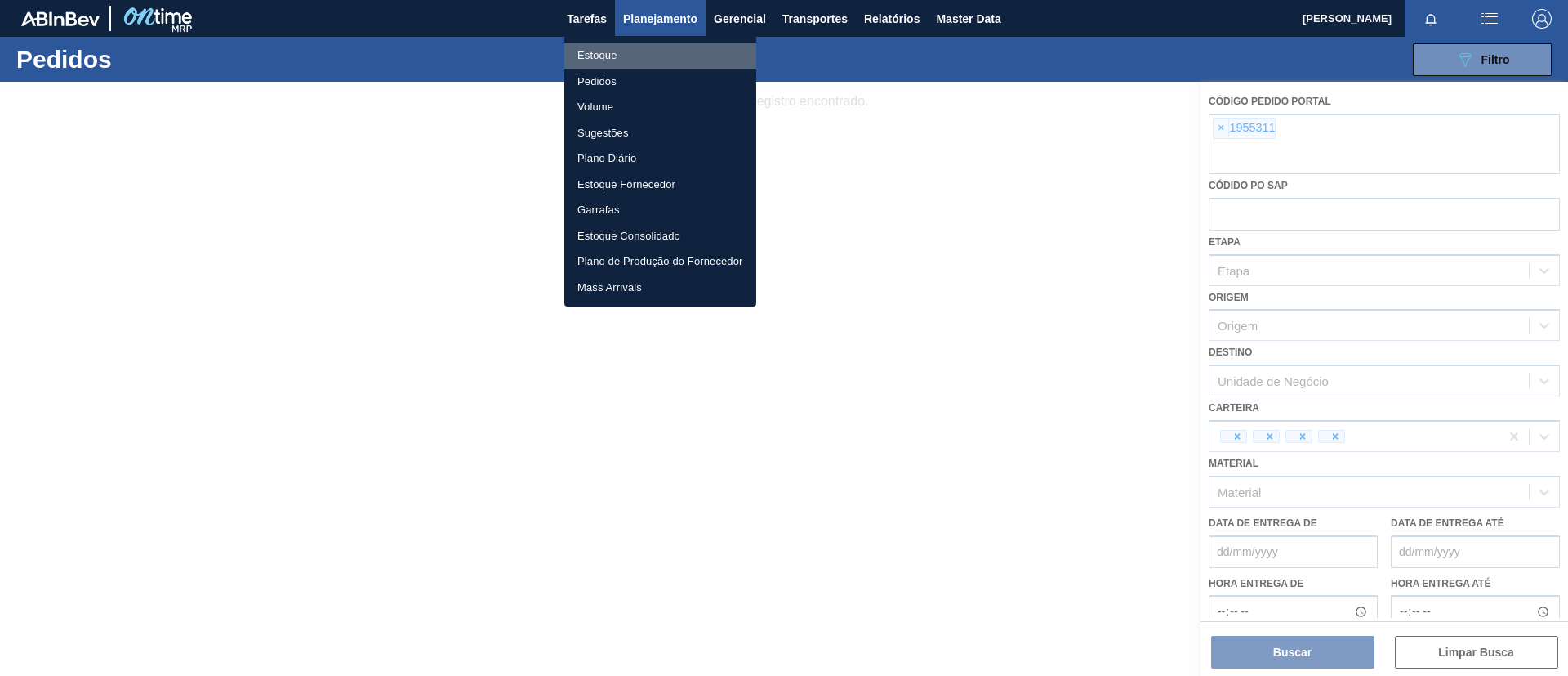
click at [640, 52] on li "Estoque" at bounding box center [660, 55] width 192 height 26
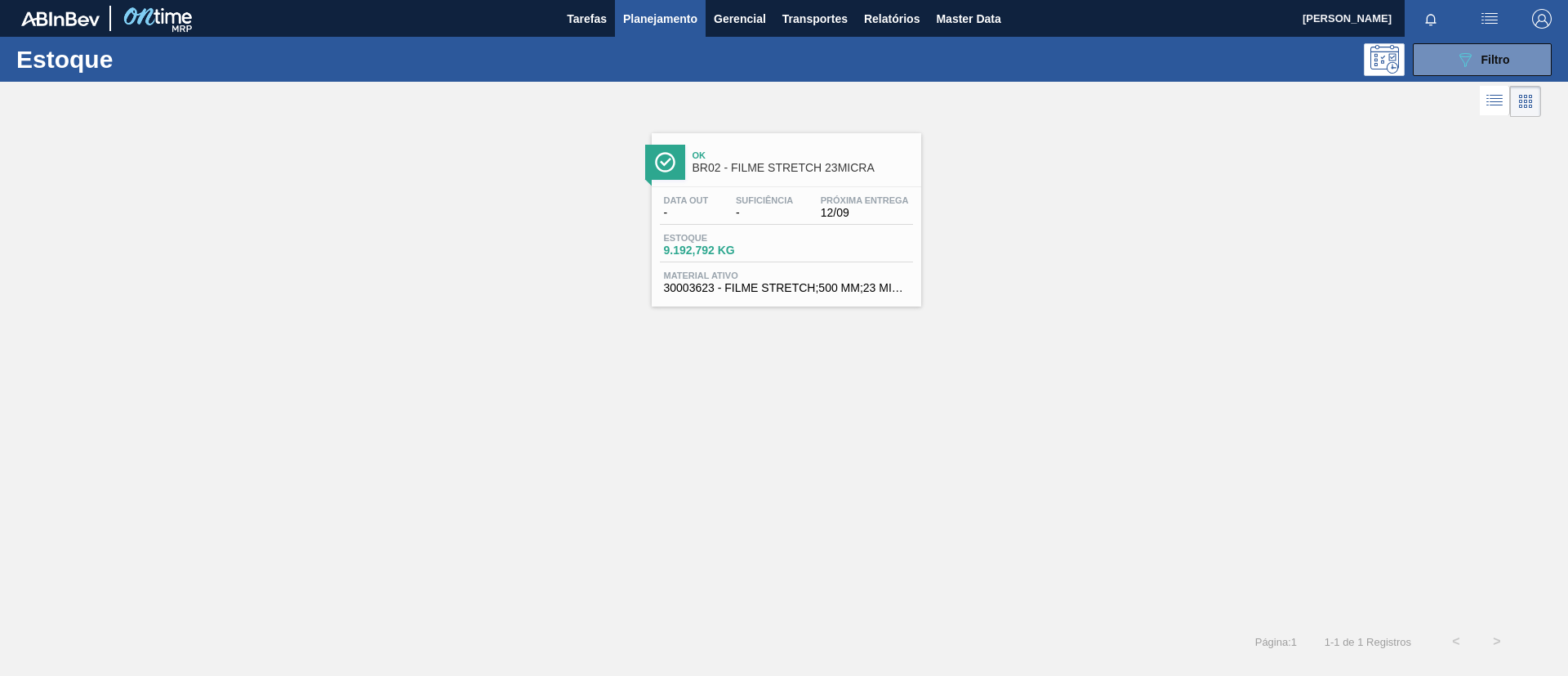
click at [732, 144] on div "Ok BR02 - FILME STRETCH 23MICRA" at bounding box center [803, 161] width 221 height 37
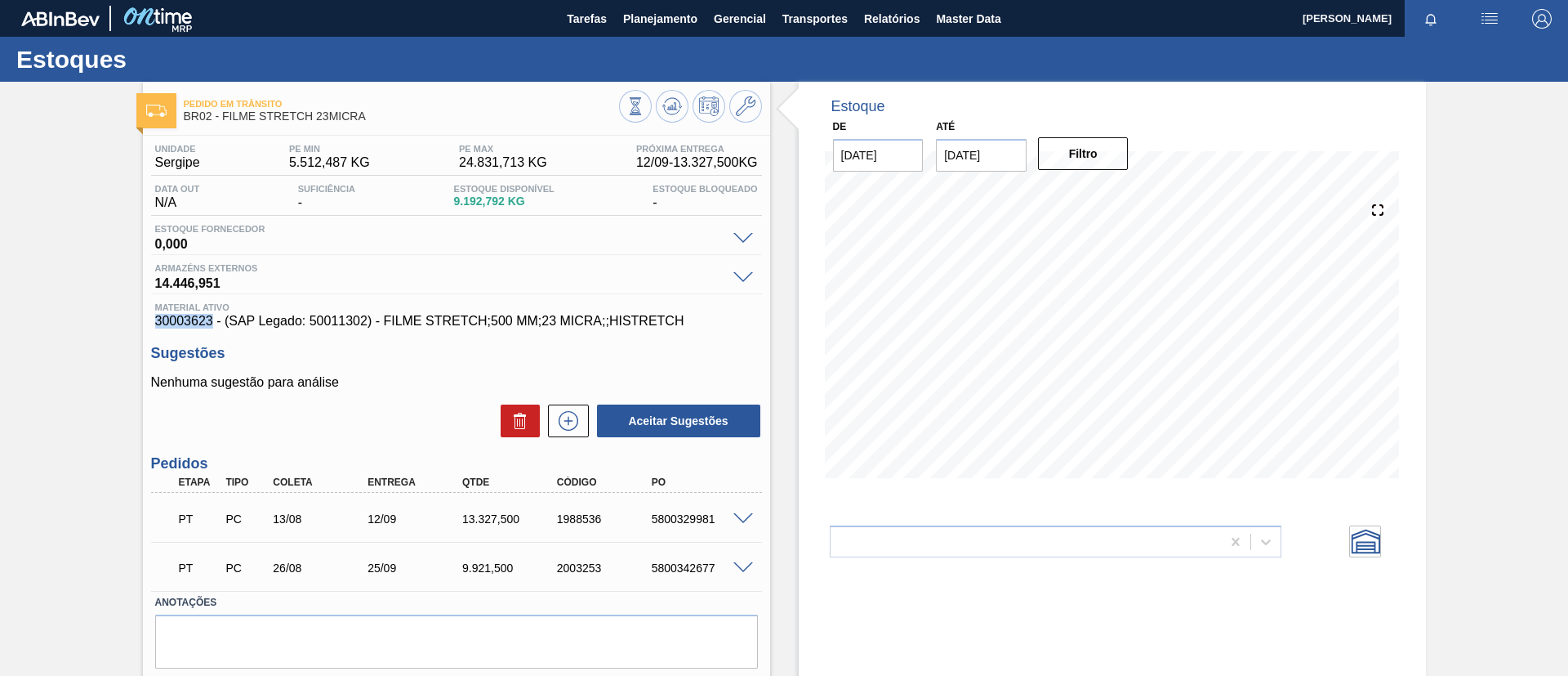
drag, startPoint x: 149, startPoint y: 325, endPoint x: 211, endPoint y: 325, distance: 62.0
click at [211, 325] on div "Unidade Sergipe PE MIN 5.512,487 KG PE MAX 24.831,713 KG Próxima Entrega 12/09 …" at bounding box center [456, 425] width 627 height 581
copy span "30003623"
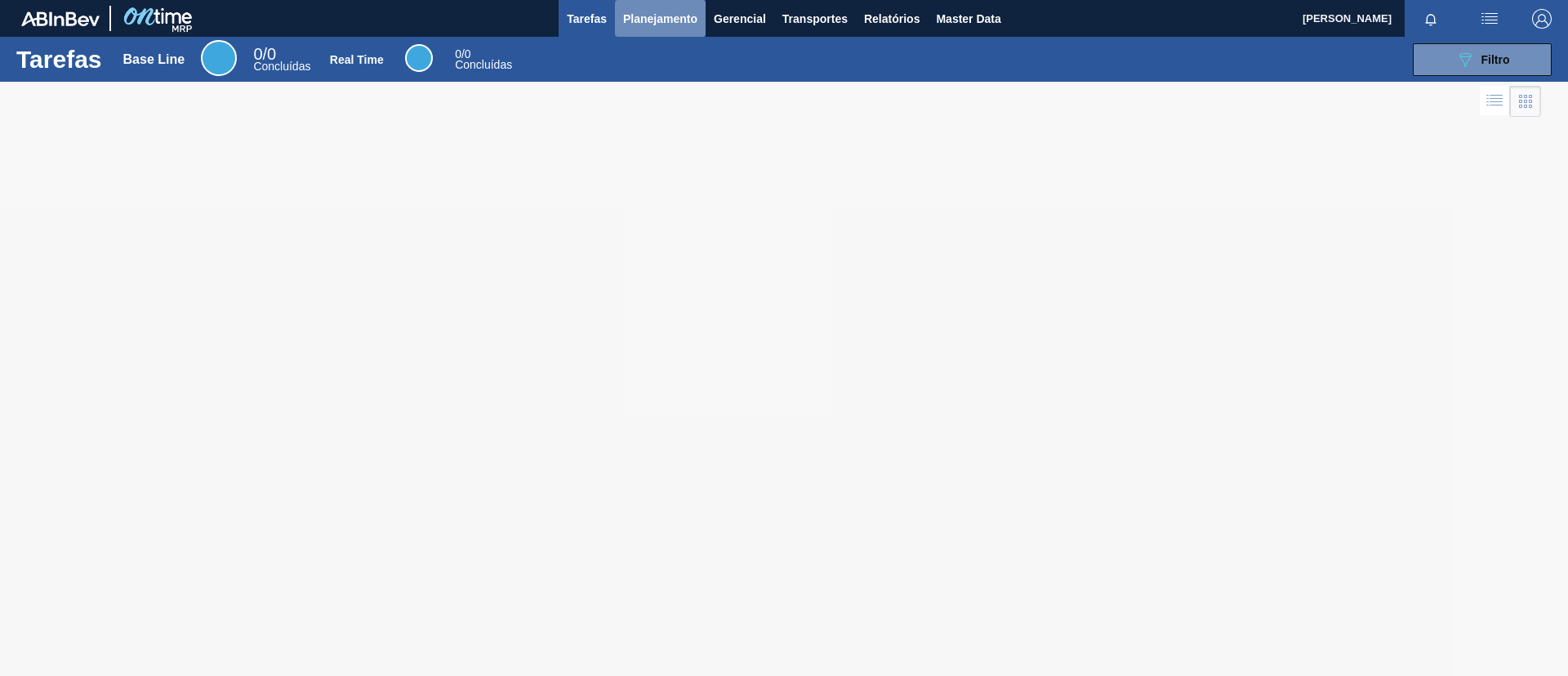
click at [656, 13] on span "Planejamento" at bounding box center [660, 19] width 74 height 20
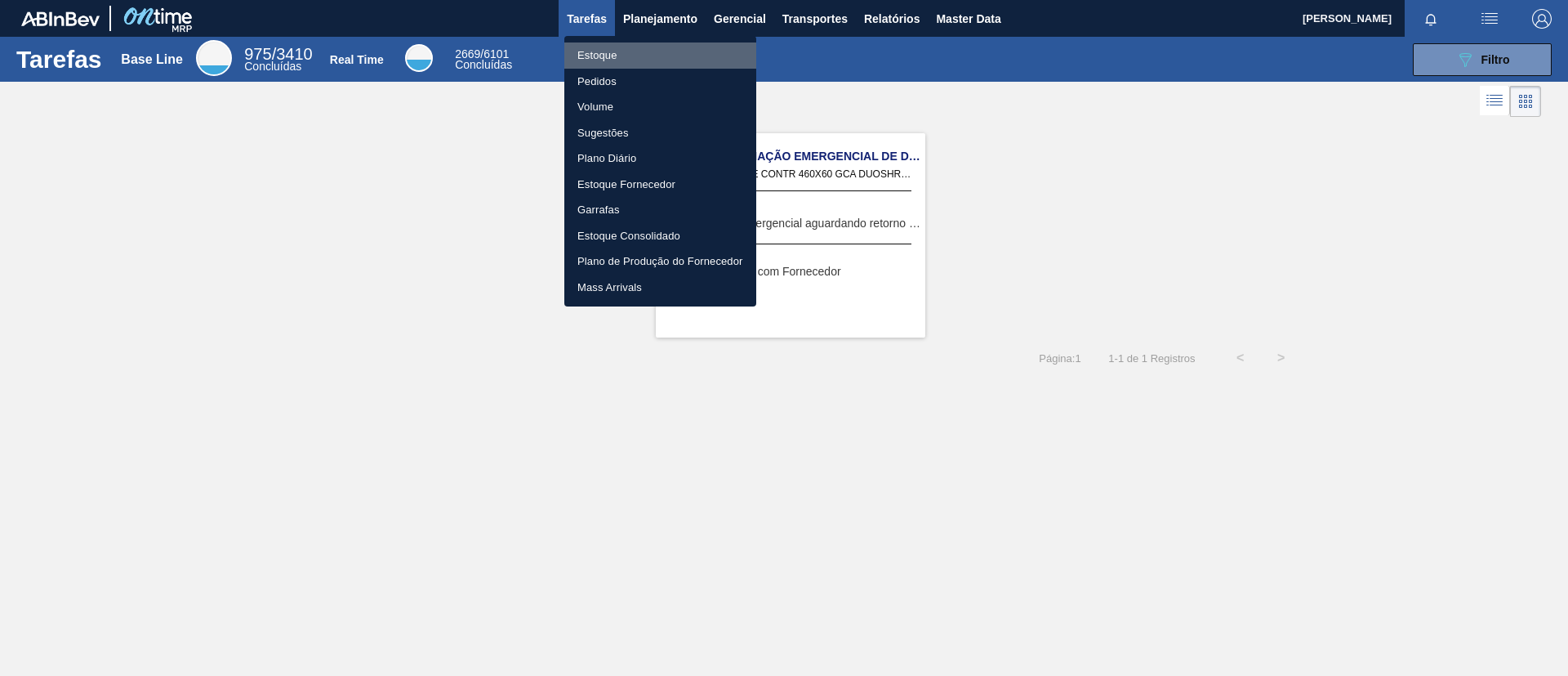
click at [644, 46] on li "Estoque" at bounding box center [660, 55] width 192 height 26
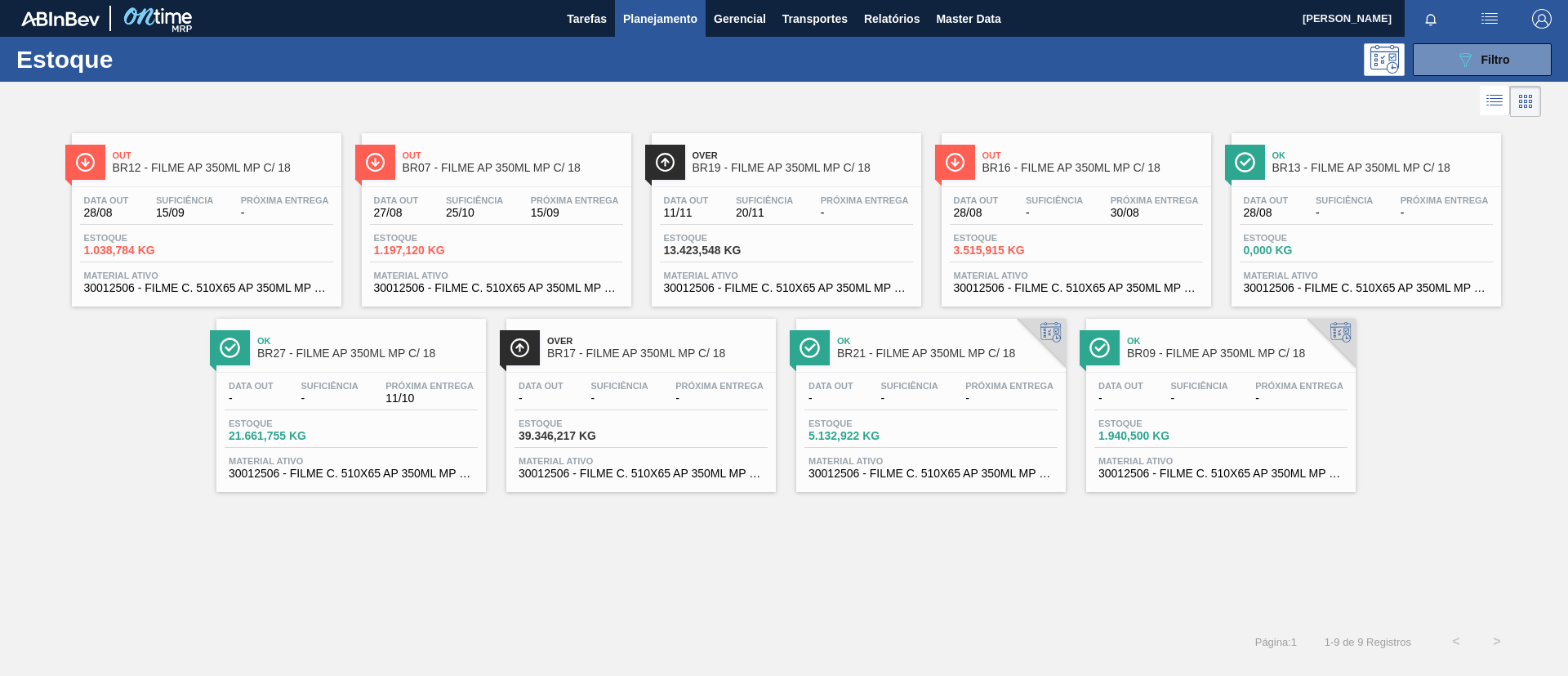
click at [1033, 192] on div "Data out 28/08 Suficiência - Próxima Entrega 30/08 Estoque 3.515,915 KG Materia…" at bounding box center [1076, 242] width 269 height 111
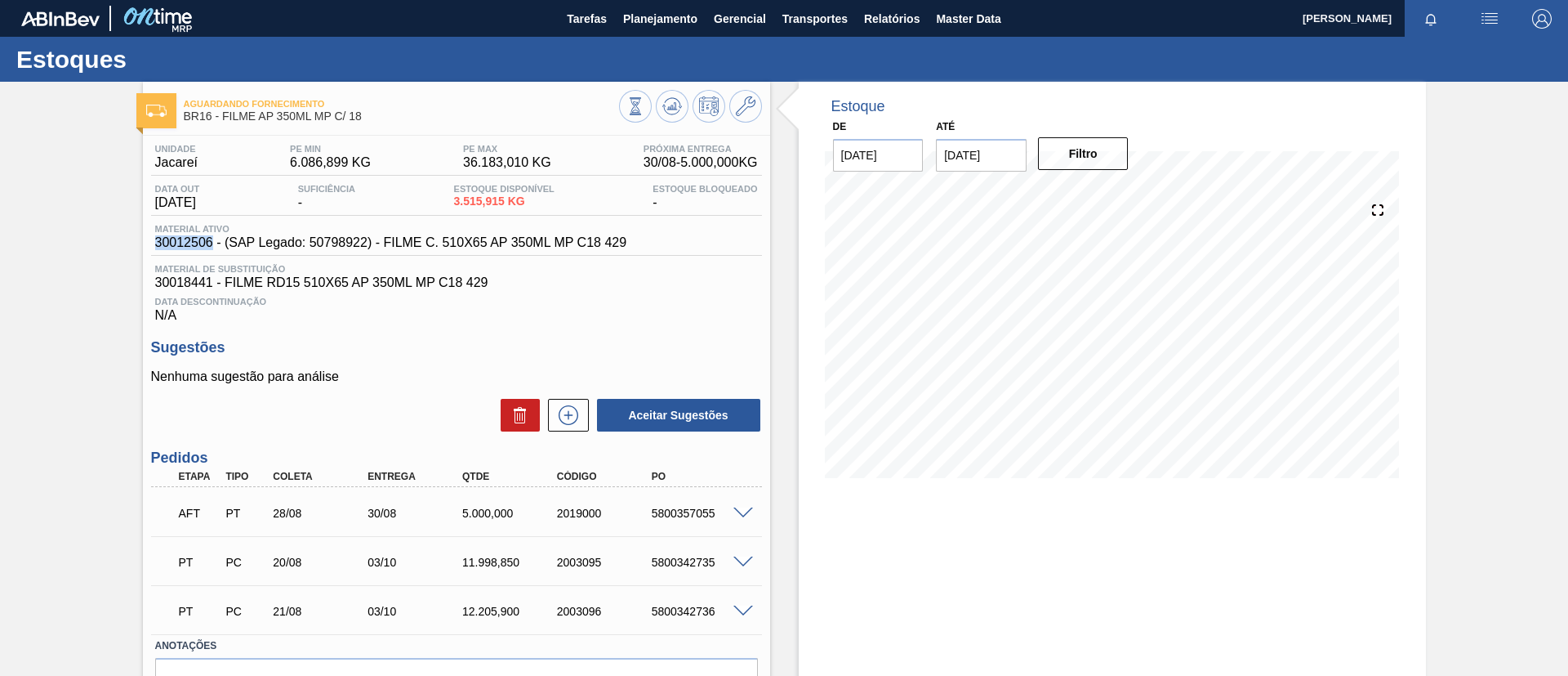
drag, startPoint x: 149, startPoint y: 247, endPoint x: 209, endPoint y: 254, distance: 60.4
click at [209, 254] on div "Material ativo 30012506 - (SAP Legado: 50798922) - FILME C. 510X65 AP 350ML MP …" at bounding box center [456, 239] width 611 height 32
copy span "30012506"
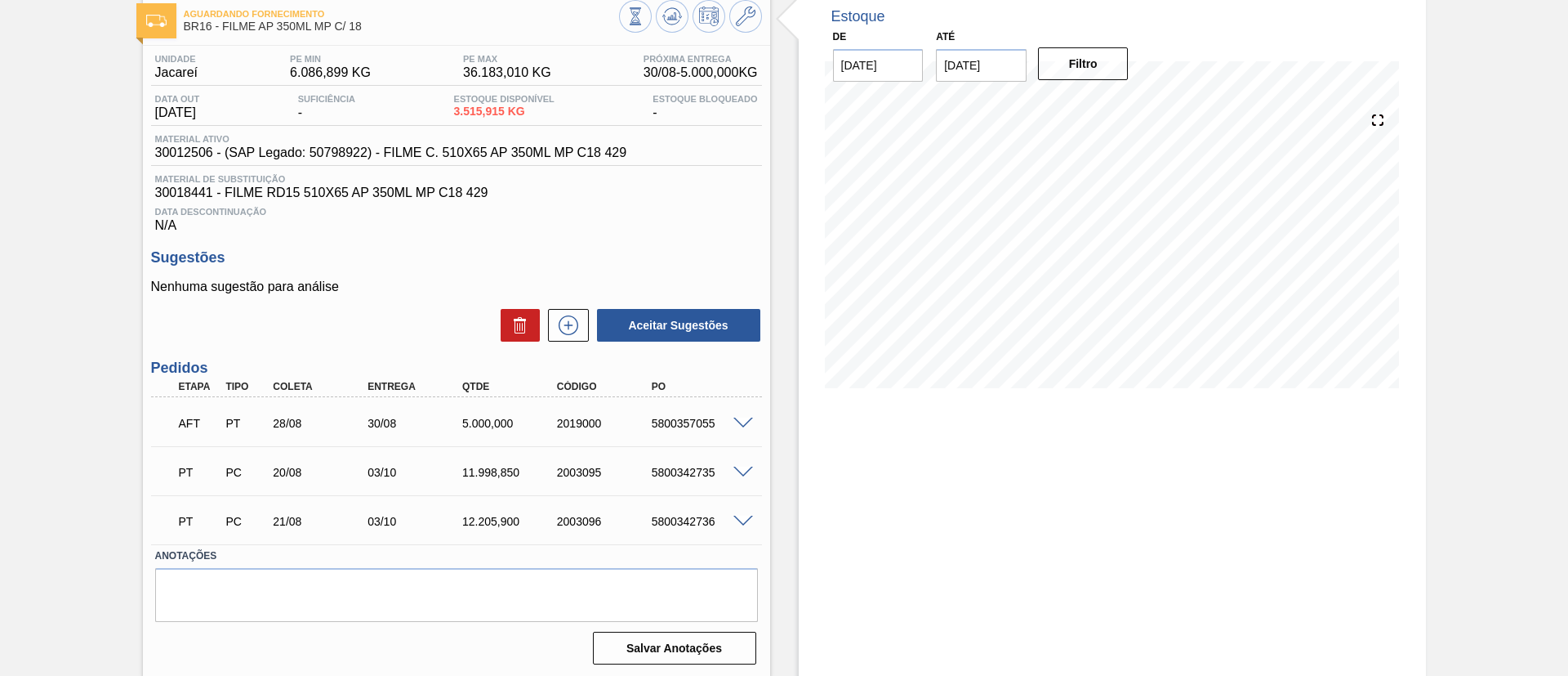
click at [739, 418] on span at bounding box center [743, 423] width 20 height 12
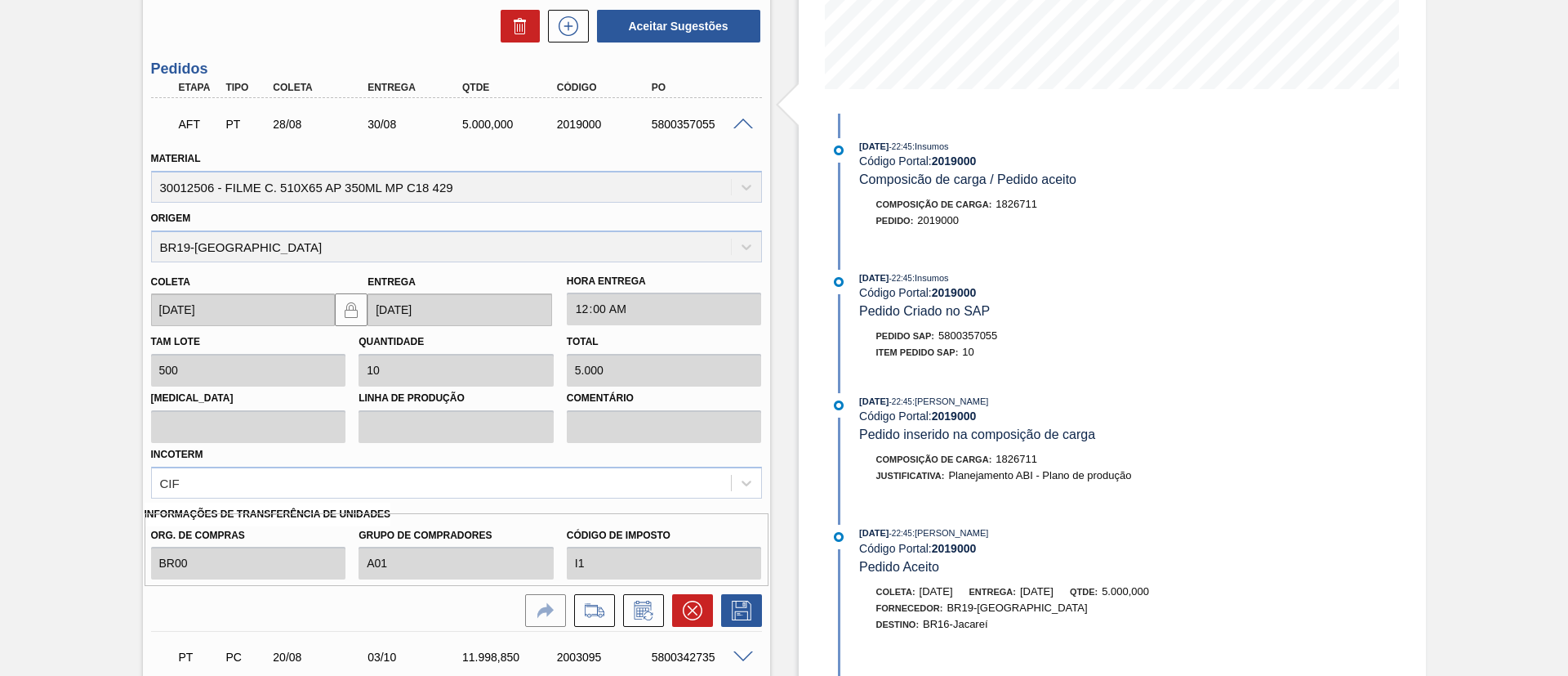
scroll to position [392, 0]
